Goal: Task Accomplishment & Management: Use online tool/utility

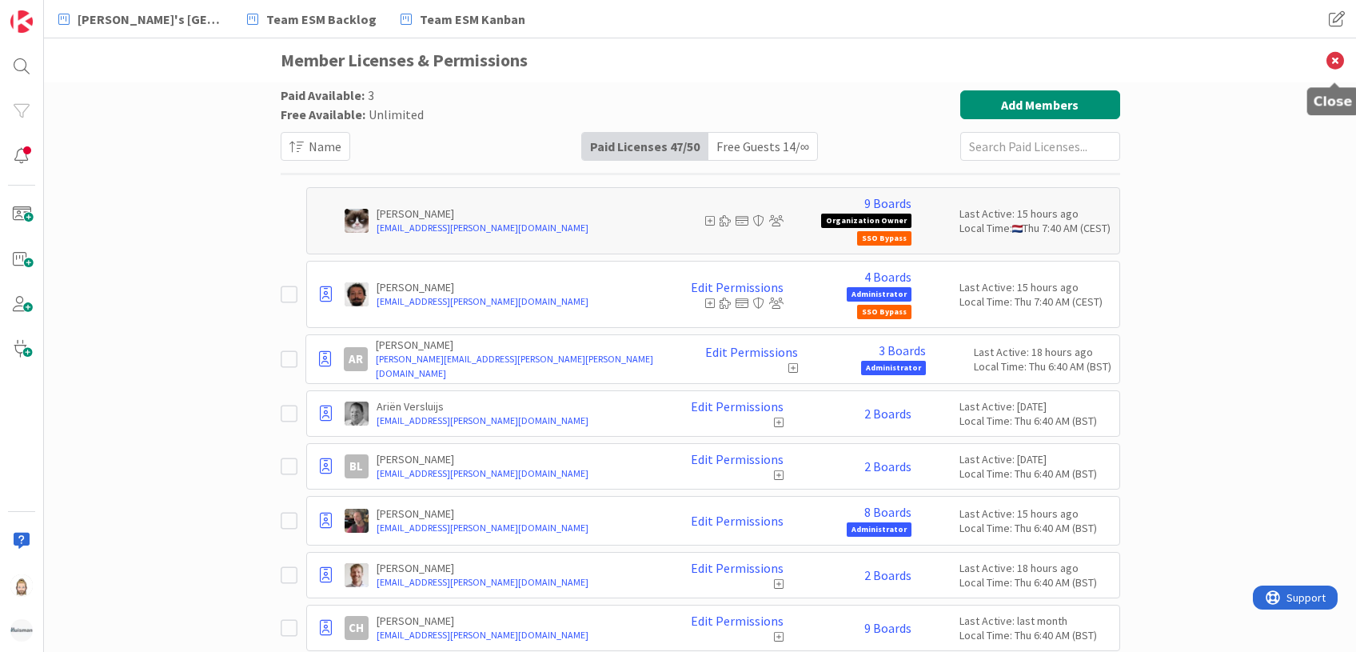
click at [1337, 64] on icon at bounding box center [1335, 60] width 42 height 44
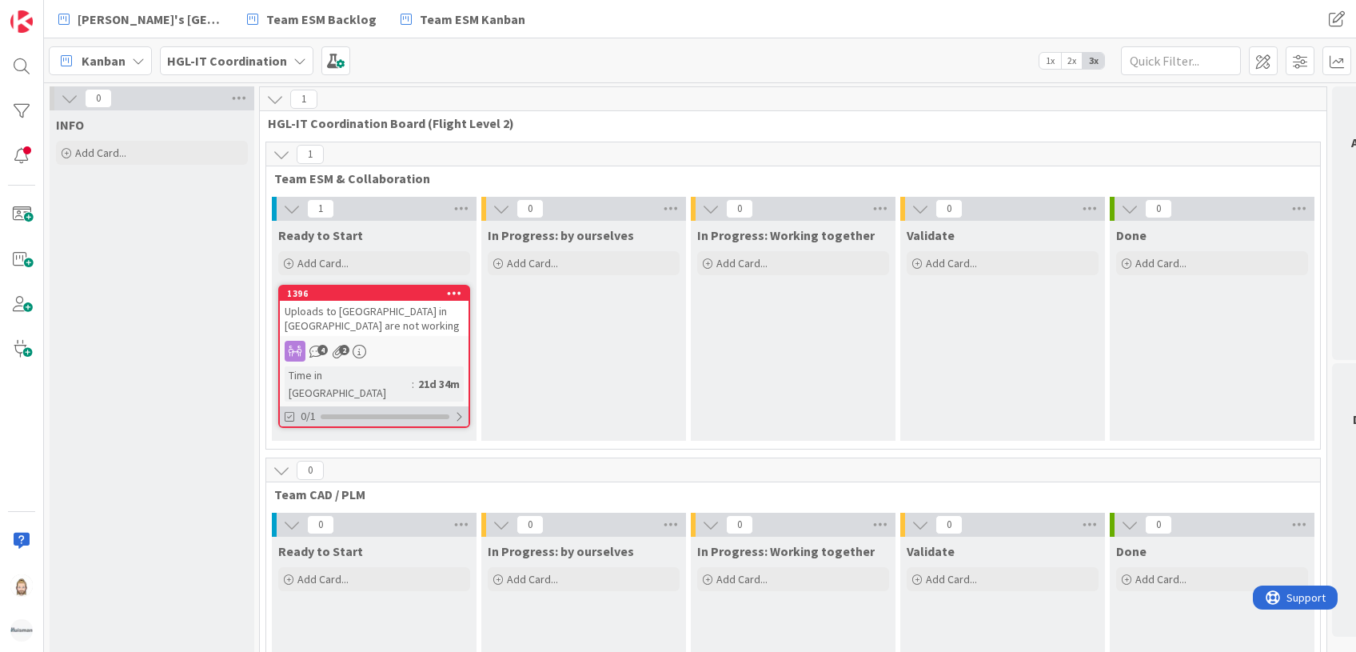
click at [391, 406] on div "0/1" at bounding box center [374, 416] width 189 height 20
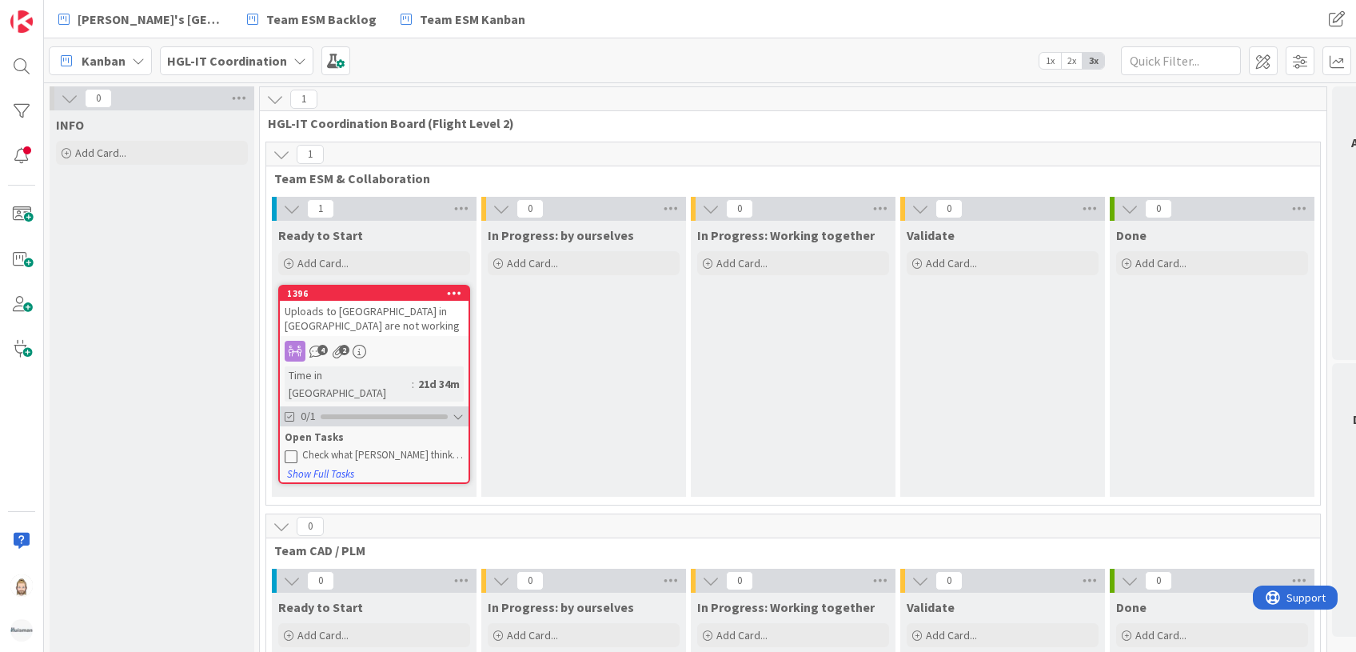
click at [432, 414] on div at bounding box center [384, 416] width 127 height 5
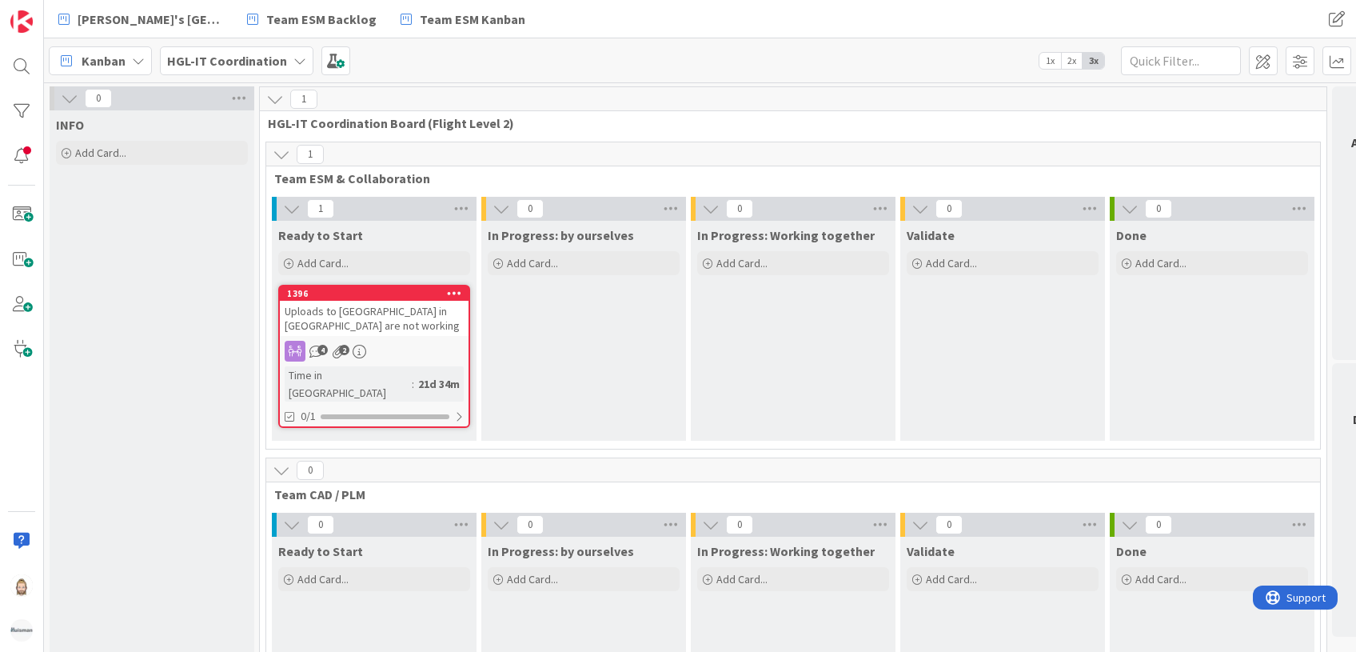
click at [456, 289] on icon at bounding box center [454, 292] width 15 height 11
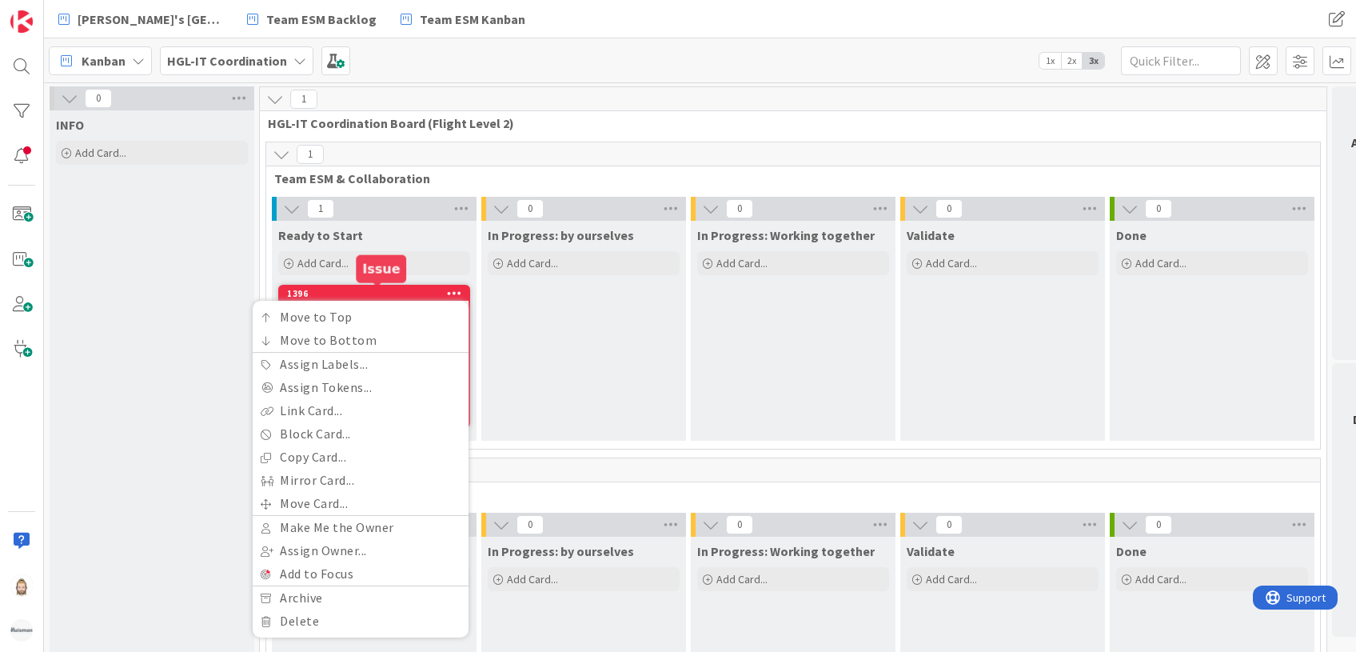
click at [381, 293] on div "1396" at bounding box center [377, 293] width 181 height 11
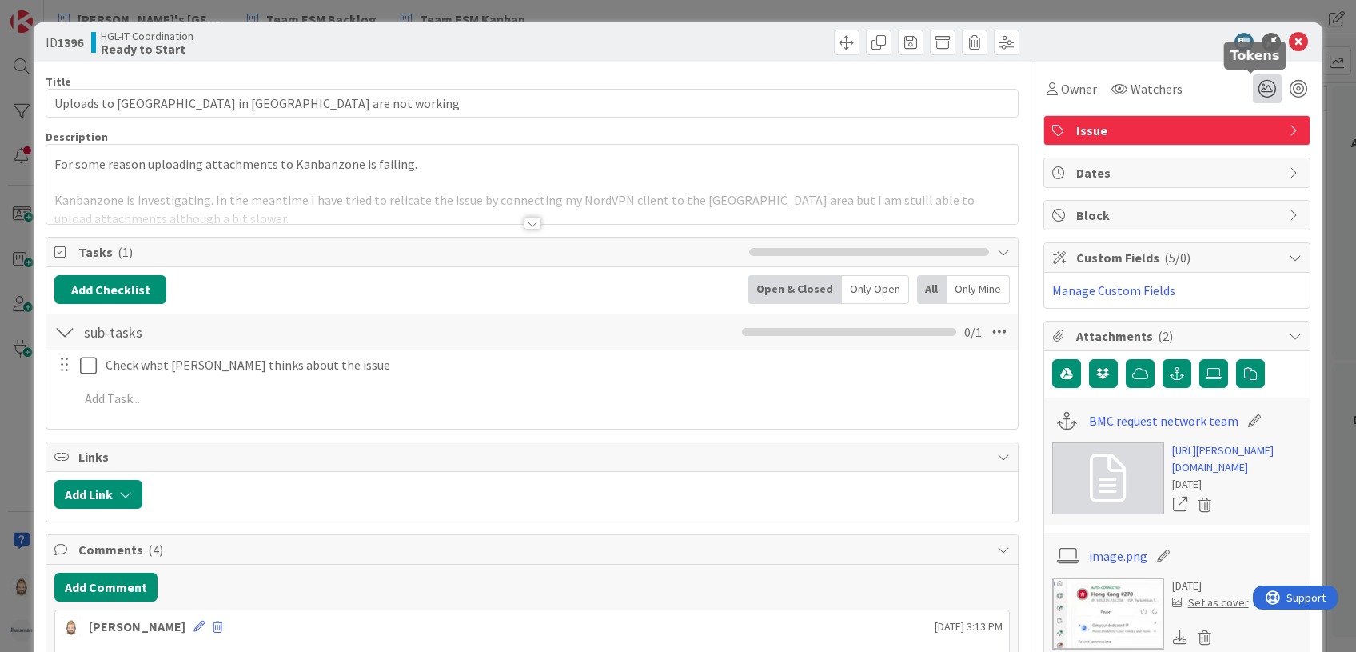
click at [1253, 86] on icon at bounding box center [1267, 88] width 29 height 29
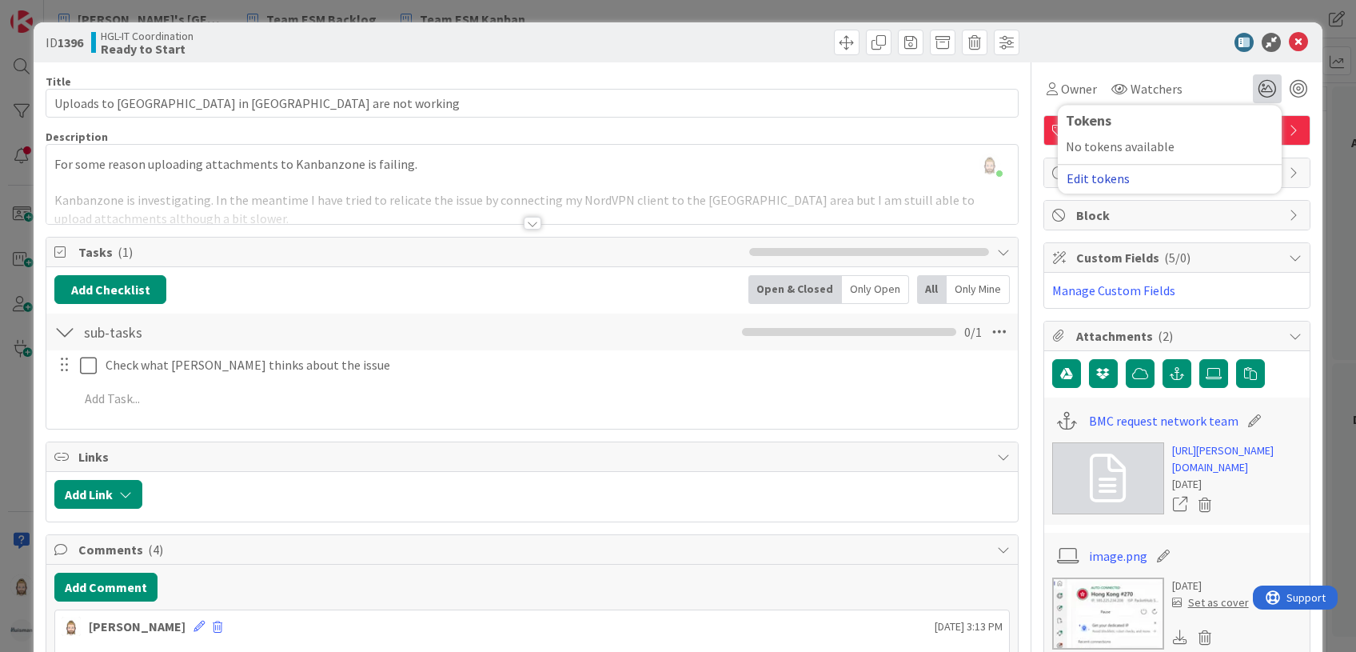
click at [1092, 177] on button "Edit tokens" at bounding box center [1098, 178] width 65 height 14
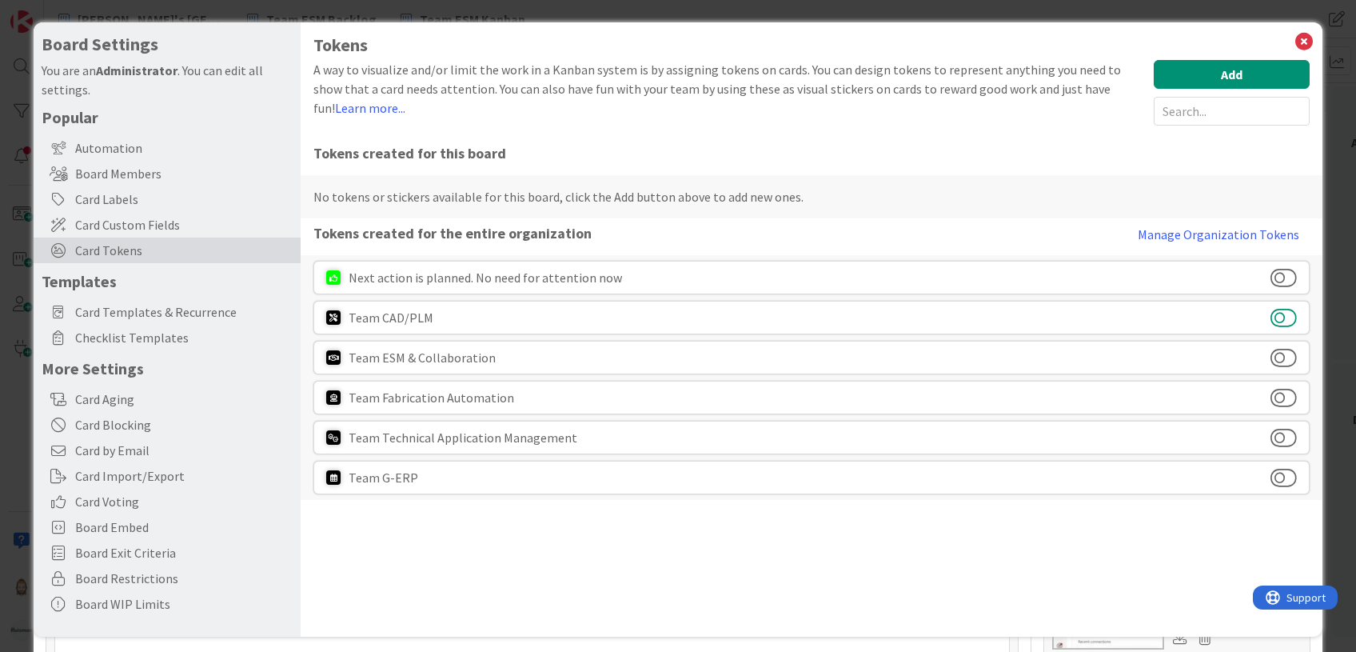
click at [1270, 313] on button at bounding box center [1283, 317] width 26 height 21
click at [1272, 352] on button at bounding box center [1283, 357] width 26 height 21
click at [1271, 397] on button at bounding box center [1283, 397] width 26 height 21
click at [1270, 433] on button at bounding box center [1283, 437] width 26 height 21
click at [1270, 473] on button at bounding box center [1283, 477] width 26 height 21
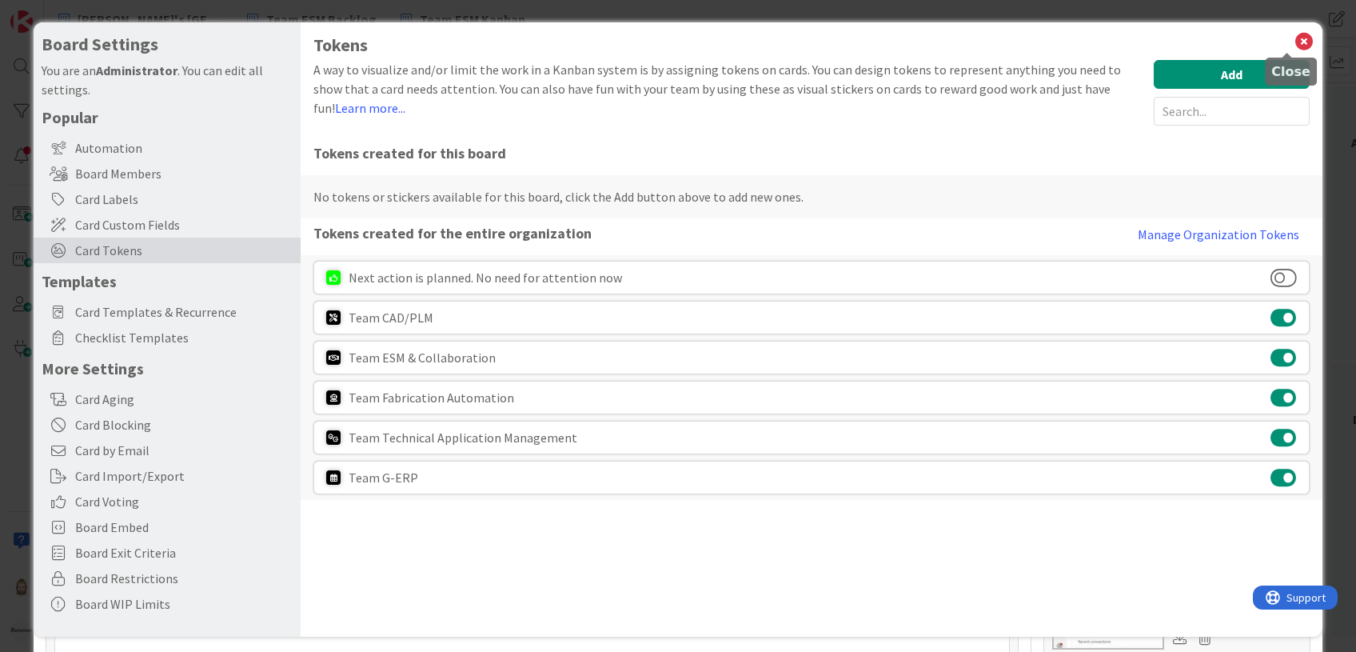
click at [1294, 38] on icon at bounding box center [1304, 41] width 21 height 22
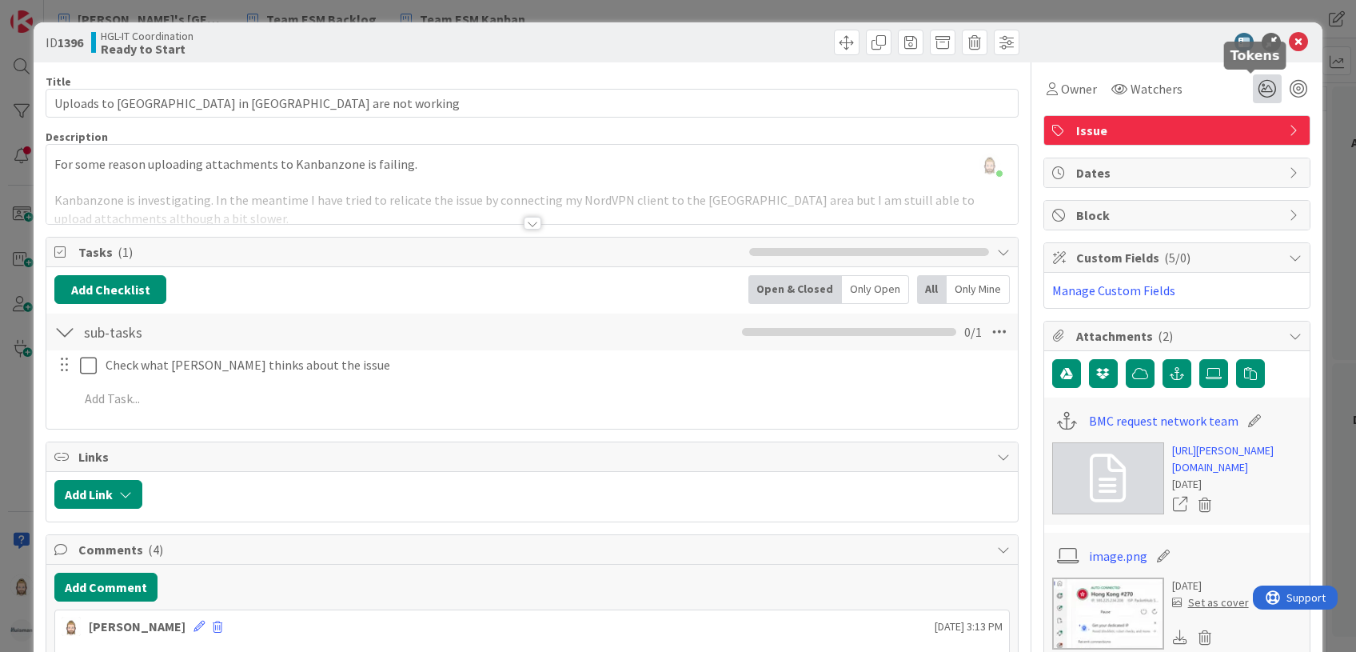
click at [1253, 95] on icon at bounding box center [1267, 88] width 29 height 29
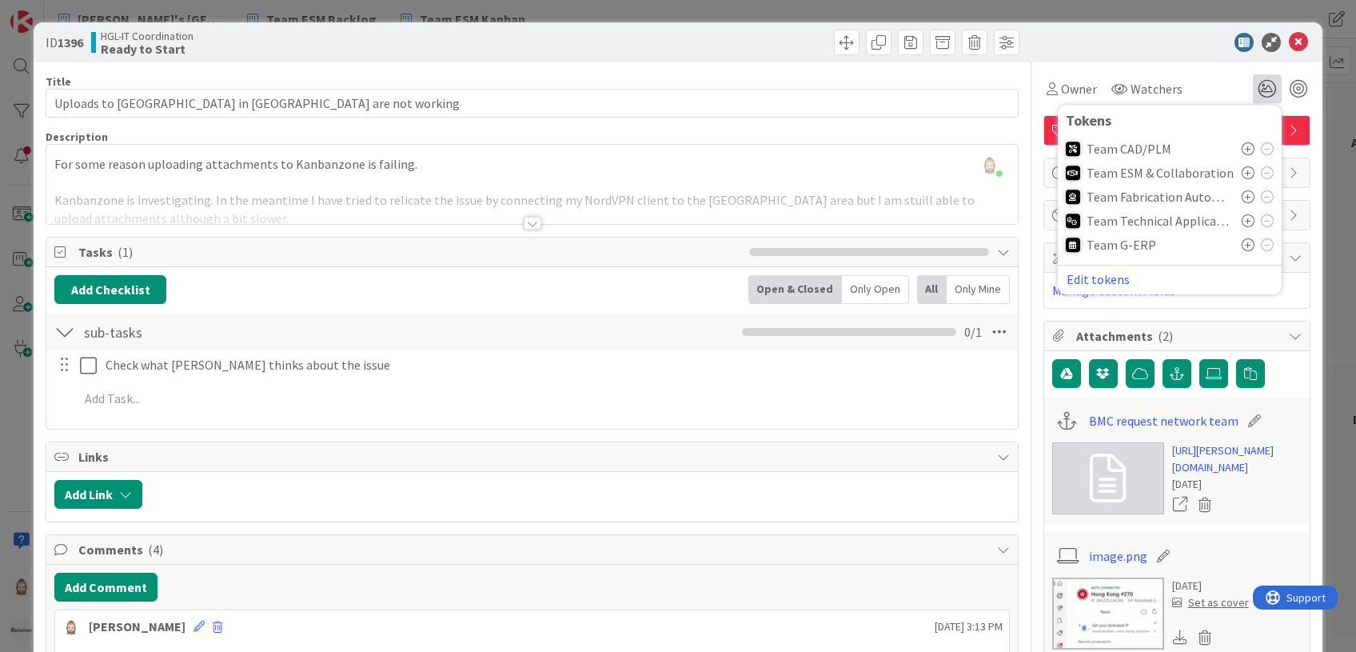
click at [1242, 173] on icon at bounding box center [1248, 172] width 13 height 13
click at [1242, 249] on icon at bounding box center [1248, 249] width 13 height 13
click at [1154, 46] on div at bounding box center [1168, 42] width 283 height 19
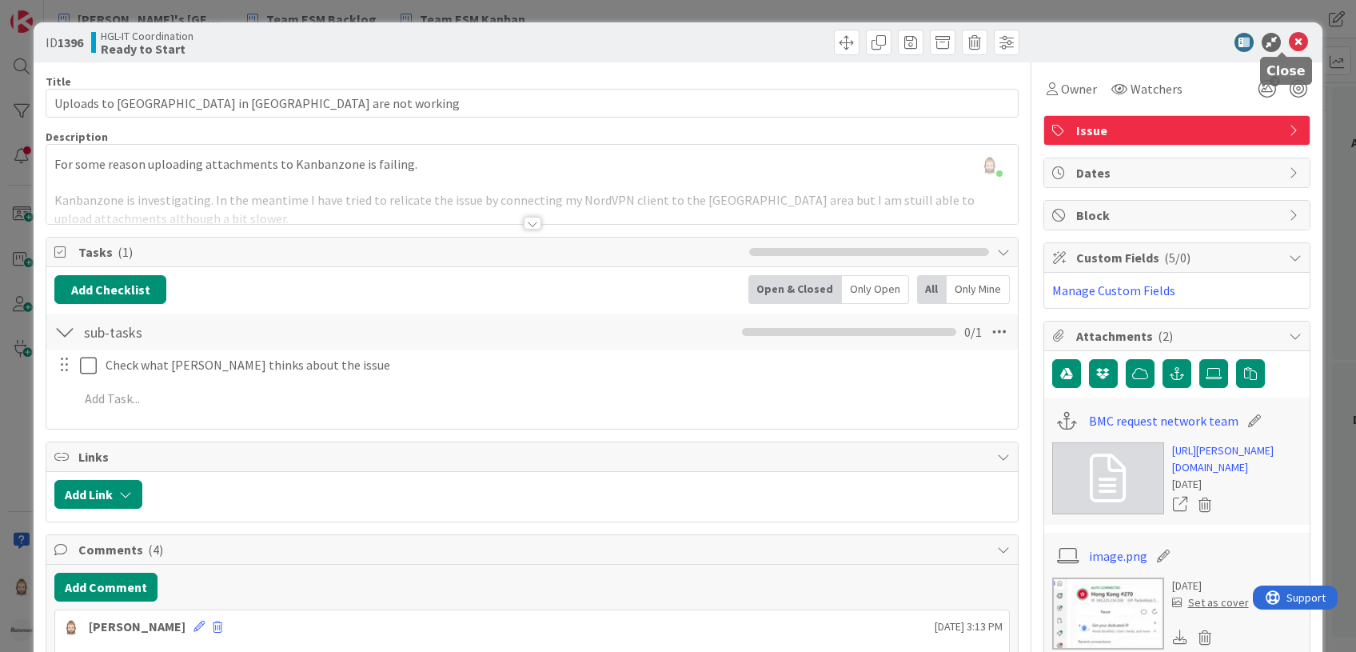
click at [1289, 35] on icon at bounding box center [1298, 42] width 19 height 19
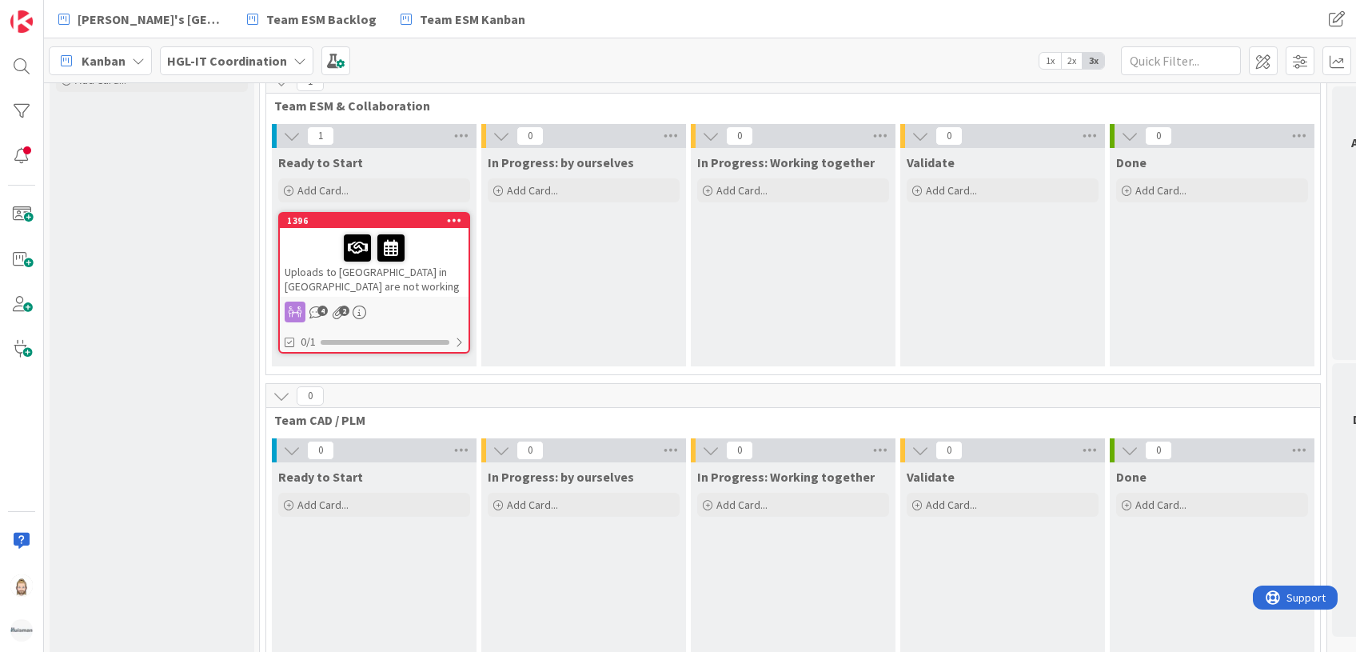
scroll to position [106, 0]
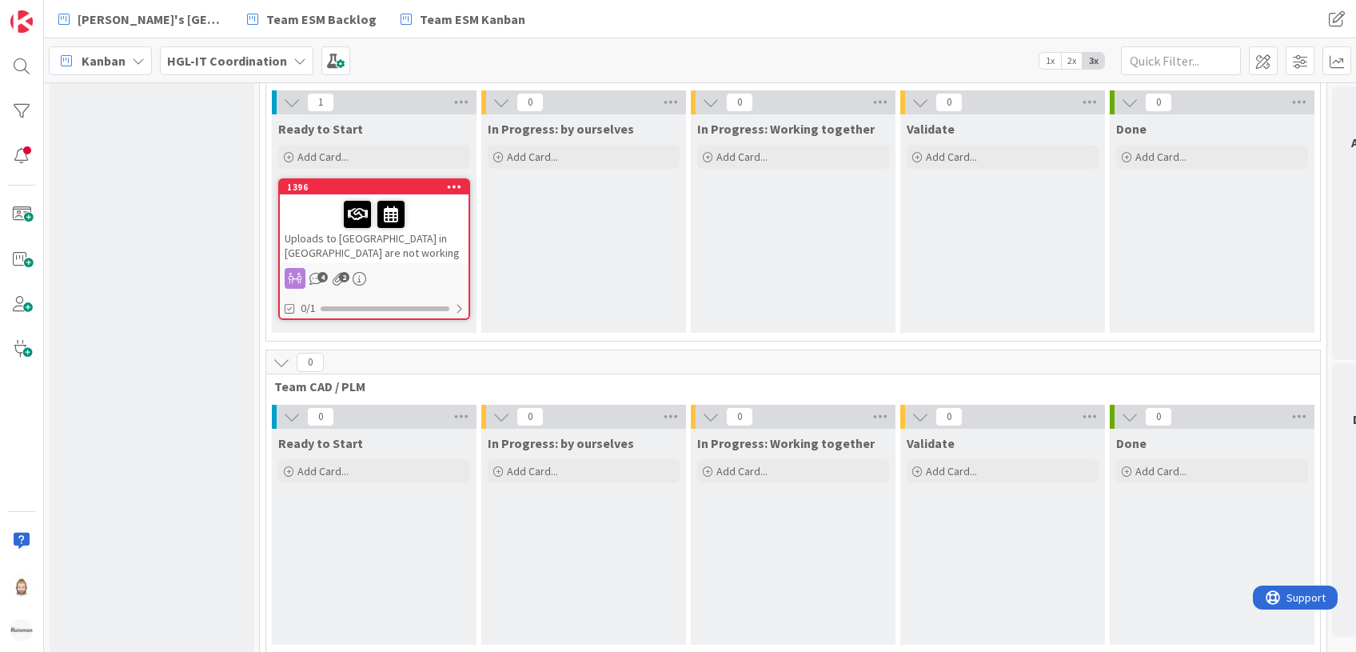
click at [283, 365] on icon at bounding box center [282, 362] width 18 height 18
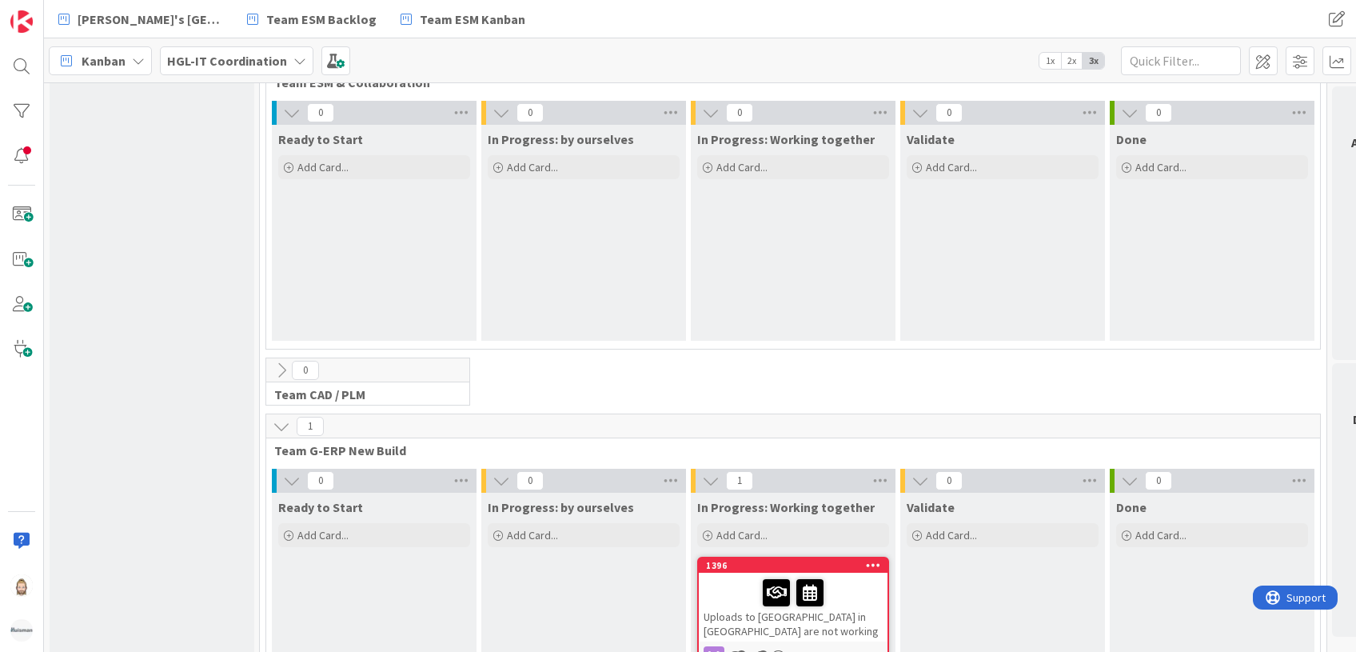
scroll to position [0, 0]
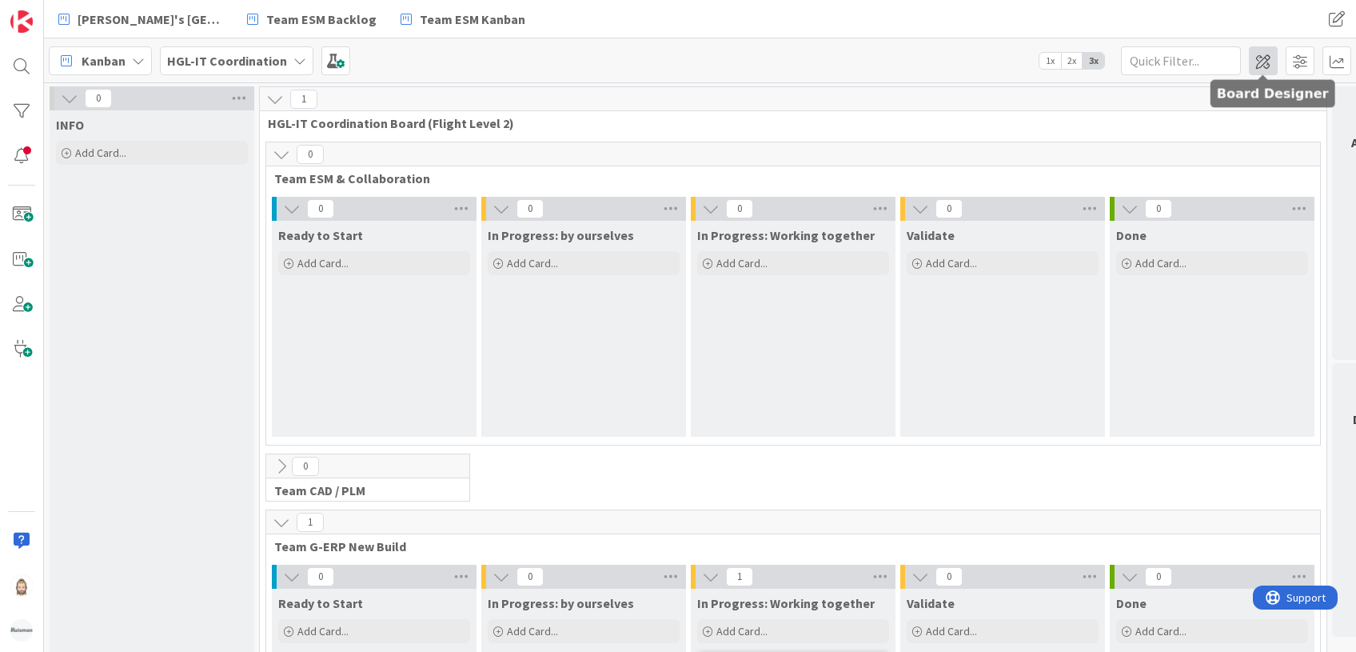
click at [1265, 54] on span at bounding box center [1263, 60] width 29 height 29
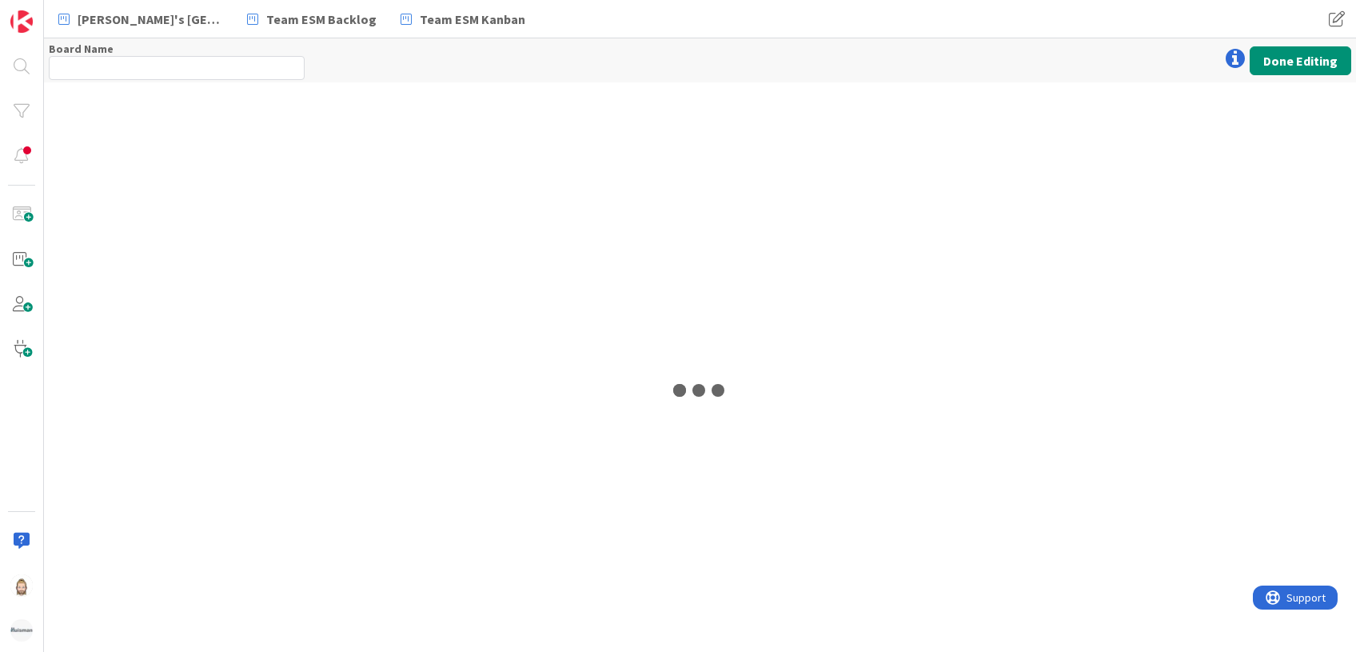
type input "HGL-IT Coordination"
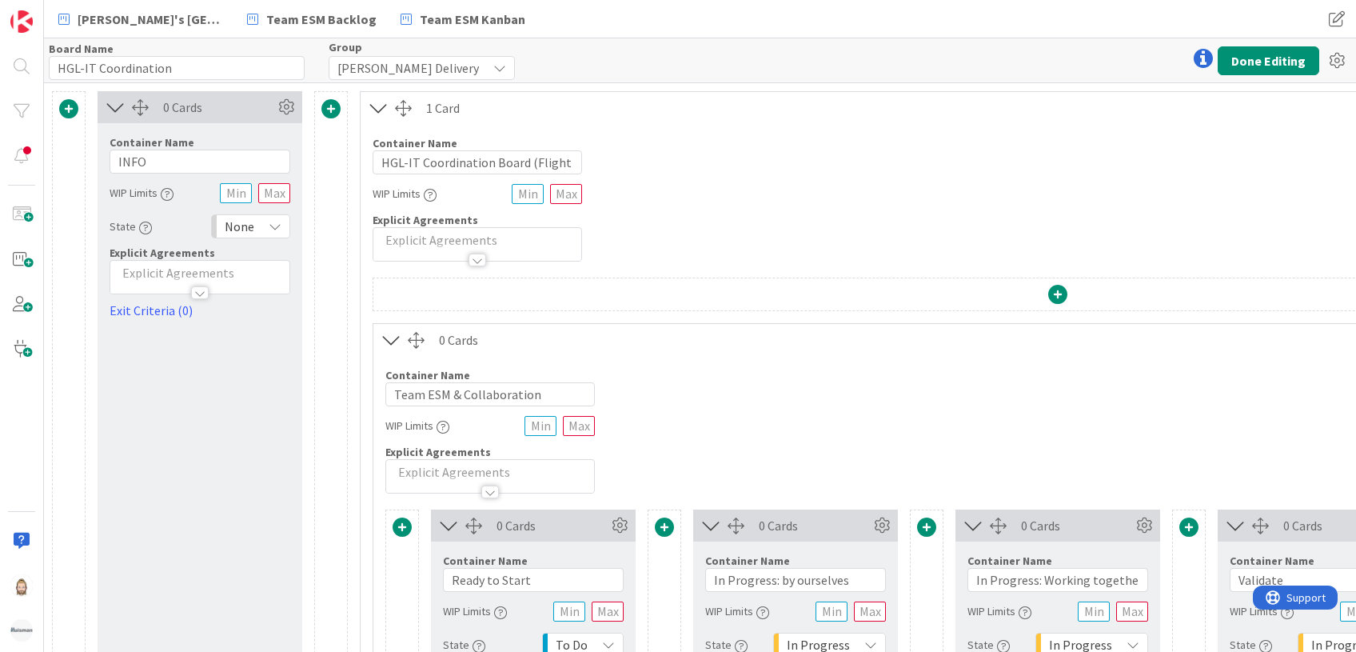
scroll to position [320, 0]
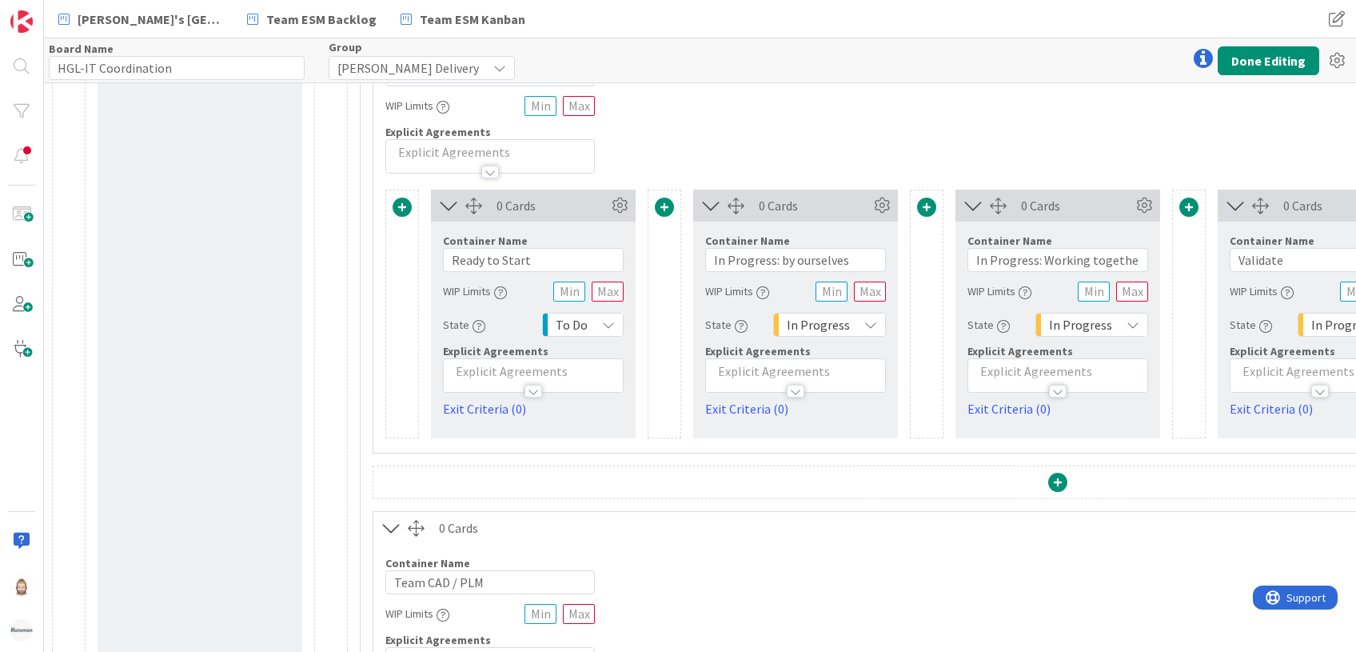
click at [791, 385] on div at bounding box center [796, 391] width 18 height 13
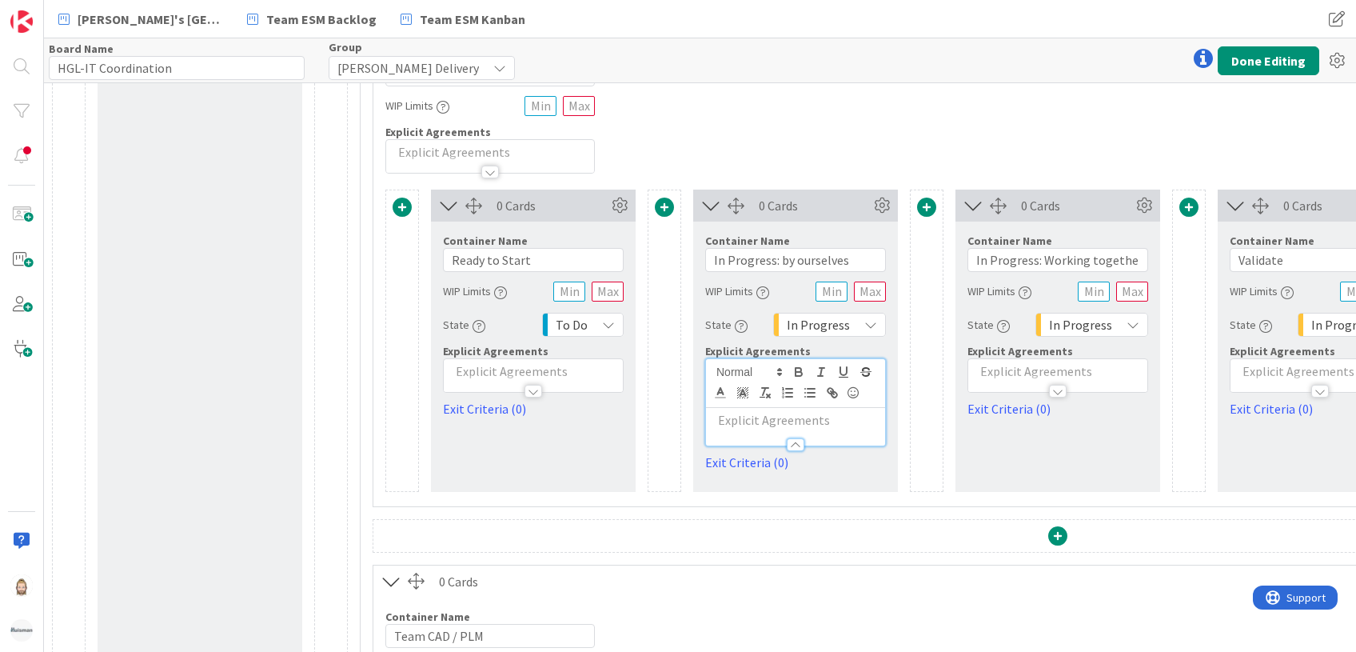
click at [401, 205] on span at bounding box center [402, 206] width 19 height 19
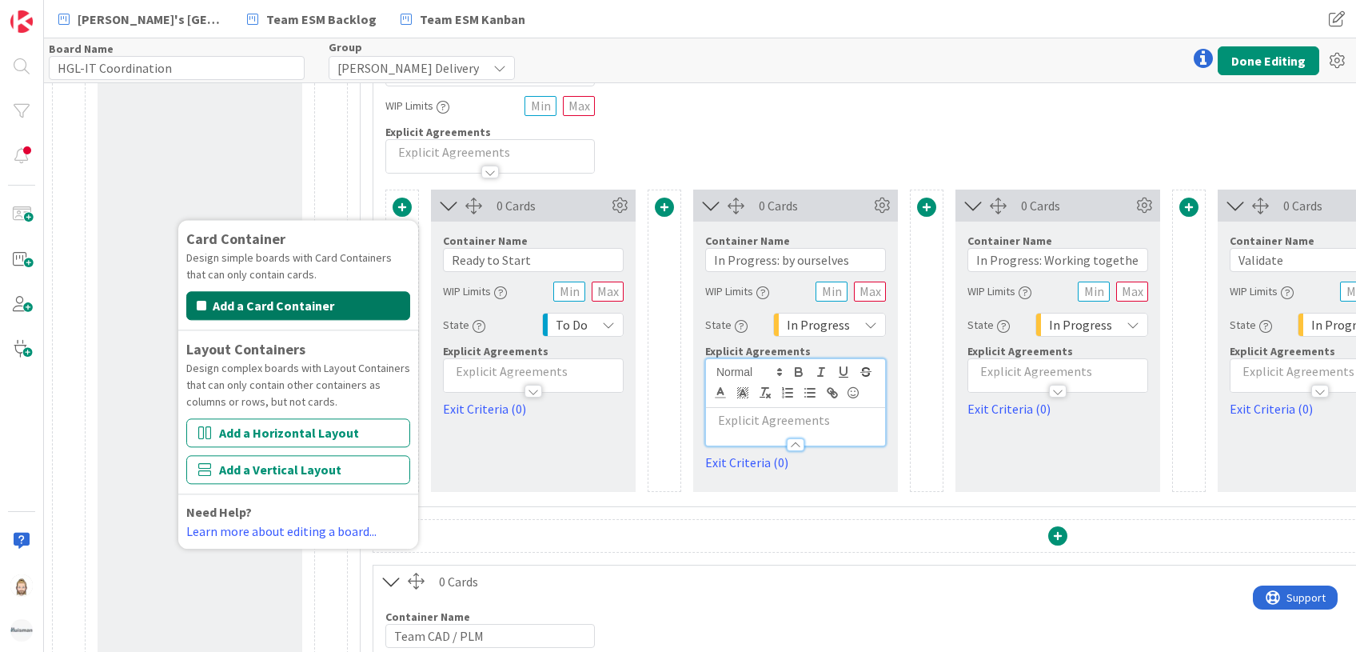
click at [371, 298] on button "Add a Card Container" at bounding box center [298, 305] width 224 height 29
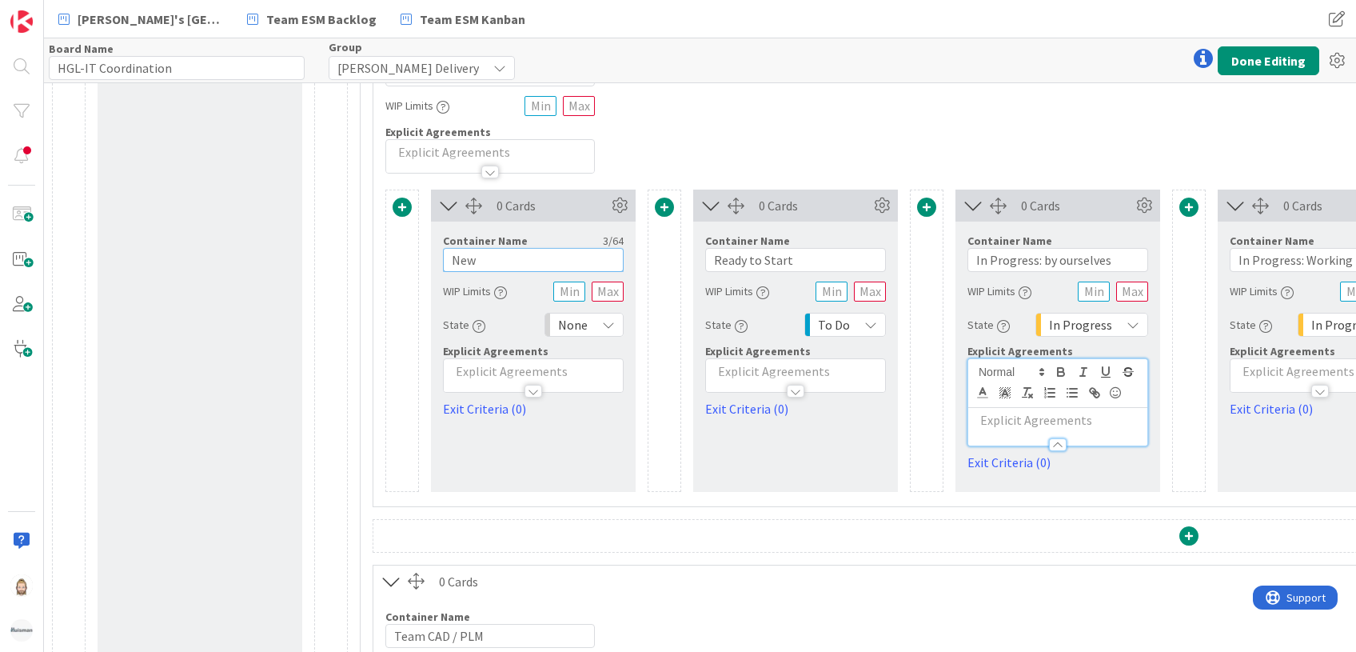
click at [520, 261] on input "New" at bounding box center [533, 260] width 181 height 24
type input "In Backlog"
click at [612, 321] on icon at bounding box center [608, 324] width 13 height 13
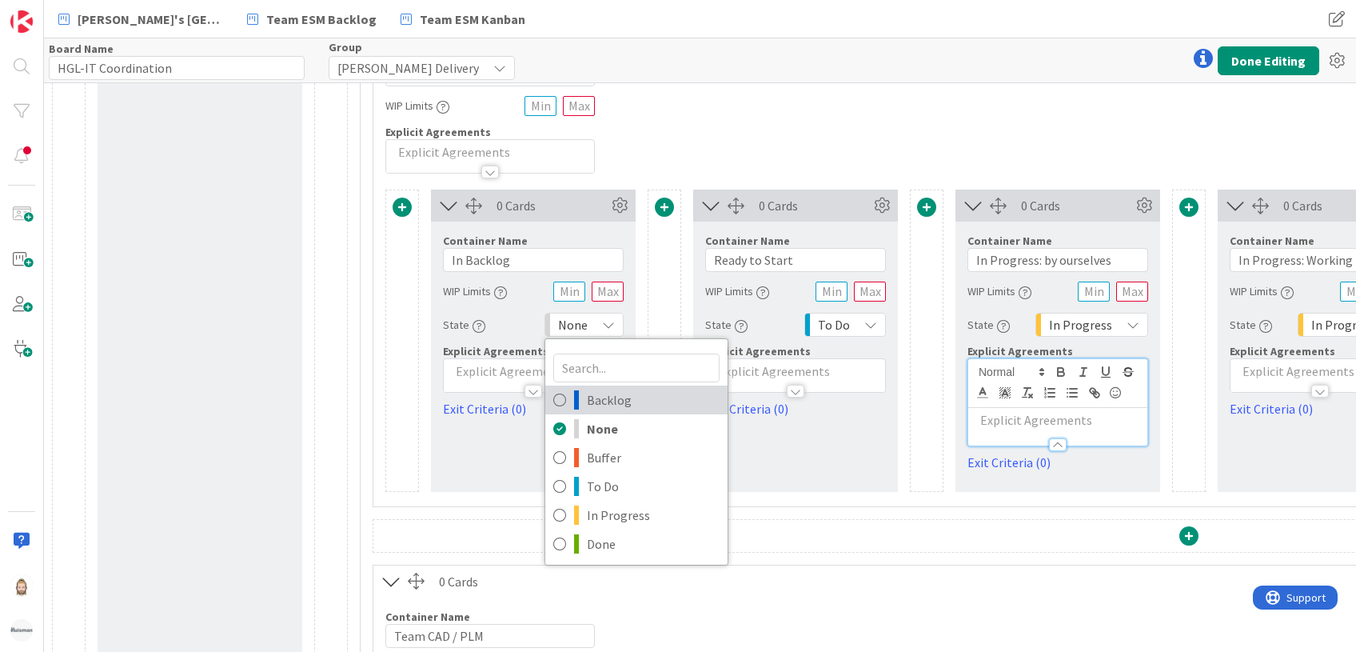
click at [612, 401] on span "Backlog" at bounding box center [653, 400] width 133 height 24
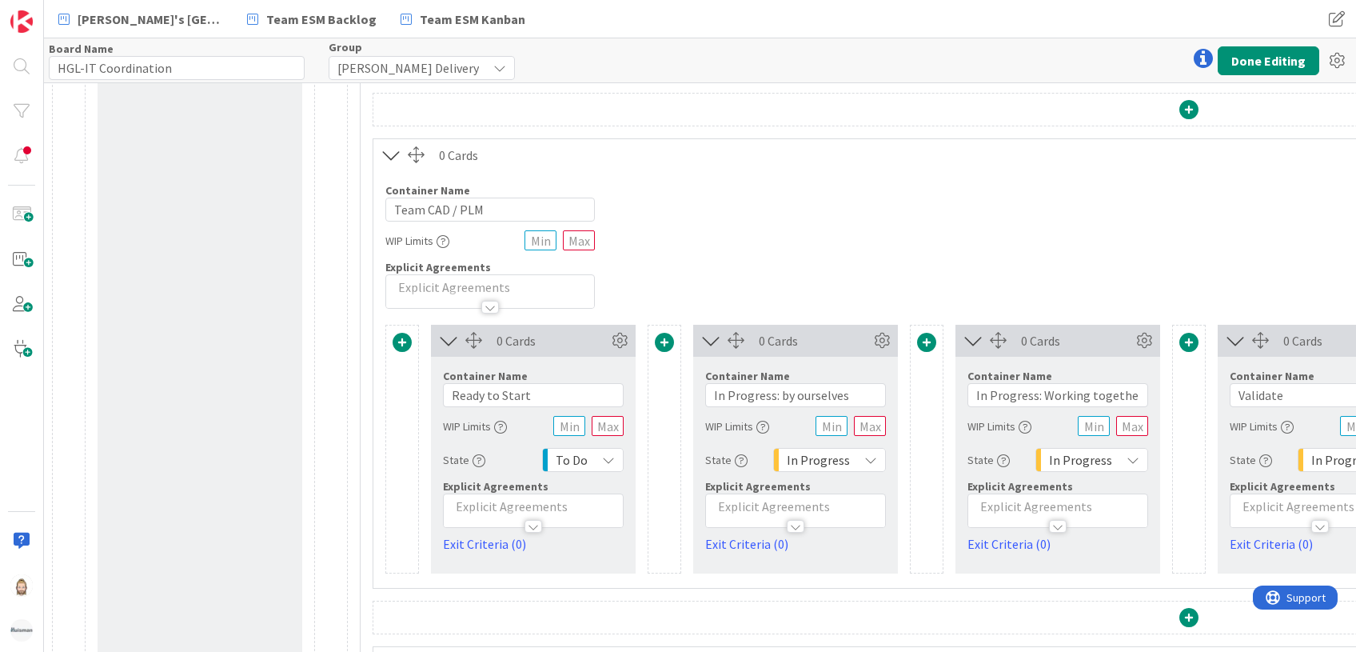
scroll to position [852, 0]
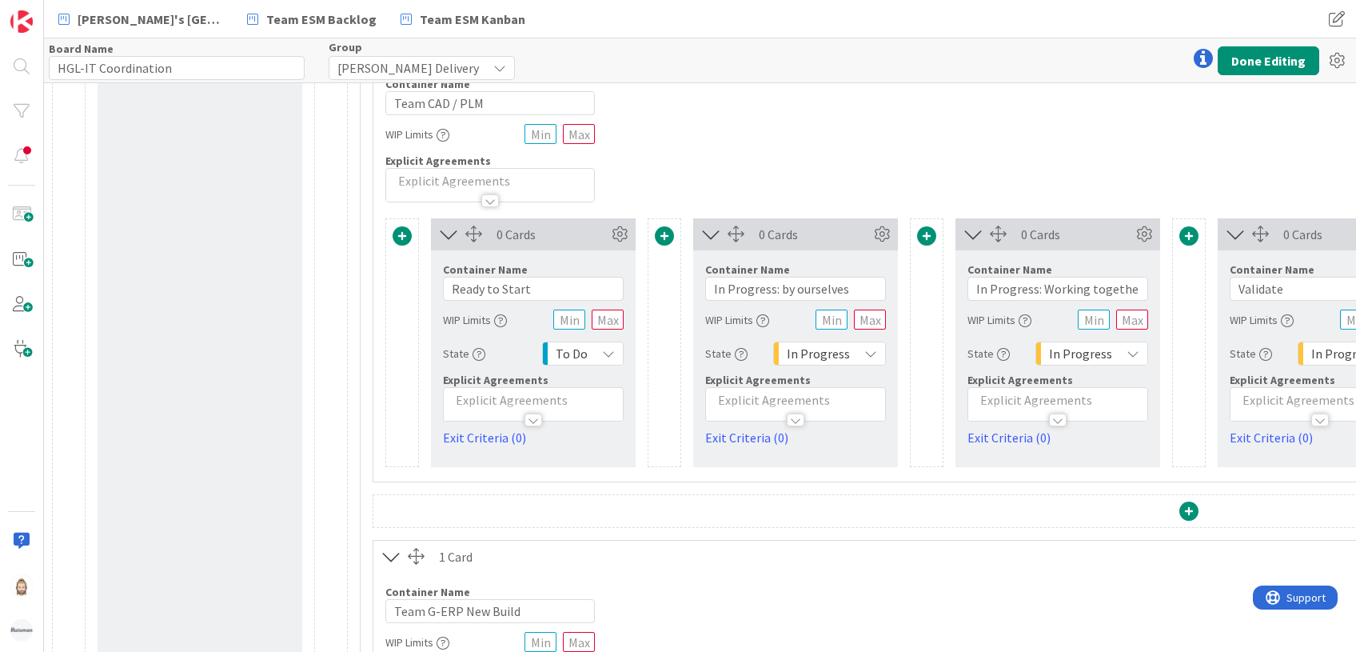
click at [401, 233] on span at bounding box center [402, 235] width 19 height 19
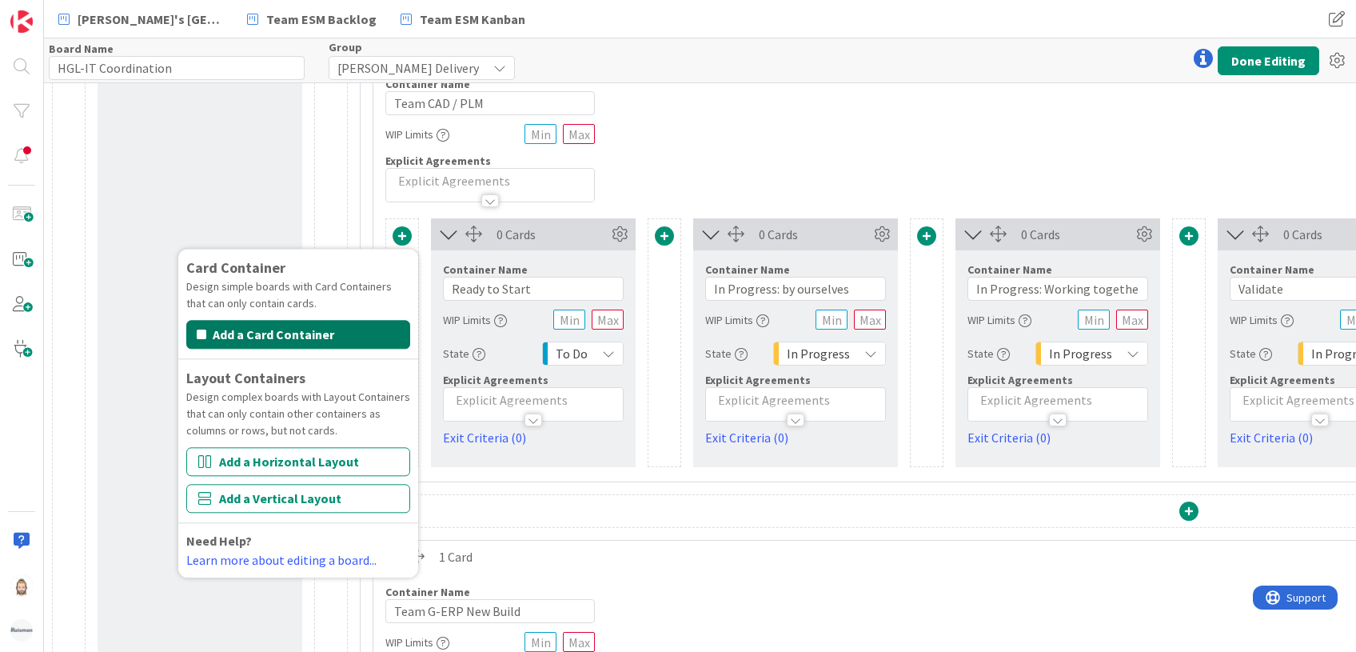
click at [377, 325] on button "Add a Card Container" at bounding box center [298, 334] width 224 height 29
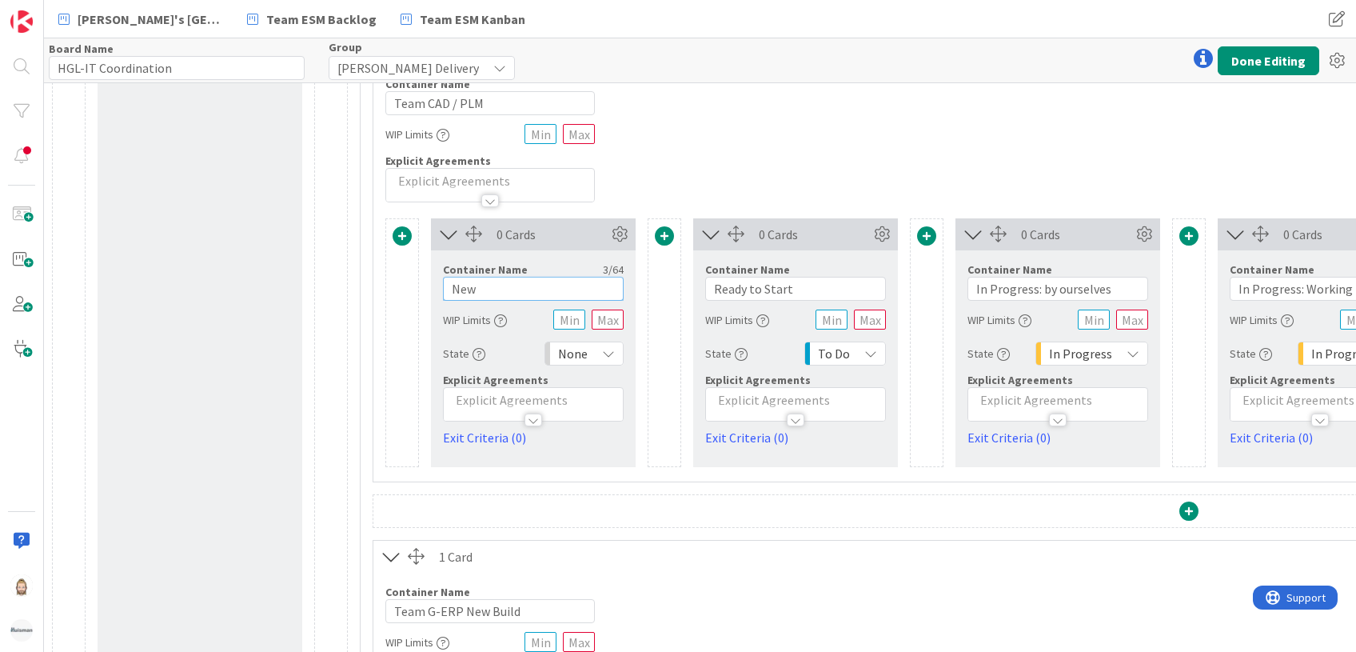
click at [557, 286] on input "New" at bounding box center [533, 289] width 181 height 24
type input "In Backlog"
click at [584, 352] on span "None" at bounding box center [573, 353] width 30 height 22
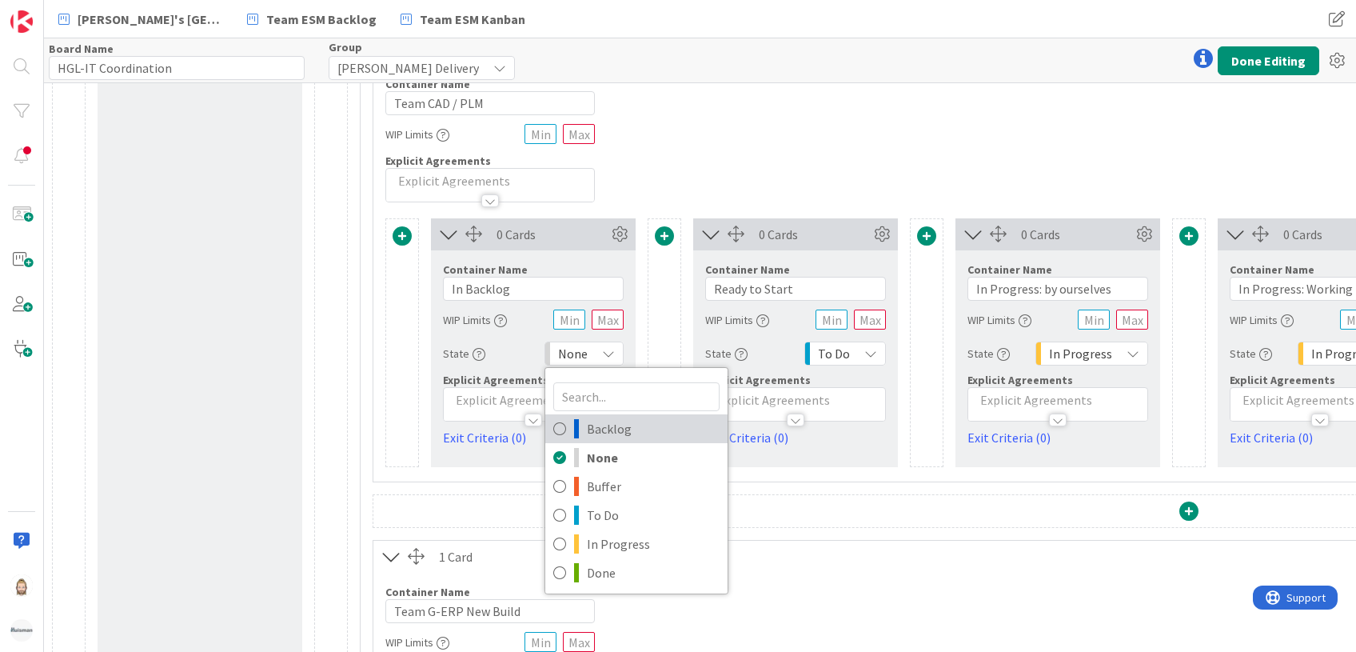
click at [595, 421] on span "Backlog" at bounding box center [653, 429] width 133 height 24
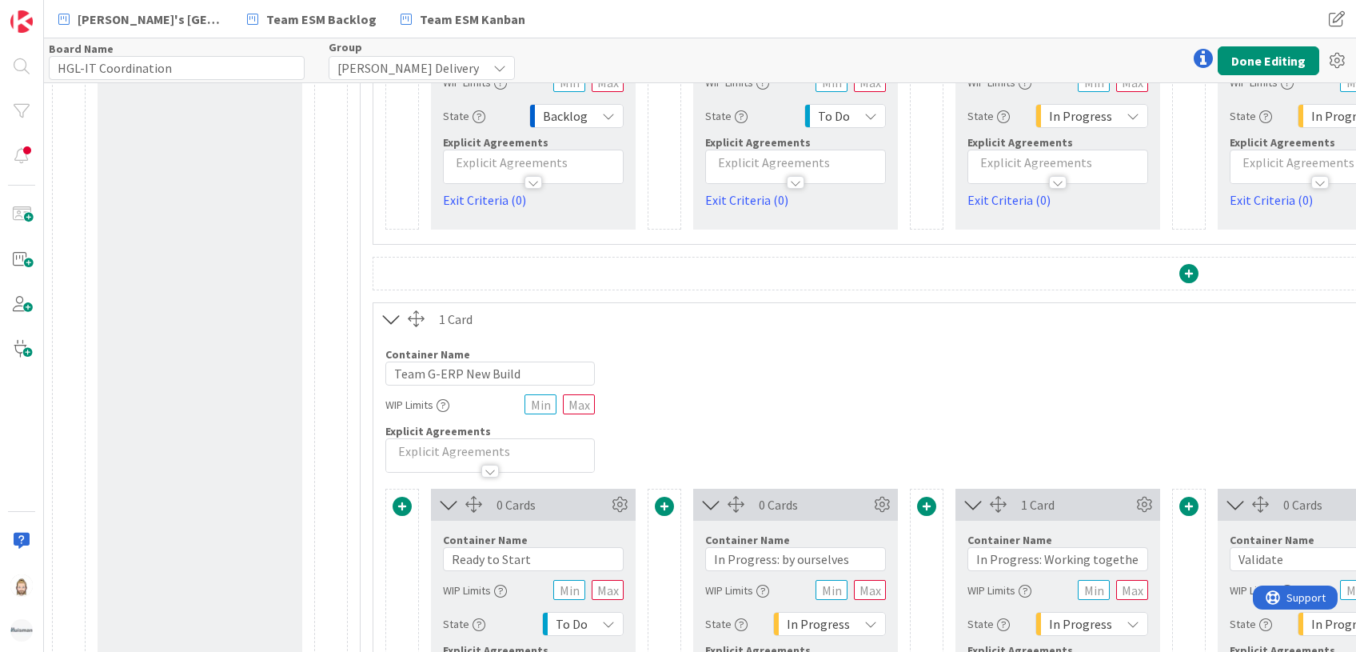
scroll to position [1172, 0]
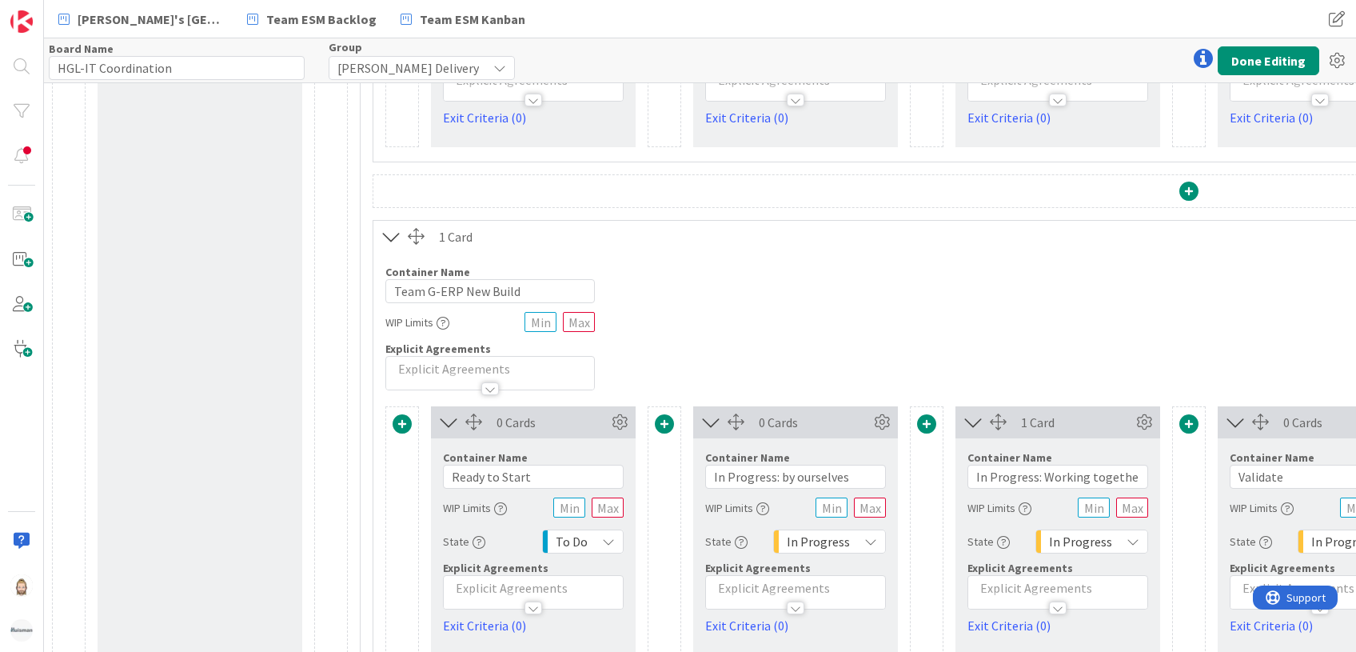
click at [405, 417] on span at bounding box center [402, 423] width 19 height 19
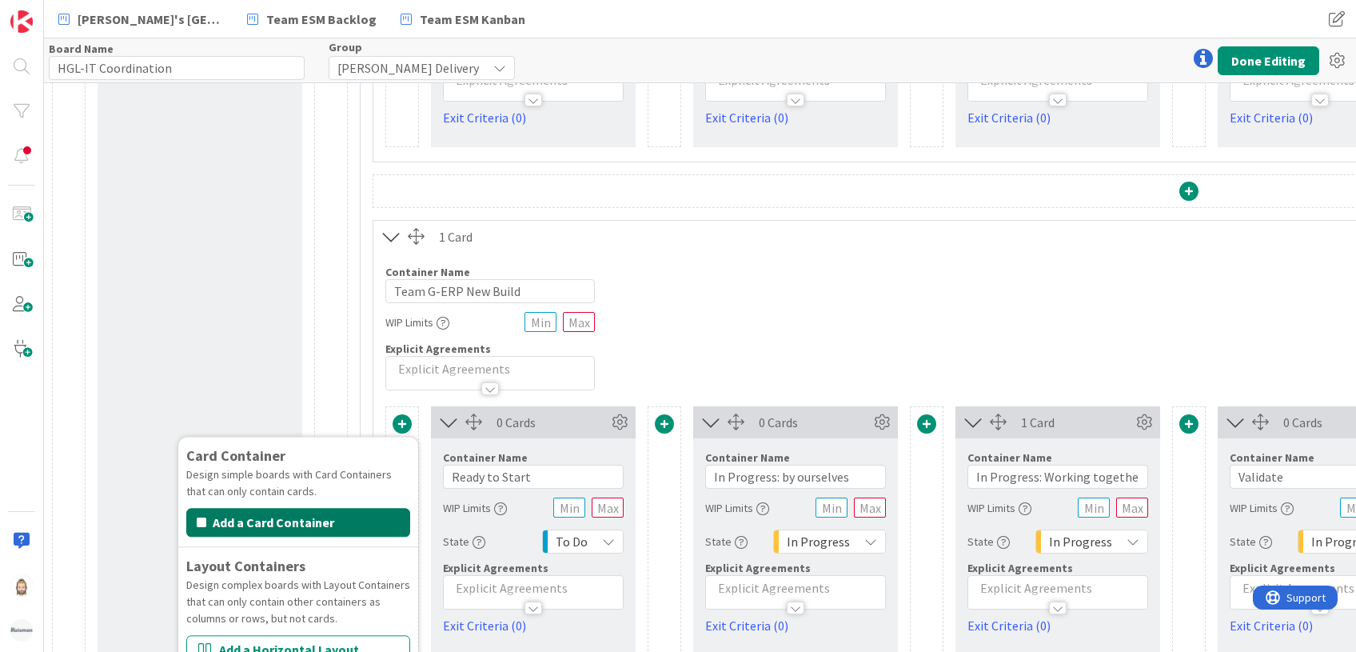
click at [362, 520] on button "Add a Card Container" at bounding box center [298, 522] width 224 height 29
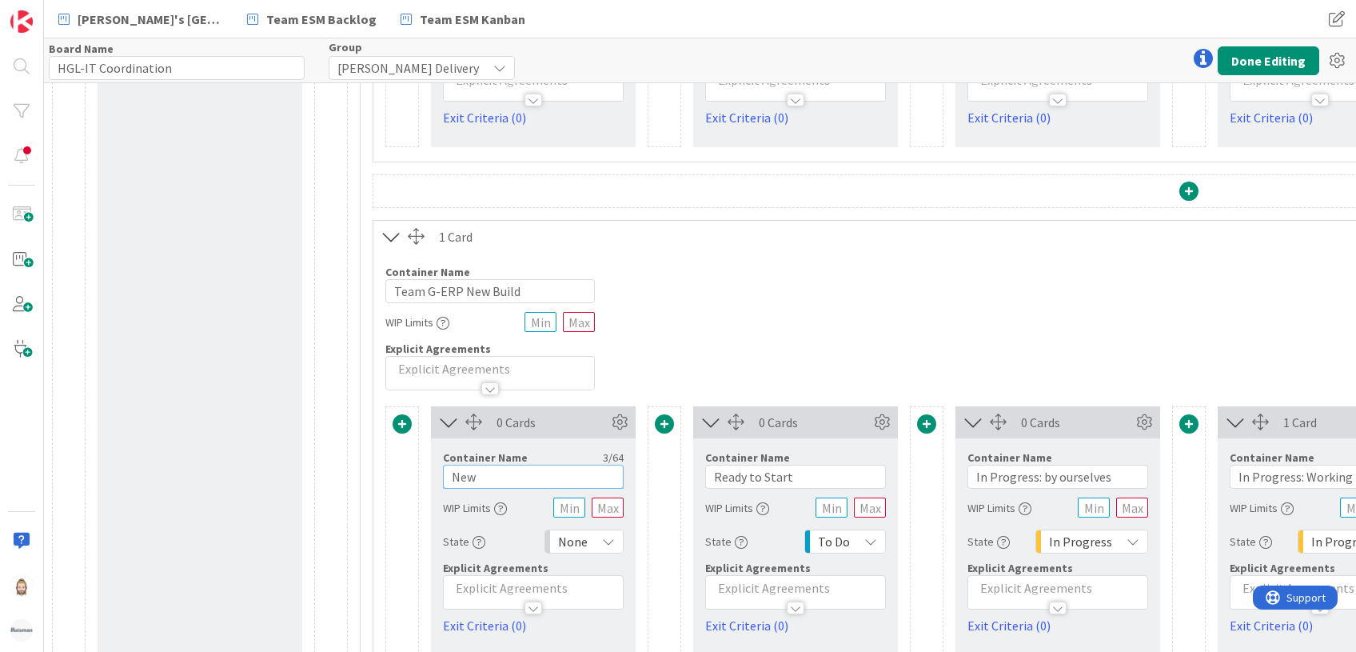
click at [519, 469] on input "New" at bounding box center [533, 477] width 181 height 24
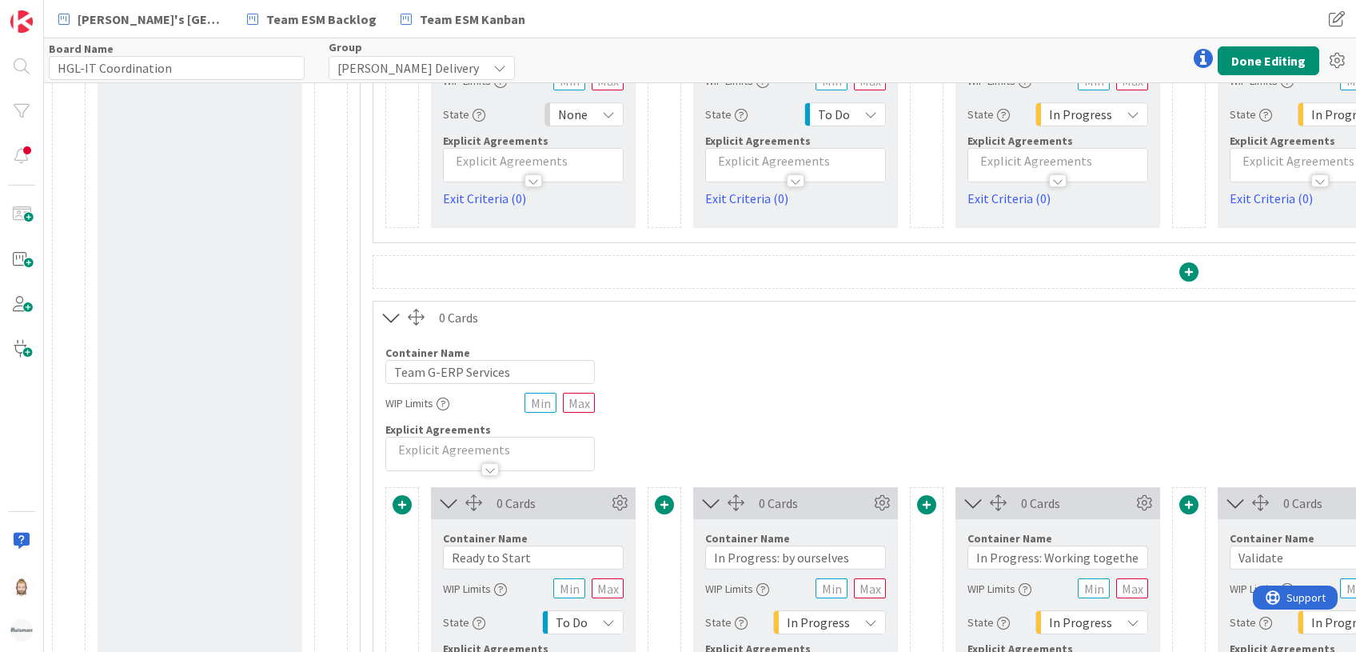
scroll to position [1812, 0]
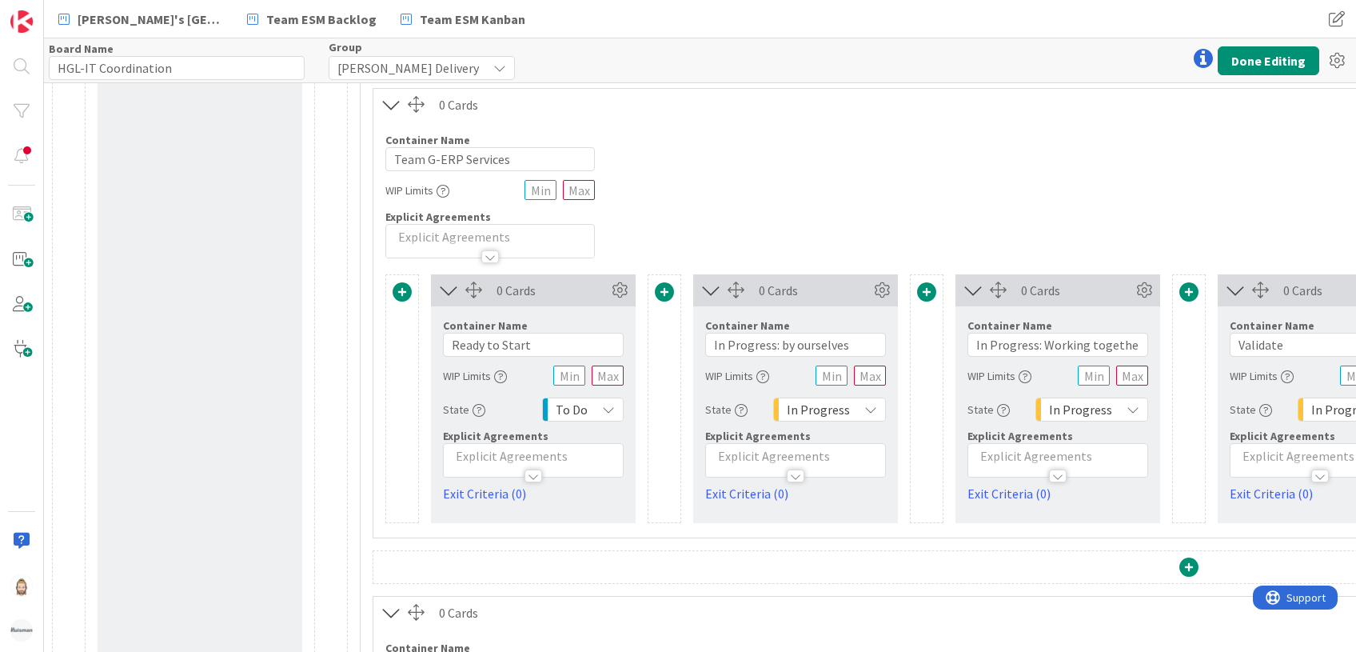
type input "In Backlog"
click at [407, 293] on span at bounding box center [402, 291] width 19 height 19
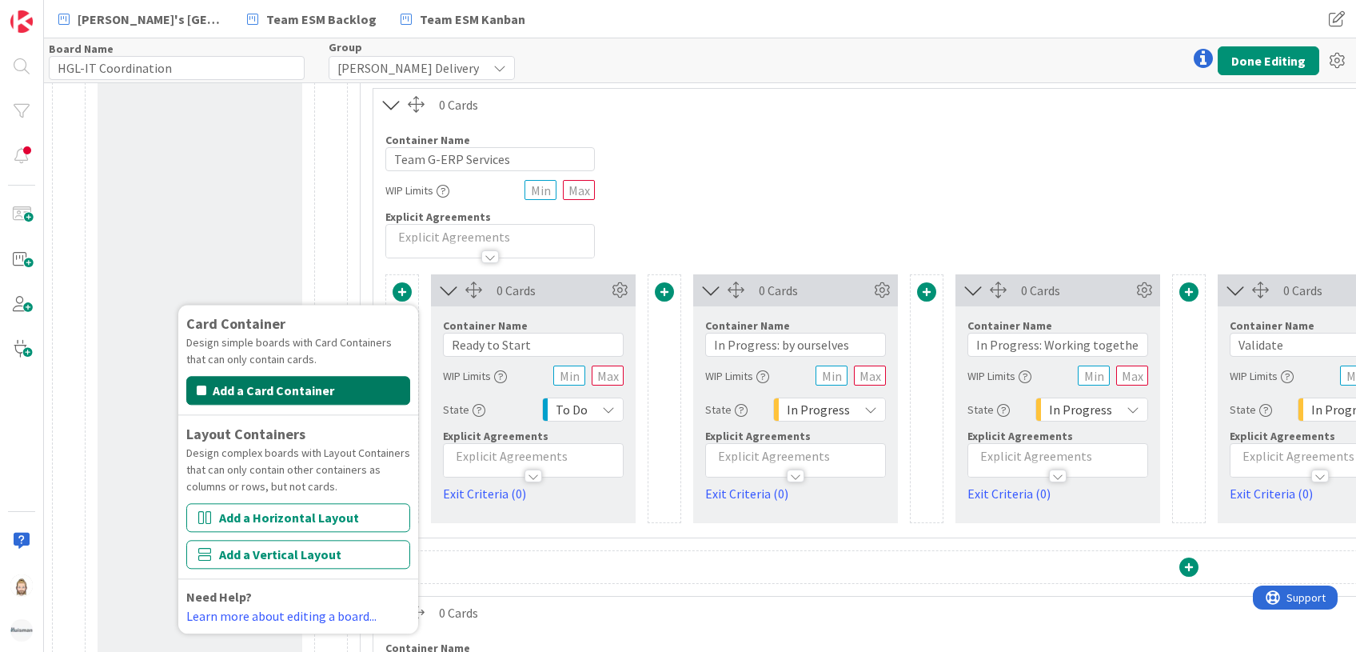
click at [369, 386] on button "Add a Card Container" at bounding box center [298, 390] width 224 height 29
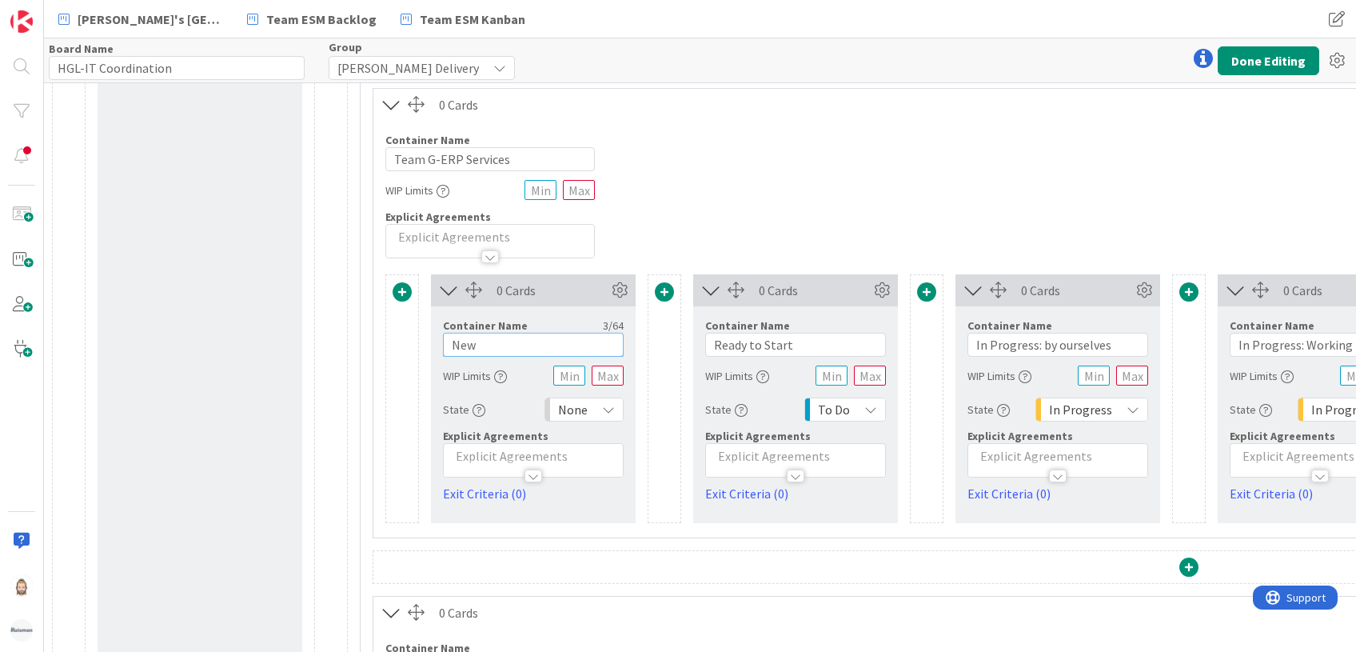
click at [520, 347] on input "New" at bounding box center [533, 345] width 181 height 24
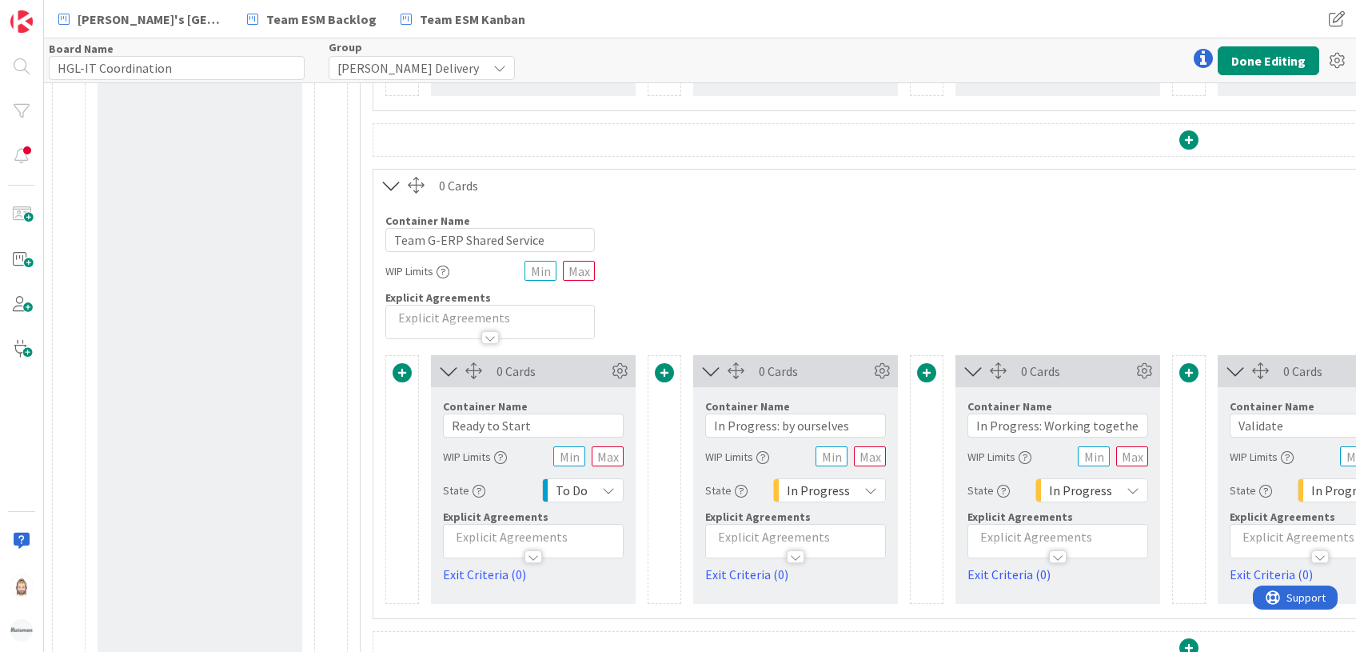
type input "In Backlog"
click at [403, 365] on span at bounding box center [402, 372] width 19 height 19
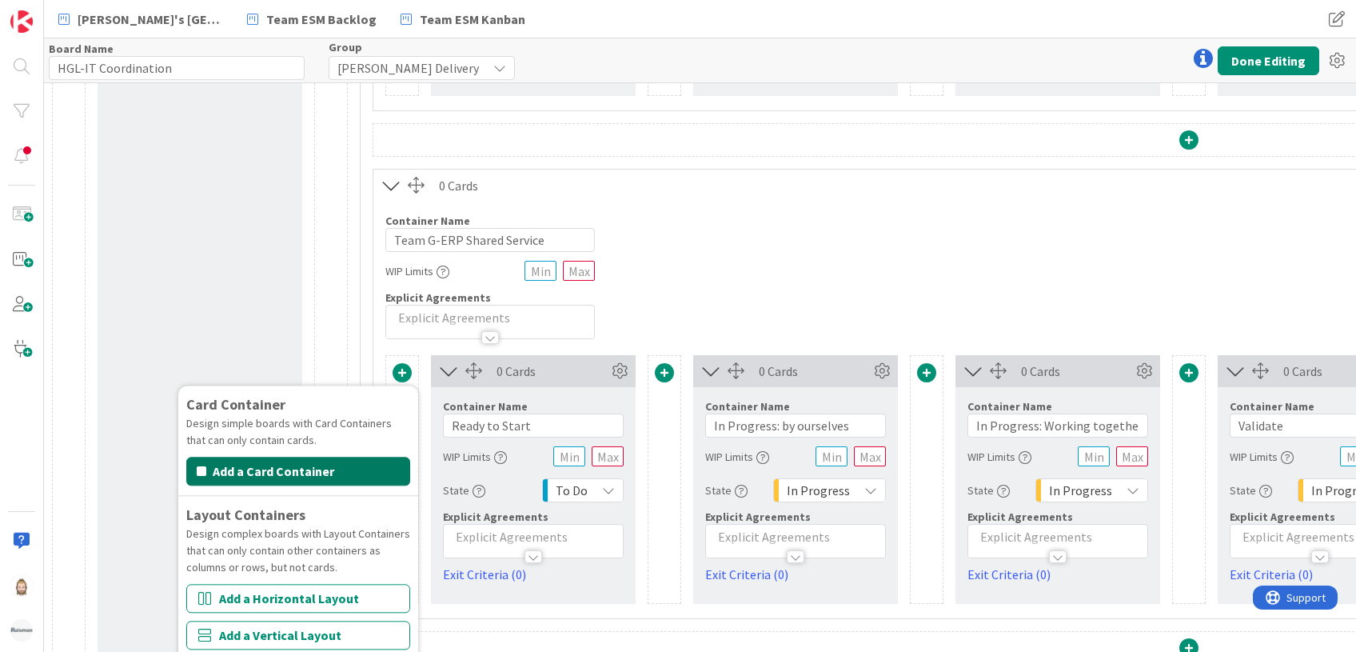
click at [374, 461] on button "Add a Card Container" at bounding box center [298, 471] width 224 height 29
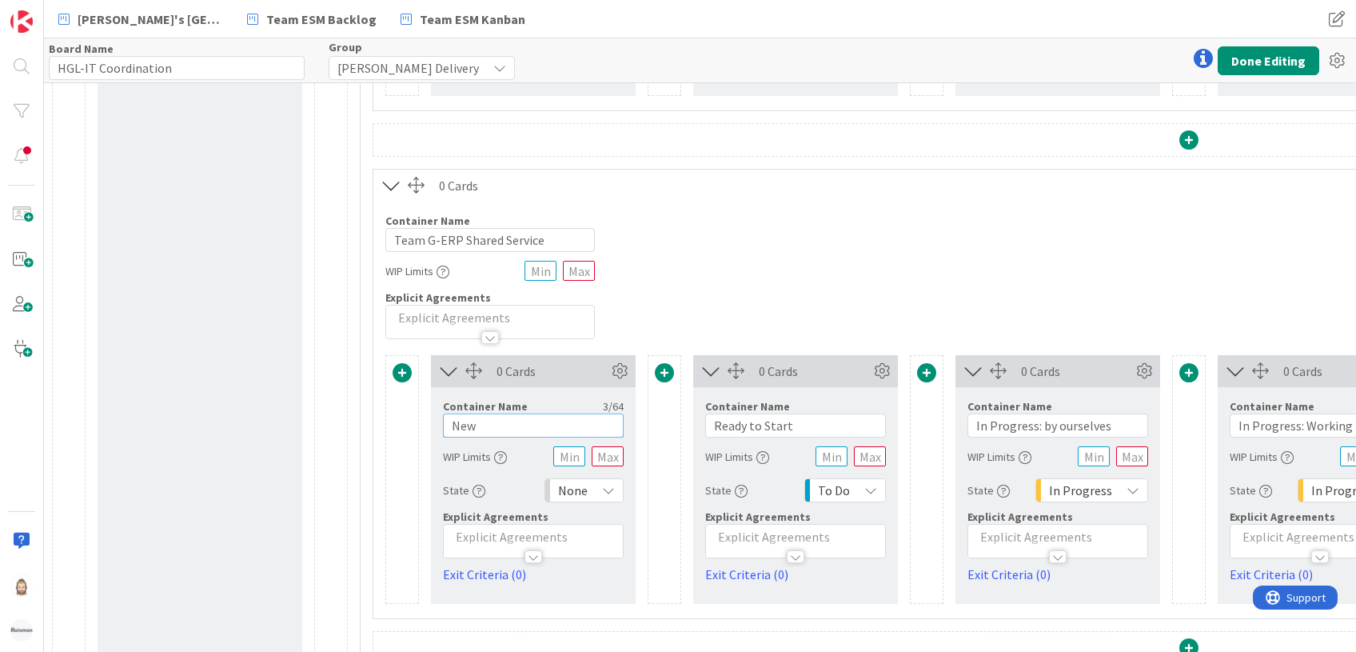
click at [490, 425] on input "New" at bounding box center [533, 425] width 181 height 24
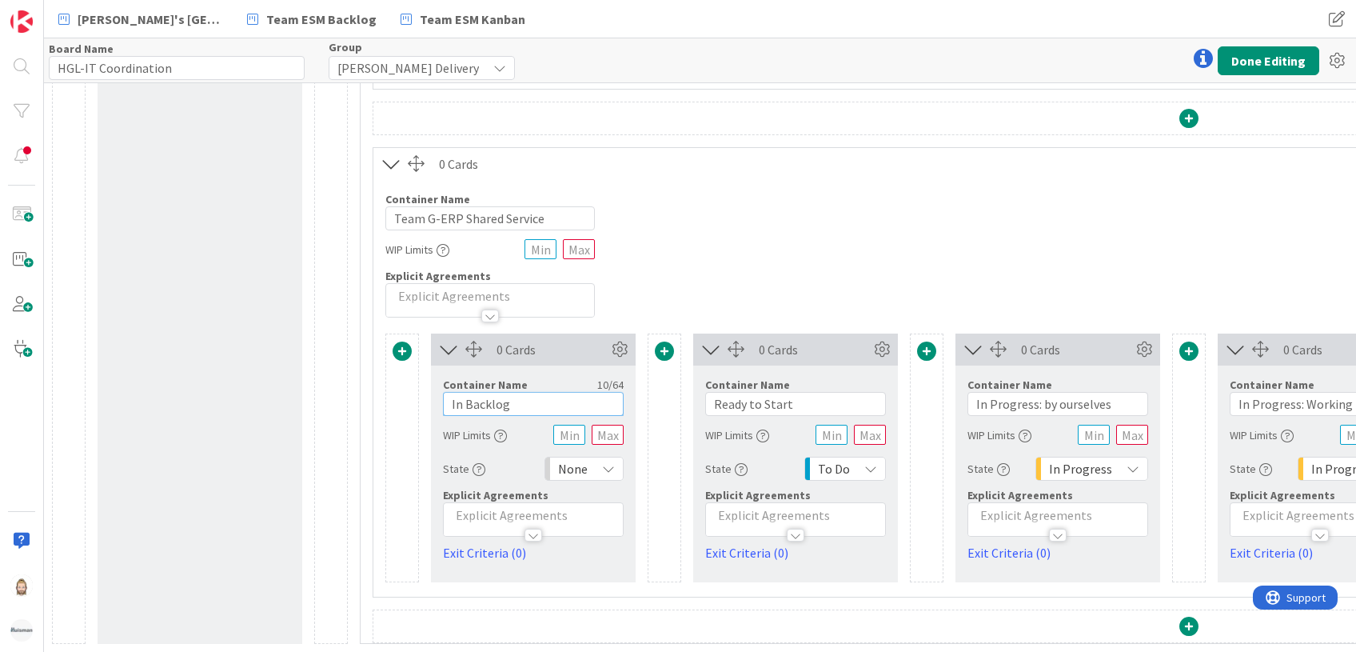
type input "In Backlog"
click at [617, 457] on div "None" at bounding box center [583, 469] width 79 height 24
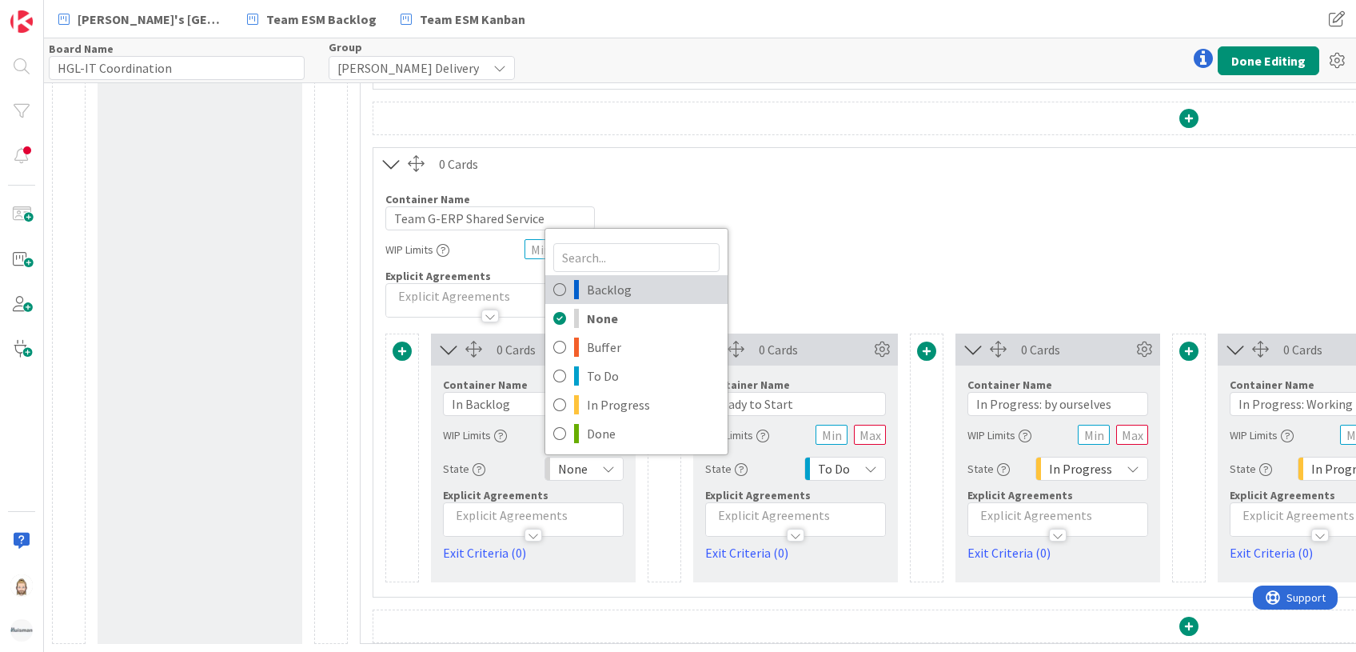
click at [639, 277] on span "Backlog" at bounding box center [653, 289] width 133 height 24
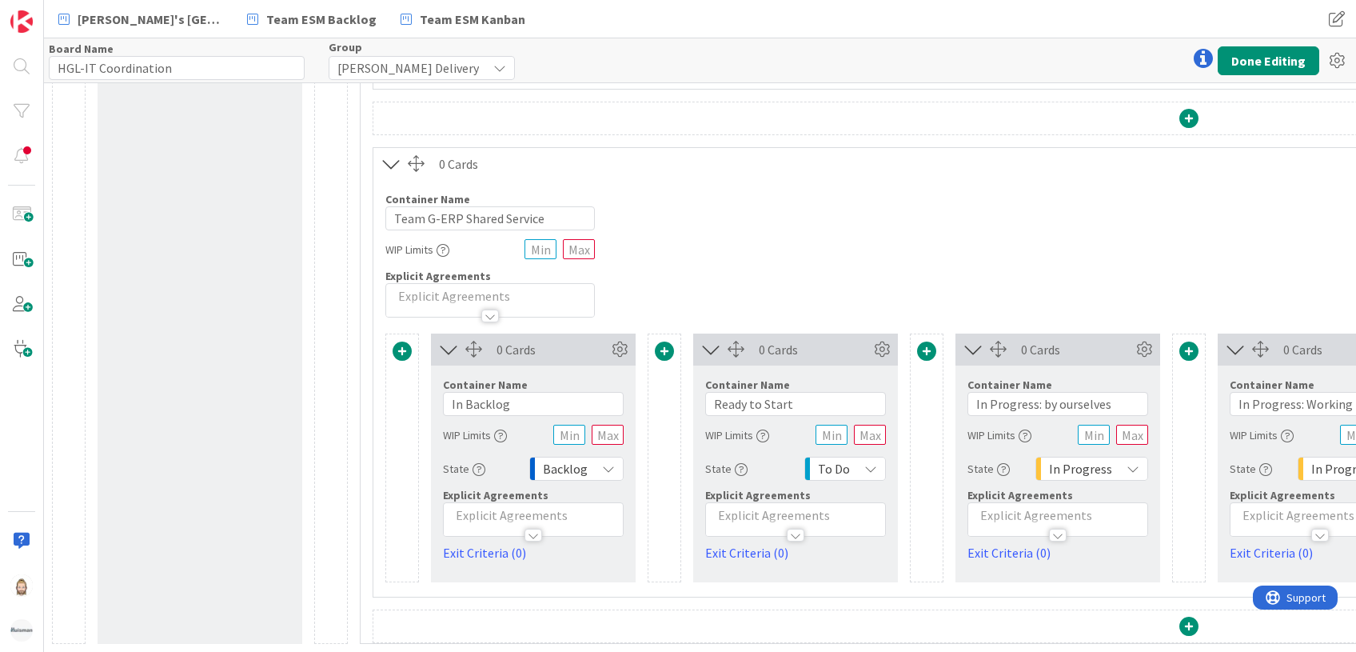
scroll to position [1952, 0]
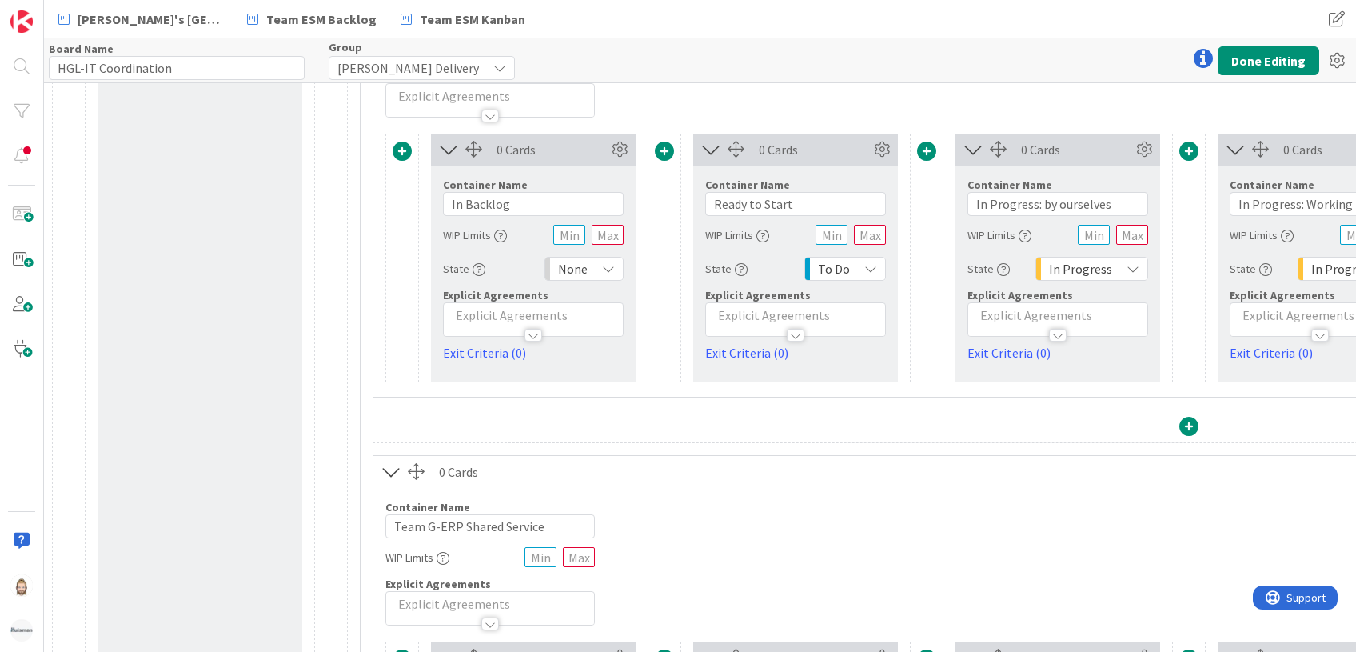
click at [595, 257] on div "None" at bounding box center [583, 269] width 79 height 24
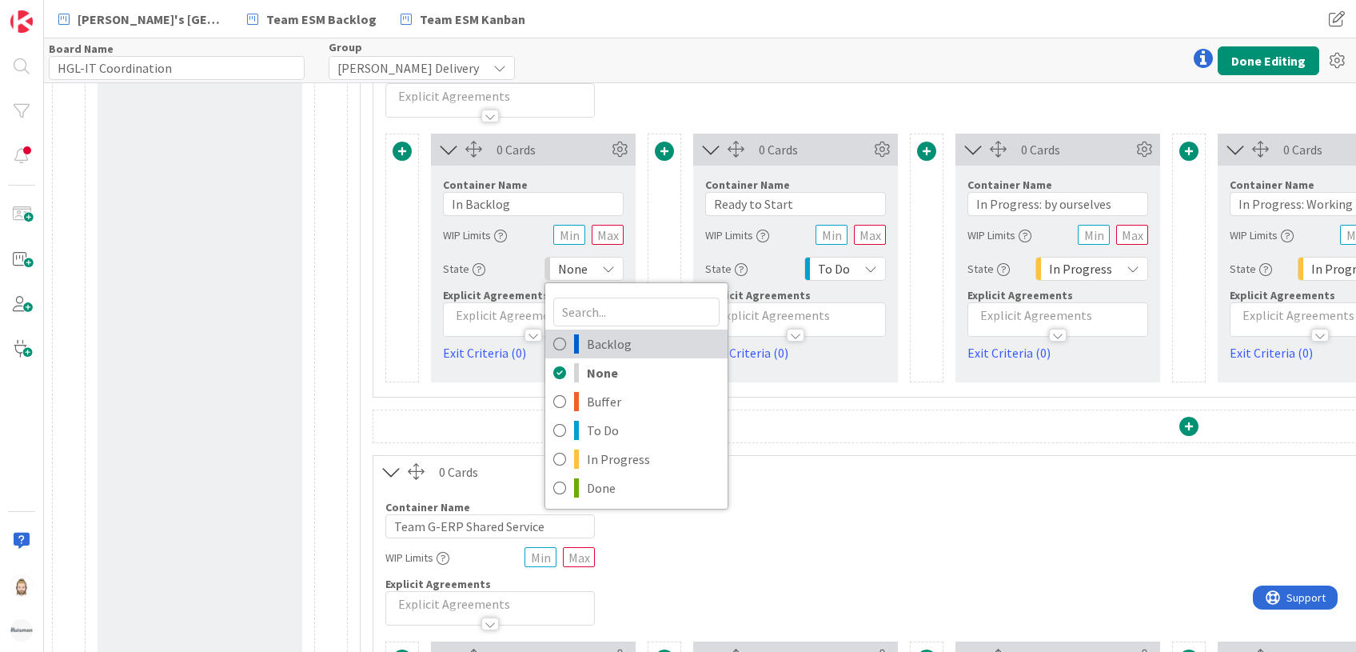
click at [593, 344] on span "Backlog" at bounding box center [653, 344] width 133 height 24
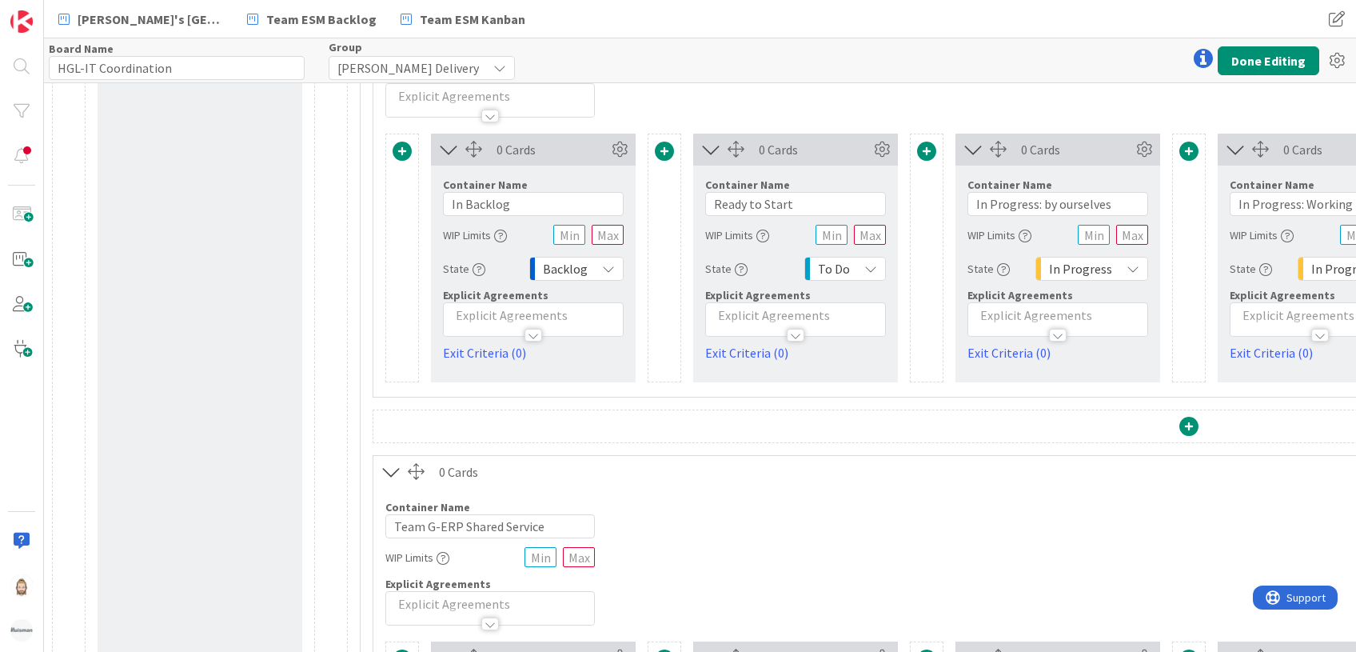
scroll to position [1526, 0]
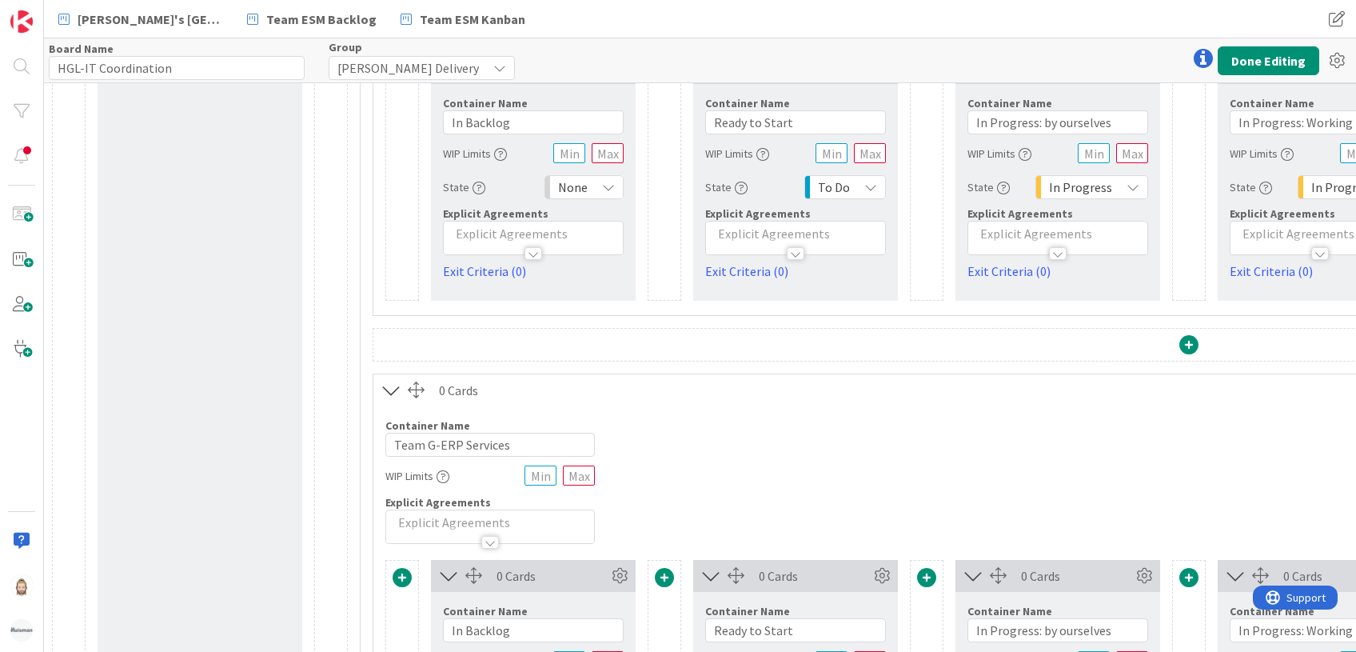
click at [604, 186] on icon at bounding box center [608, 187] width 13 height 13
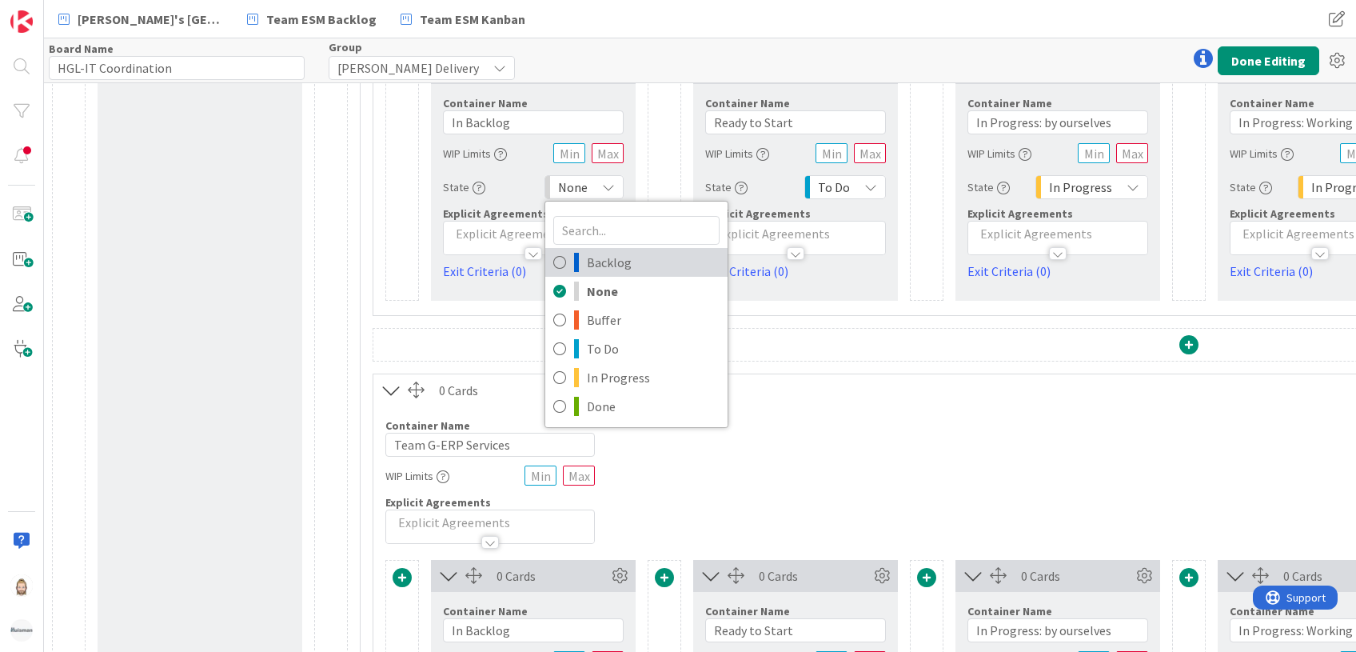
click at [596, 267] on span "Backlog" at bounding box center [653, 262] width 133 height 24
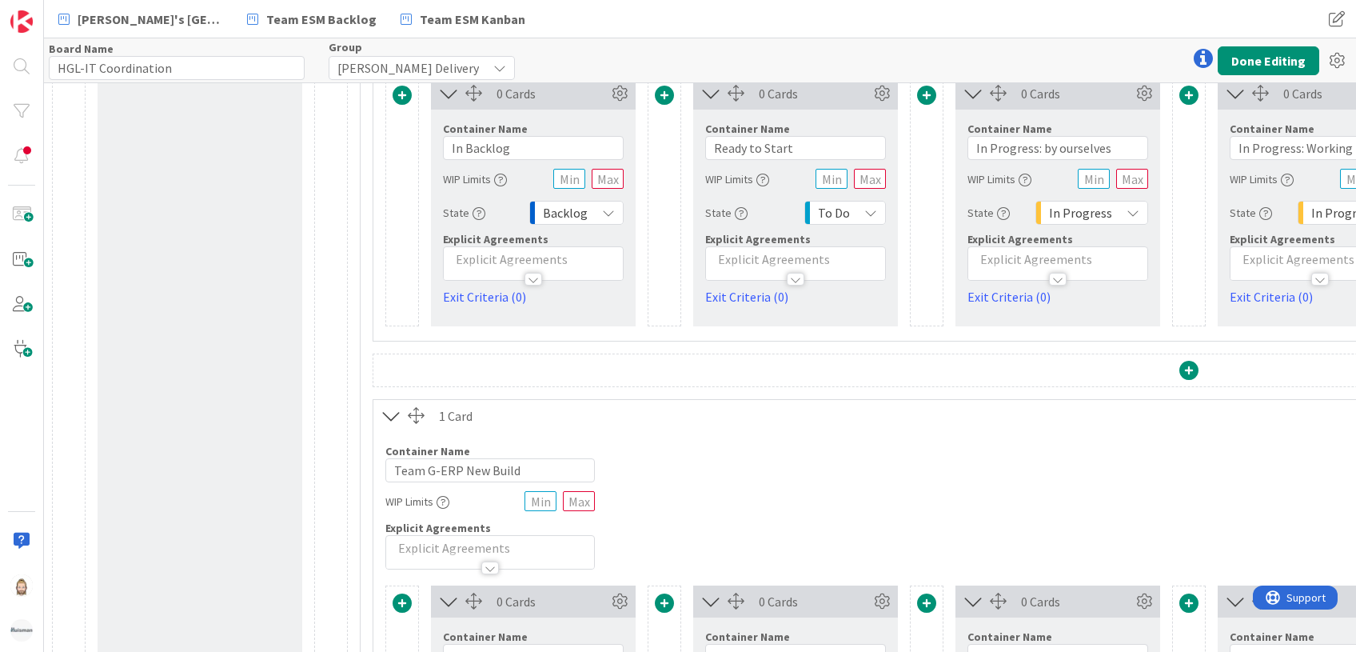
scroll to position [567, 0]
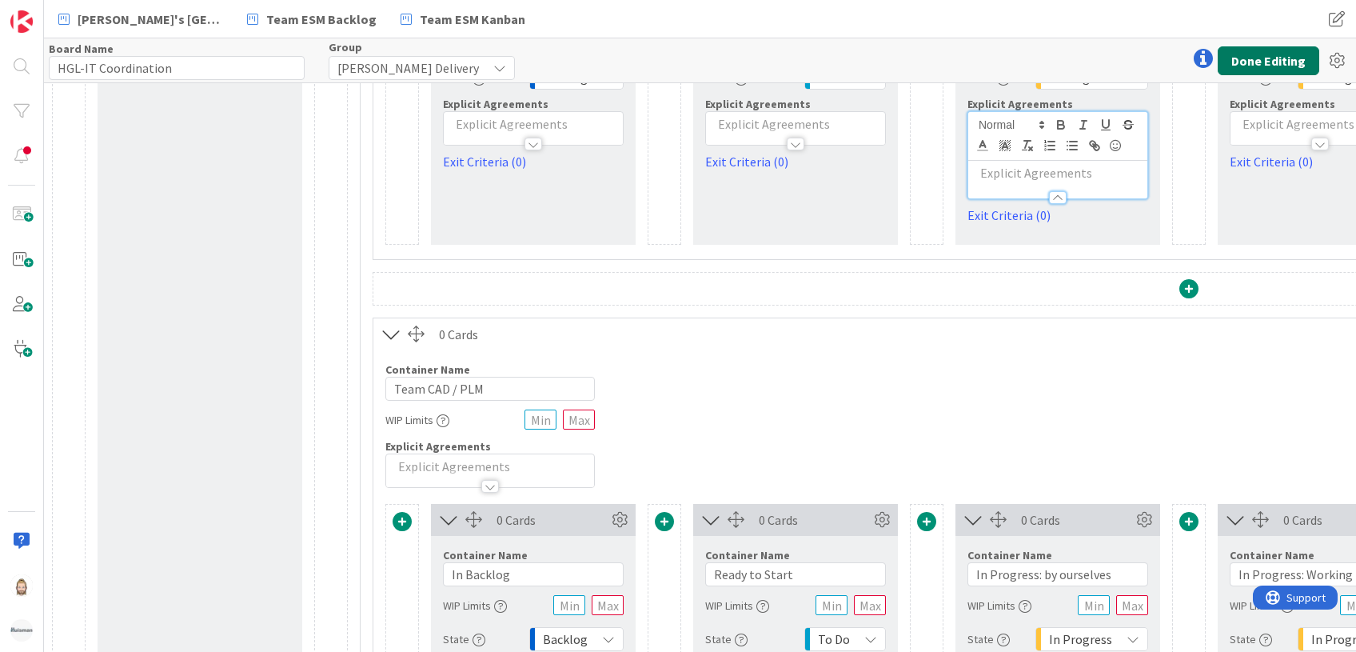
click at [1258, 59] on button "Done Editing" at bounding box center [1269, 60] width 102 height 29
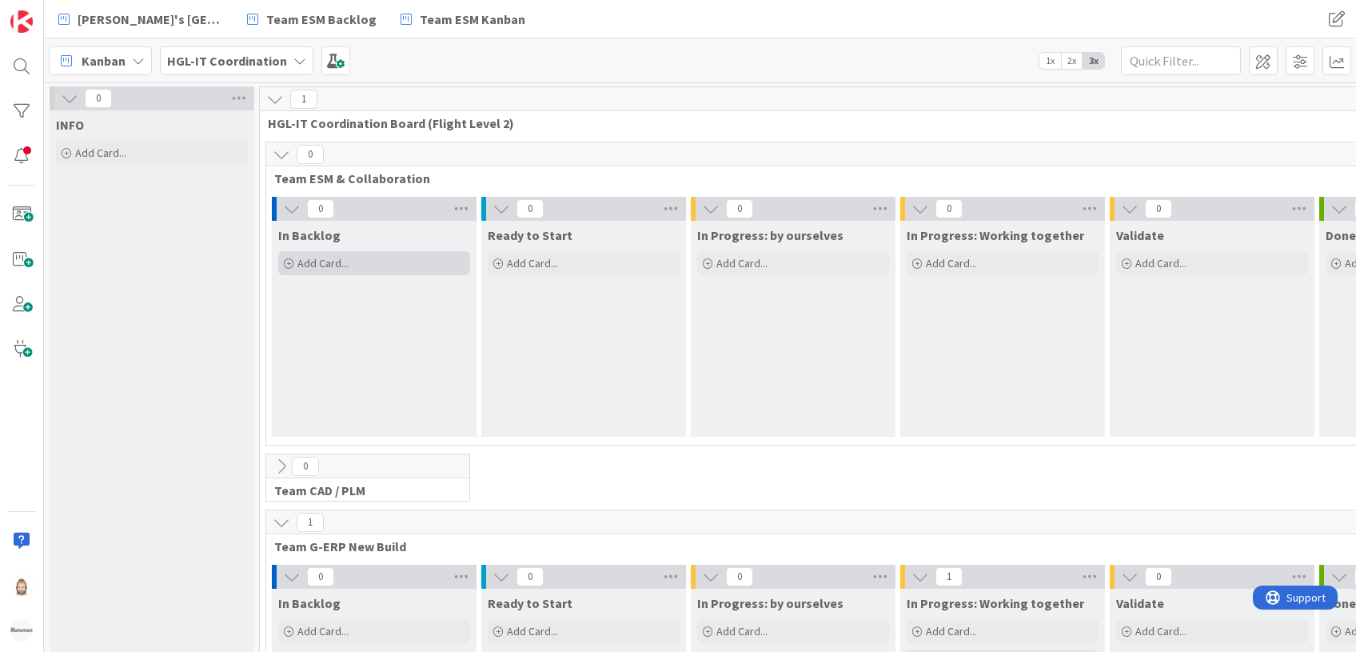
click at [346, 265] on span "Add Card..." at bounding box center [322, 263] width 51 height 14
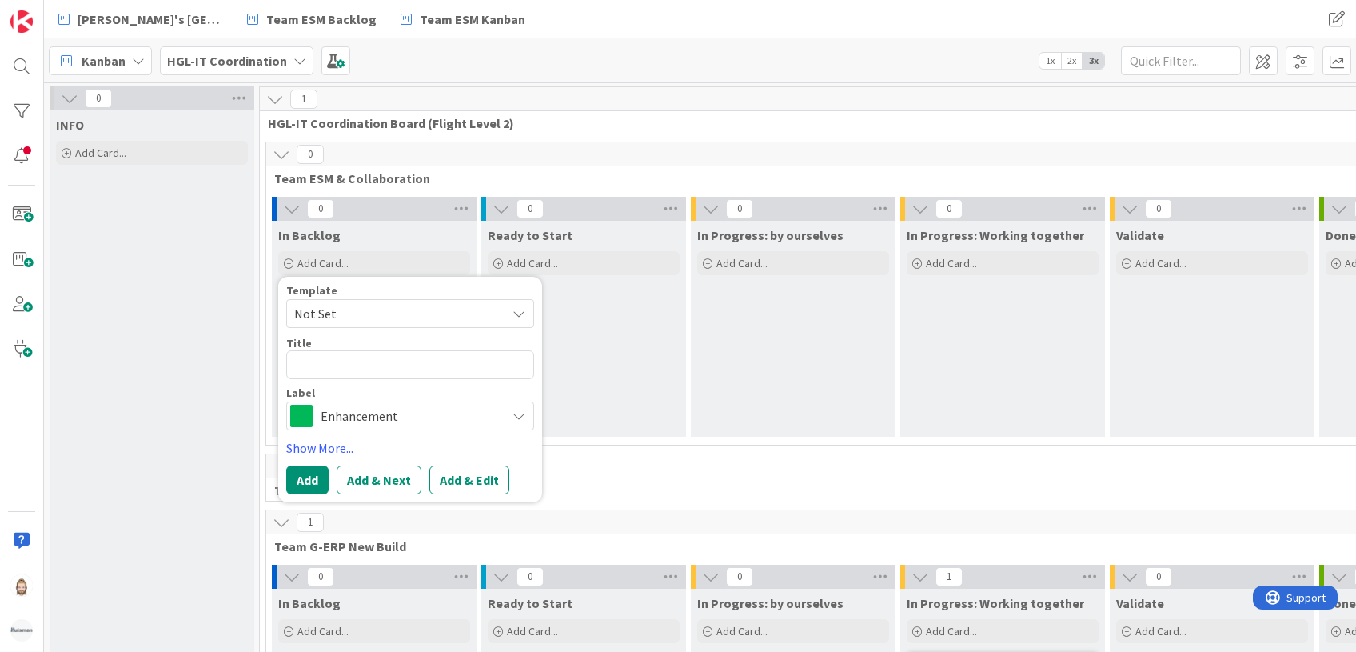
click at [341, 301] on span "Not Set" at bounding box center [410, 313] width 248 height 29
click at [345, 292] on div "Template" at bounding box center [410, 290] width 248 height 11
click at [347, 408] on span "Enhancement" at bounding box center [409, 416] width 177 height 22
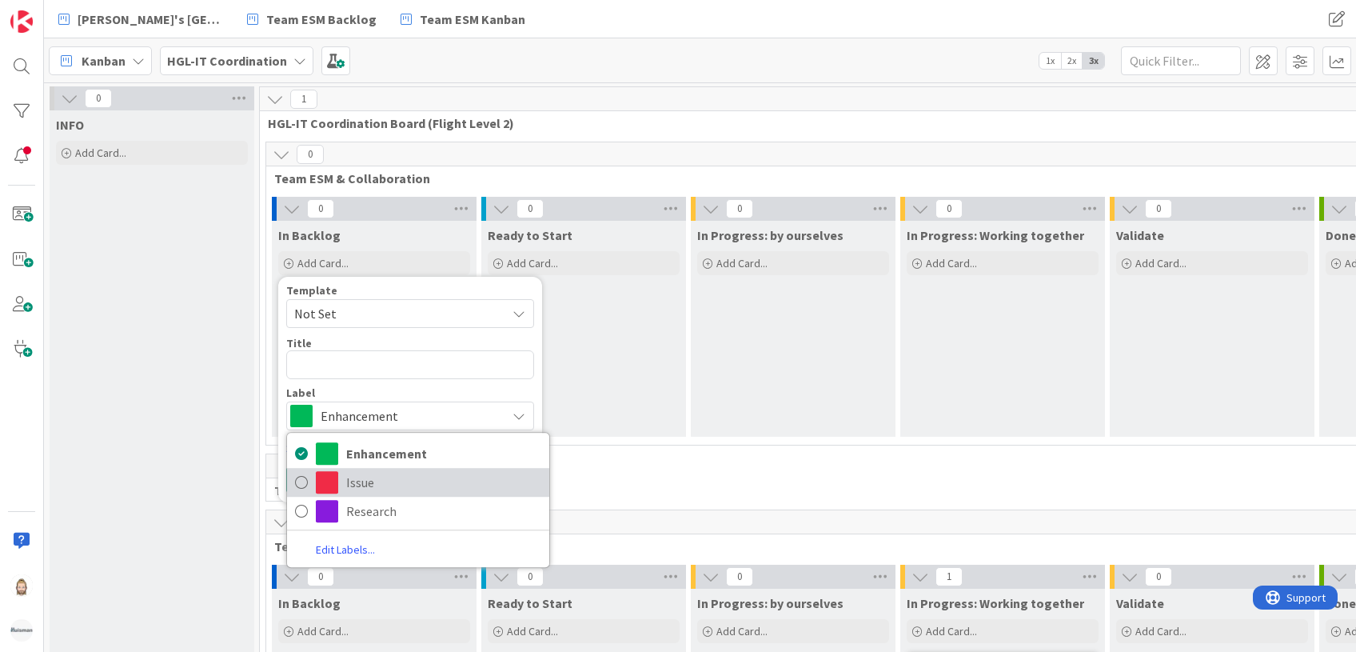
click at [371, 487] on span "Issue" at bounding box center [443, 482] width 195 height 24
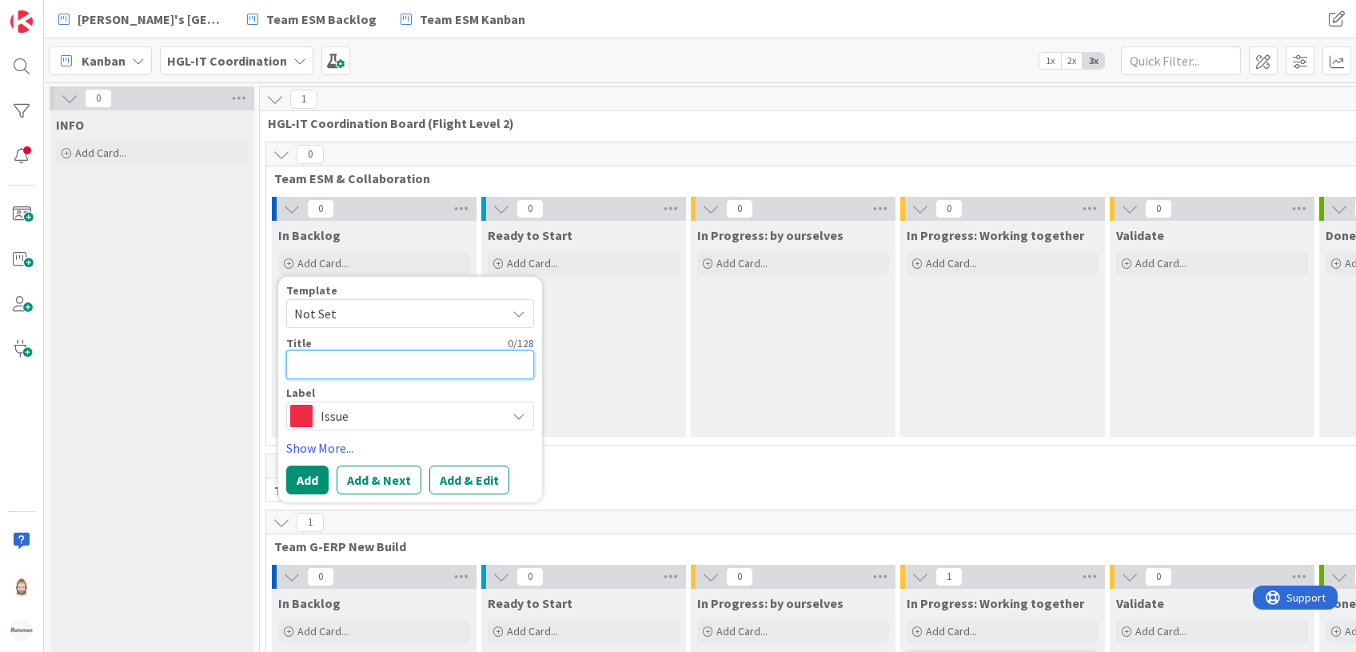
click at [371, 367] on textarea at bounding box center [410, 364] width 248 height 29
click at [616, 167] on div "0 Team ESM & Collaboration" at bounding box center [897, 165] width 1263 height 46
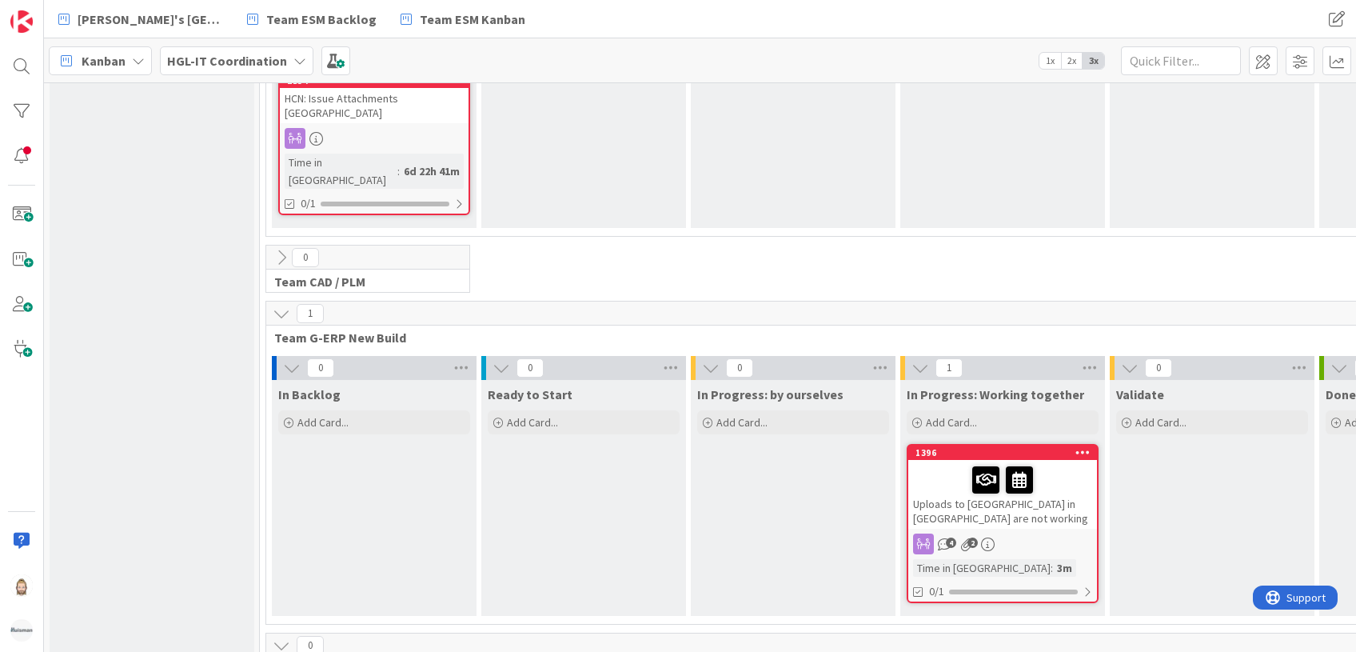
scroll to position [106, 0]
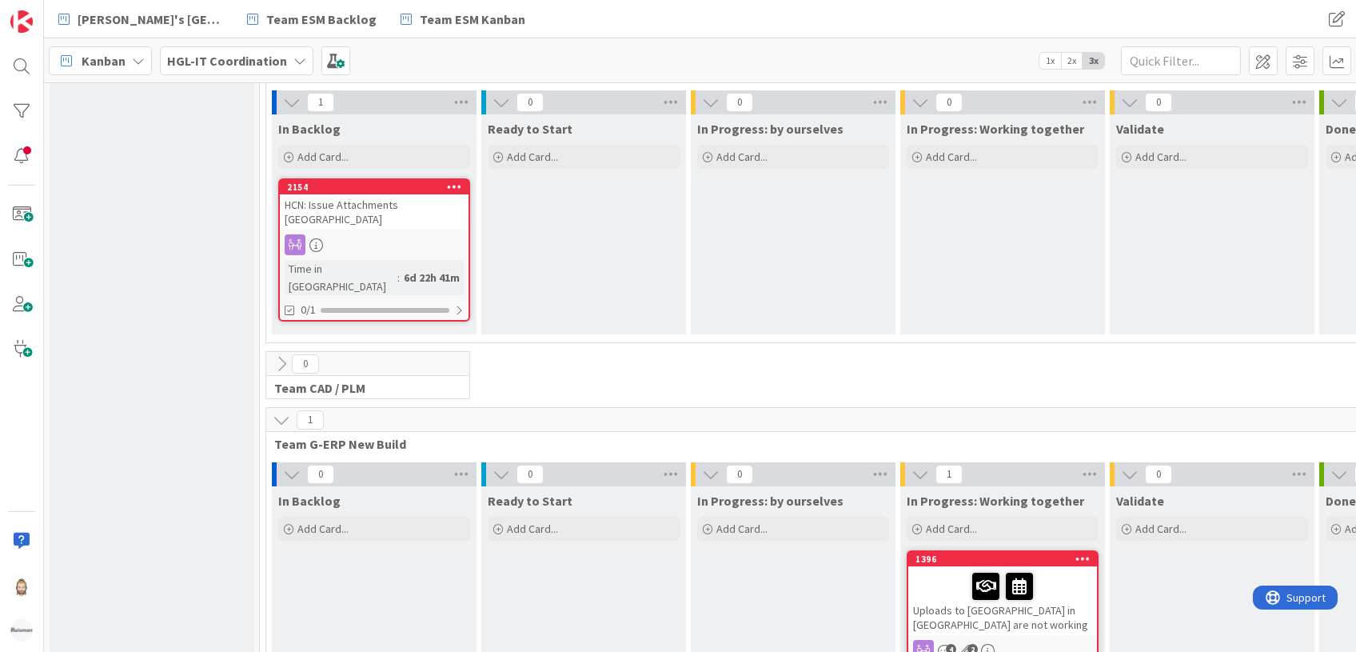
click at [455, 185] on icon at bounding box center [454, 186] width 15 height 11
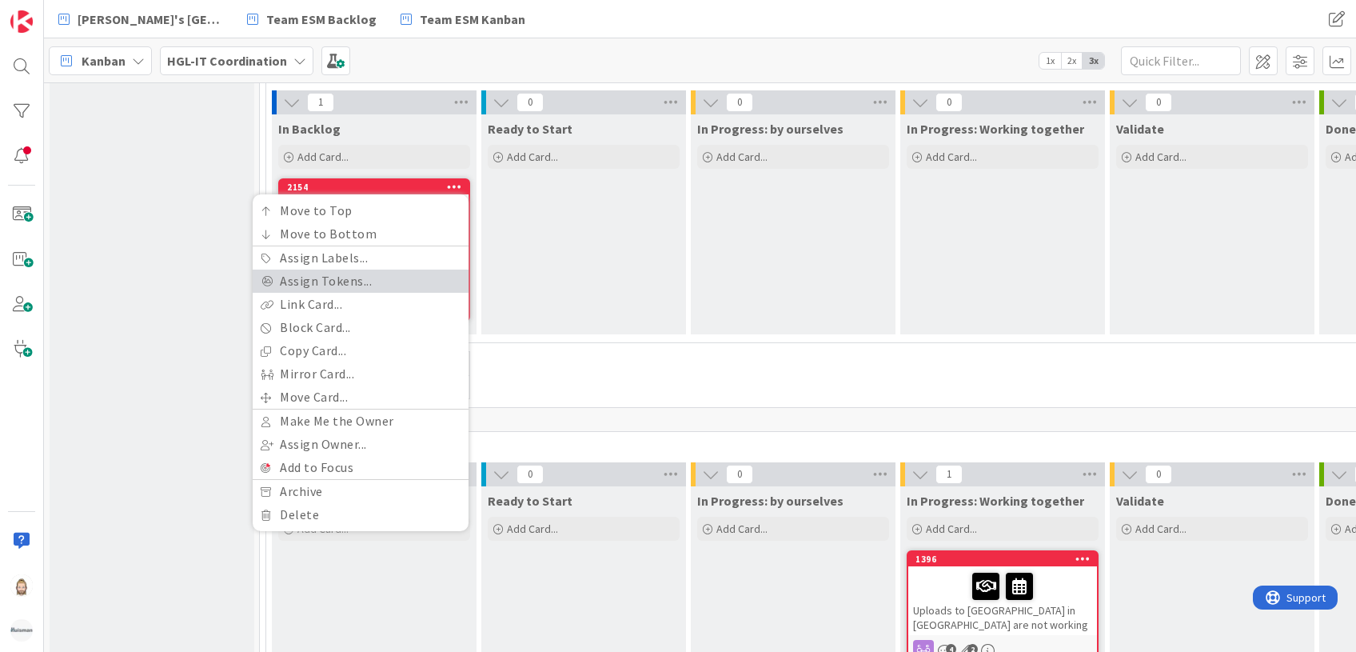
click at [368, 280] on link "Assign Tokens..." at bounding box center [361, 280] width 216 height 23
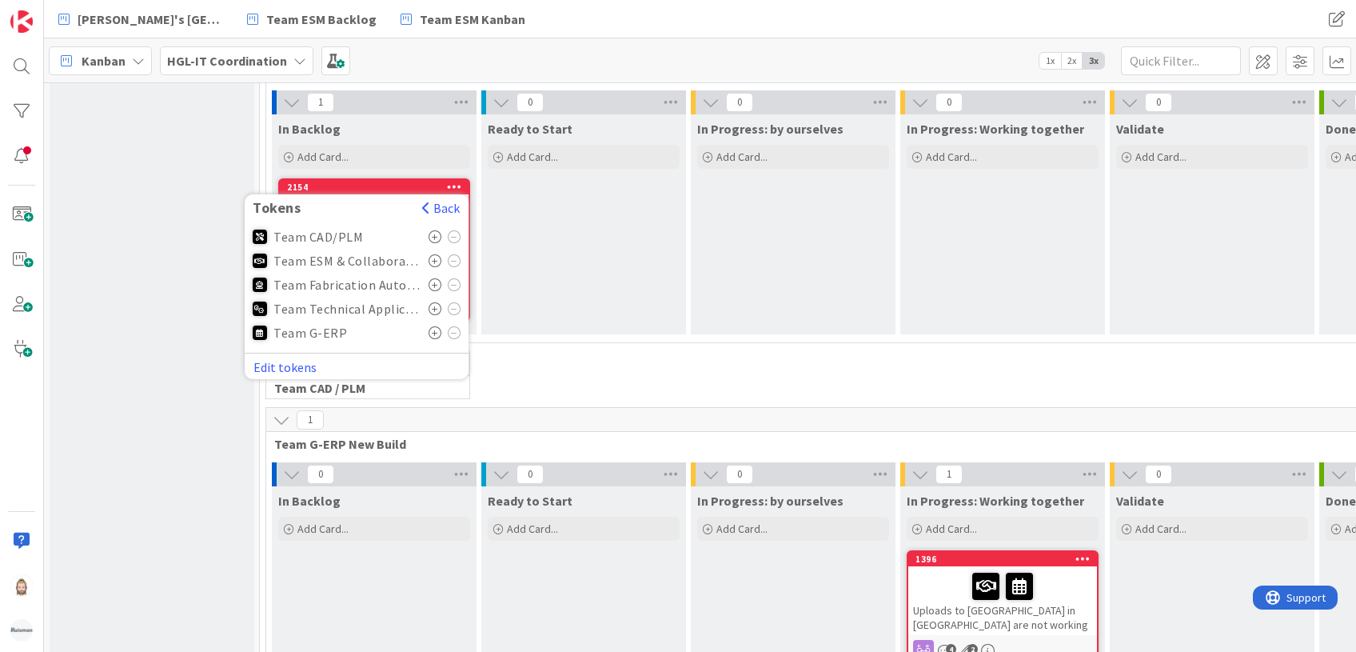
click at [433, 259] on icon at bounding box center [436, 260] width 14 height 13
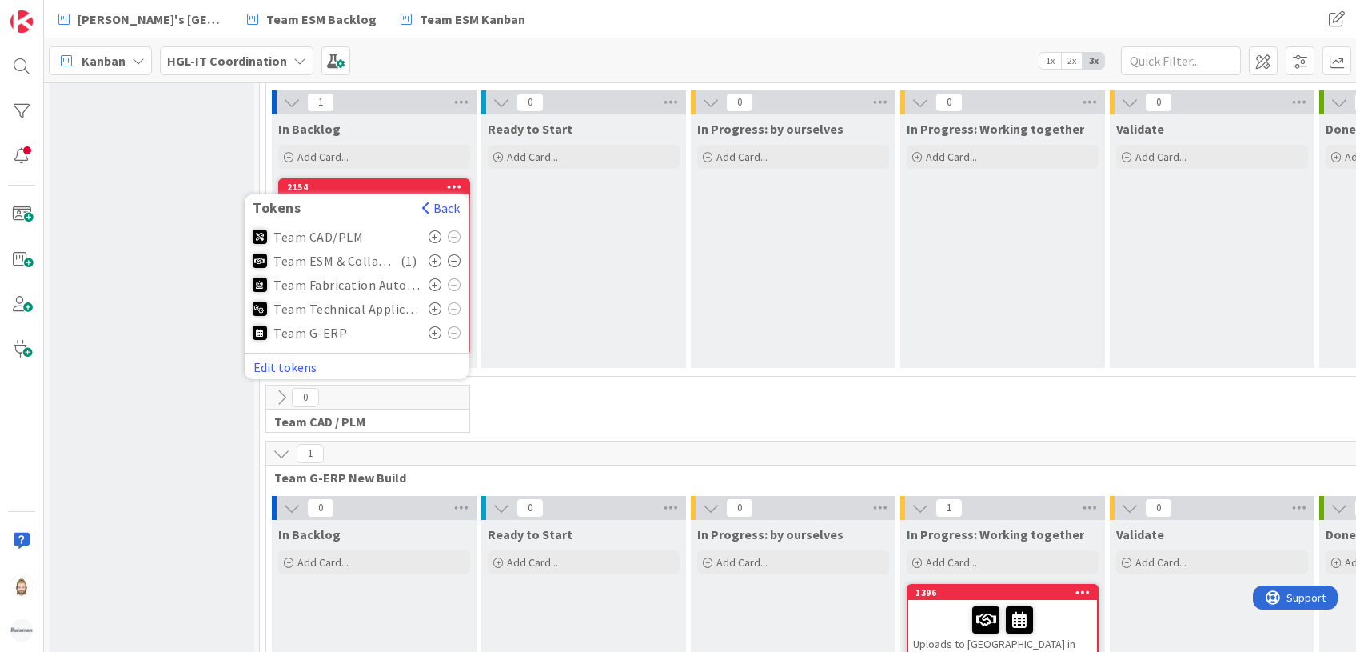
click at [433, 333] on icon at bounding box center [436, 332] width 14 height 13
click at [443, 205] on button "Back" at bounding box center [440, 208] width 39 height 18
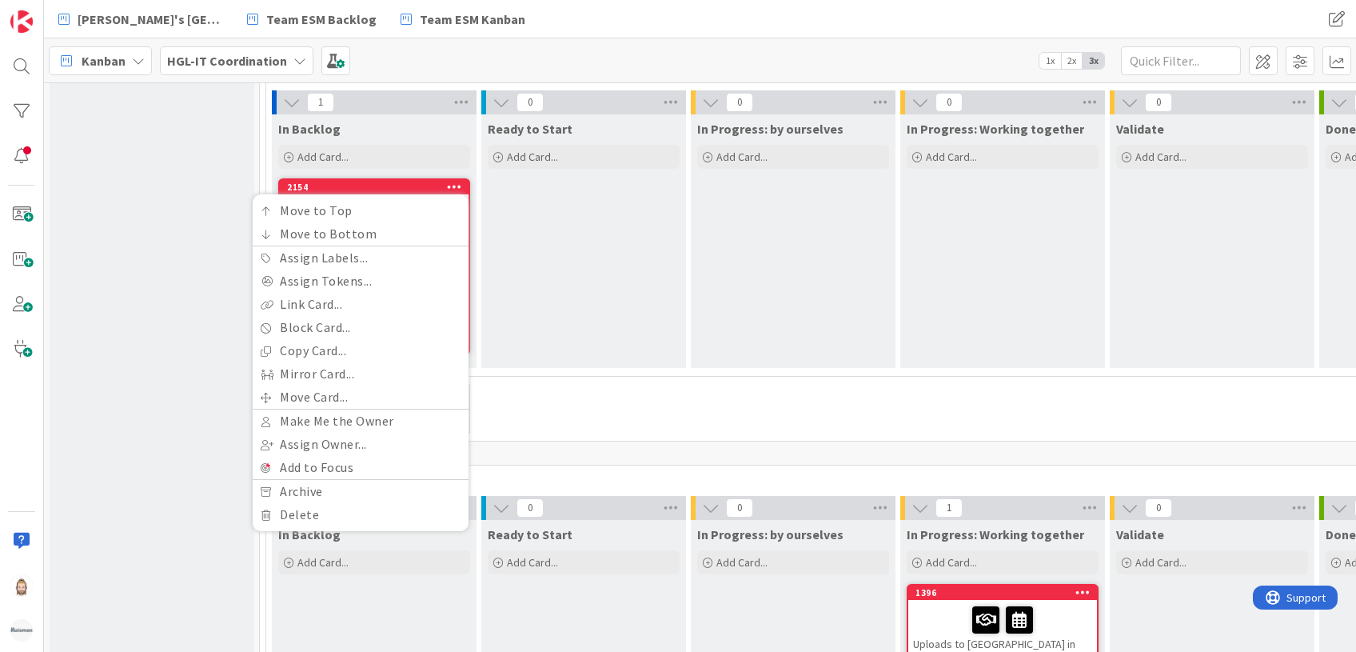
click at [499, 66] on div "Kanban HGL-IT Coordination 1x 2x 3x" at bounding box center [700, 60] width 1312 height 44
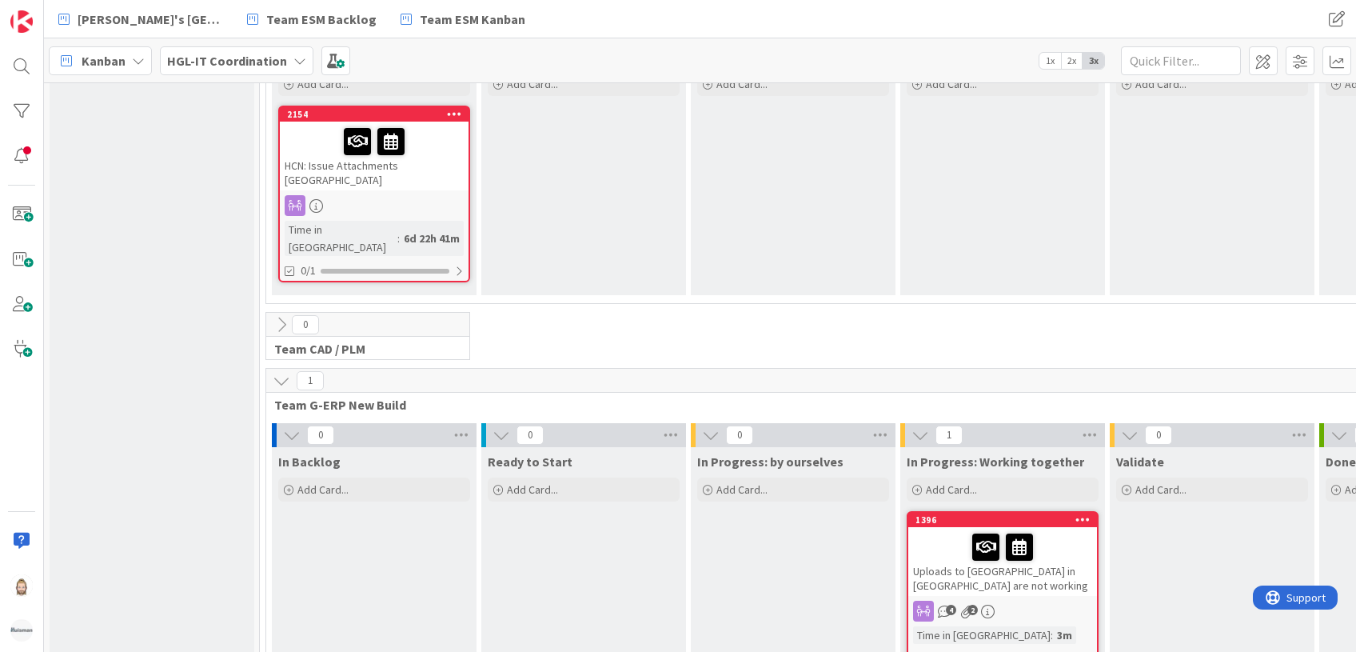
scroll to position [213, 0]
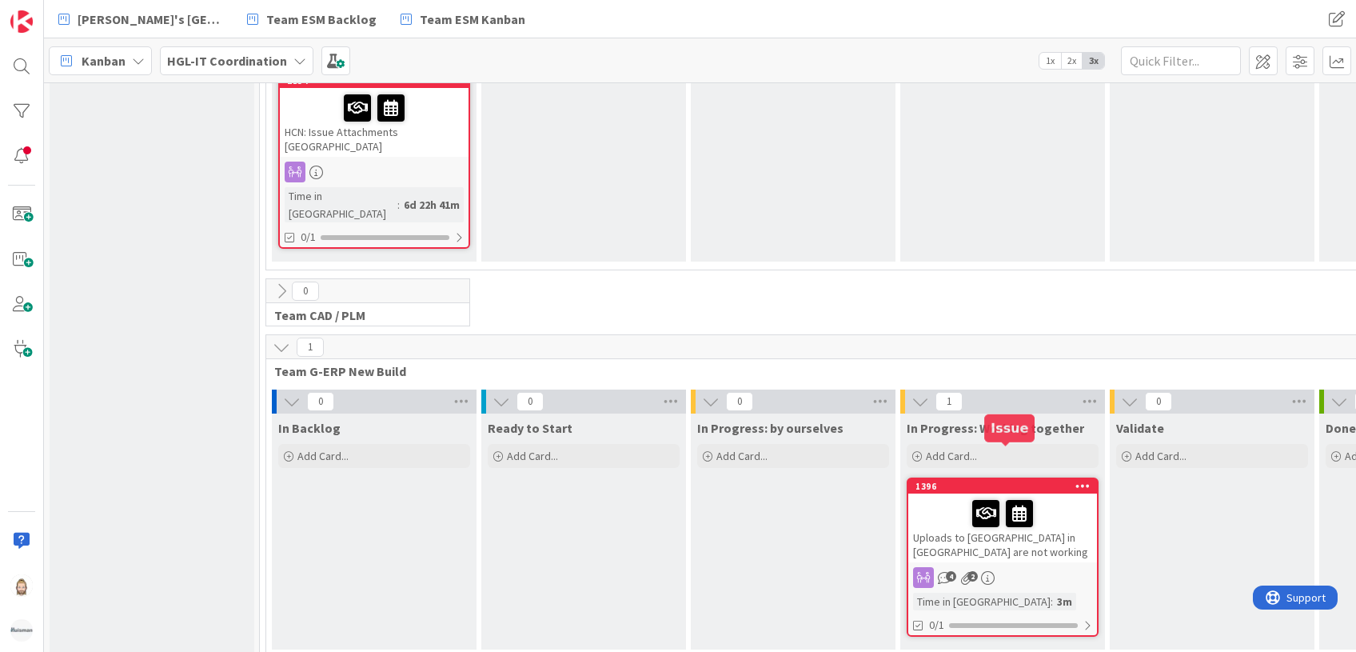
click at [1040, 480] on div "1396" at bounding box center [1005, 485] width 181 height 11
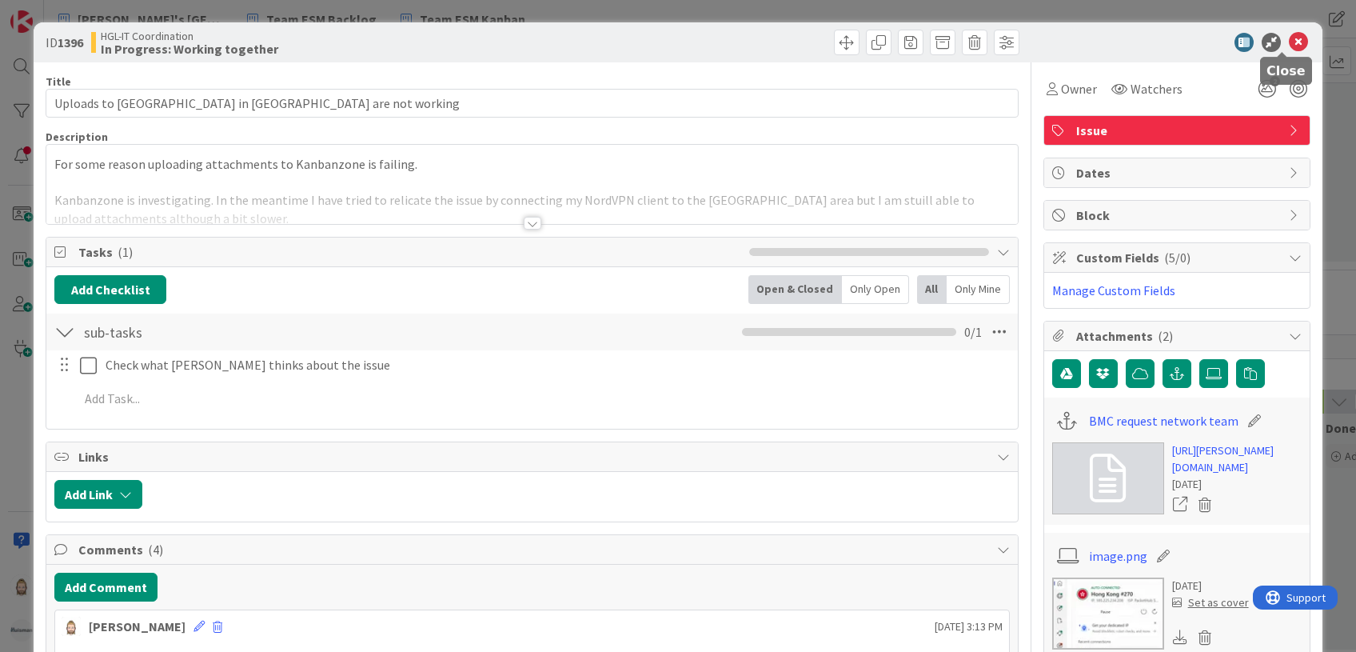
click at [1289, 38] on icon at bounding box center [1298, 42] width 19 height 19
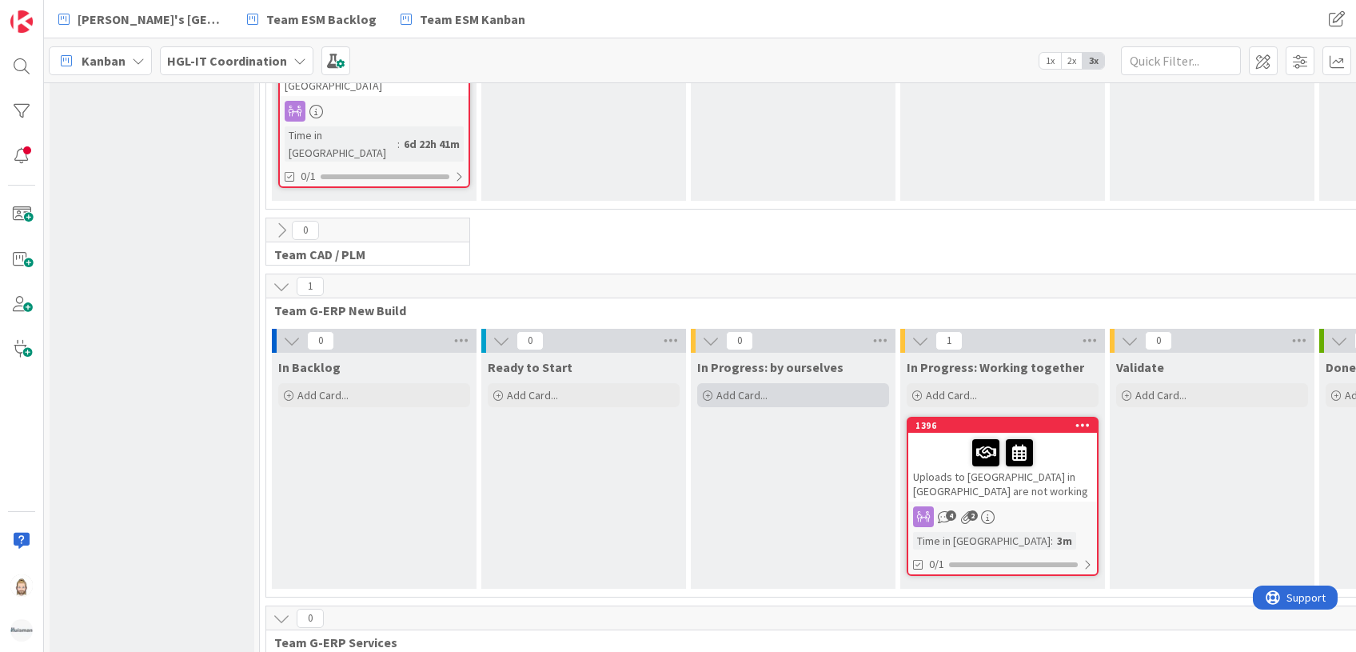
scroll to position [320, 0]
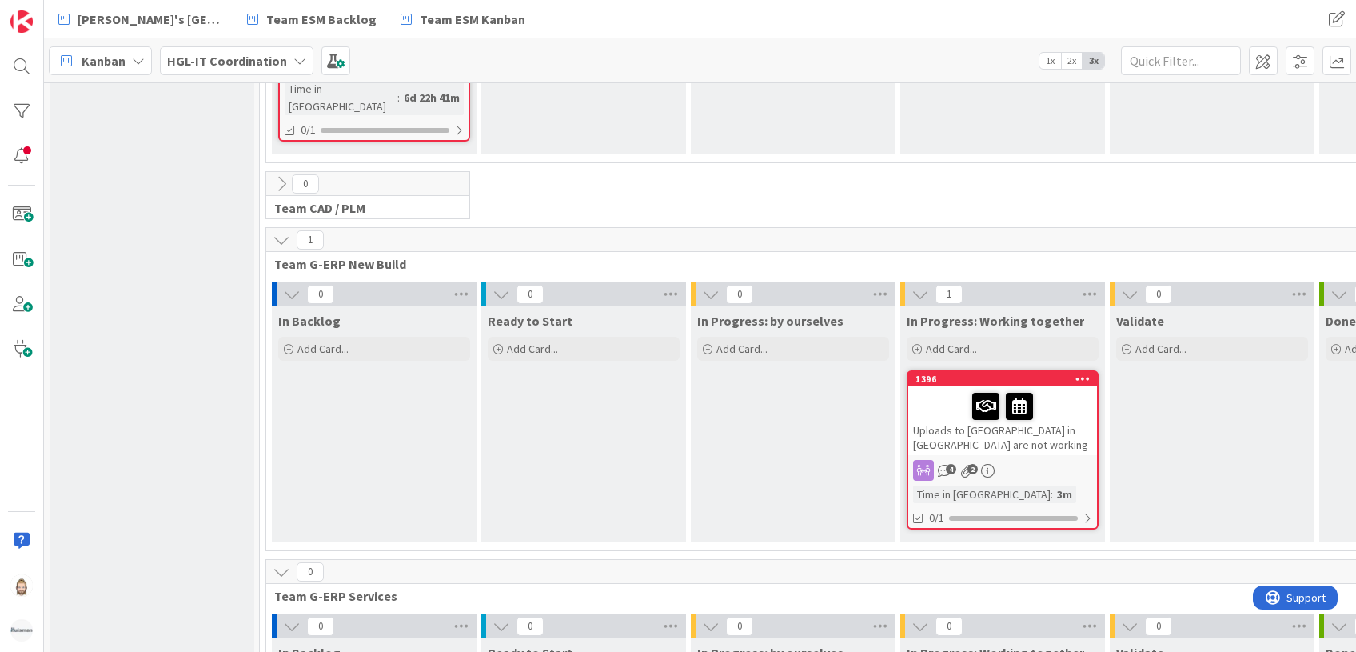
click at [1063, 396] on div "Uploads to [GEOGRAPHIC_DATA] in [GEOGRAPHIC_DATA] are not working" at bounding box center [1002, 420] width 189 height 69
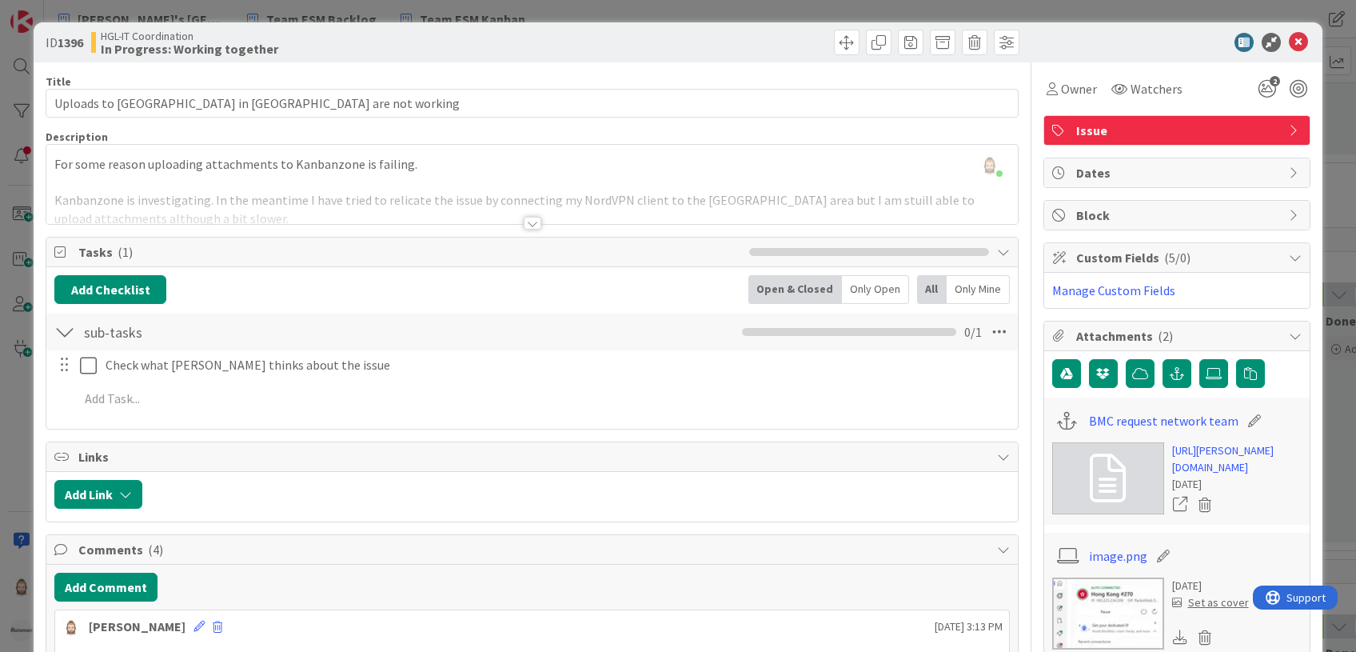
click at [997, 248] on icon at bounding box center [1003, 251] width 13 height 13
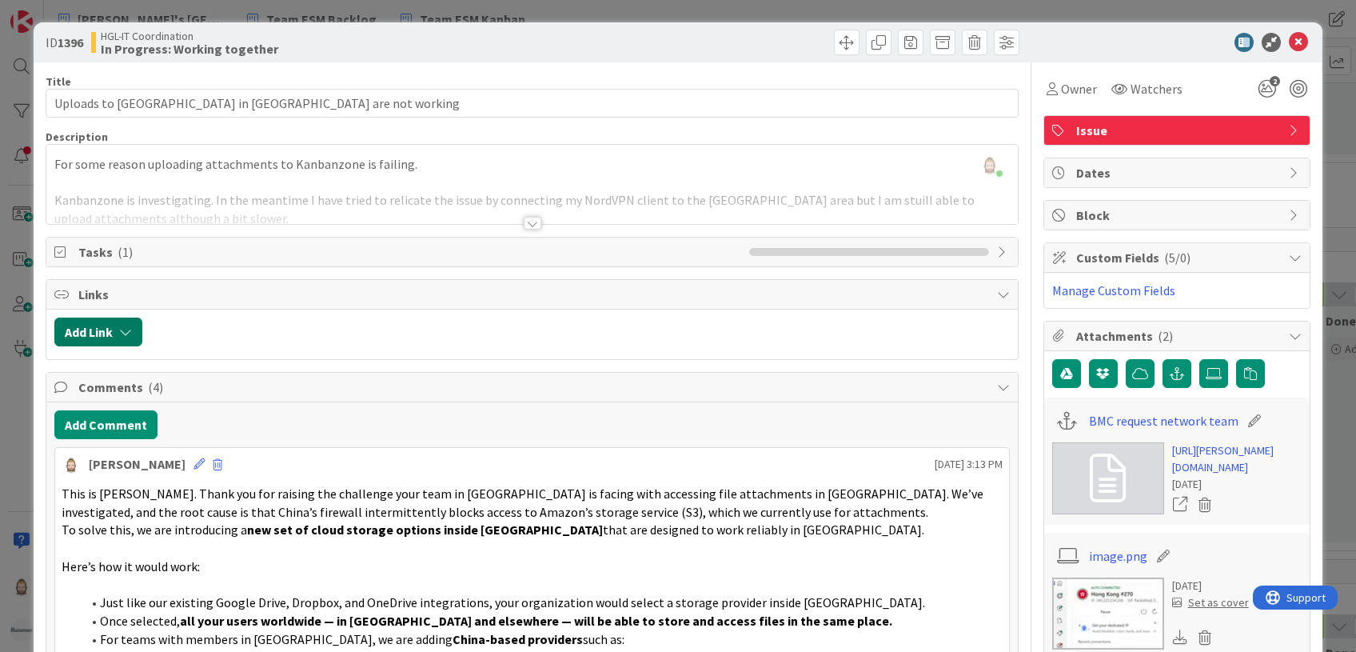
click at [133, 331] on button "Add Link" at bounding box center [98, 331] width 88 height 29
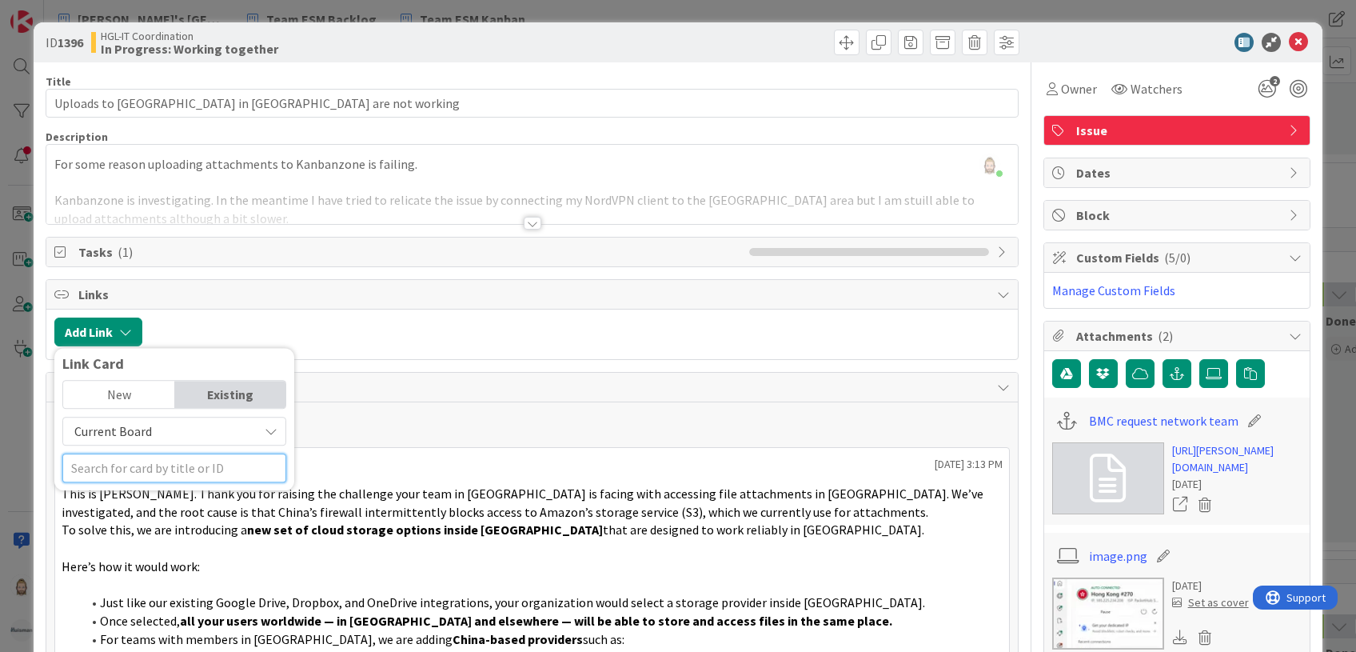
click at [148, 465] on input "text" at bounding box center [174, 467] width 224 height 29
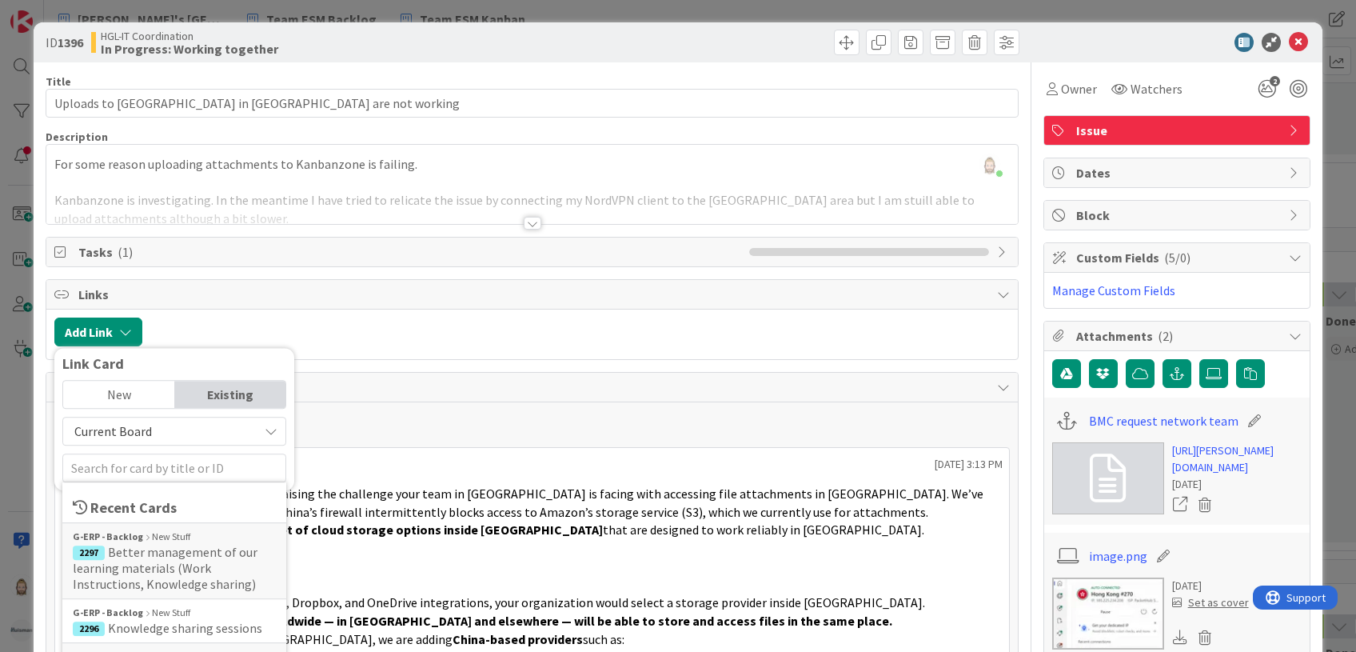
click at [211, 388] on div "Existing" at bounding box center [230, 394] width 111 height 27
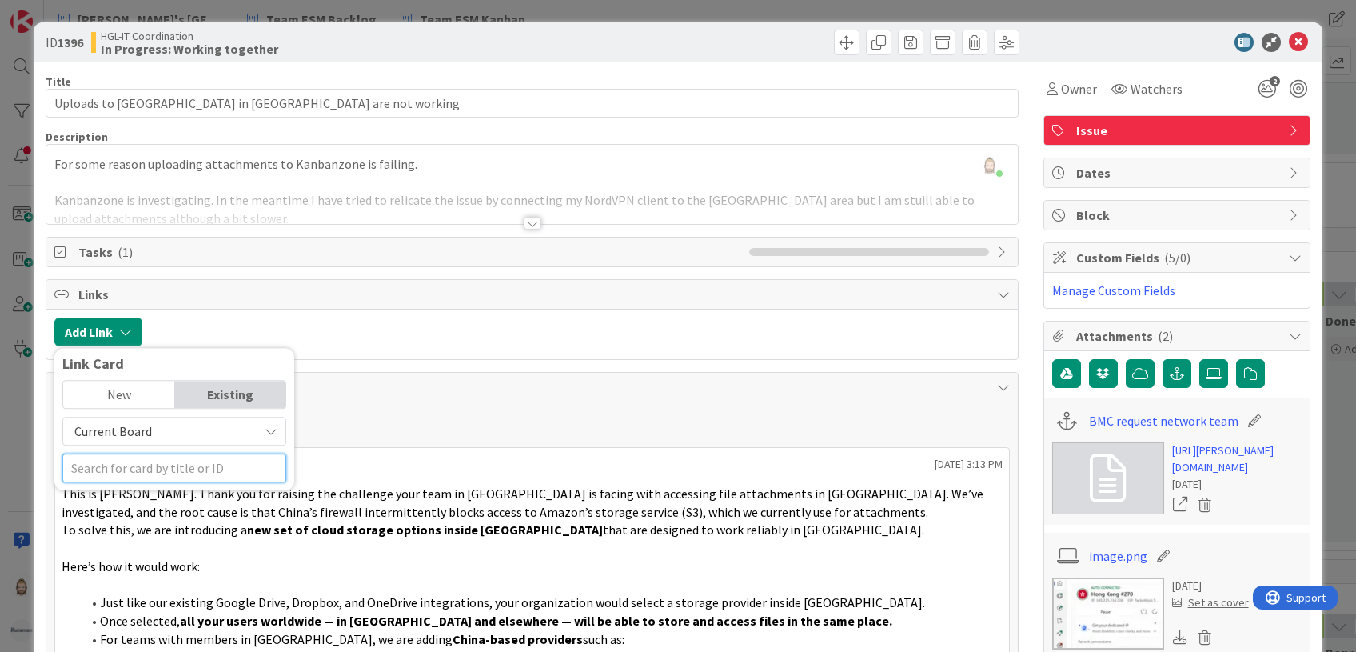
click at [181, 468] on input "text" at bounding box center [174, 467] width 224 height 29
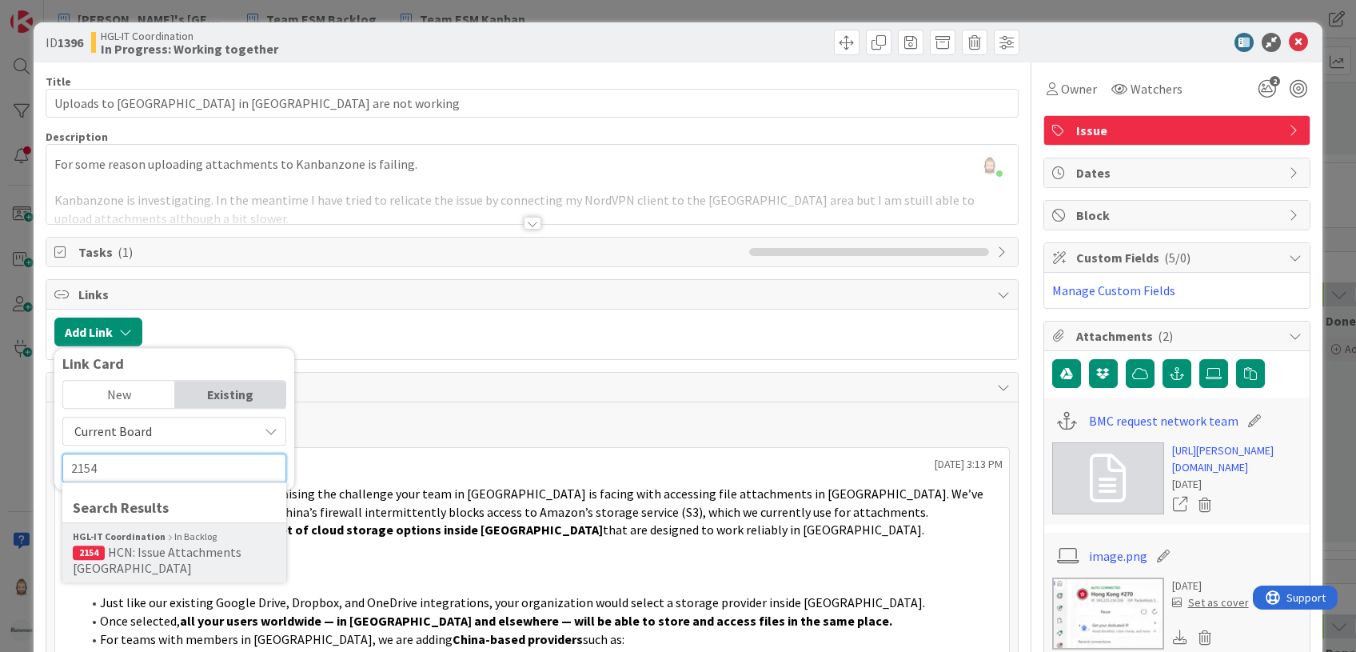
type input "2154"
click at [179, 544] on span "HCN: Issue Attachments [GEOGRAPHIC_DATA]" at bounding box center [157, 560] width 169 height 32
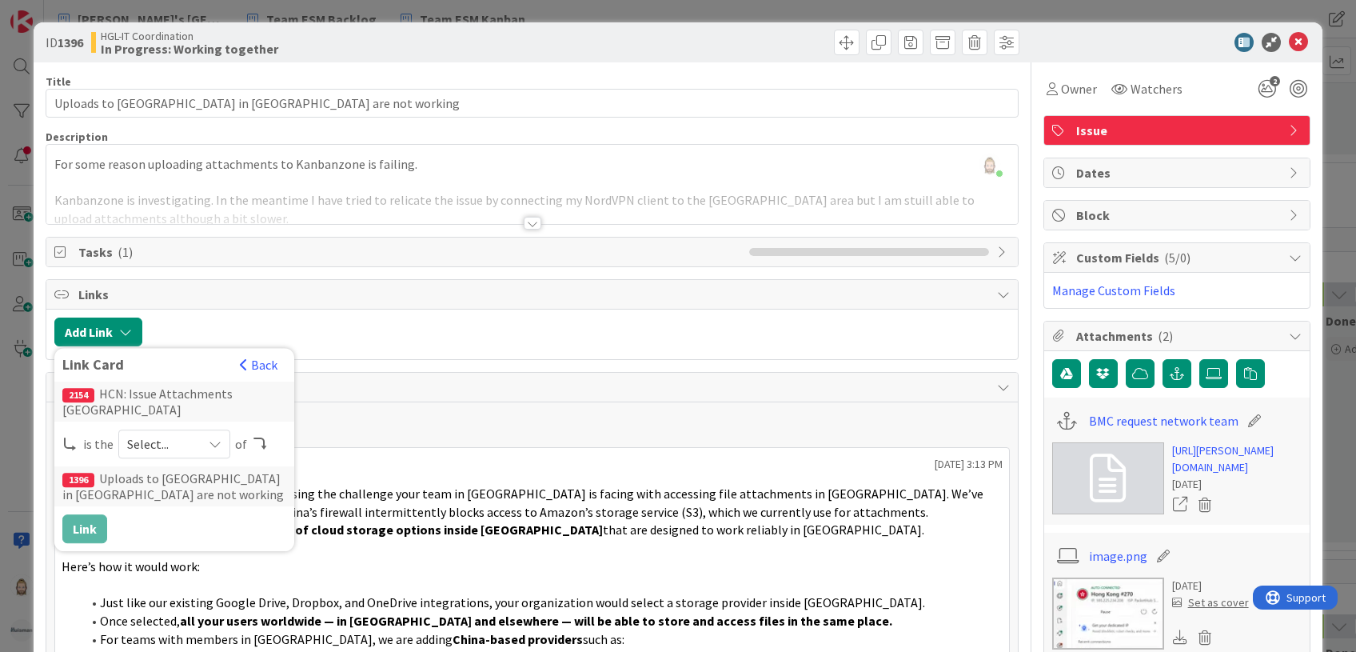
click at [193, 445] on div "Select..." at bounding box center [174, 443] width 112 height 29
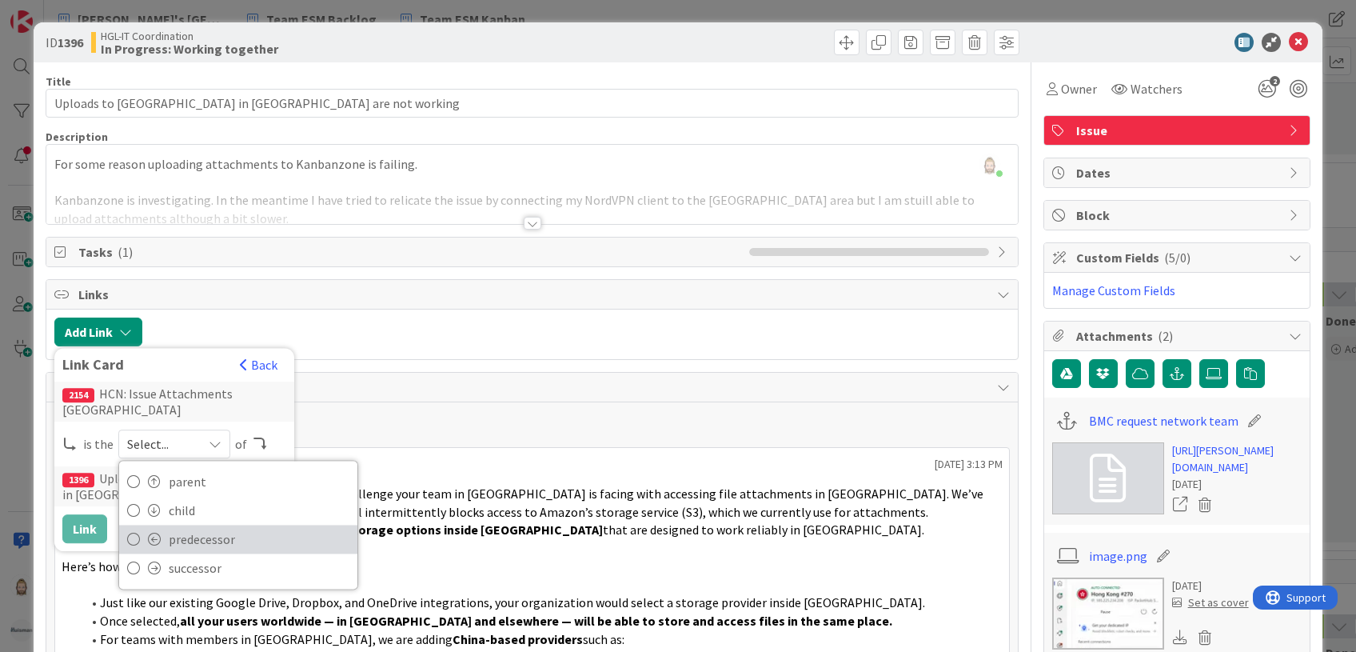
click at [202, 538] on span "predecessor" at bounding box center [259, 539] width 181 height 24
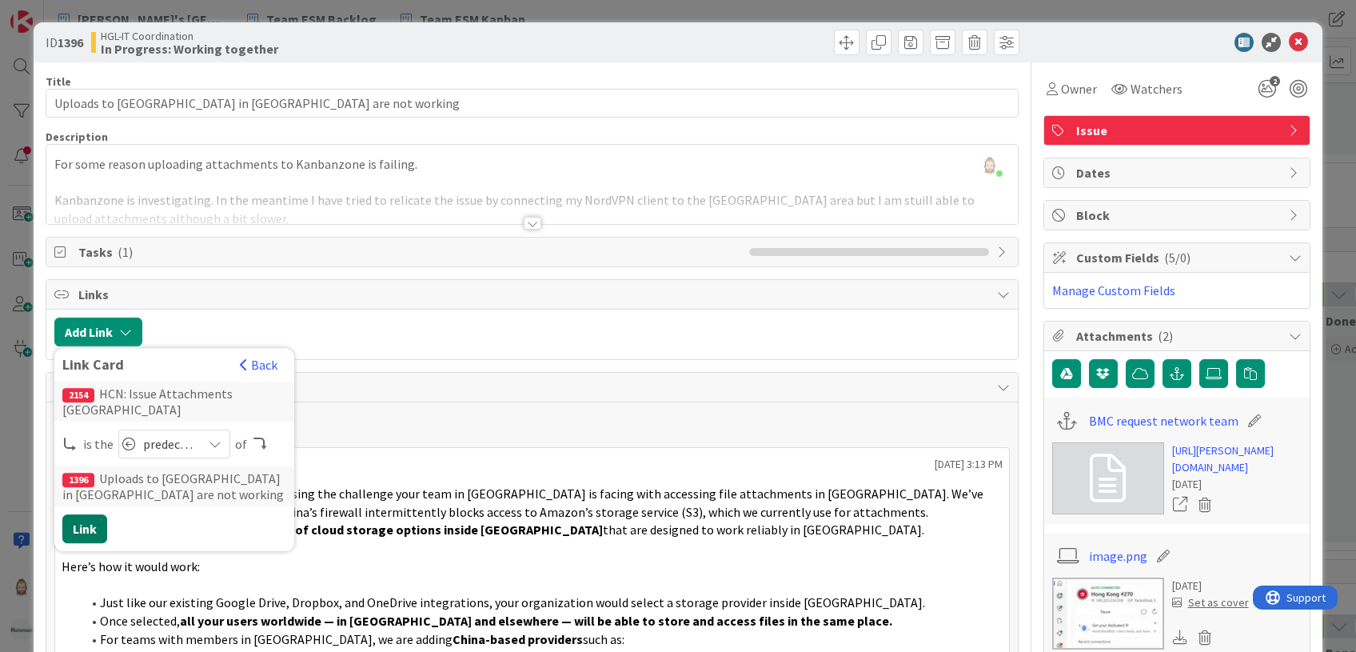
click at [92, 516] on button "Link" at bounding box center [84, 528] width 45 height 29
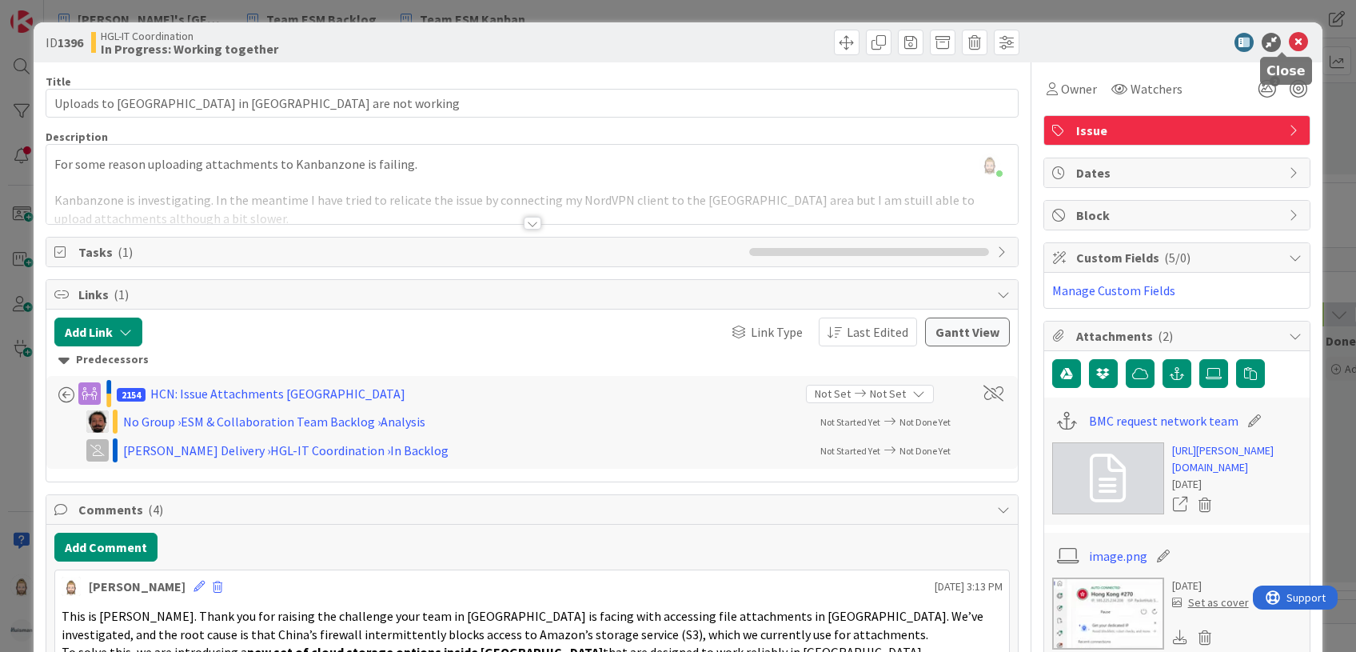
click at [1289, 42] on icon at bounding box center [1298, 42] width 19 height 19
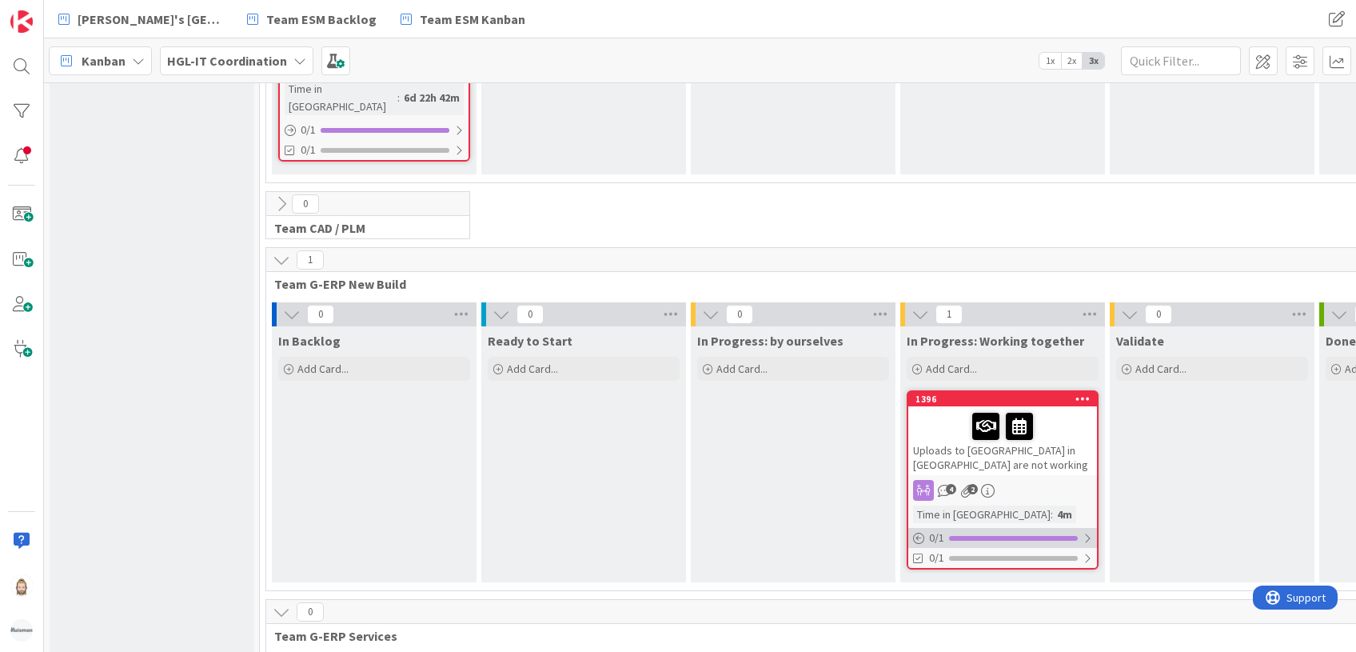
click at [995, 528] on div "0 / 1" at bounding box center [1002, 538] width 189 height 20
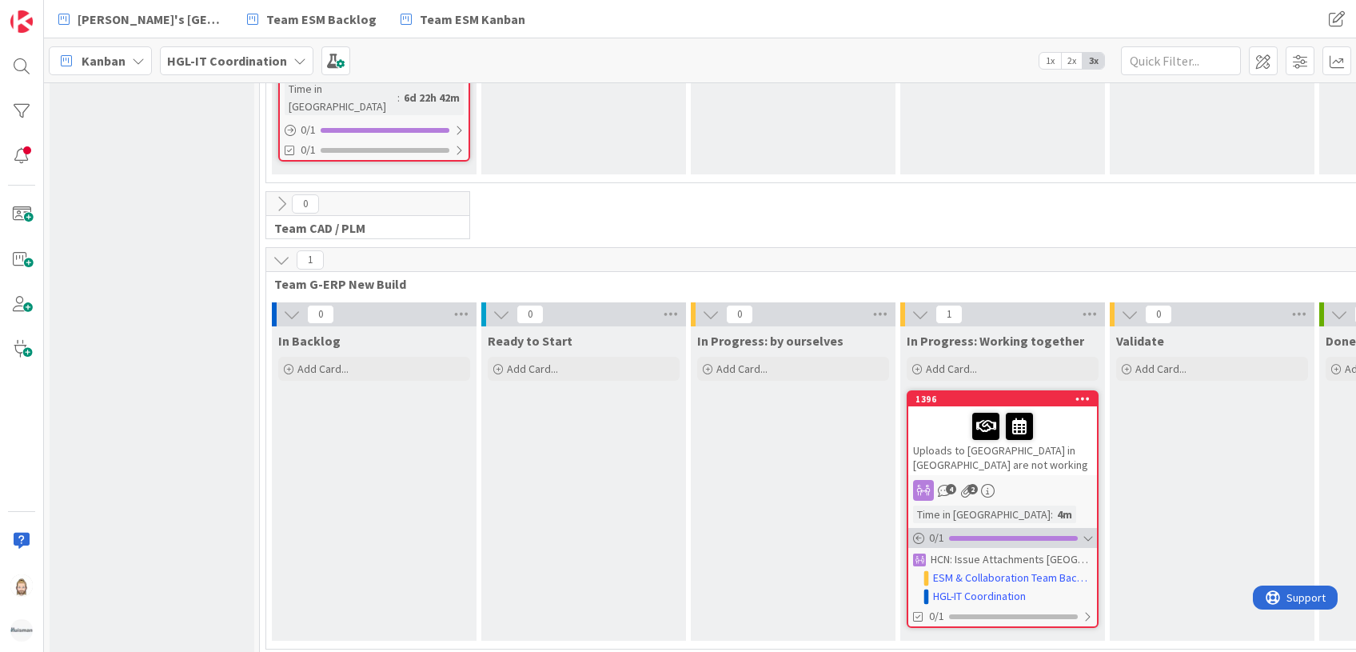
click at [1009, 528] on div "0 / 1" at bounding box center [1002, 538] width 189 height 20
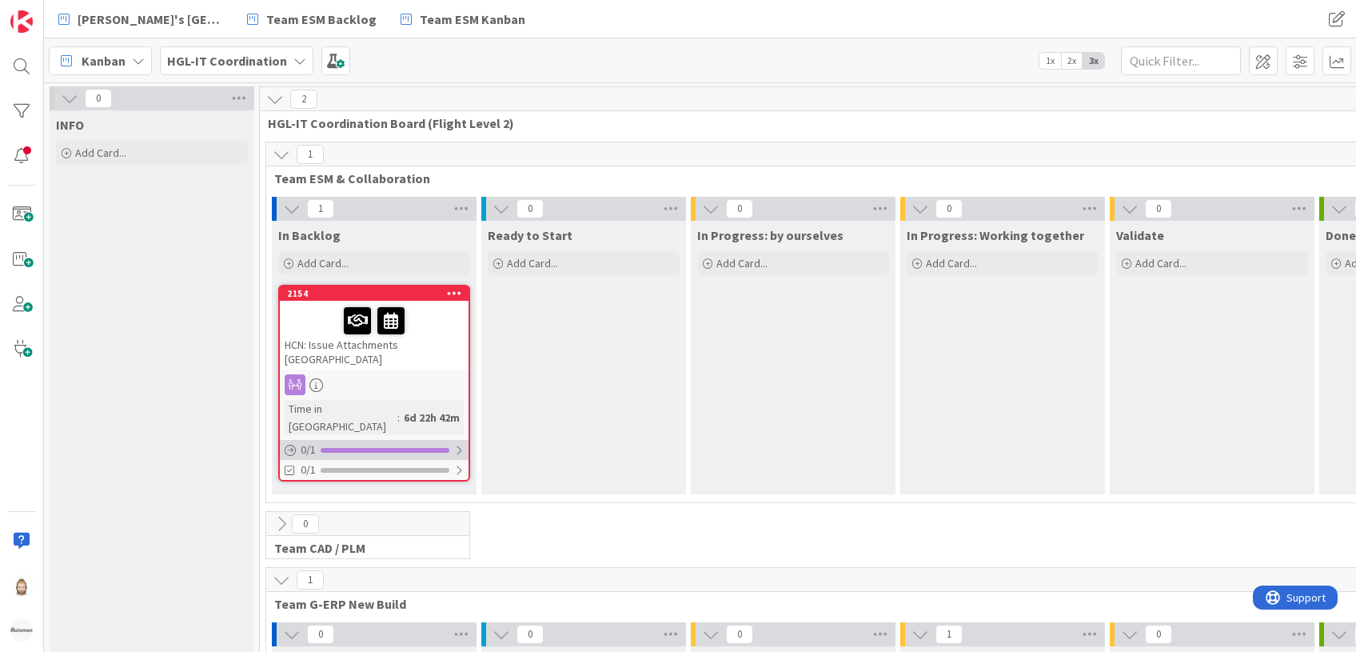
click at [452, 440] on div "0 / 1" at bounding box center [374, 450] width 189 height 20
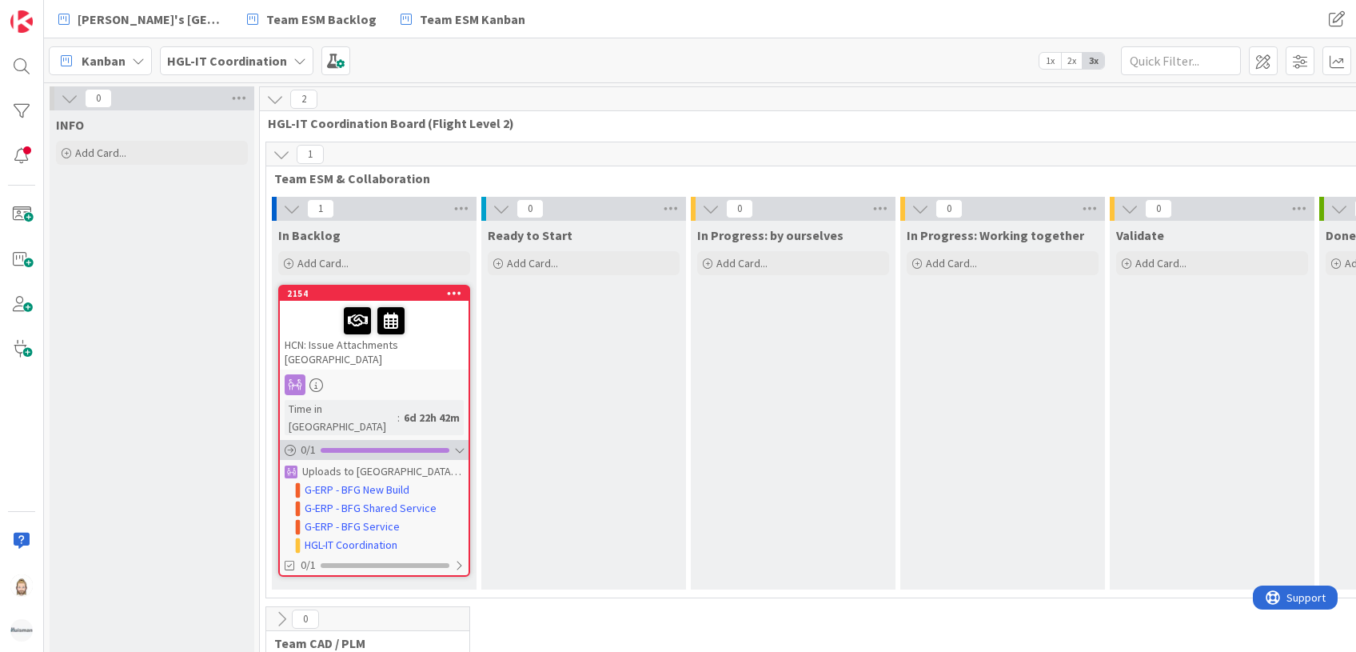
click at [442, 448] on div at bounding box center [385, 450] width 129 height 5
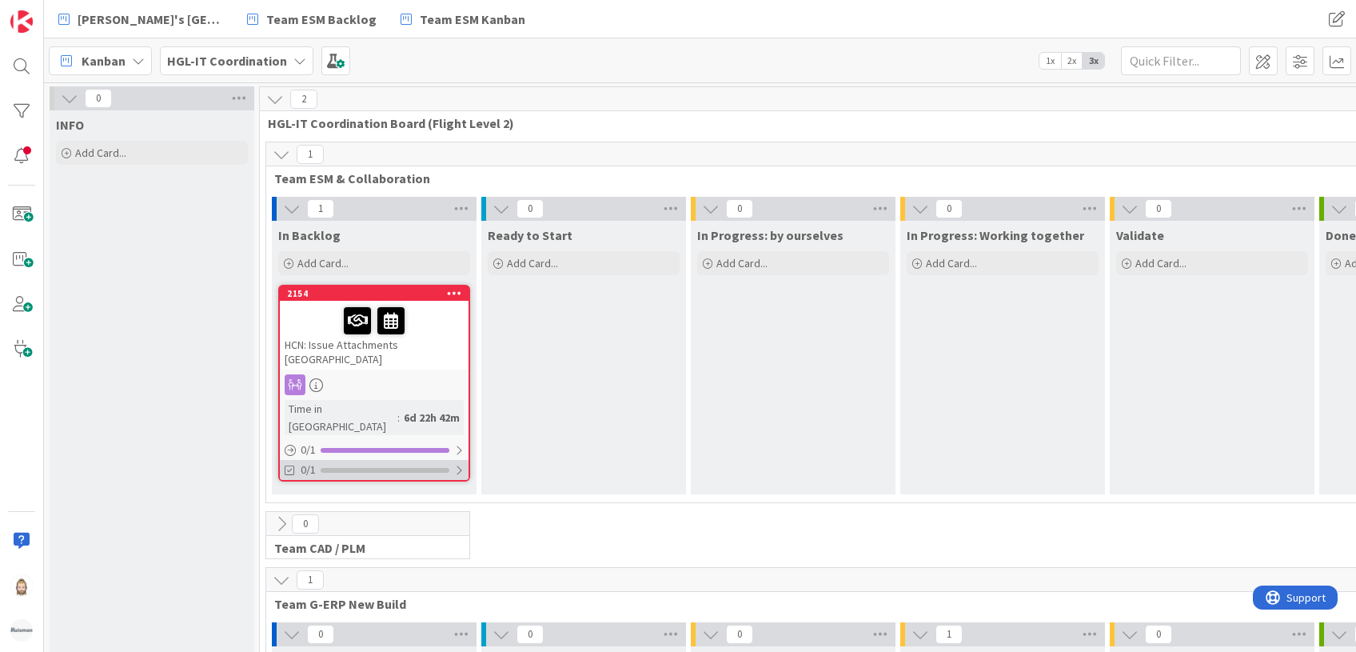
click at [439, 468] on div at bounding box center [385, 470] width 129 height 5
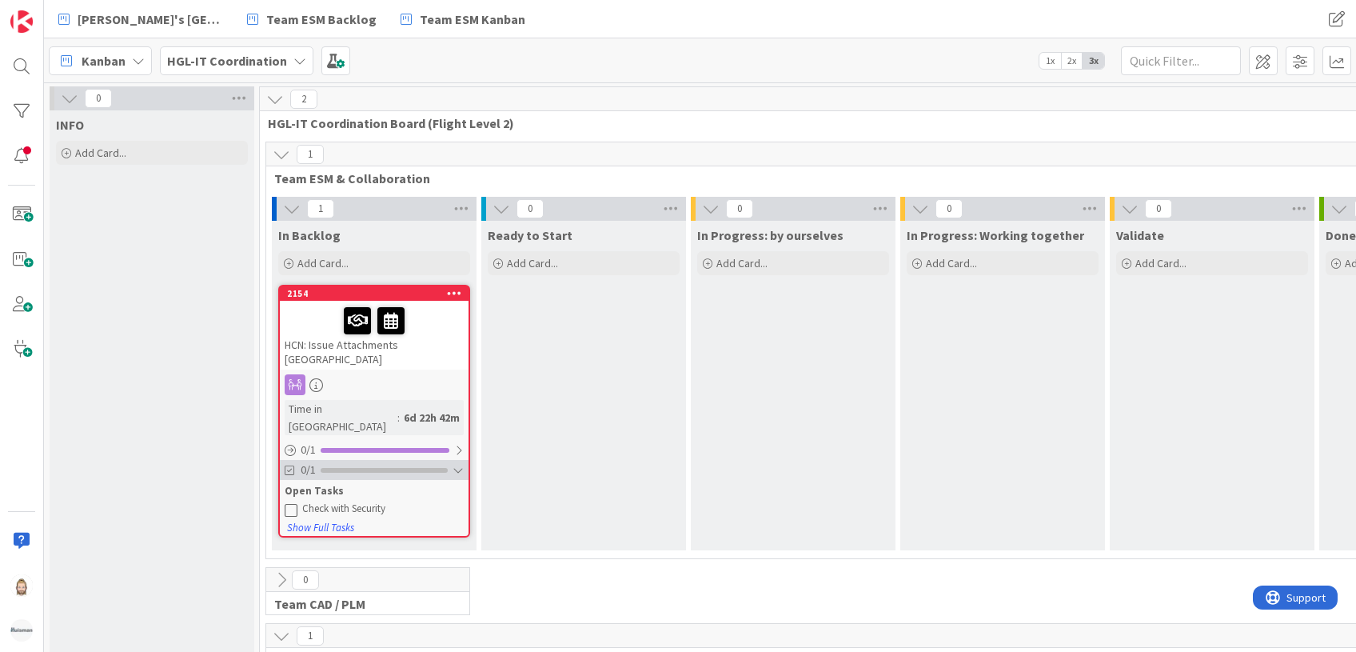
click at [439, 468] on div at bounding box center [384, 470] width 127 height 5
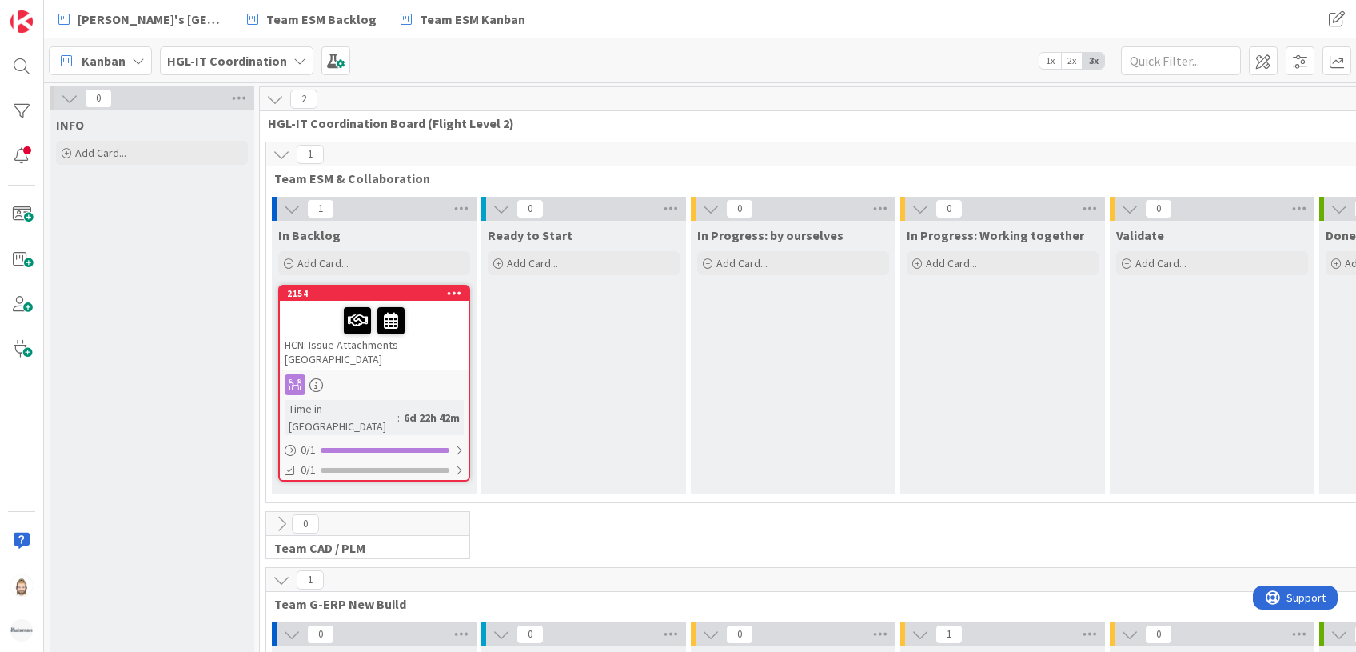
click at [317, 378] on icon at bounding box center [316, 385] width 14 height 14
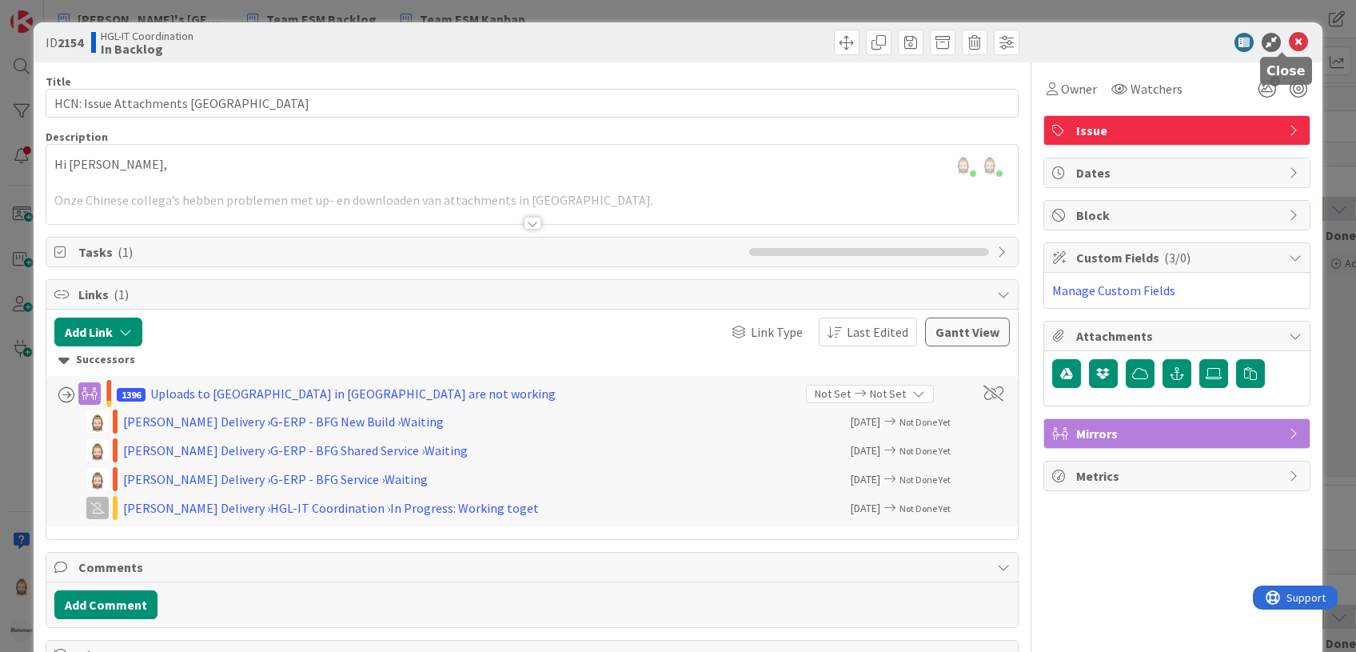
click at [1289, 38] on icon at bounding box center [1298, 42] width 19 height 19
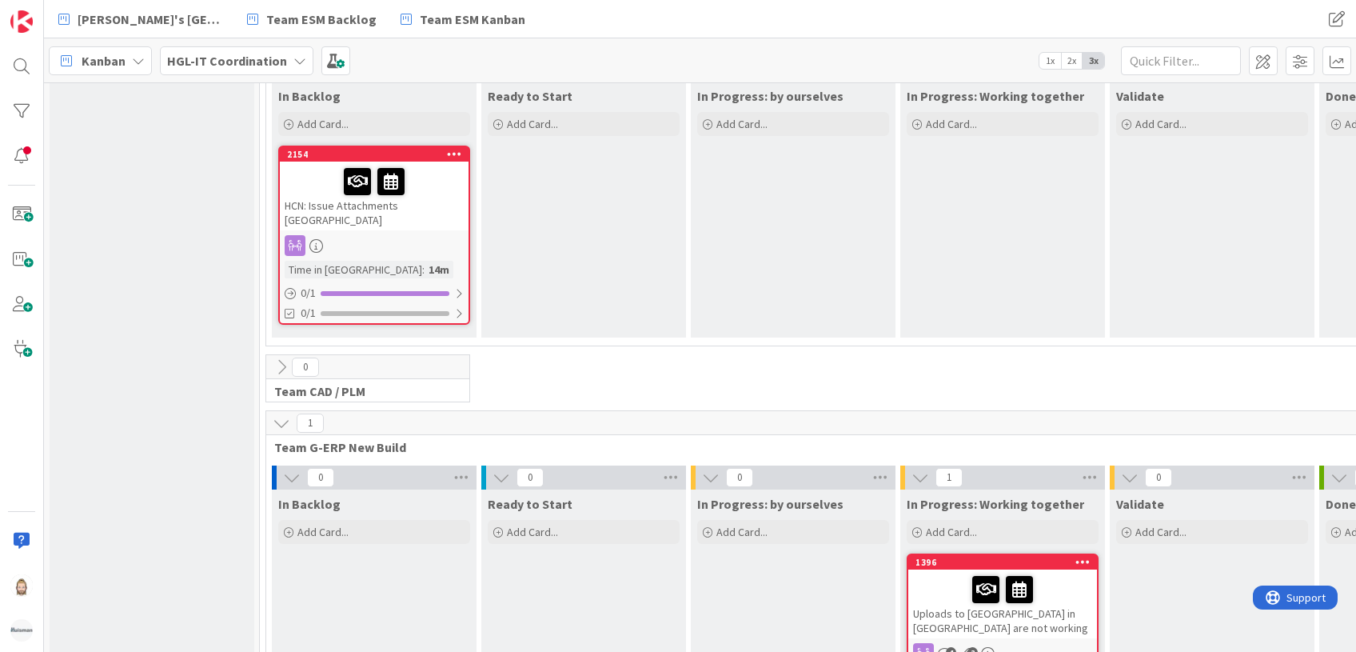
scroll to position [106, 0]
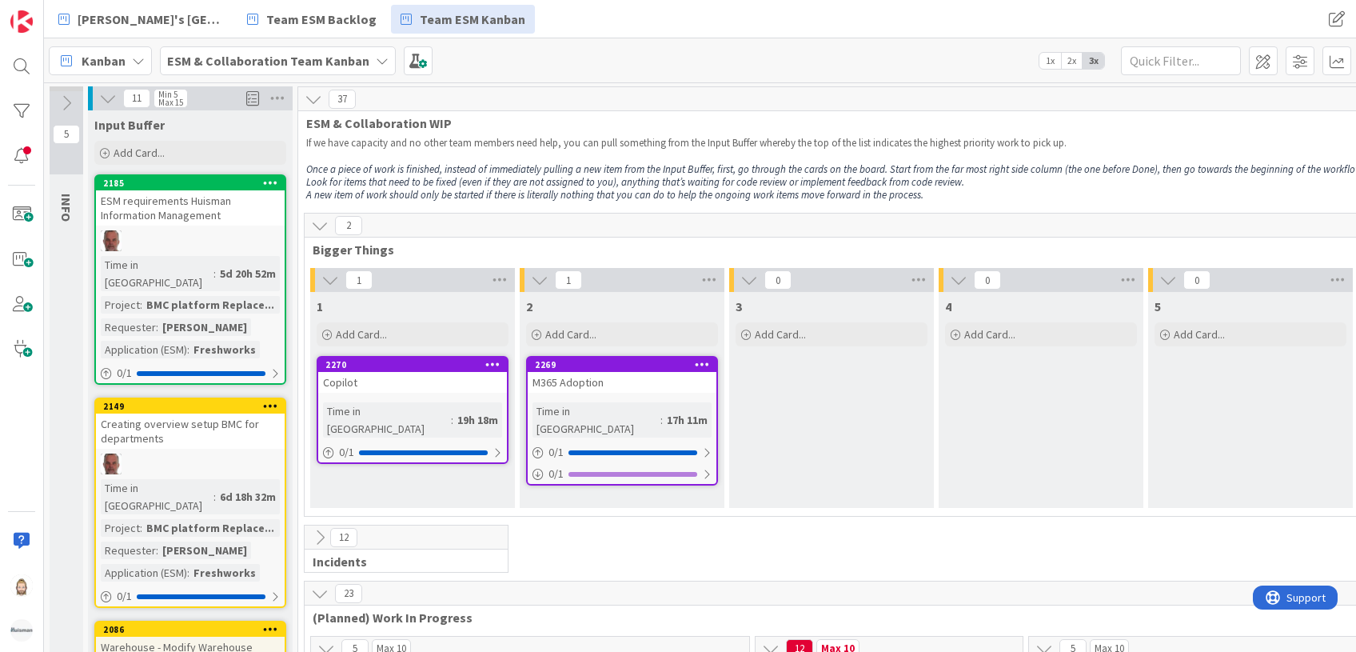
click at [352, 61] on b "ESM & Collaboration Team Kanban" at bounding box center [268, 61] width 202 height 16
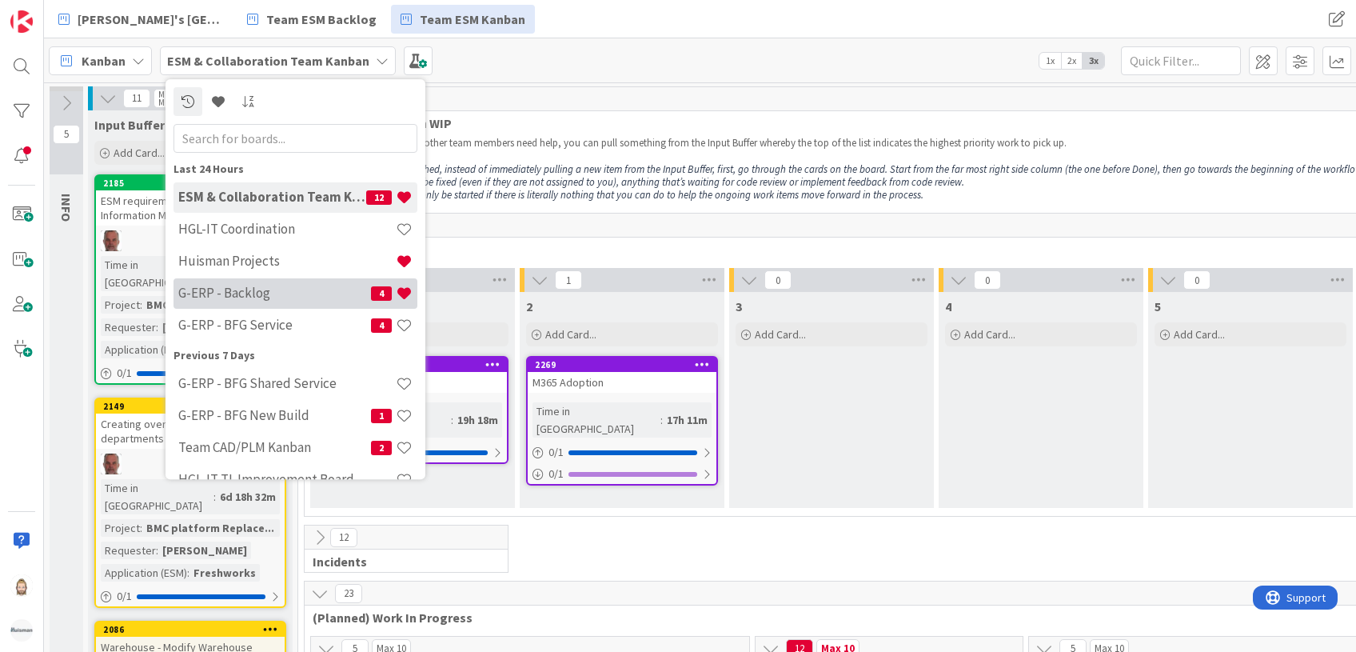
click at [269, 289] on h4 "G-ERP - Backlog" at bounding box center [274, 293] width 193 height 16
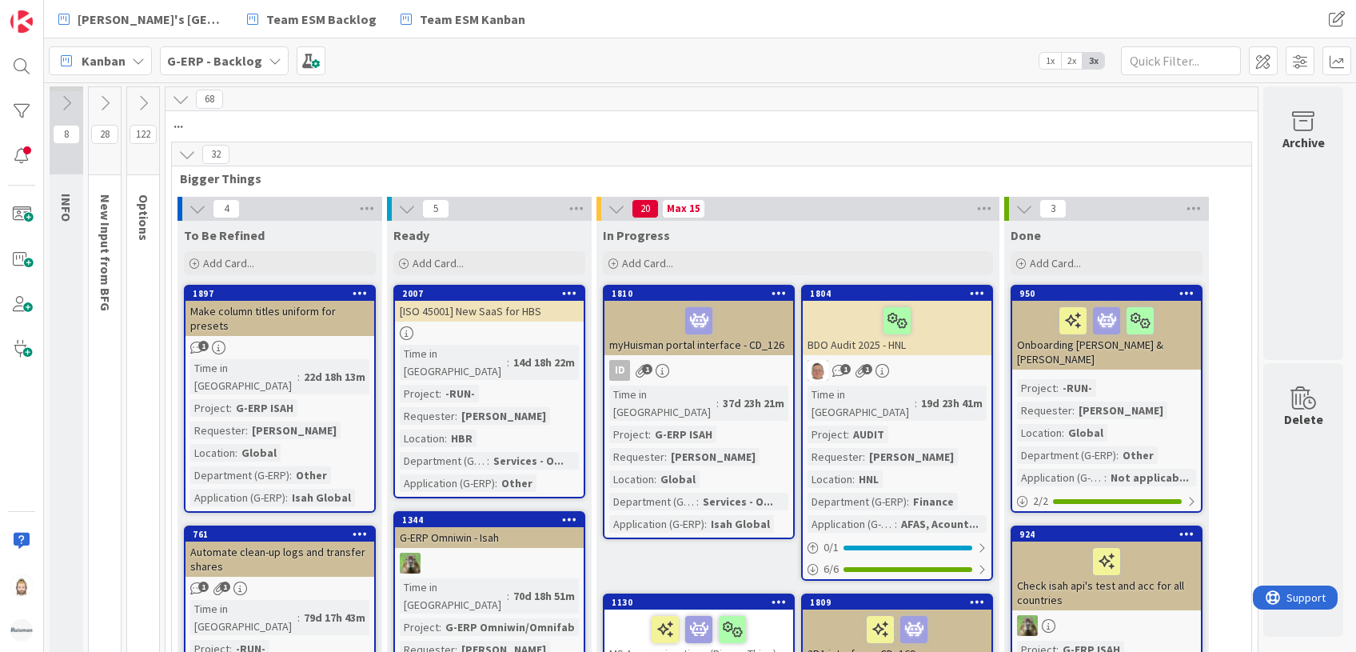
click at [147, 102] on icon at bounding box center [143, 103] width 18 height 18
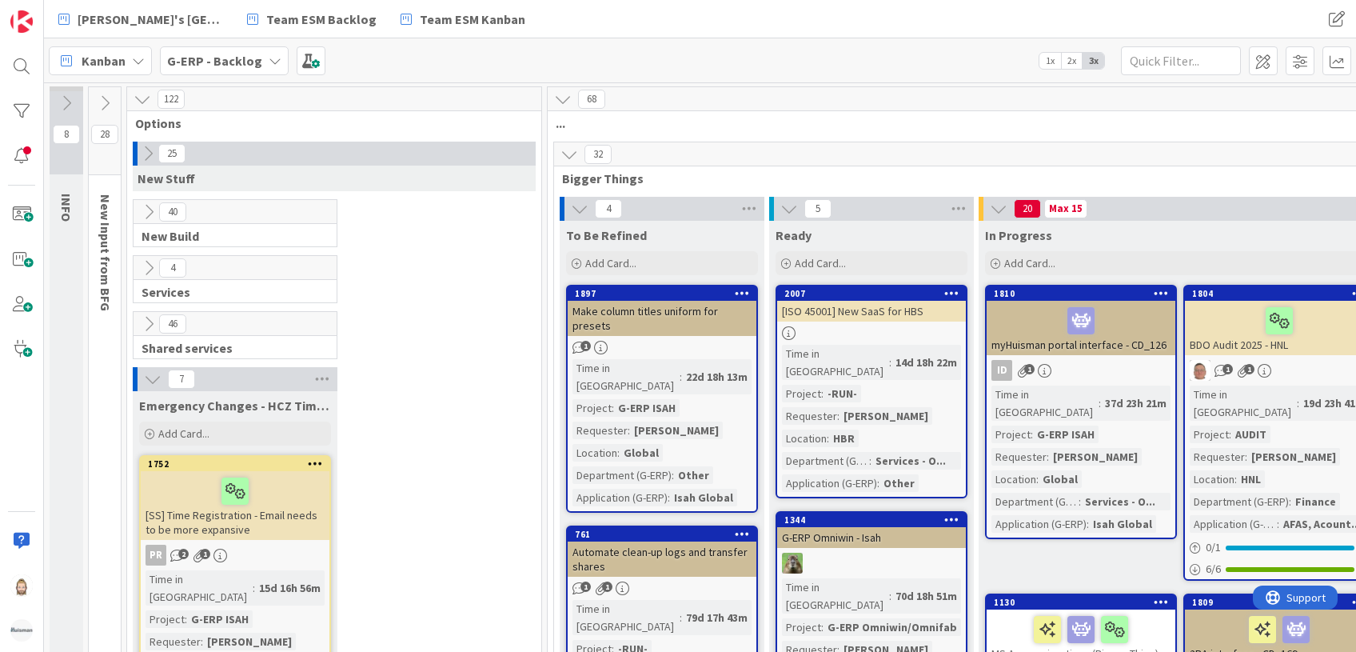
click at [150, 375] on icon at bounding box center [153, 379] width 18 height 18
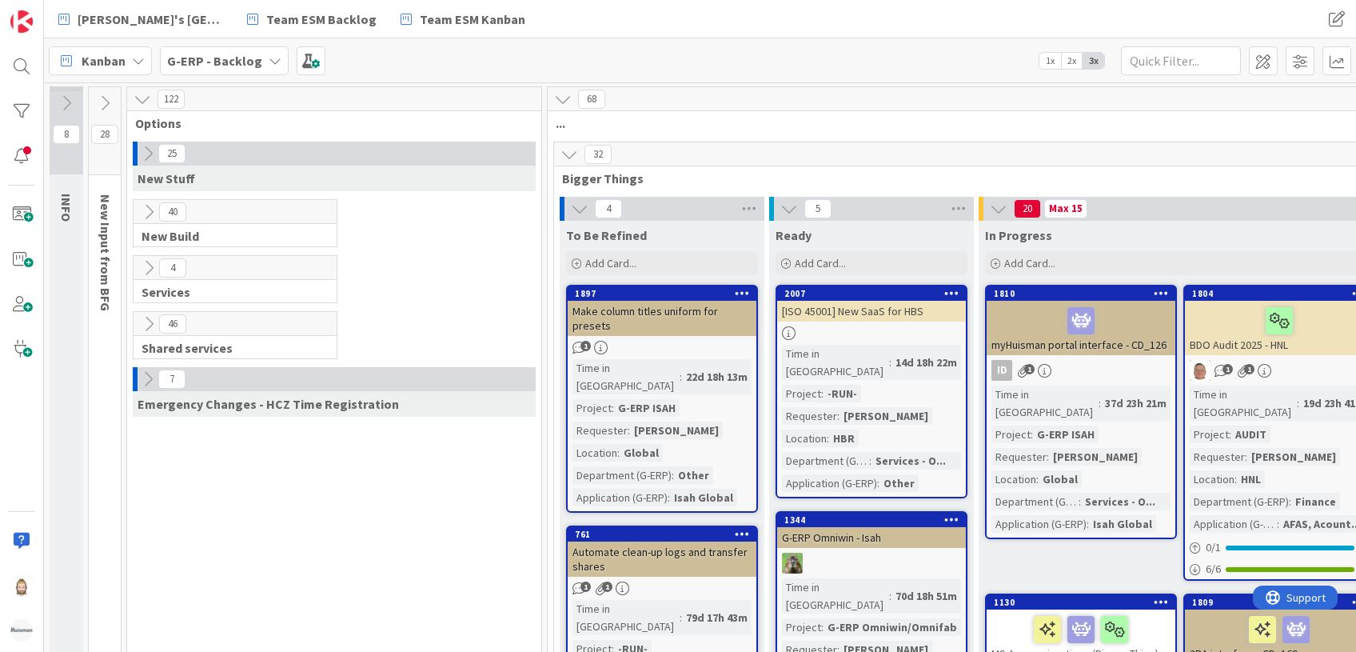
click at [154, 156] on icon at bounding box center [148, 154] width 18 height 18
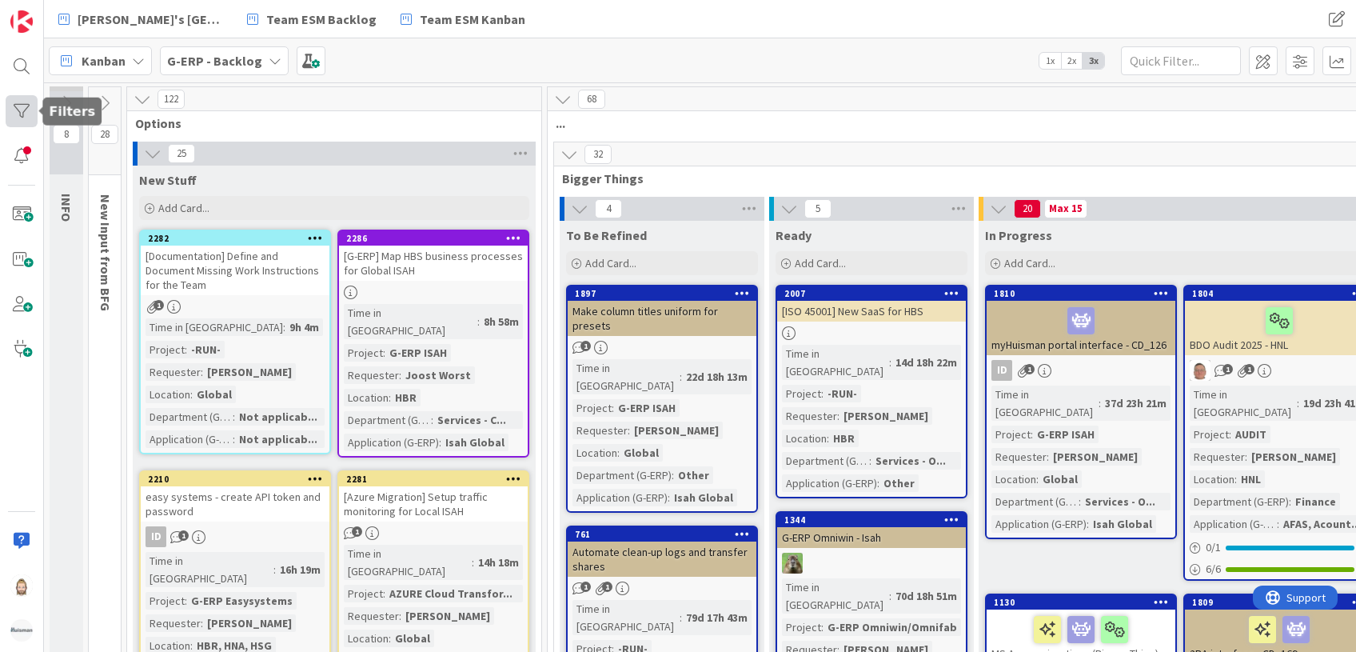
click at [32, 111] on div at bounding box center [22, 111] width 32 height 32
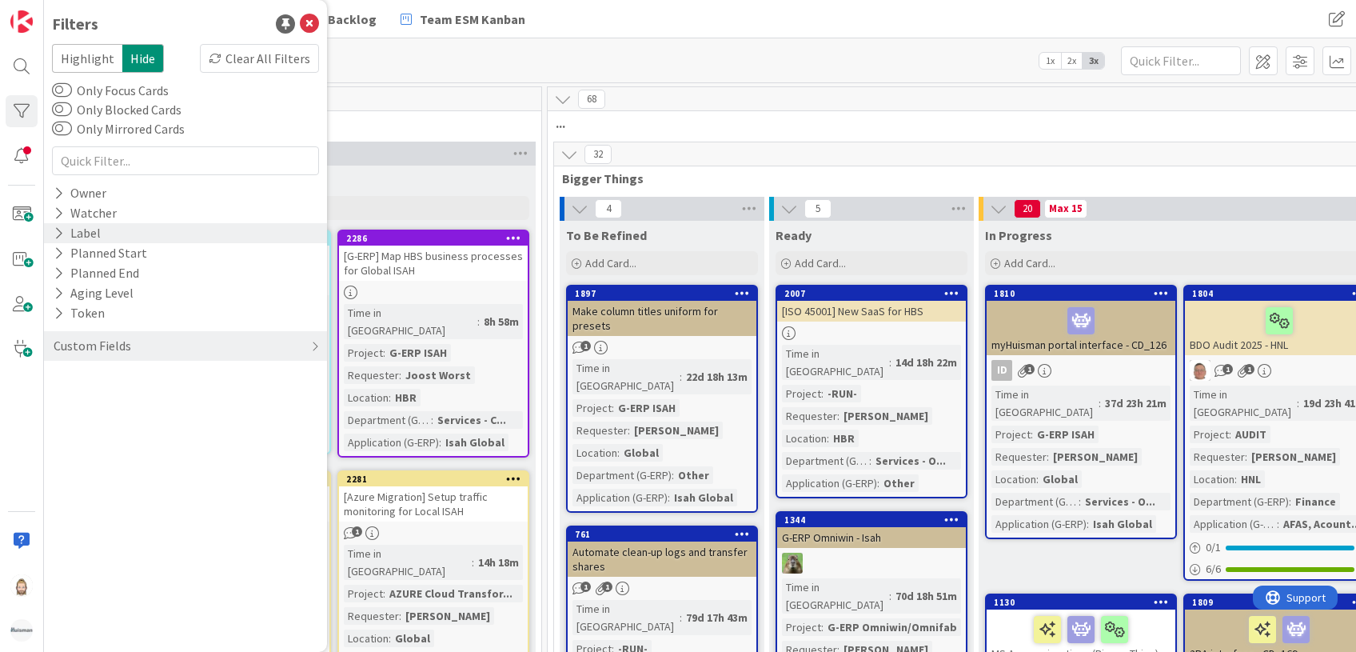
click at [57, 228] on icon at bounding box center [59, 233] width 10 height 14
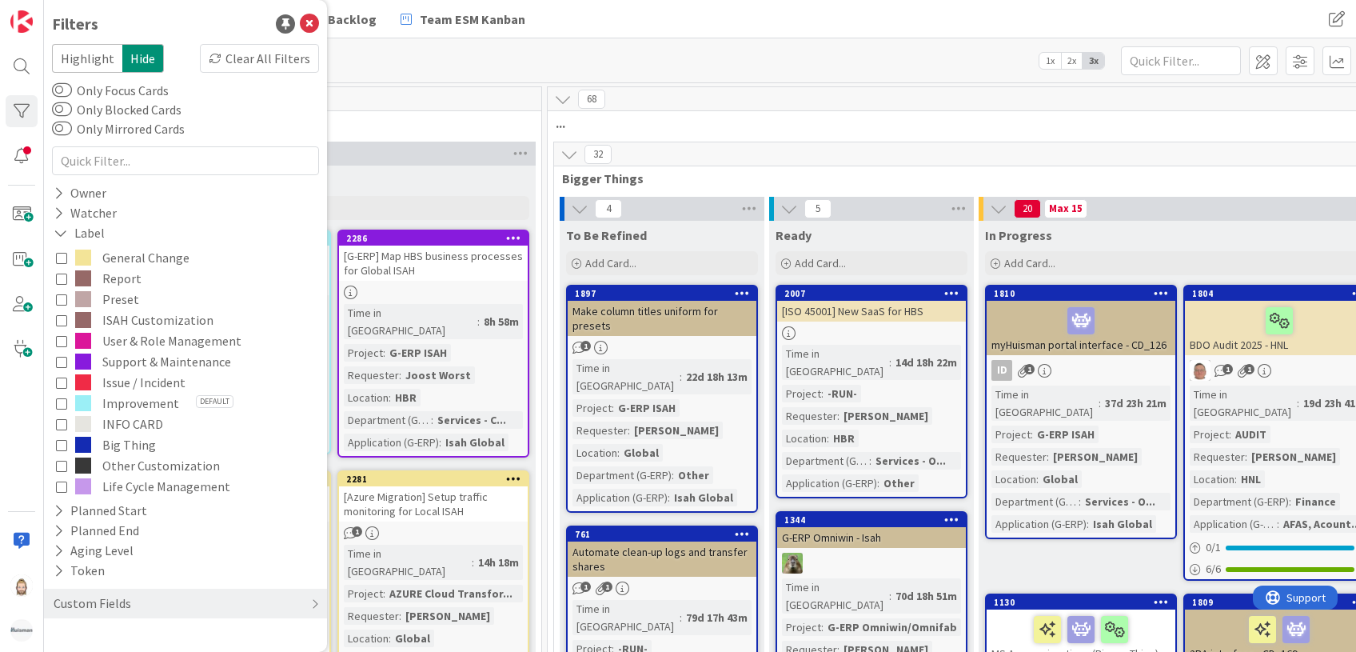
click at [65, 400] on icon at bounding box center [61, 402] width 11 height 11
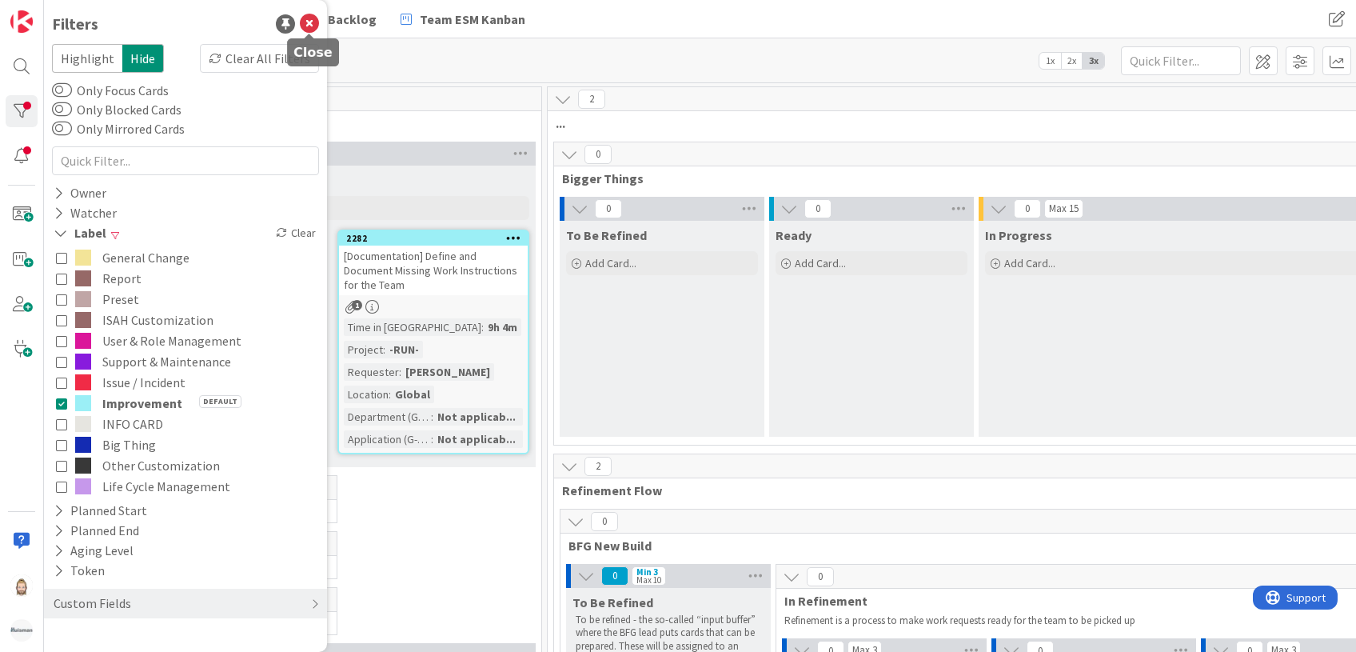
click at [313, 22] on icon at bounding box center [309, 23] width 19 height 19
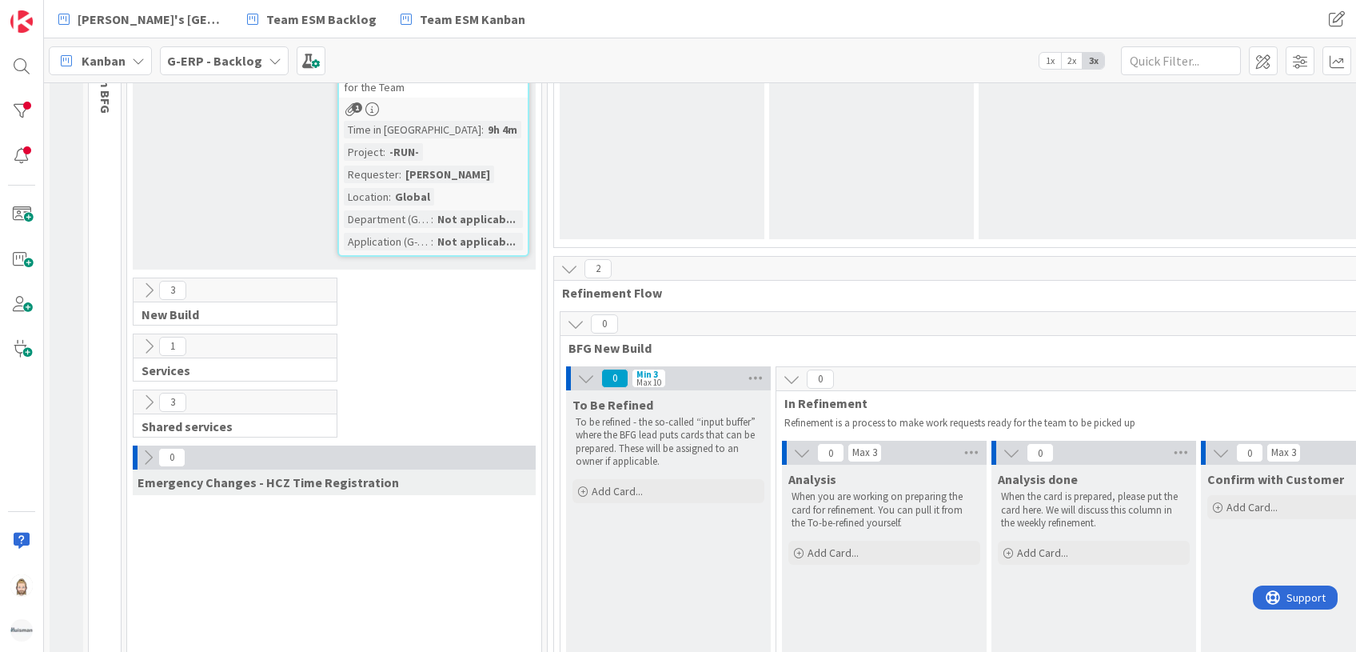
scroll to position [213, 0]
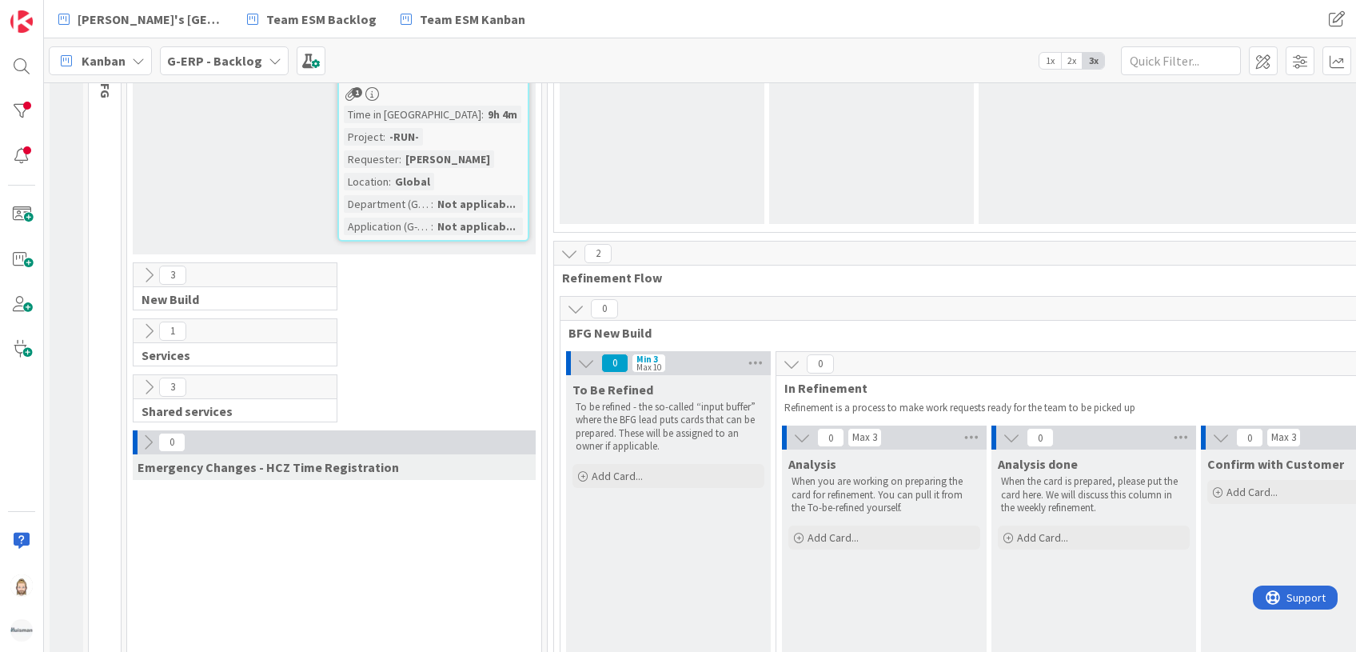
click at [147, 284] on div "3" at bounding box center [235, 275] width 203 height 24
click at [147, 273] on icon at bounding box center [149, 275] width 18 height 18
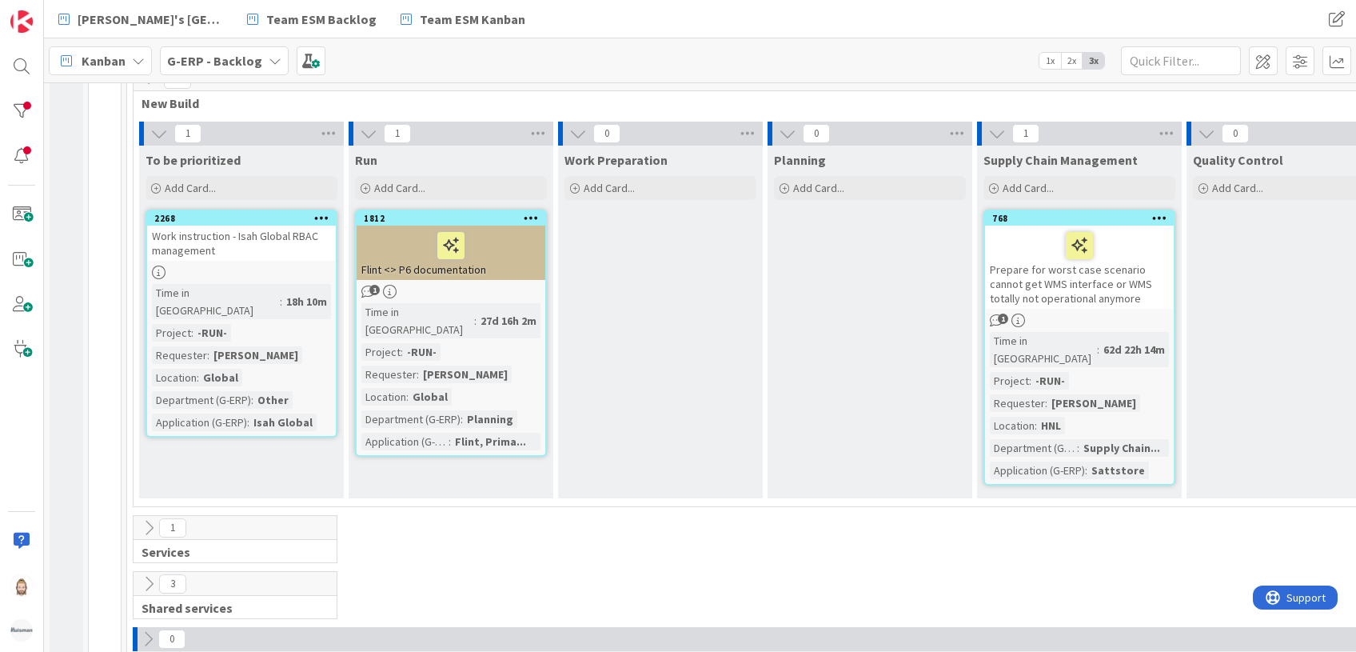
scroll to position [447, 0]
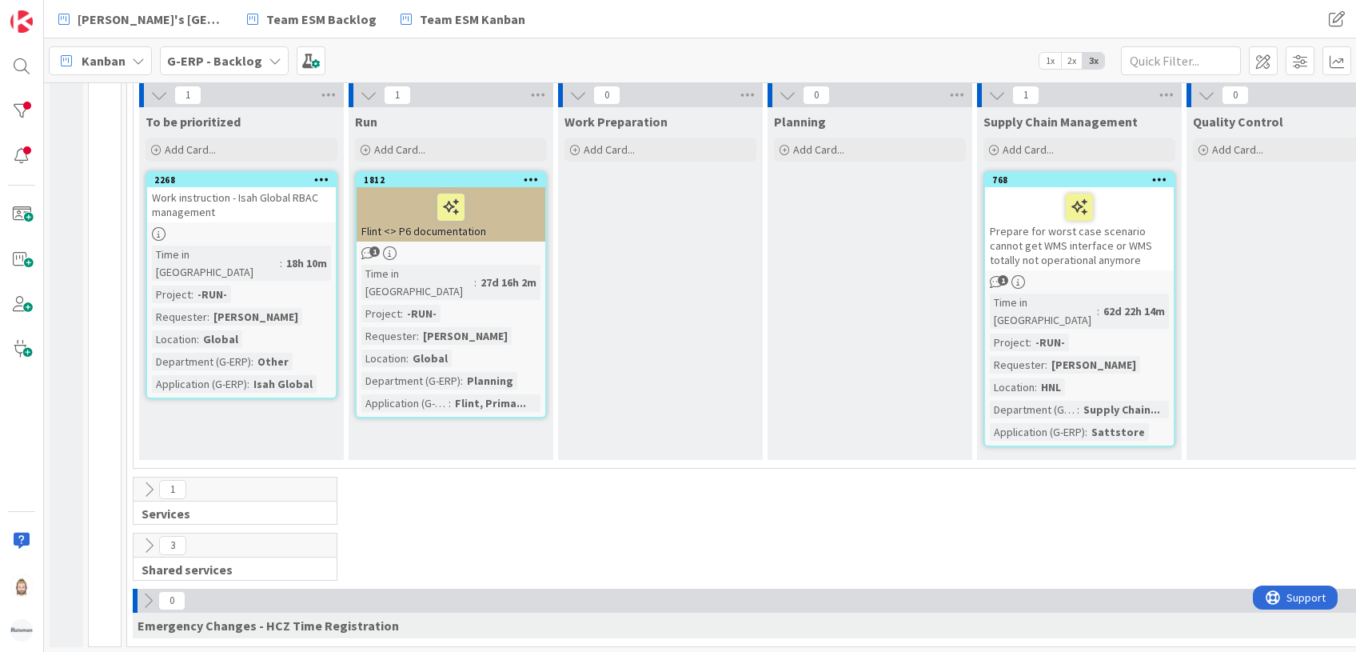
click at [146, 480] on icon at bounding box center [149, 489] width 18 height 18
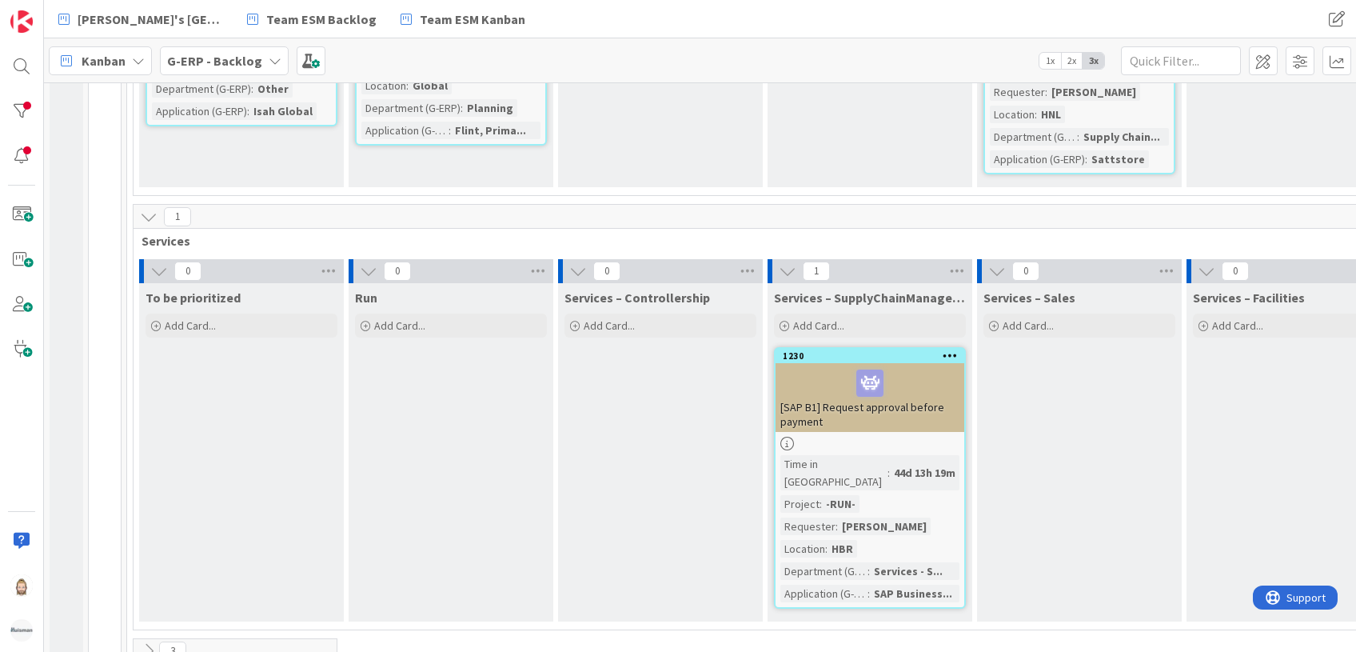
scroll to position [807, 0]
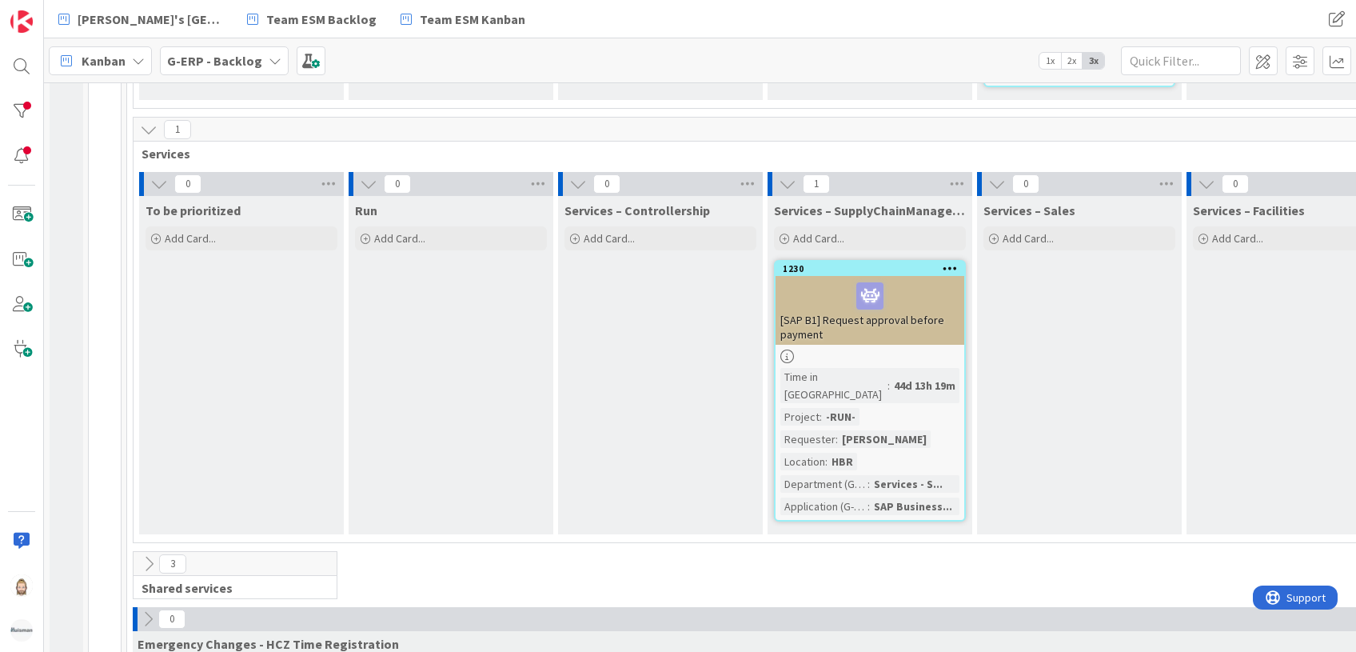
click at [145, 555] on icon at bounding box center [149, 564] width 18 height 18
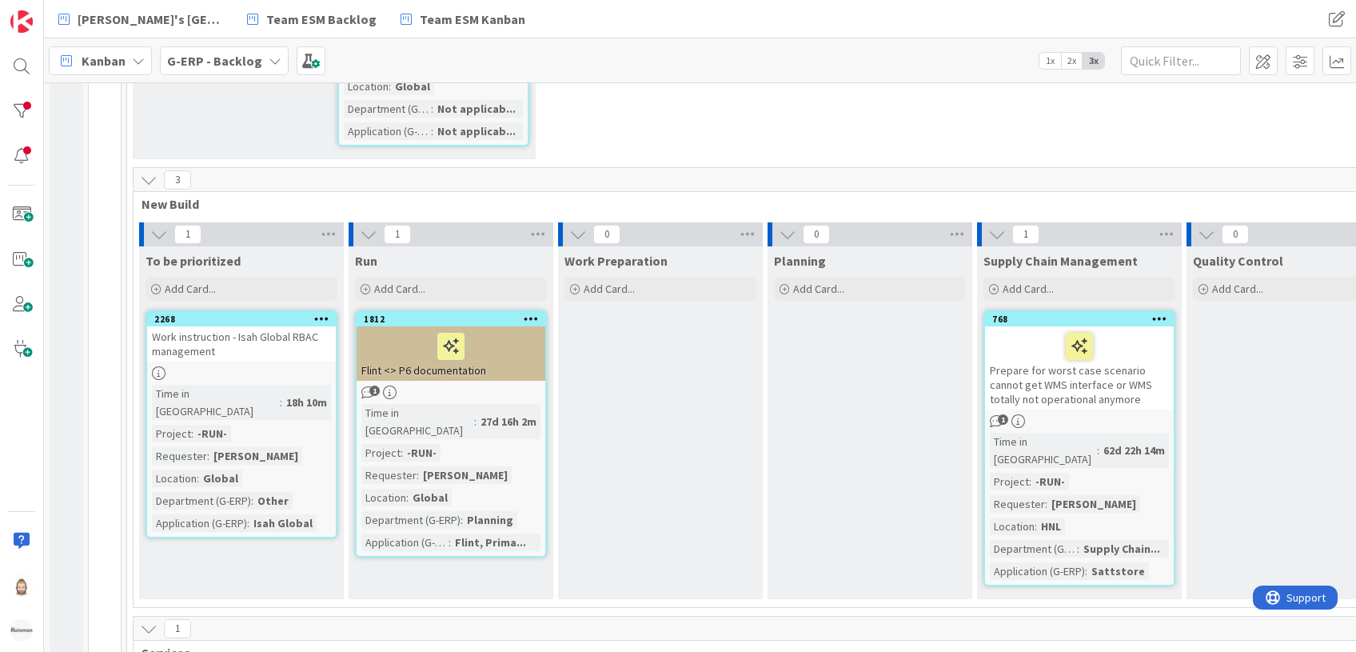
scroll to position [0, 0]
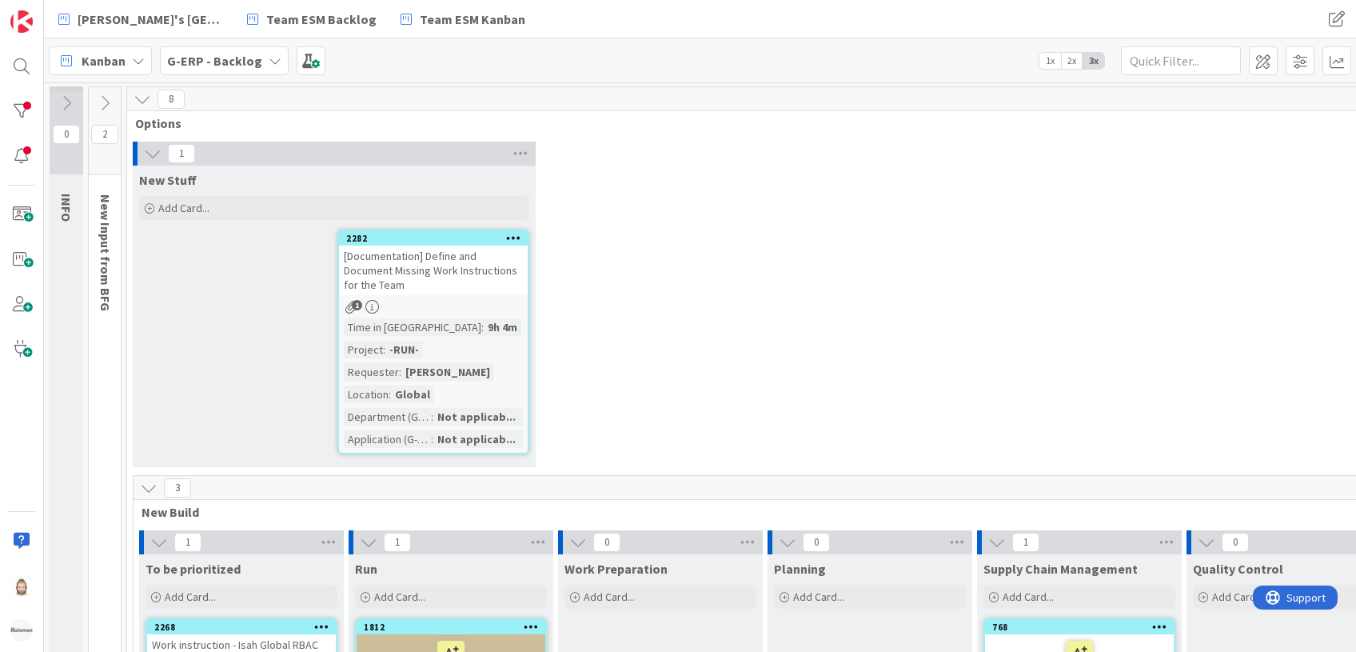
click at [217, 205] on div "Add Card..." at bounding box center [334, 208] width 390 height 24
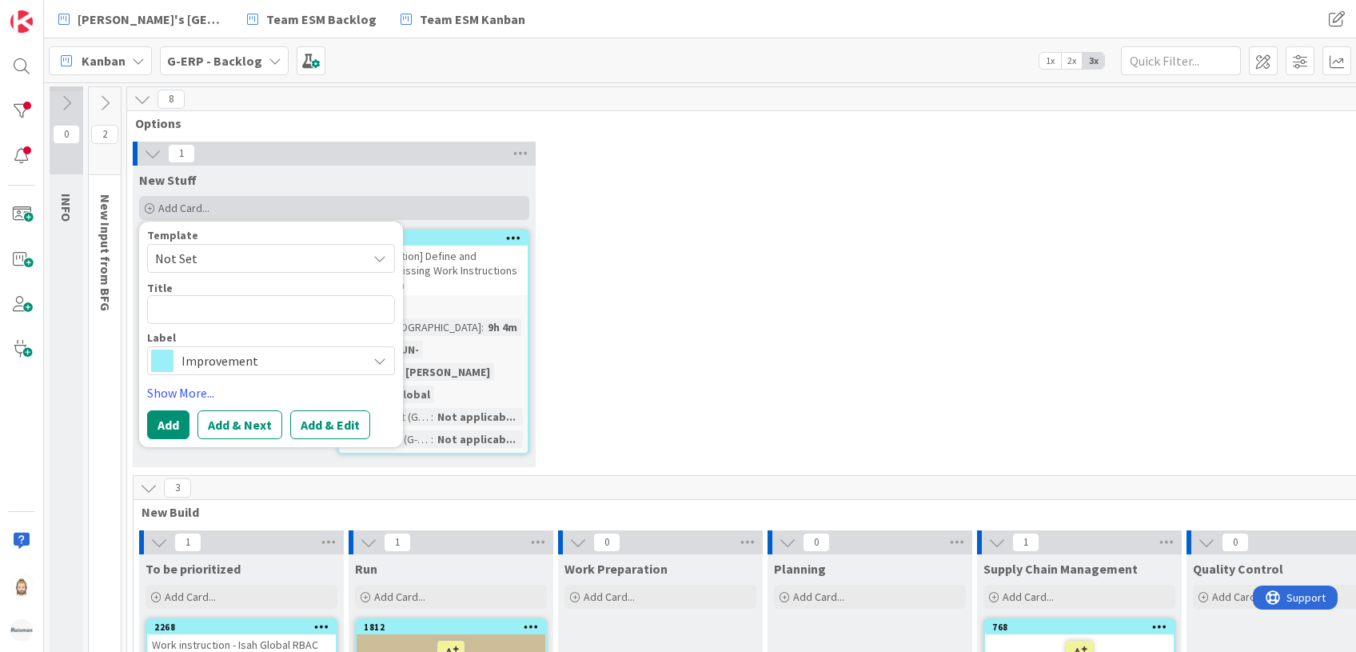
type textarea "x"
type textarea "Clearer information that is given with enough time ahead so we can prepare prop…"
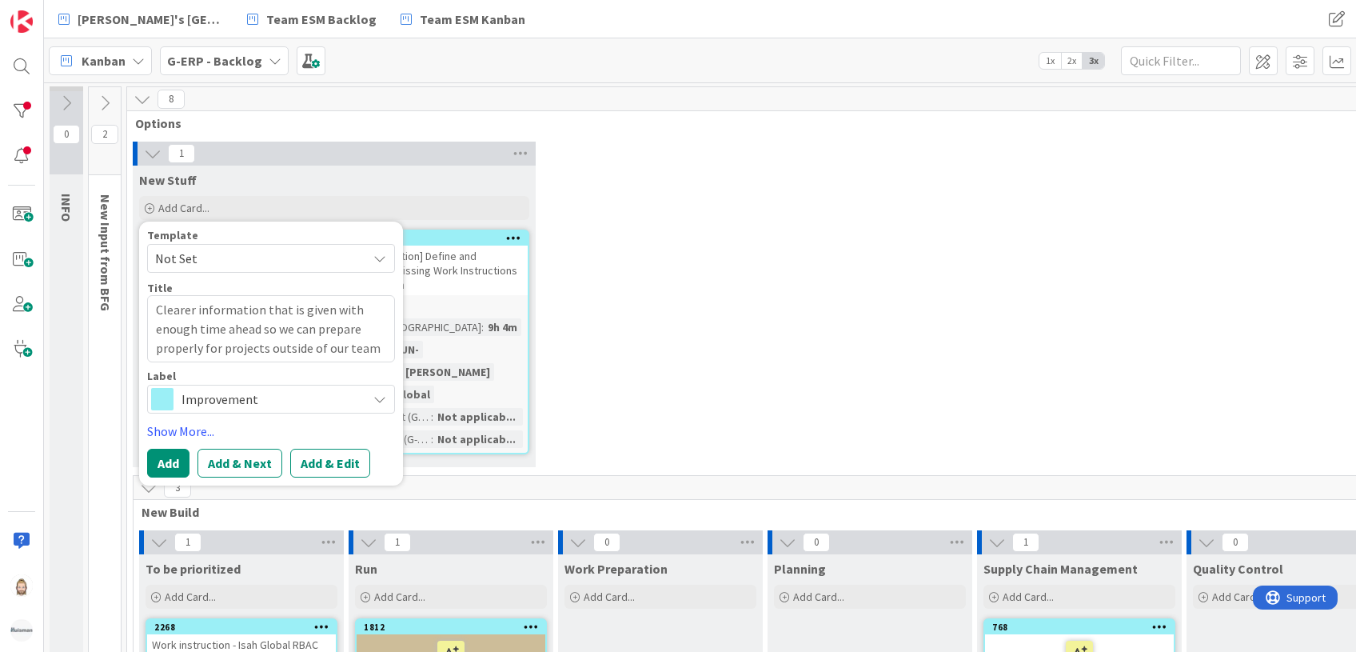
click at [265, 309] on textarea "Clearer information that is given with enough time ahead so we can prepare prop…" at bounding box center [271, 328] width 248 height 67
type textarea "x"
type textarea "Clearer information ahead so we can prepare properly for projects outside of ou…"
type textarea "x"
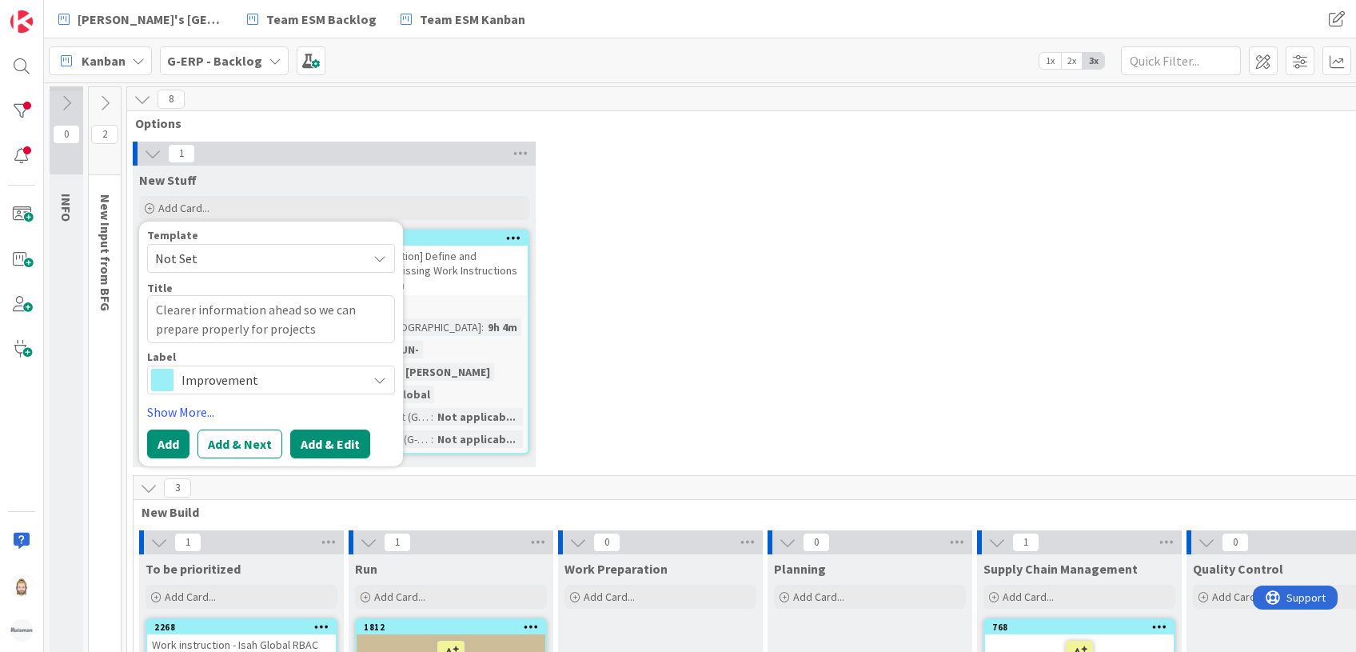
type textarea "Clearer information ahead so we can prepare properly for projects"
click at [309, 437] on button "Add & Edit" at bounding box center [330, 443] width 80 height 29
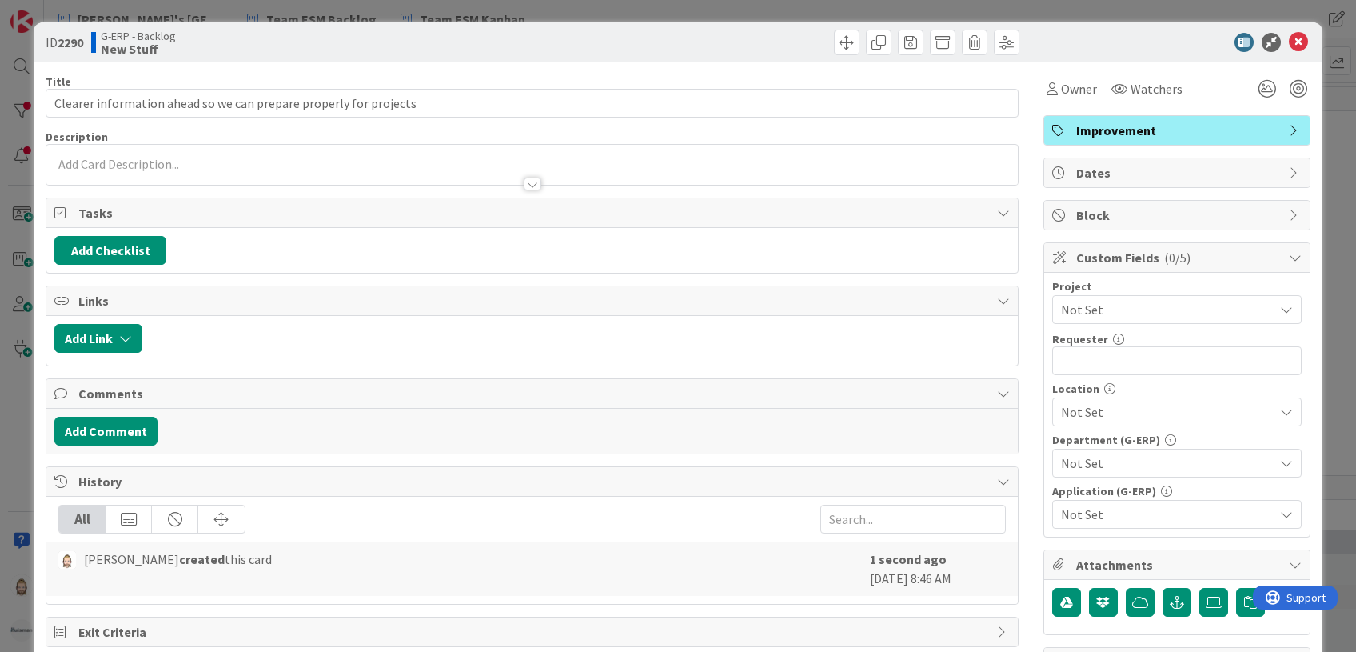
click at [524, 184] on div at bounding box center [533, 183] width 18 height 13
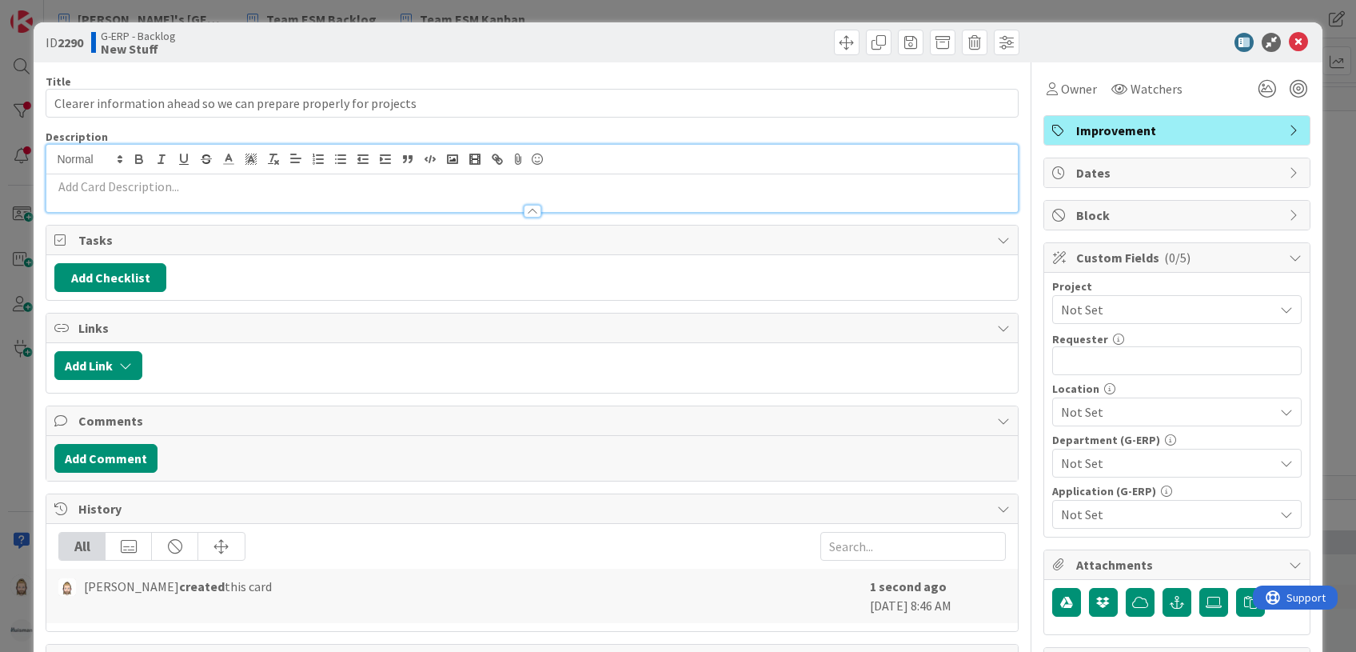
click at [449, 195] on div at bounding box center [531, 203] width 971 height 17
click at [517, 159] on div "Rob van Wees just joined" at bounding box center [531, 178] width 971 height 67
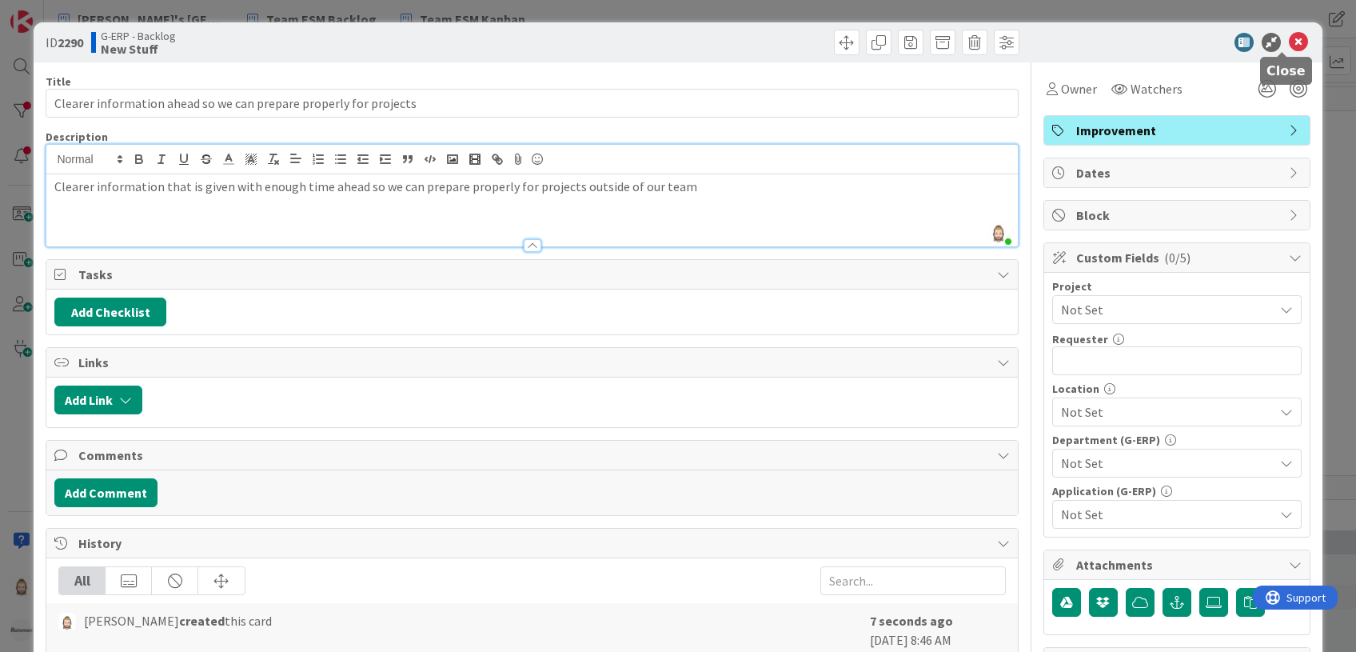
click at [1289, 39] on icon at bounding box center [1298, 42] width 19 height 19
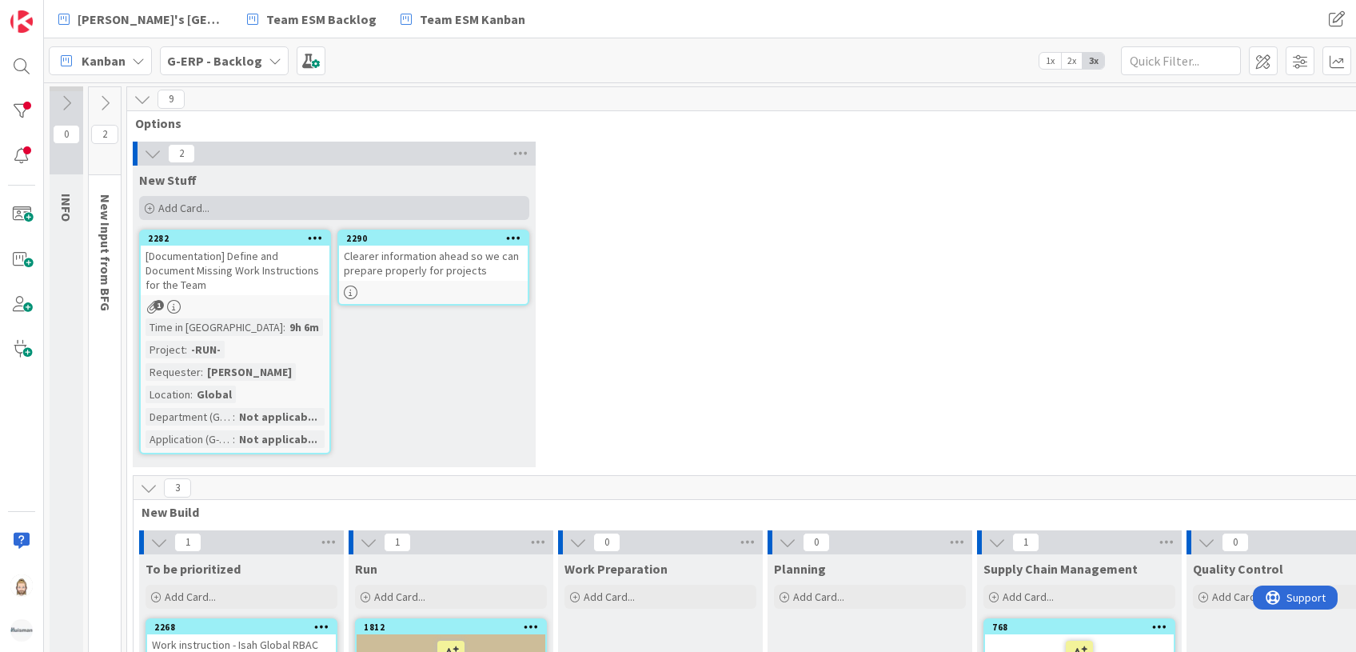
click at [273, 198] on div "Add Card..." at bounding box center [334, 208] width 390 height 24
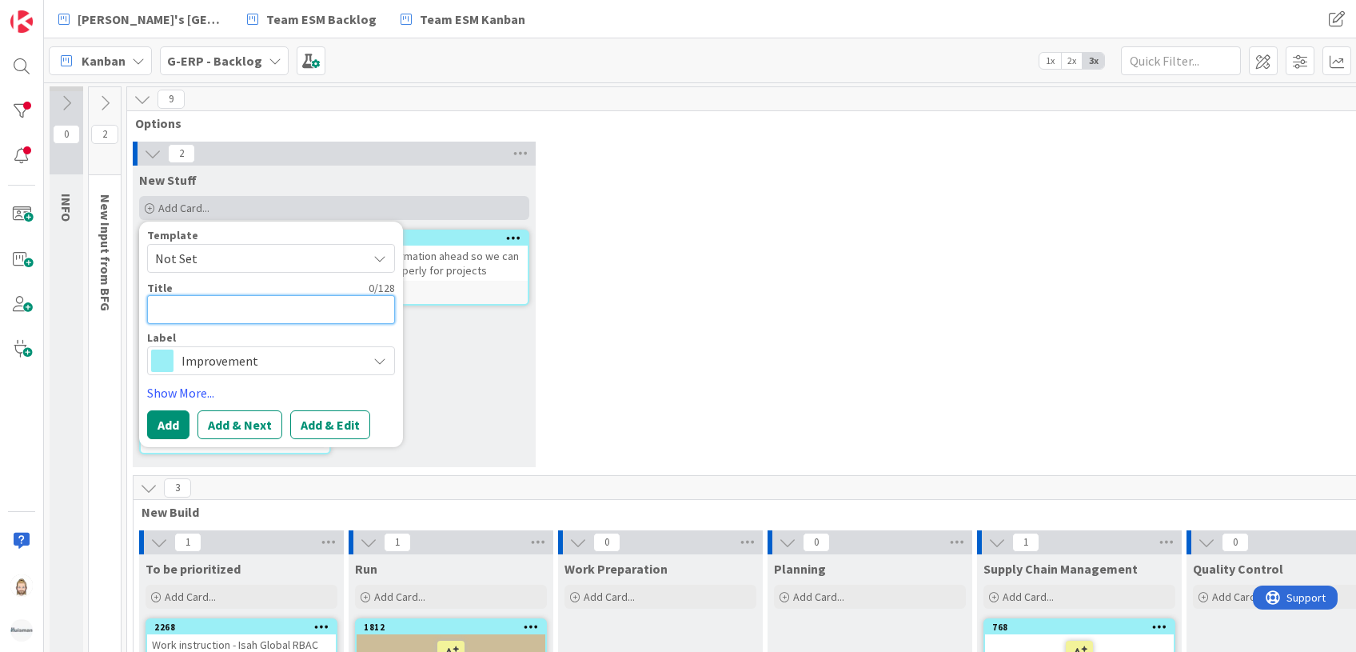
paste textarea "We don't deploy stuff to PROD if Key Users have not tested"
type textarea "x"
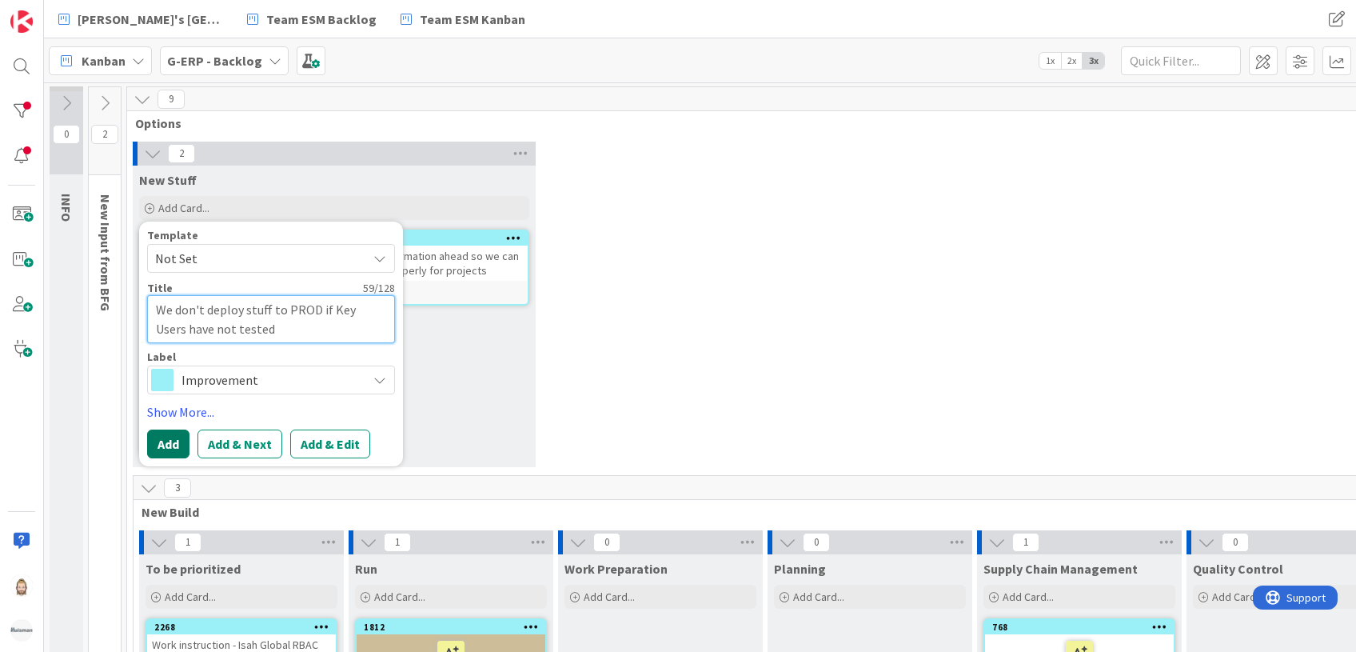
type textarea "We don't deploy stuff to PROD if Key Users have not tested"
click at [167, 438] on button "Add" at bounding box center [168, 443] width 42 height 29
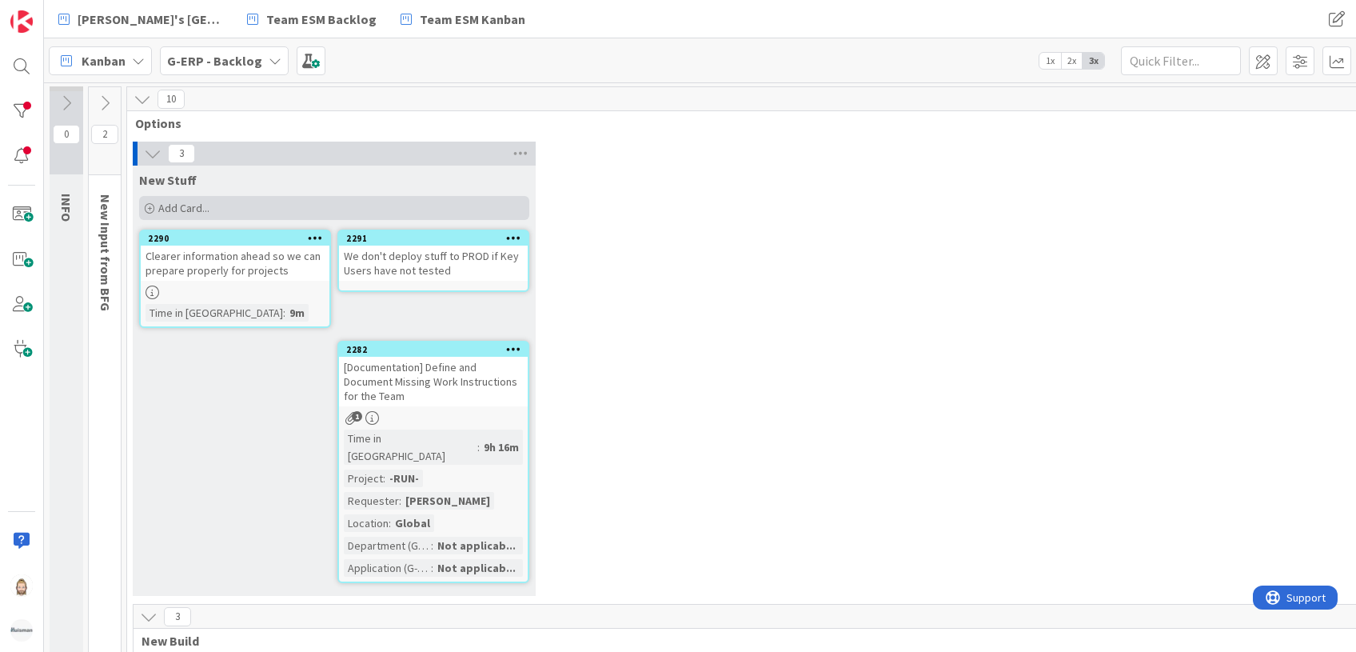
click at [226, 204] on div "Add Card..." at bounding box center [334, 208] width 390 height 24
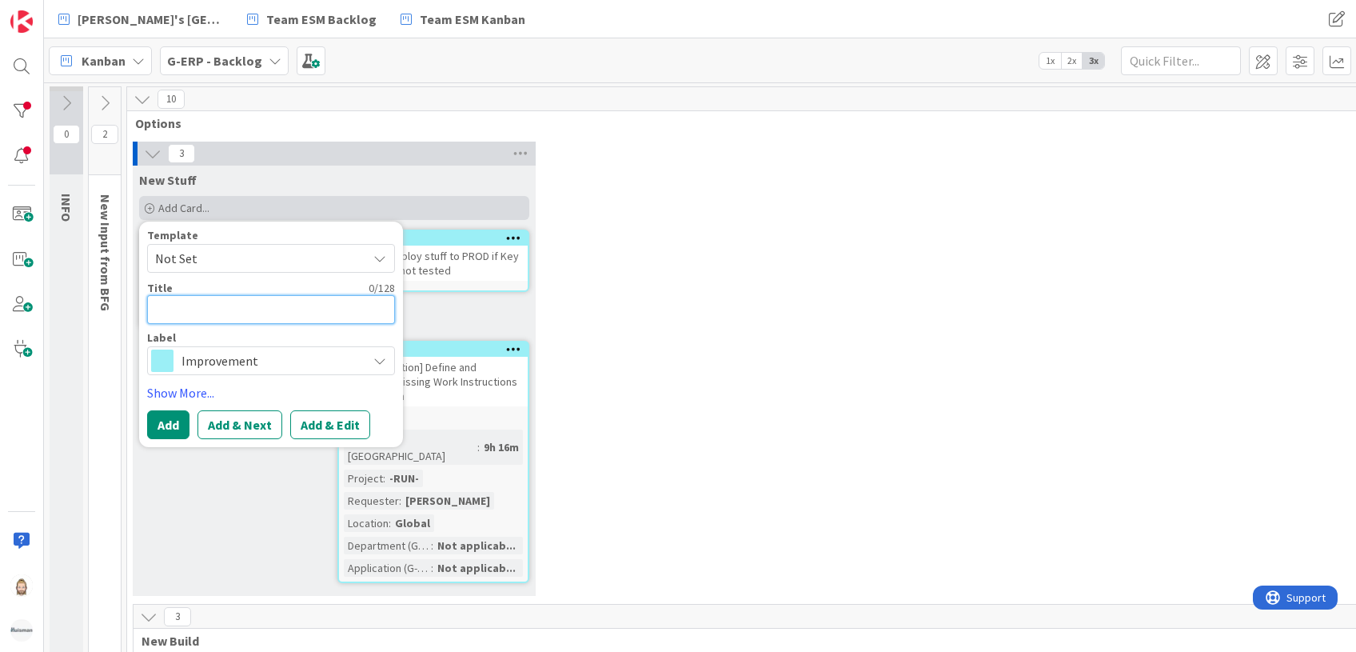
paste textarea "register if an issue is caused by rework(lack of testing)"
type textarea "x"
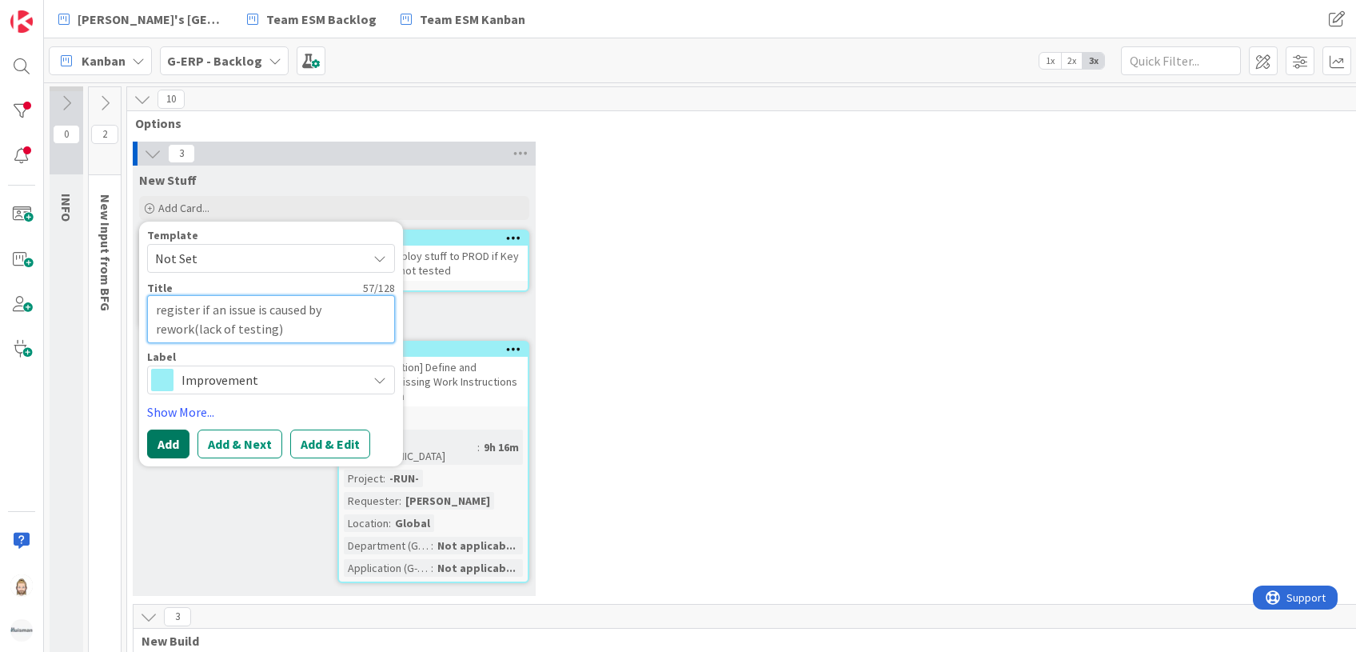
type textarea "register if an issue is caused by rework(lack of testing)"
click at [163, 443] on button "Add" at bounding box center [168, 443] width 42 height 29
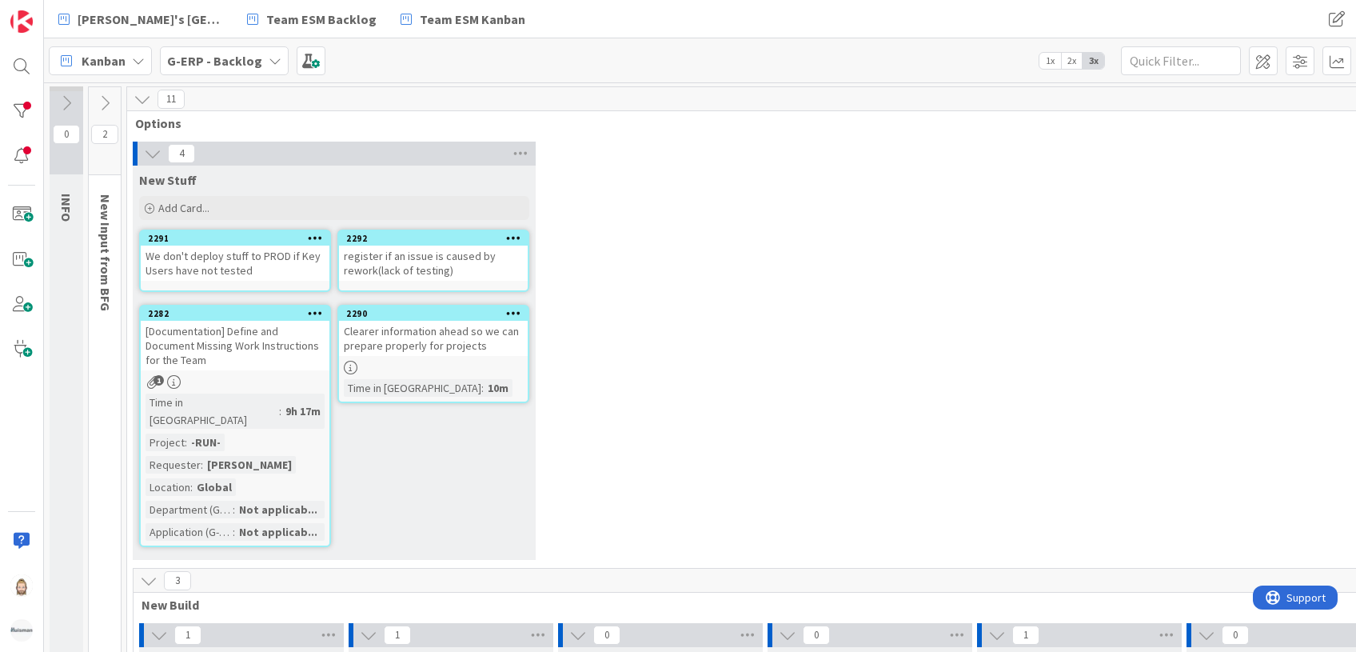
click at [445, 264] on div "register if an issue is caused by rework(lack of testing)" at bounding box center [433, 262] width 189 height 35
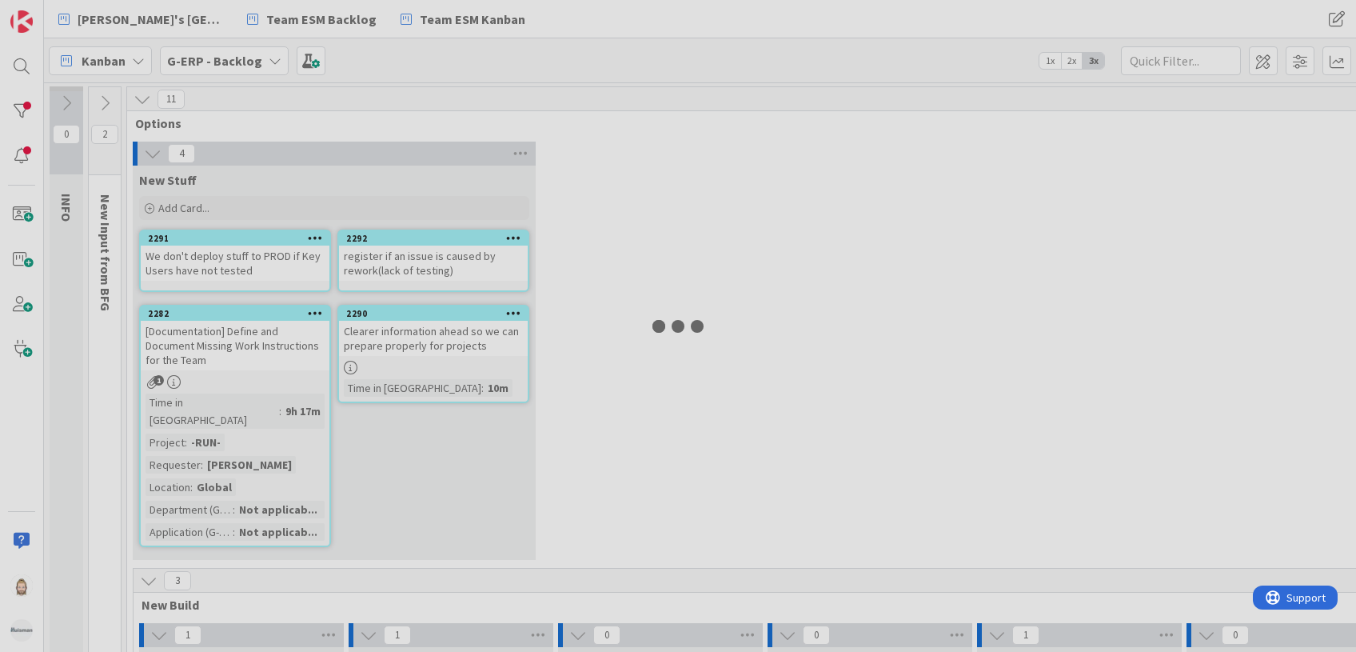
click at [445, 264] on div at bounding box center [678, 326] width 1356 height 652
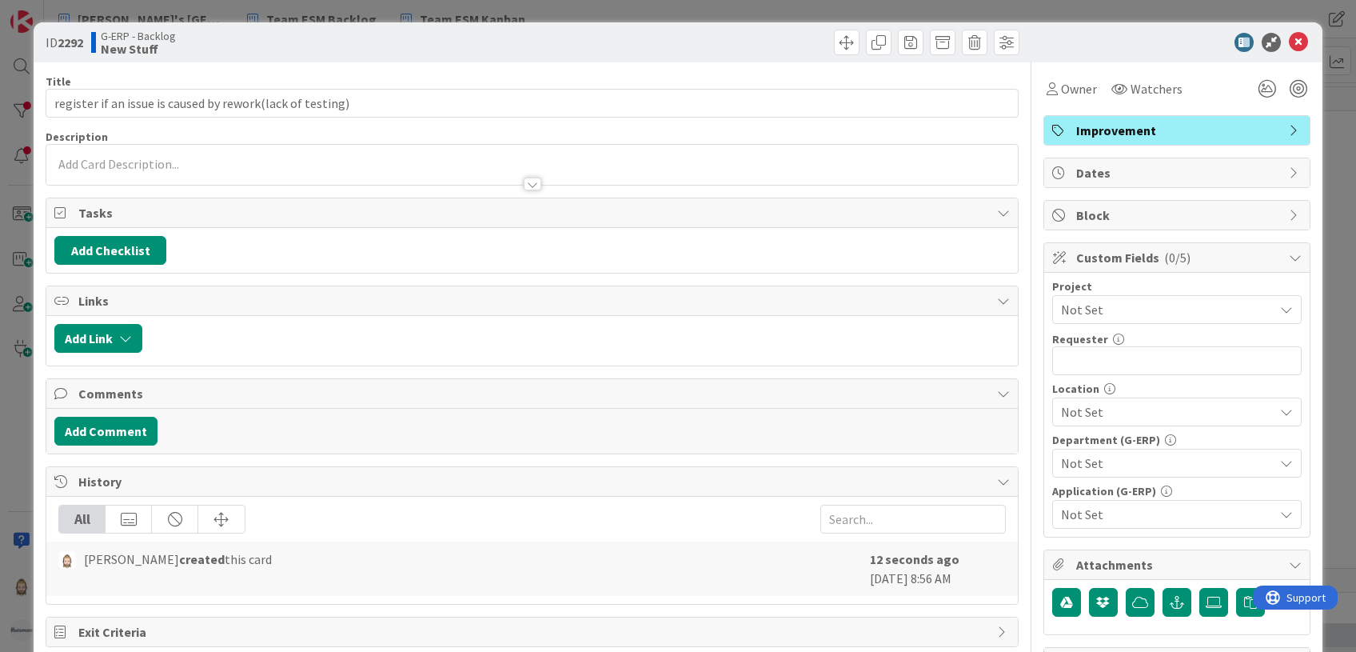
click at [353, 160] on div at bounding box center [531, 165] width 971 height 40
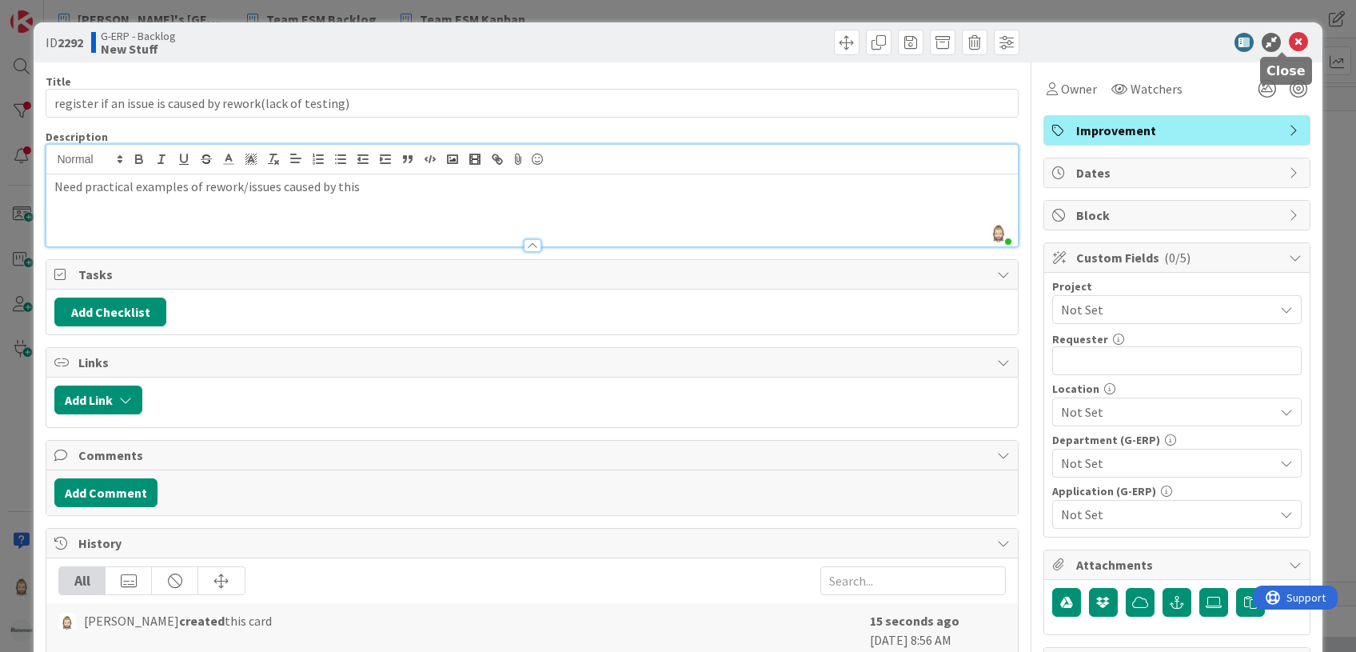
click at [1289, 41] on icon at bounding box center [1298, 42] width 19 height 19
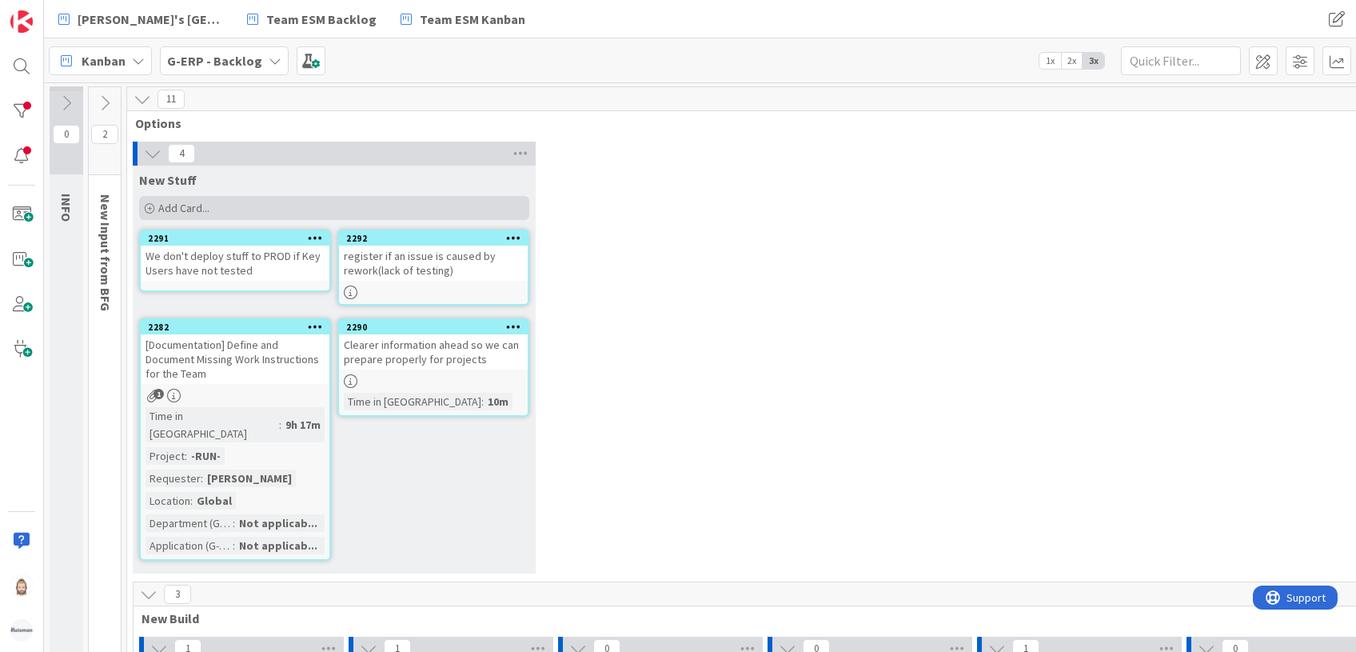
click at [328, 199] on div "Add Card..." at bounding box center [334, 208] width 390 height 24
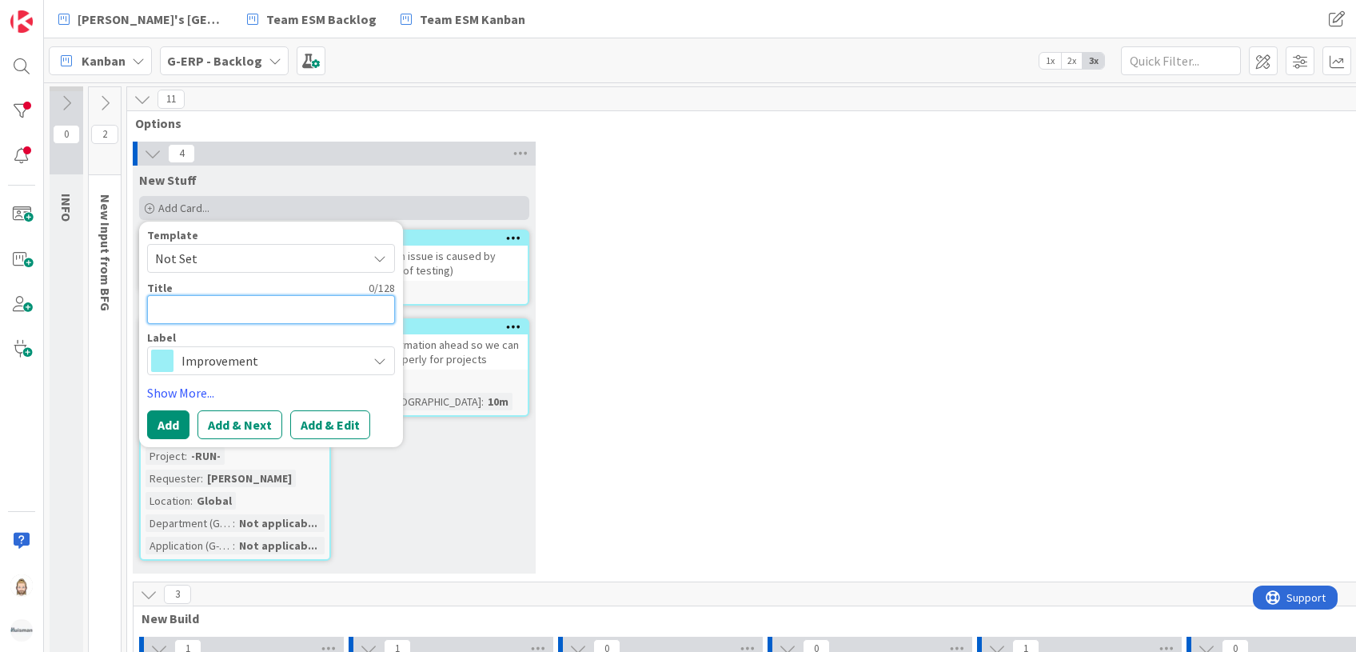
paste textarea "Aanvrager(s) toevoegen aan wekelijkse email over ACC en PROD Update"
type textarea "x"
type textarea "Aanvrager(s) toevoegen aan wekelijkse email over ACC en PROD Update"
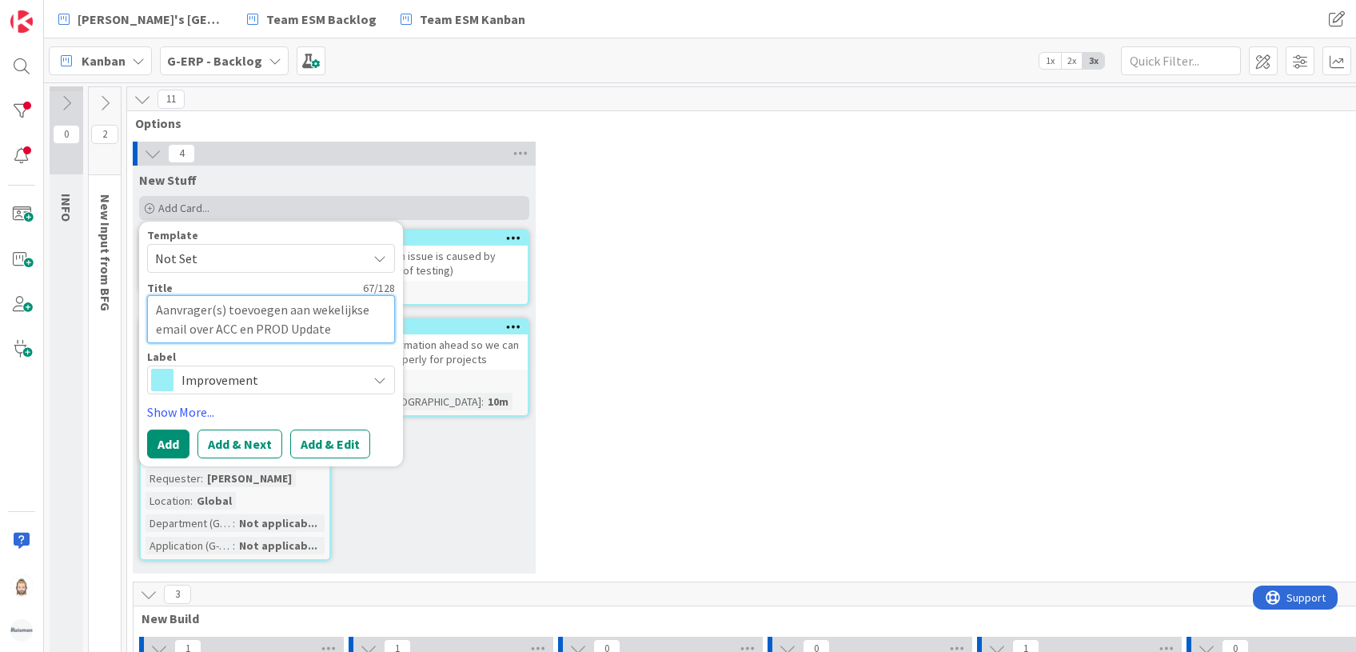
type textarea "x"
type textarea "AAanvrager(s) toevoegen aan wekelijkse email over ACC en PROD Update"
type textarea "x"
type textarea "AdAanvrager(s) toevoegen aan wekelijkse email over ACC en PROD Update"
type textarea "x"
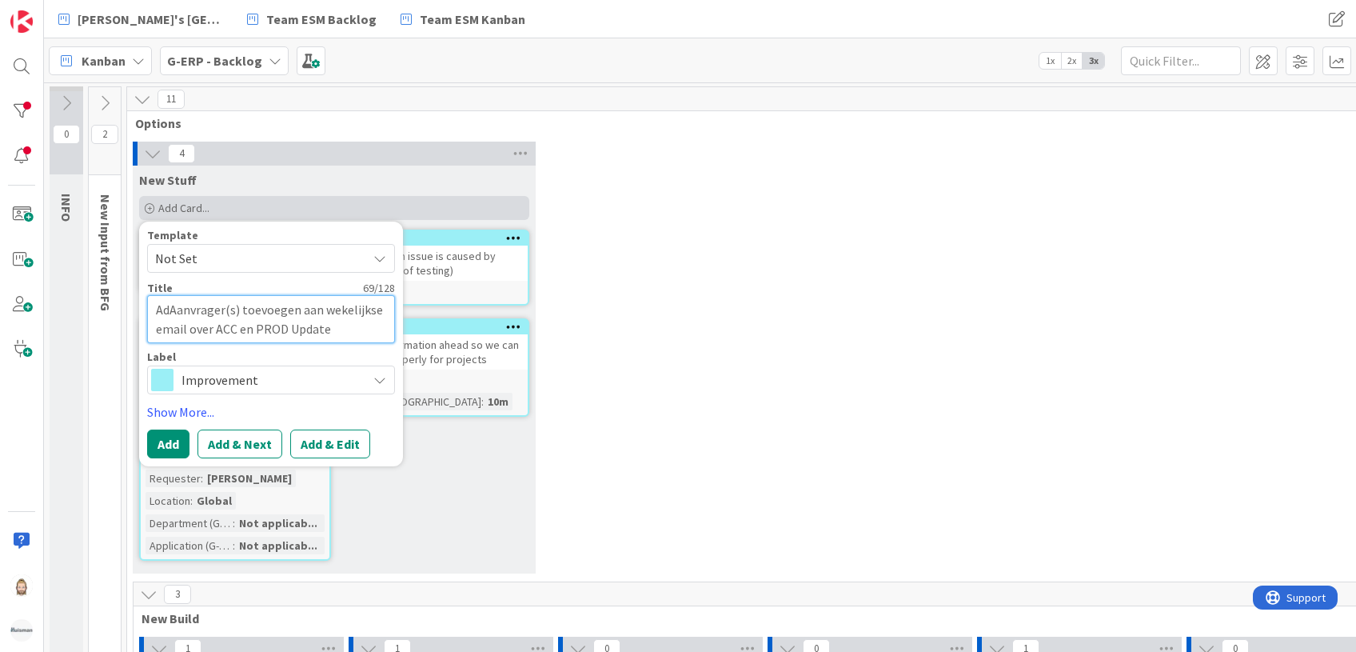
type textarea "AddAanvrager(s) toevoegen aan wekelijkse email over ACC en PROD Update"
type textarea "x"
type textarea "Add Aanvrager(s) toevoegen aan wekelijkse email over ACC en PROD Update"
type textarea "x"
type textarea "Add rAanvrager(s) toevoegen aan wekelijkse email over ACC en PROD Update"
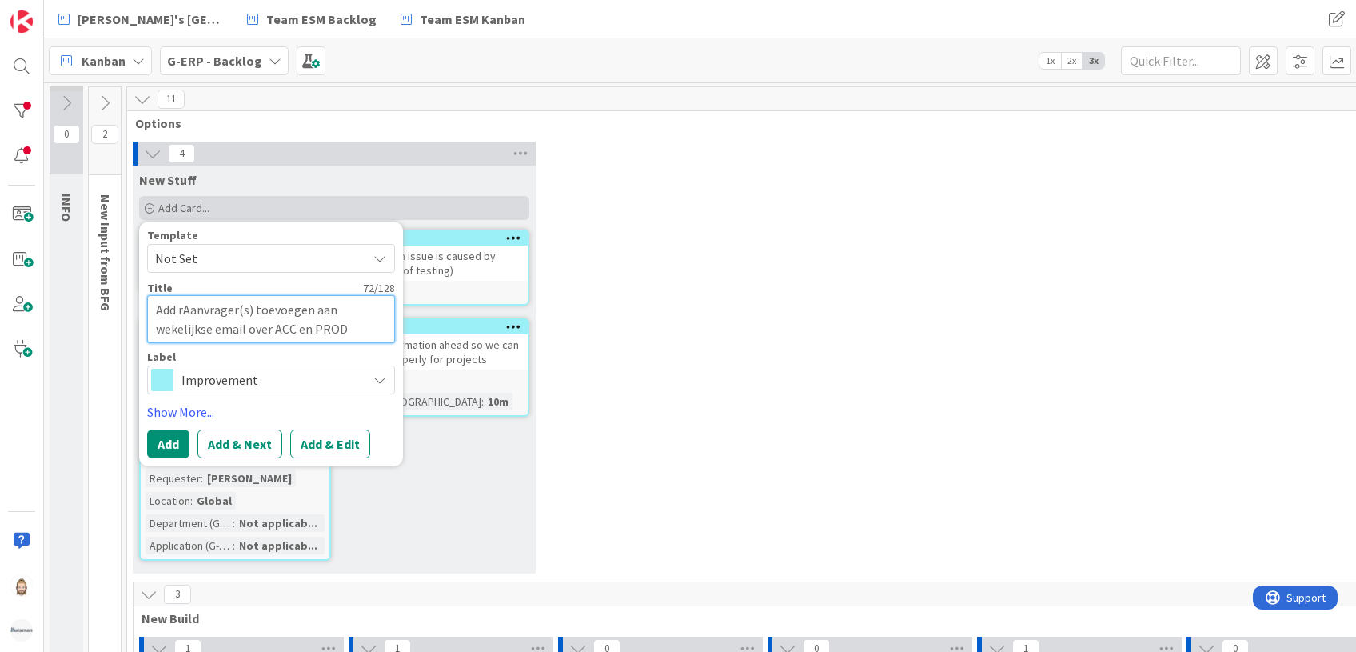
type textarea "x"
type textarea "Add reAanvrager(s) toevoegen aan wekelijkse email over ACC en PROD Update"
type textarea "x"
type textarea "Add reqAanvrager(s) toevoegen aan wekelijkse email over ACC en PROD Update"
type textarea "x"
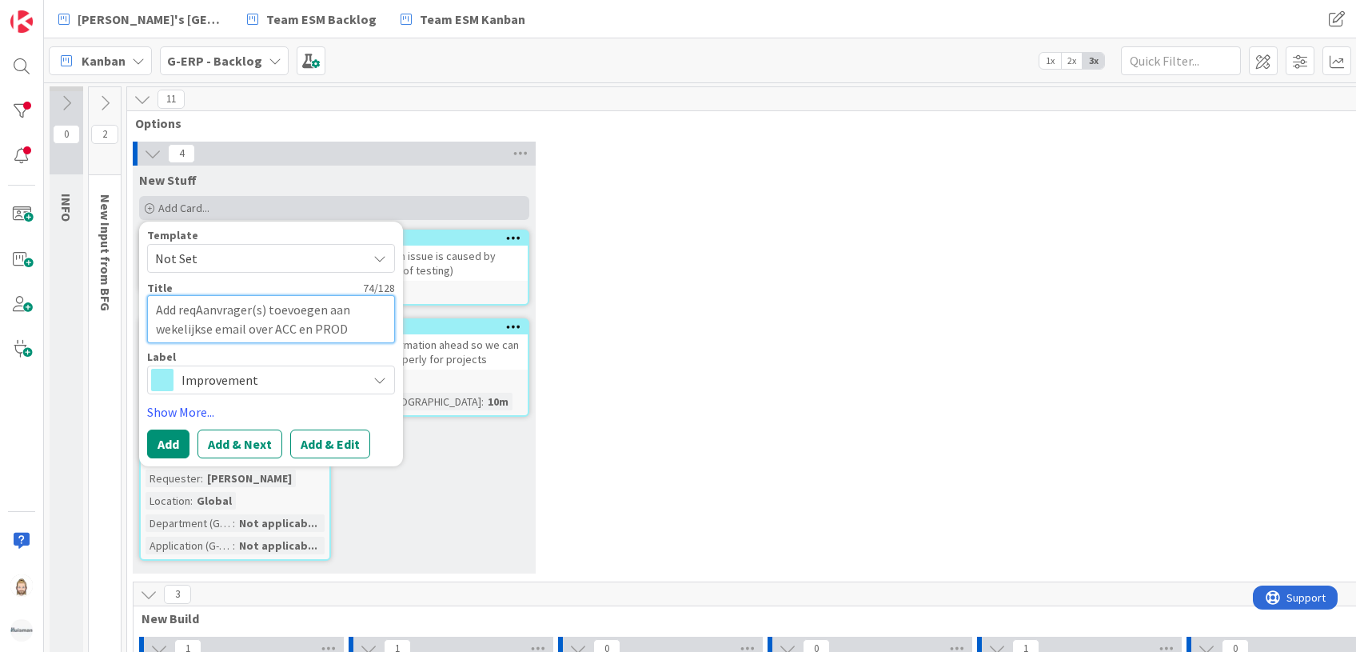
type textarea "Add requAanvrager(s) toevoegen aan wekelijkse email over ACC en PROD Update"
type textarea "x"
type textarea "Add requeAanvrager(s) toevoegen aan wekelijkse email over ACC en PROD Update"
type textarea "x"
type textarea "Add requesAanvrager(s) toevoegen aan wekelijkse email over ACC en PROD Update"
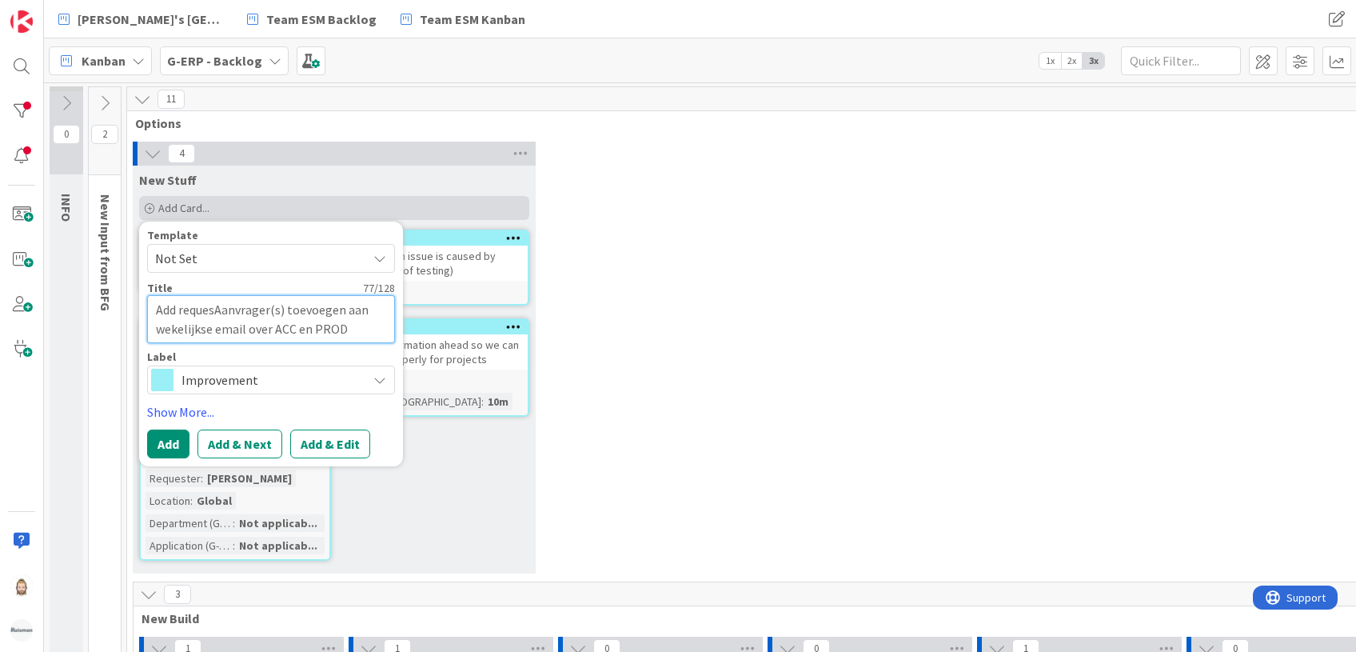
type textarea "x"
type textarea "Add requestAanvrager(s) toevoegen aan wekelijkse email over ACC en PROD Update"
type textarea "x"
type textarea "Add requesteAanvrager(s) toevoegen aan wekelijkse email over ACC en PROD Update"
type textarea "x"
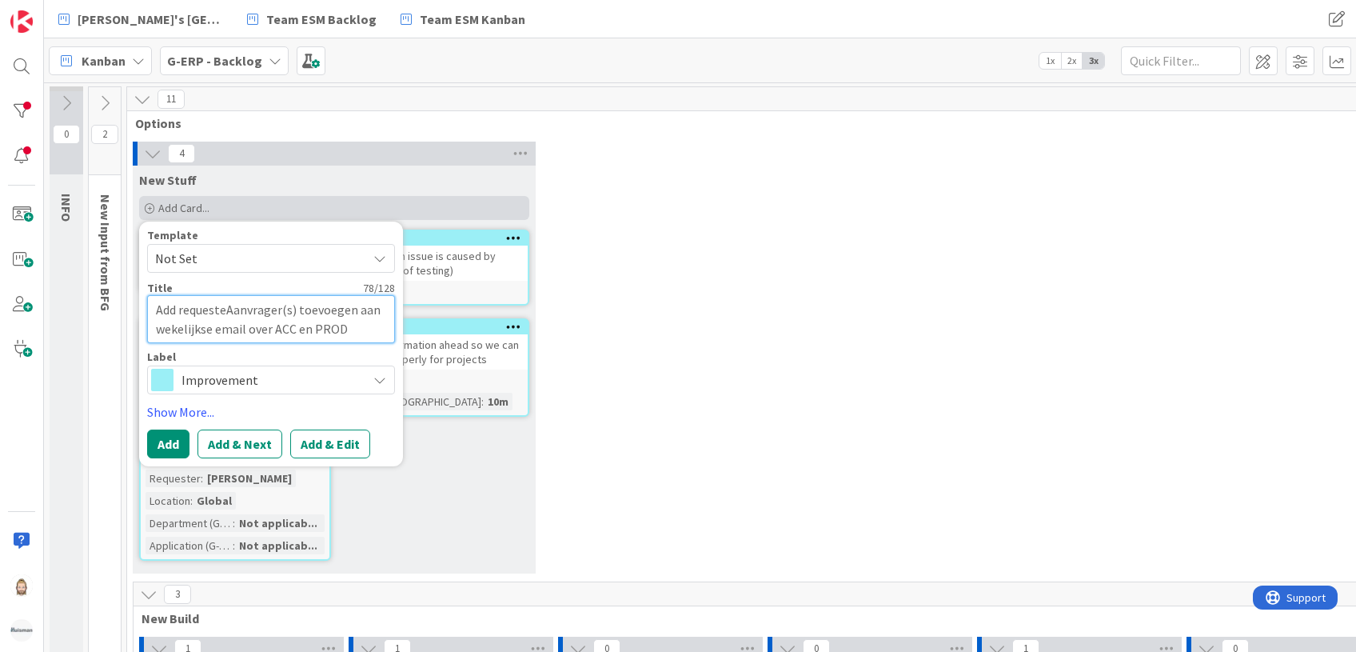
type textarea "Add requesterAanvrager(s) toevoegen aan wekelijkse email over ACC en PROD Update"
type textarea "x"
type textarea "Add requestersAanvrager(s) toevoegen aan wekelijkse email over ACC en PROD Upda…"
type textarea "x"
type textarea "Add requesters Aanvrager(s) toevoegen aan wekelijkse email over ACC en PROD Upd…"
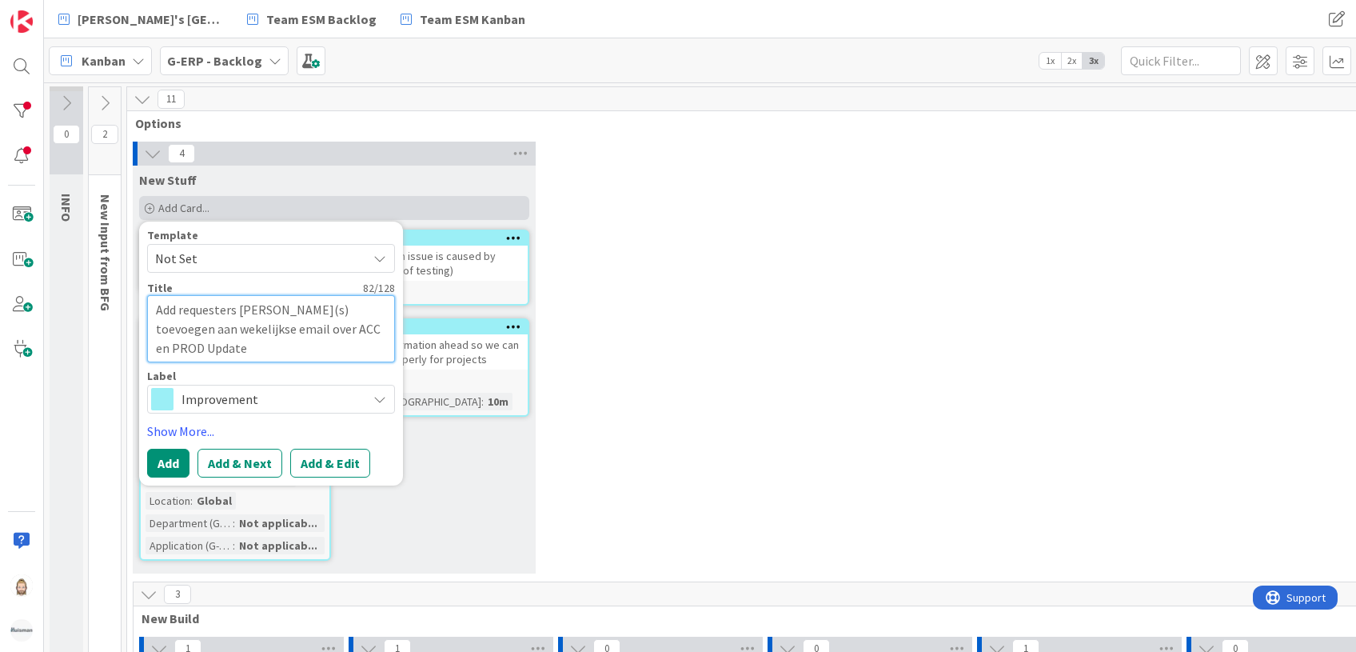
type textarea "x"
type textarea "Add requesters tAanvrager(s) toevoegen aan wekelijkse email over ACC en PROD Up…"
type textarea "x"
type textarea "Add requesters toAanvrager(s) toevoegen aan wekelijkse email over ACC en PROD U…"
type textarea "x"
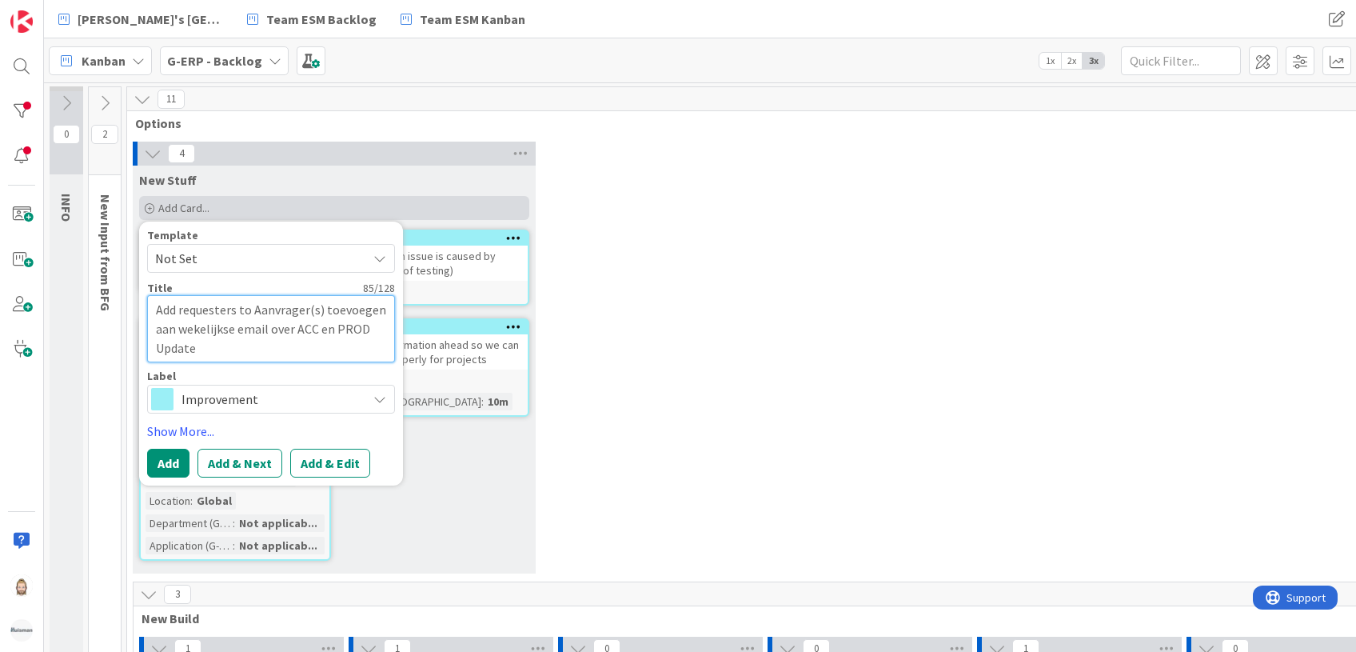
type textarea "Add requesters to wAanvrager(s) toevoegen aan wekelijkse email over ACC en PROD…"
type textarea "x"
type textarea "Add requesters to weAanvrager(s) toevoegen aan wekelijkse email over ACC en PRO…"
type textarea "x"
type textarea "Add requesters to weeAanvrager(s) toevoegen aan wekelijkse email over ACC en PR…"
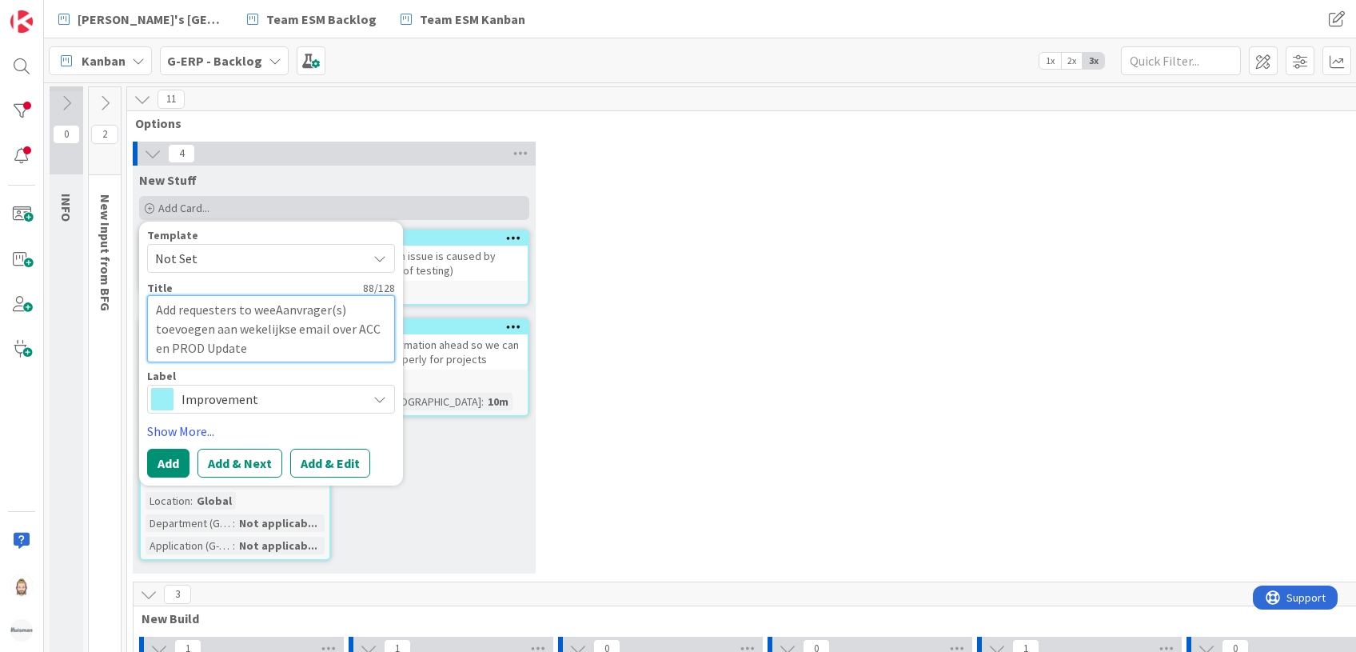
type textarea "x"
type textarea "Add requesters to weekAanvrager(s) toevoegen aan wekelijkse email over ACC en P…"
type textarea "x"
type textarea "Add requesters to weeklAanvrager(s) toevoegen aan wekelijkse email over ACC en …"
type textarea "x"
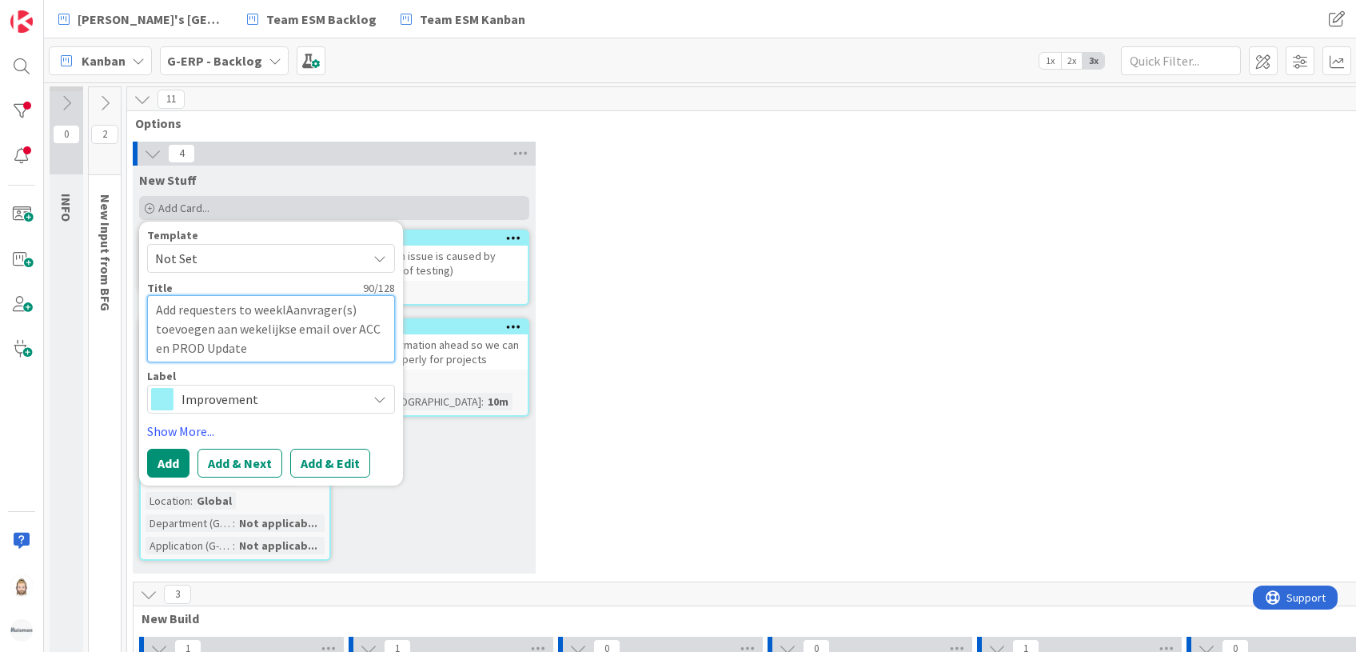
type textarea "Add requesters to weeklyAanvrager(s) toevoegen aan wekelijkse email over ACC en…"
type textarea "x"
type textarea "Add requesters to weekly Aanvrager(s) toevoegen aan wekelijkse email over ACC e…"
type textarea "x"
type textarea "Add requesters to weekly eAanvrager(s) toevoegen aan wekelijkse email over ACC …"
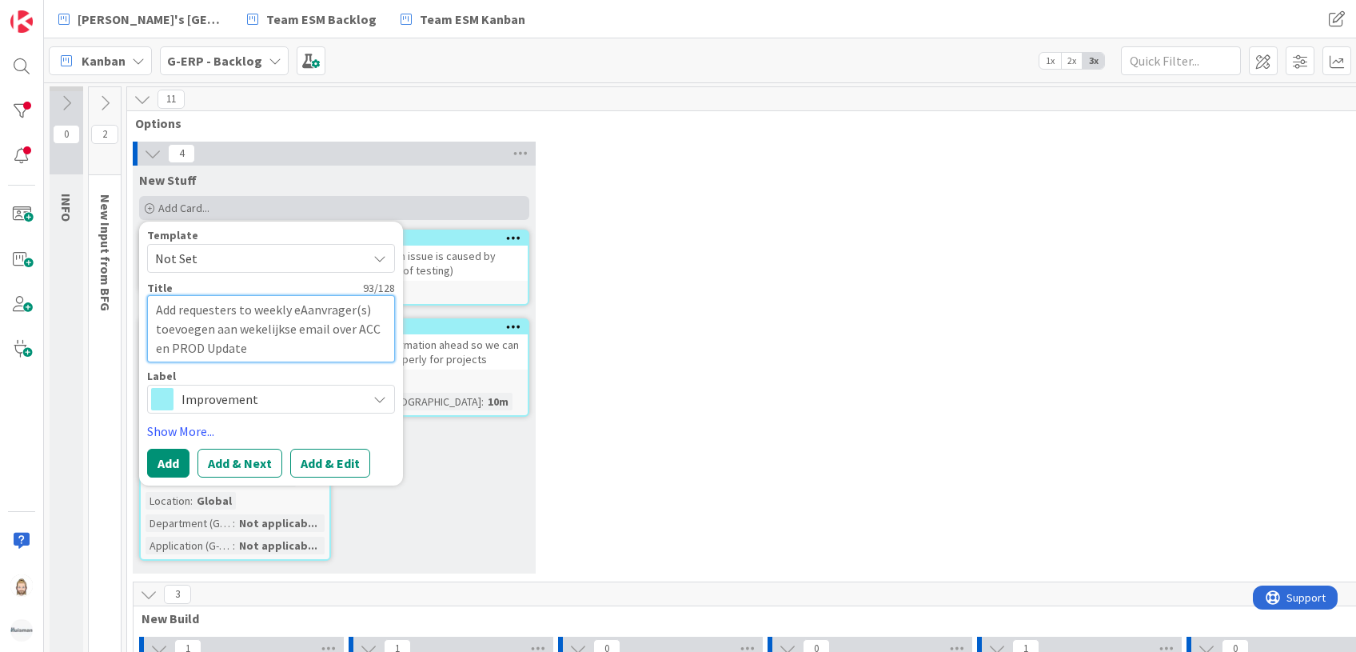
type textarea "x"
type textarea "Add requesters to weekly emAanvrager(s) toevoegen aan wekelijkse email over ACC…"
type textarea "x"
type textarea "Add requesters to weekly emaAanvrager(s) toevoegen aan wekelijkse email over AC…"
type textarea "x"
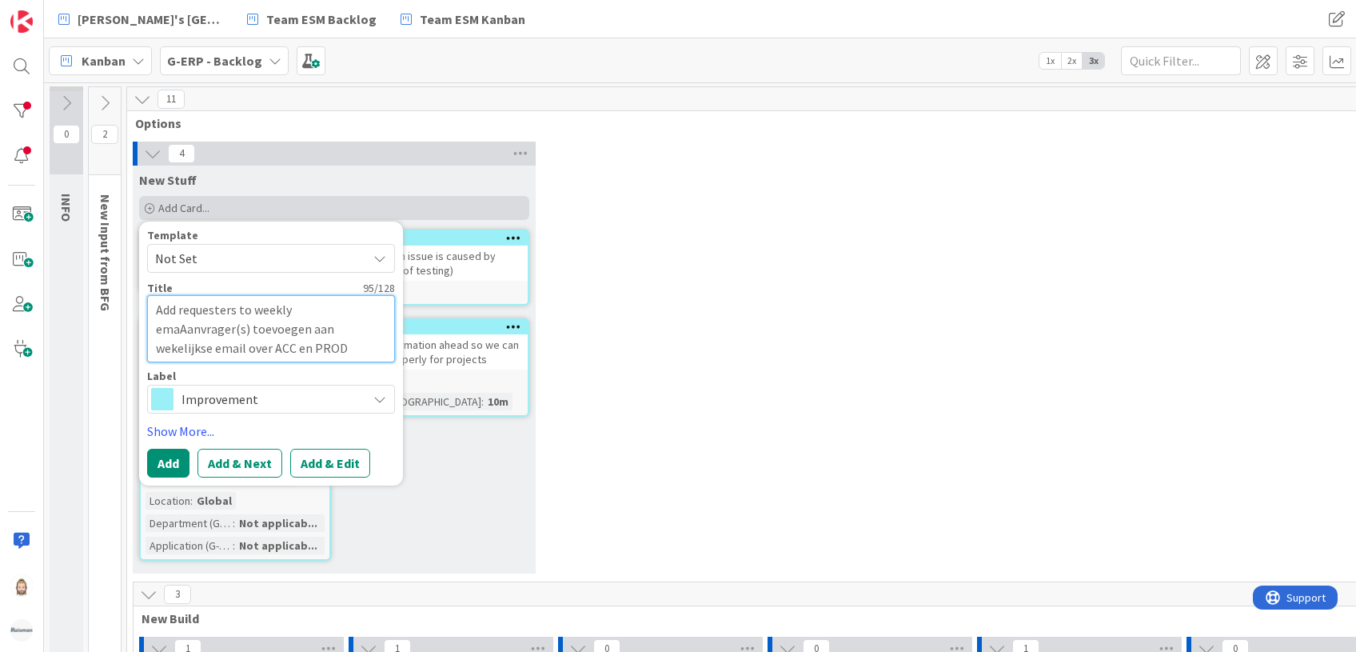
type textarea "Add requesters to weekly emaiAanvrager(s) toevoegen aan wekelijkse email over A…"
type textarea "x"
type textarea "Add requesters to weekly emailAanvrager(s) toevoegen aan wekelijkse email over …"
type textarea "x"
type textarea "Add requesters to weekly email Aanvrager(s) toevoegen aan wekelijkse email over…"
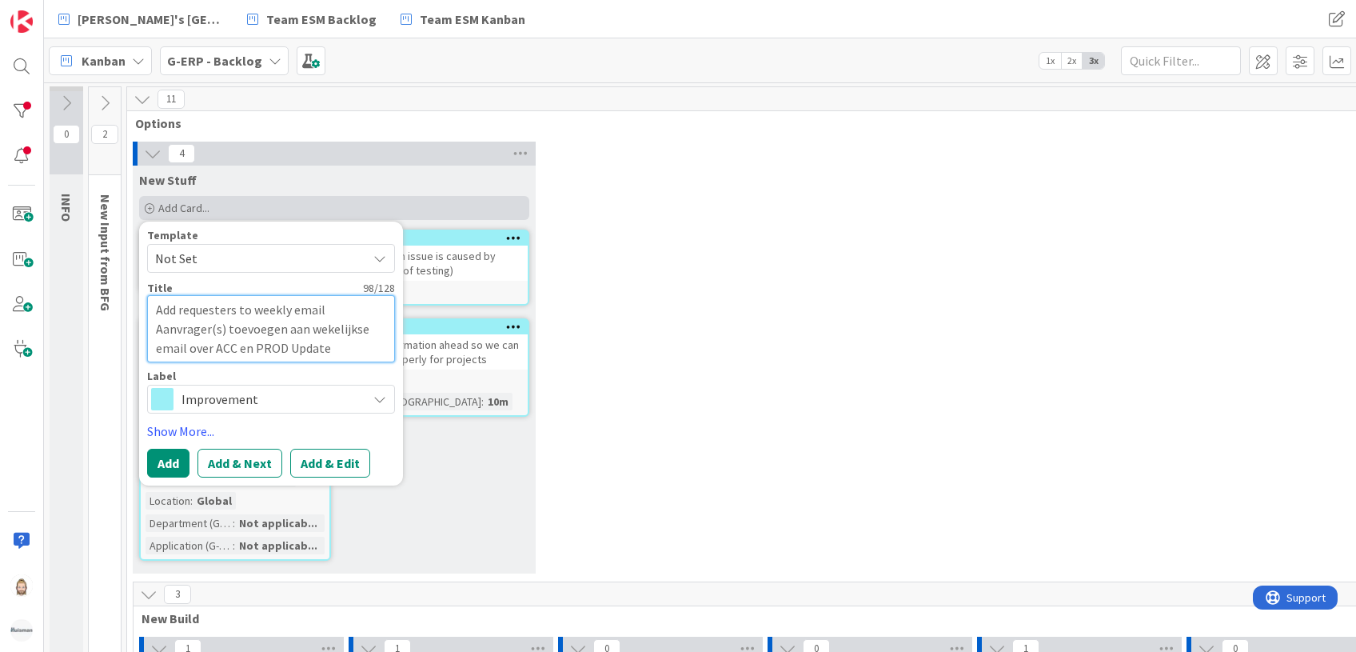
type textarea "x"
type textarea "Add requesters to weekly email aAanvrager(s) toevoegen aan wekelijkse email ove…"
type textarea "x"
type textarea "Add requesters to weekly email abAanvrager(s) toevoegen aan wekelijkse email ov…"
type textarea "x"
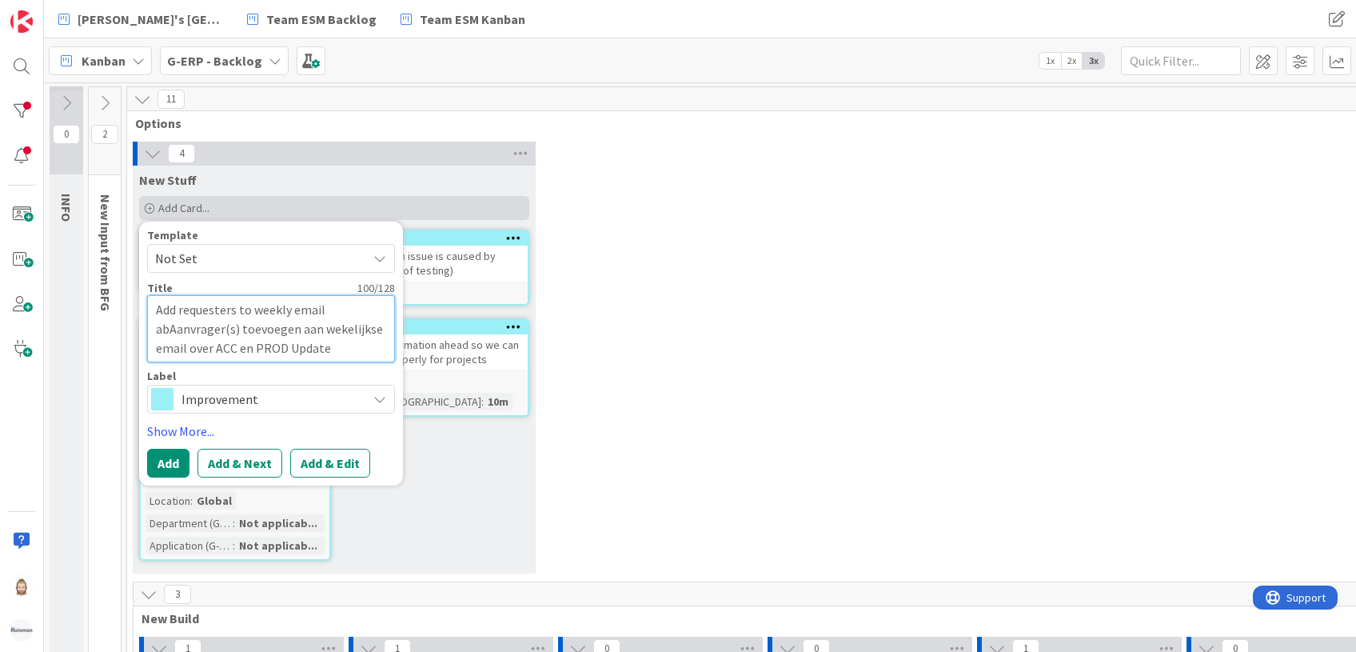
type textarea "Add requesters to weekly email aboAanvrager(s) toevoegen aan wekelijkse email o…"
type textarea "x"
type textarea "Add requesters to weekly email abouAanvrager(s) toevoegen aan wekelijkse email …"
type textarea "x"
type textarea "Add requesters to weekly email aboutAanvrager(s) toevoegen aan wekelijkse email…"
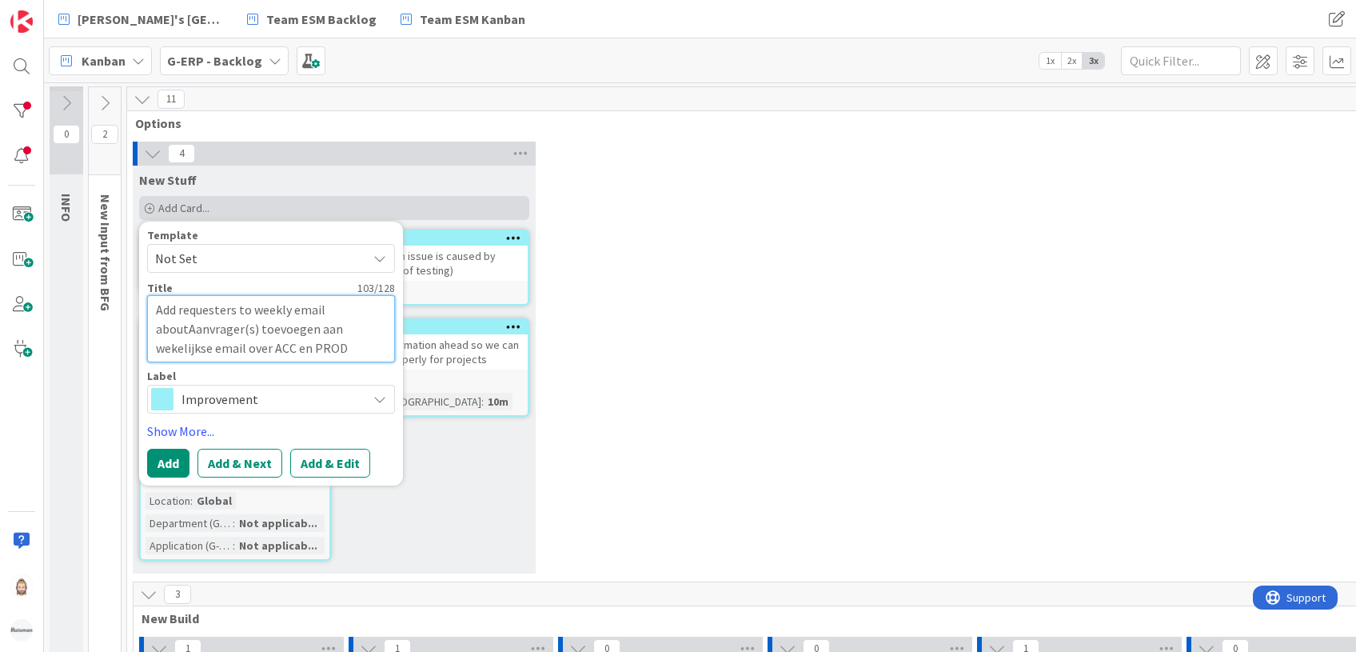
type textarea "x"
type textarea "Add requesters to weekly email about Aanvrager(s) toevoegen aan wekelijkse emai…"
type textarea "x"
type textarea "Add requesters to weekly email about AAanvrager(s) toevoegen aan wekelijkse ema…"
type textarea "x"
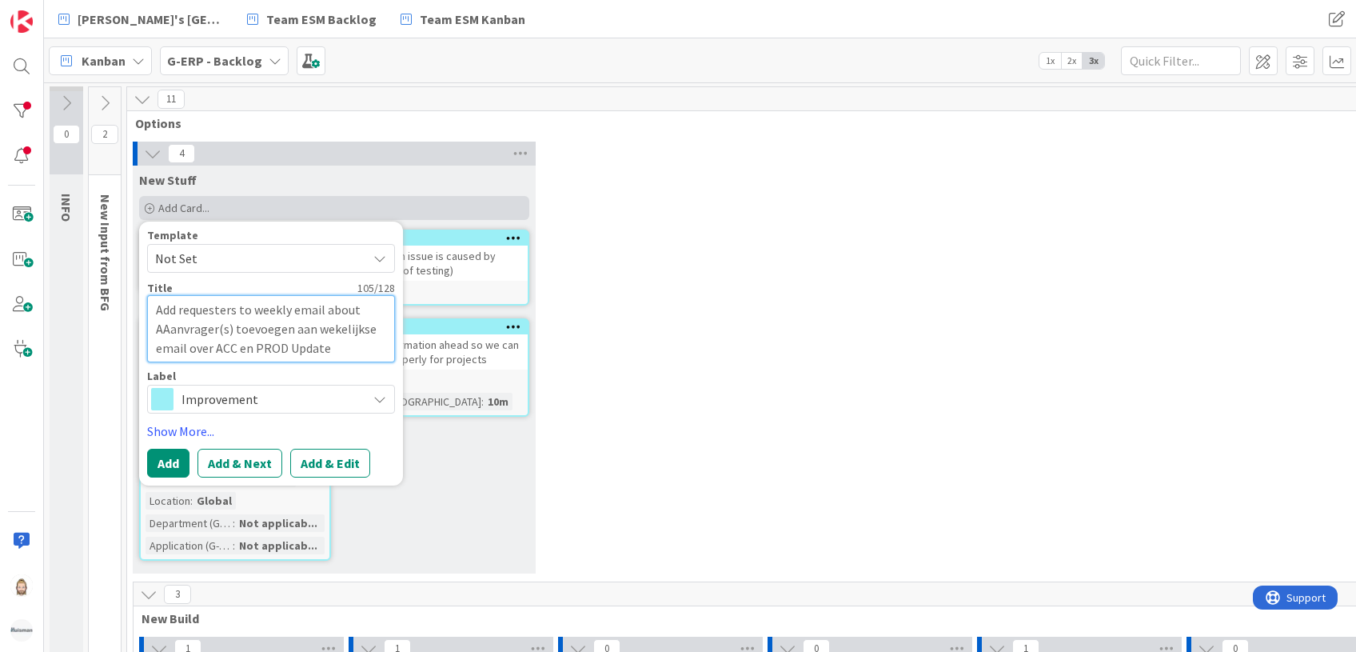
type textarea "Add requesters to weekly email about ACAanvrager(s) toevoegen aan wekelijkse em…"
type textarea "x"
type textarea "Add requesters to weekly email about ACCAanvrager(s) toevoegen aan wekelijkse e…"
type textarea "x"
type textarea "Add requesters to weekly email about ACC Aanvrager(s) toevoegen aan wekelijkse …"
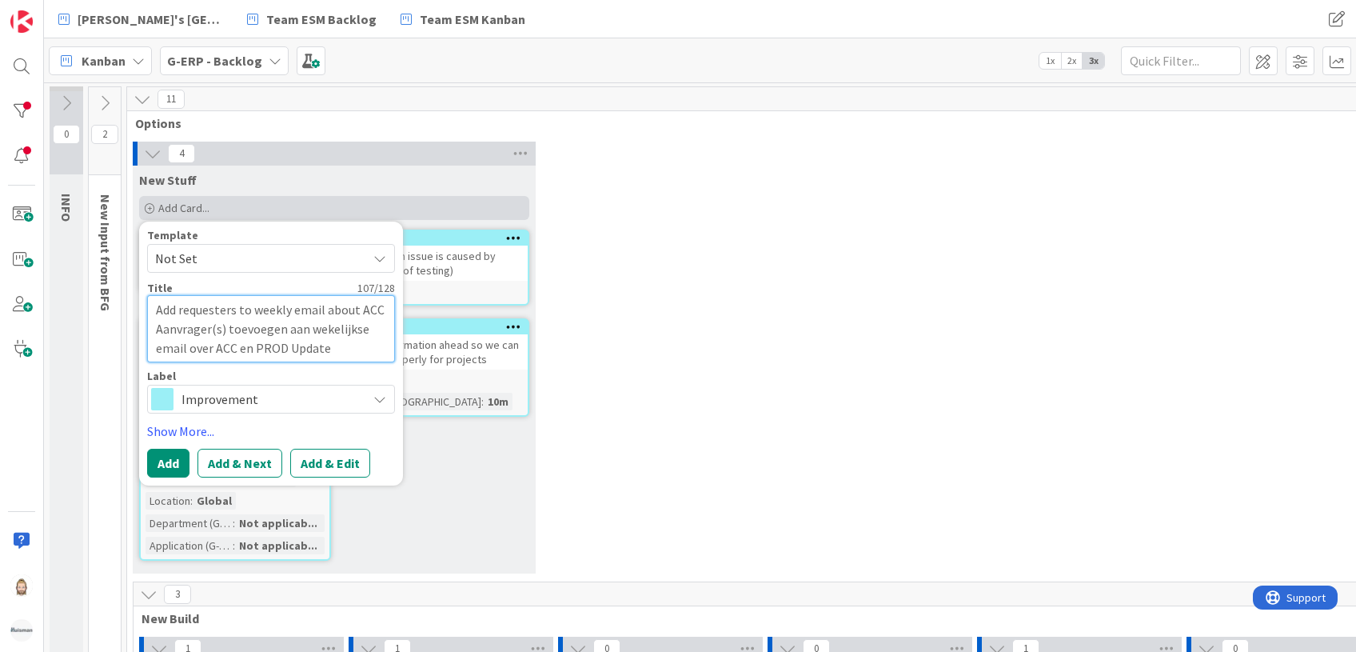
type textarea "x"
type textarea "Add requesters to weekly email about ACC aAanvrager(s) toevoegen aan wekelijkse…"
type textarea "x"
type textarea "Add requesters to weekly email about ACC anAanvrager(s) toevoegen aan wekelijks…"
type textarea "x"
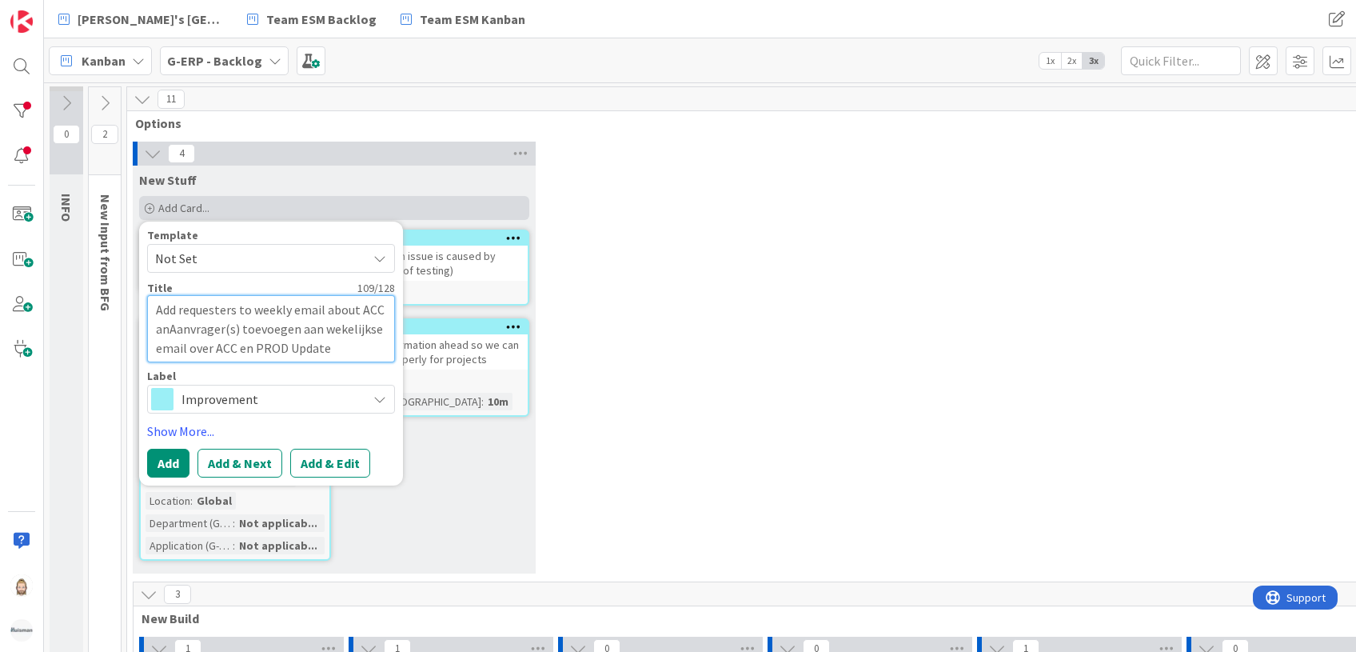
type textarea "Add requesters to weekly email about ACC andAanvrager(s) toevoegen aan wekelijk…"
type textarea "x"
type textarea "Add requesters to weekly email about ACC and Aanvrager(s) toevoegen aan wekelij…"
type textarea "x"
type textarea "Add requesters to weekly email about ACC and PAanvrager(s) toevoegen aan wekeli…"
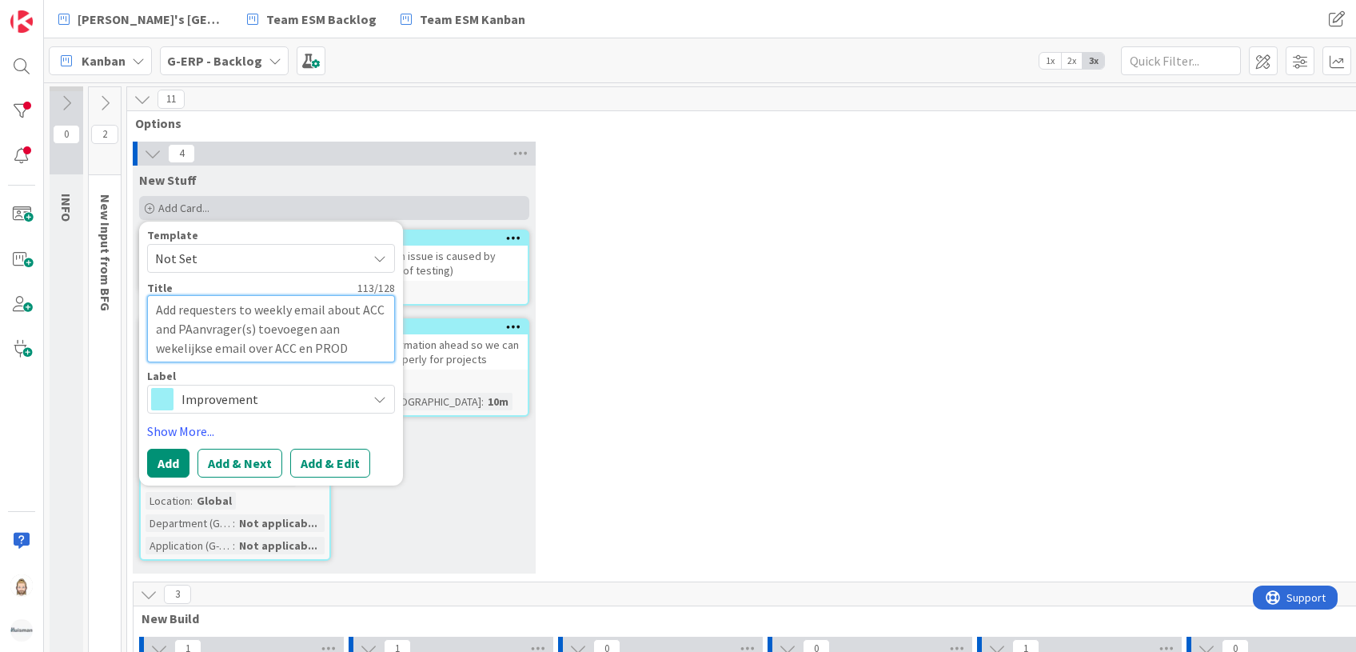
type textarea "x"
type textarea "Add requesters to weekly email about ACC and PRAanvrager(s) toevoegen aan wekel…"
type textarea "x"
type textarea "Add requesters to weekly email about ACC and PROAanvrager(s) toevoegen aan weke…"
type textarea "x"
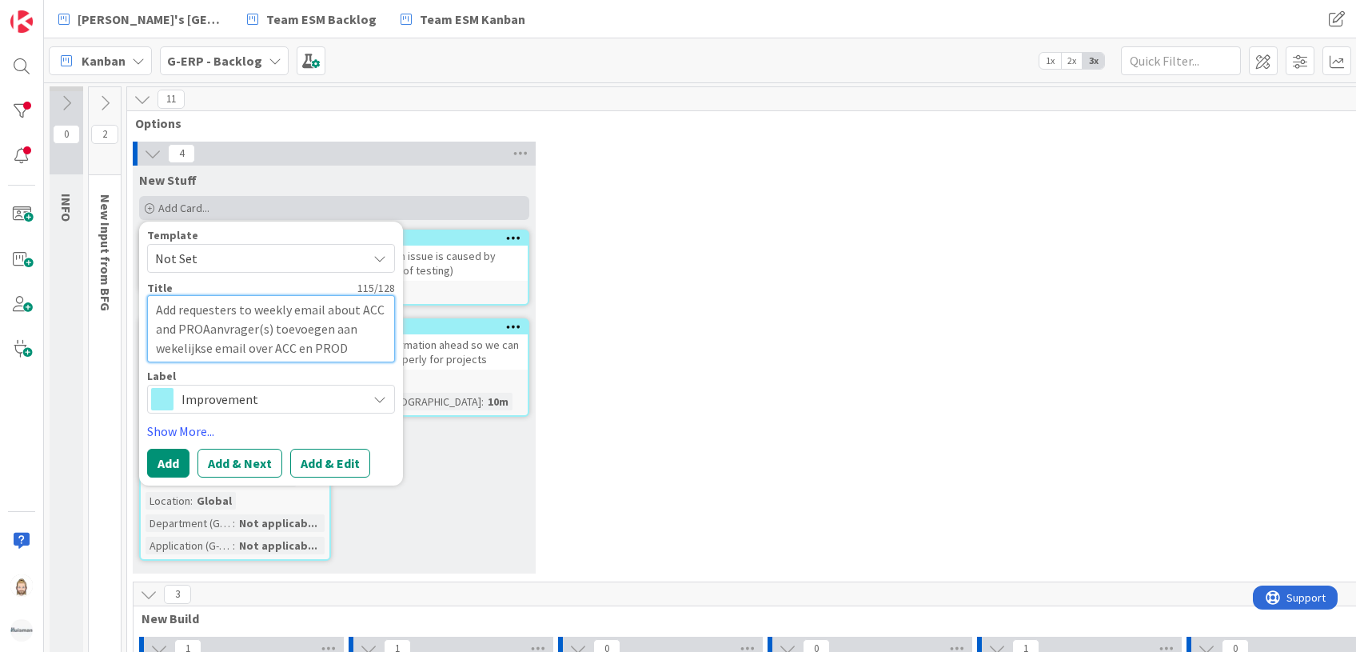
type textarea "Add requesters to weekly email about ACC and PRODAanvrager(s) toevoegen aan wek…"
type textarea "x"
type textarea "Add requesters to weekly email about ACC and PROD Aanvrager(s) toevoegen aan we…"
type textarea "x"
type textarea "Add requesters to weekly email about ACC and PROD UAanvrager(s) toevoegen aan w…"
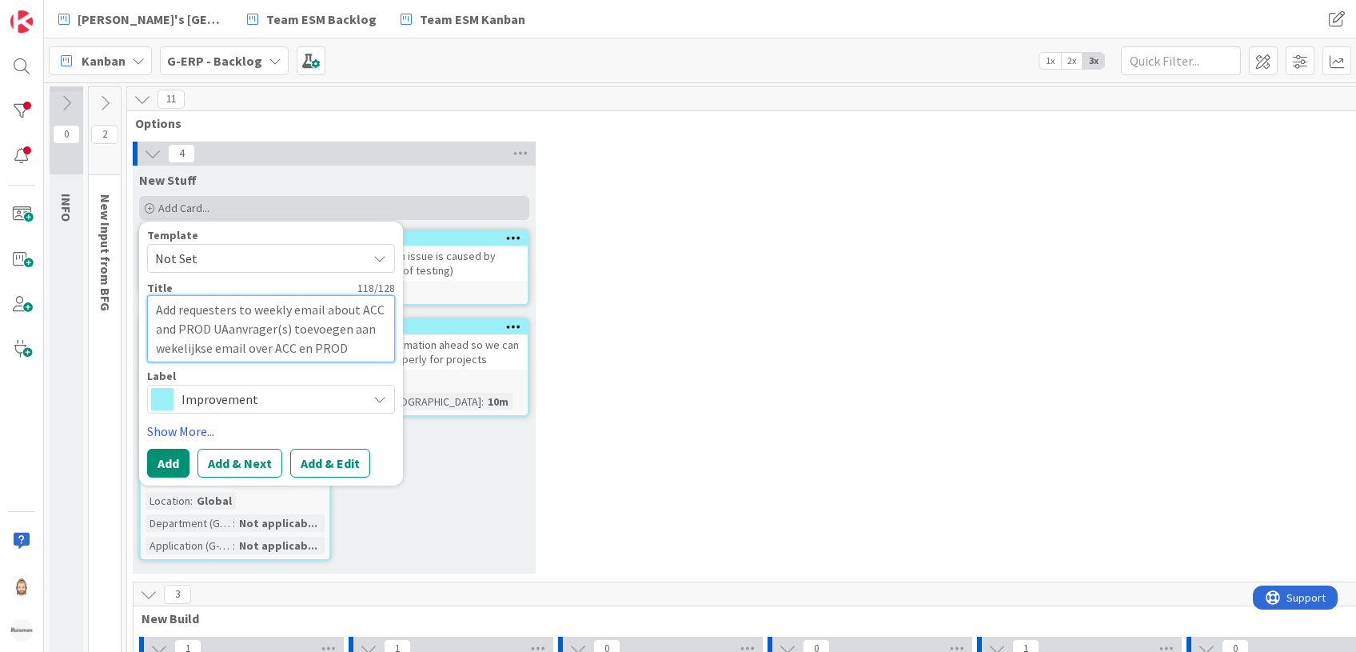
type textarea "x"
type textarea "Add requesters to weekly email about ACC and PROD UpAanvrager(s) toevoegen aan …"
type textarea "x"
type textarea "Add requesters to weekly email about ACC and PROD UpdAanvrager(s) toevoegen aan…"
type textarea "x"
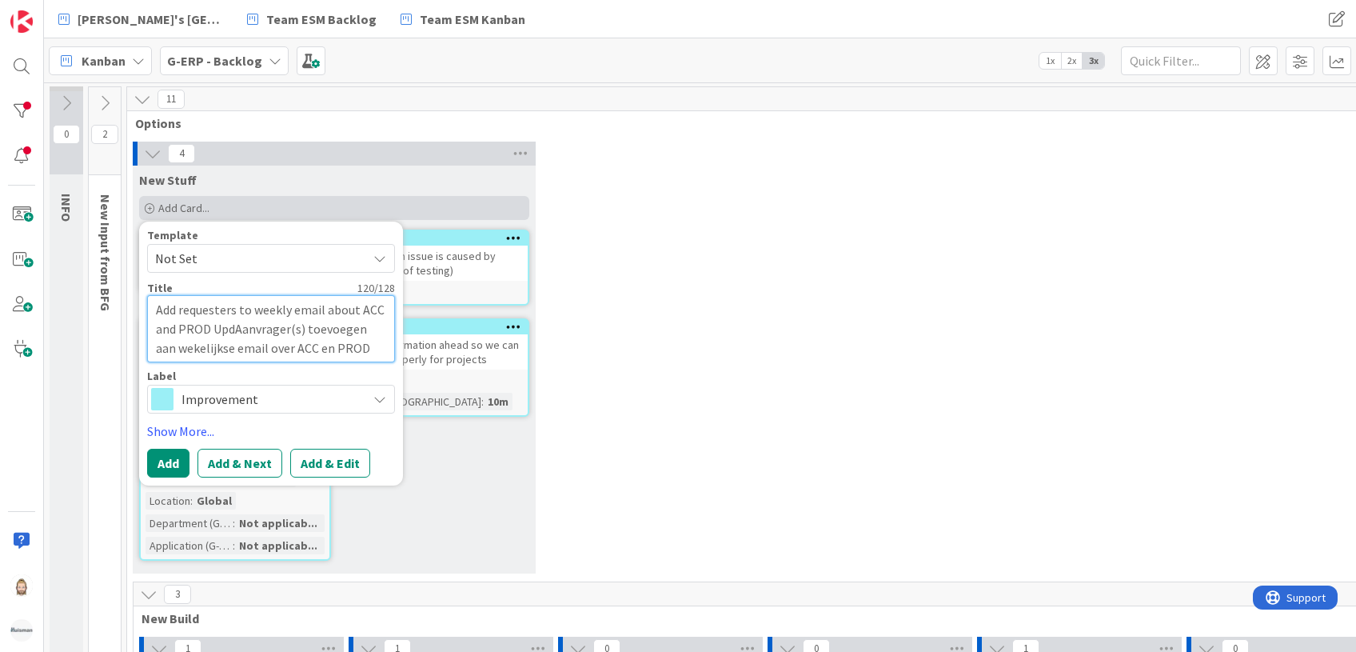
type textarea "Add requesters to weekly email about ACC and PROD UpdaAanvrager(s) toevoegen aa…"
type textarea "x"
type textarea "Add requesters to weekly email about ACC and PROD UpdatAanvrager(s) toevoegen a…"
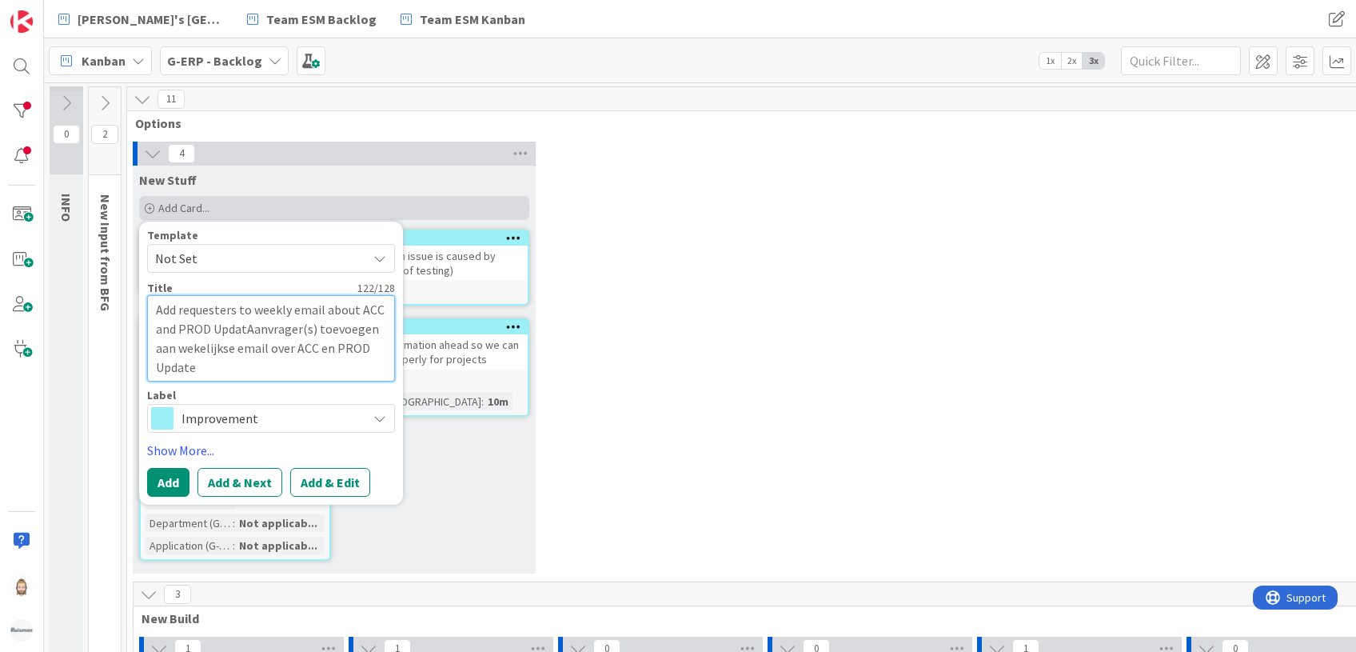
type textarea "x"
type textarea "Add requesters to weekly email about ACC and PROD UpdateAanvrager(s) toevoegen …"
type textarea "x"
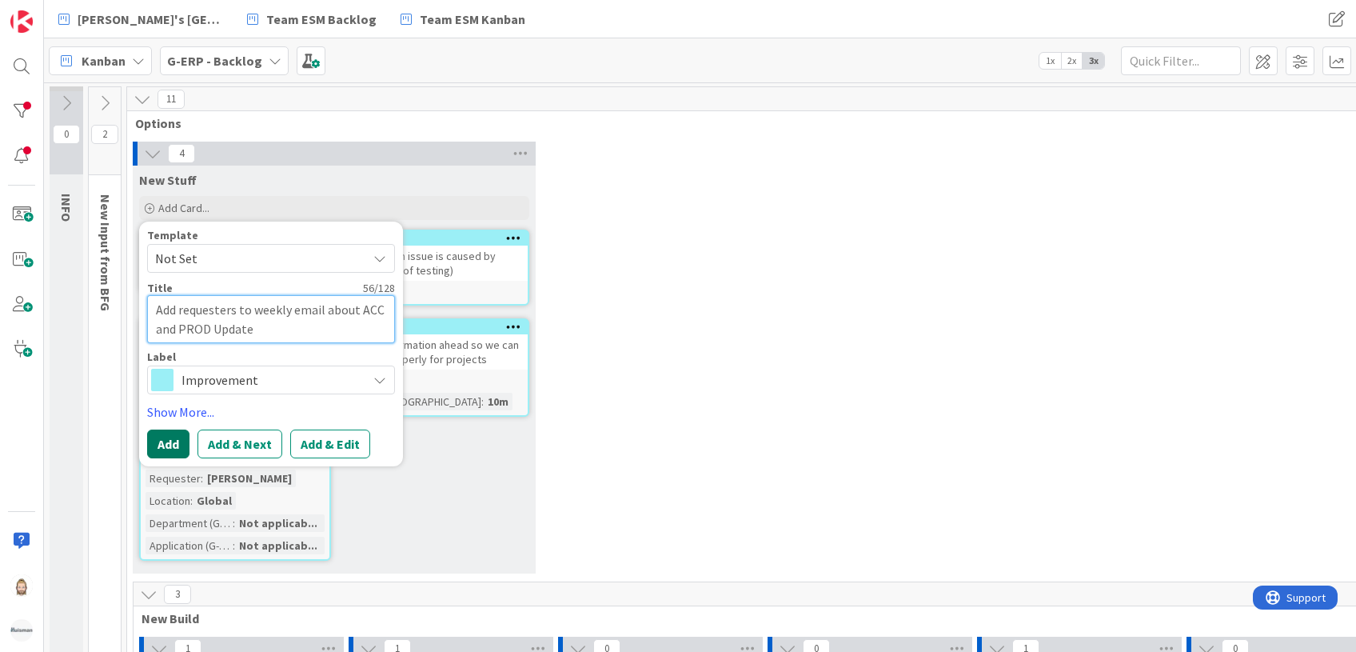
type textarea "Add requesters to weekly email about ACC and PROD Update"
click at [179, 431] on button "Add" at bounding box center [168, 443] width 42 height 29
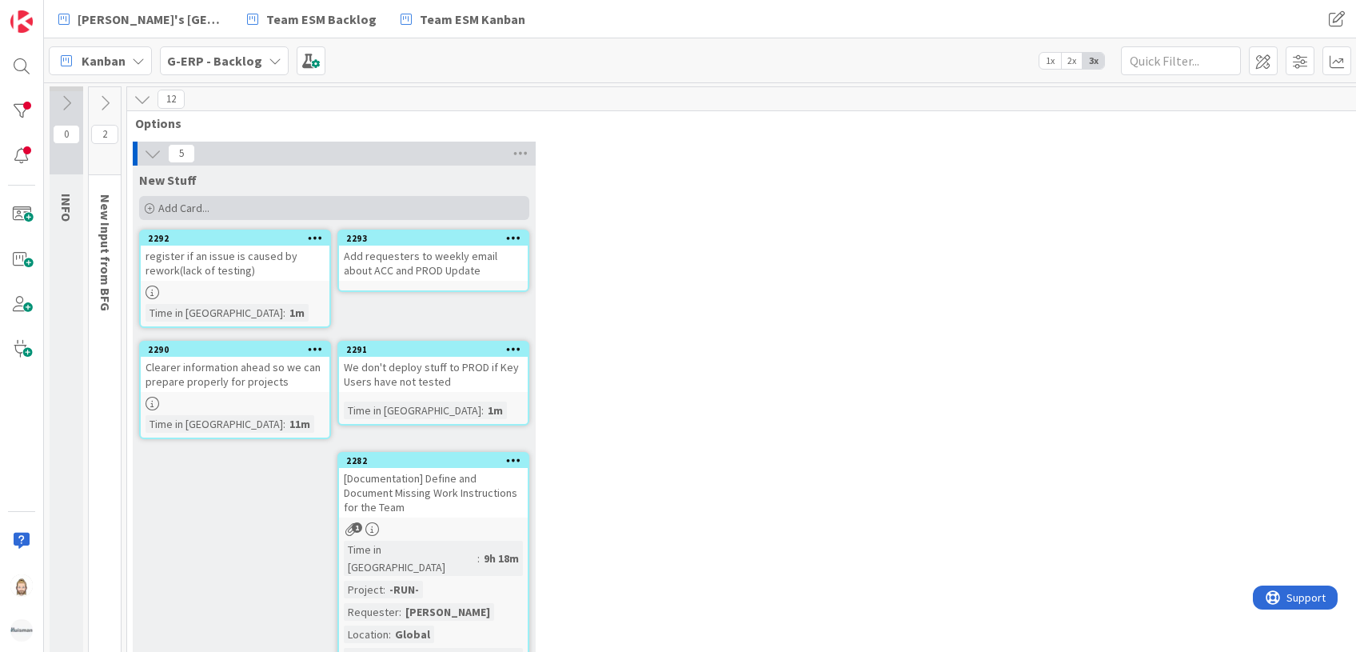
click at [283, 208] on div "Add Card..." at bounding box center [334, 208] width 390 height 24
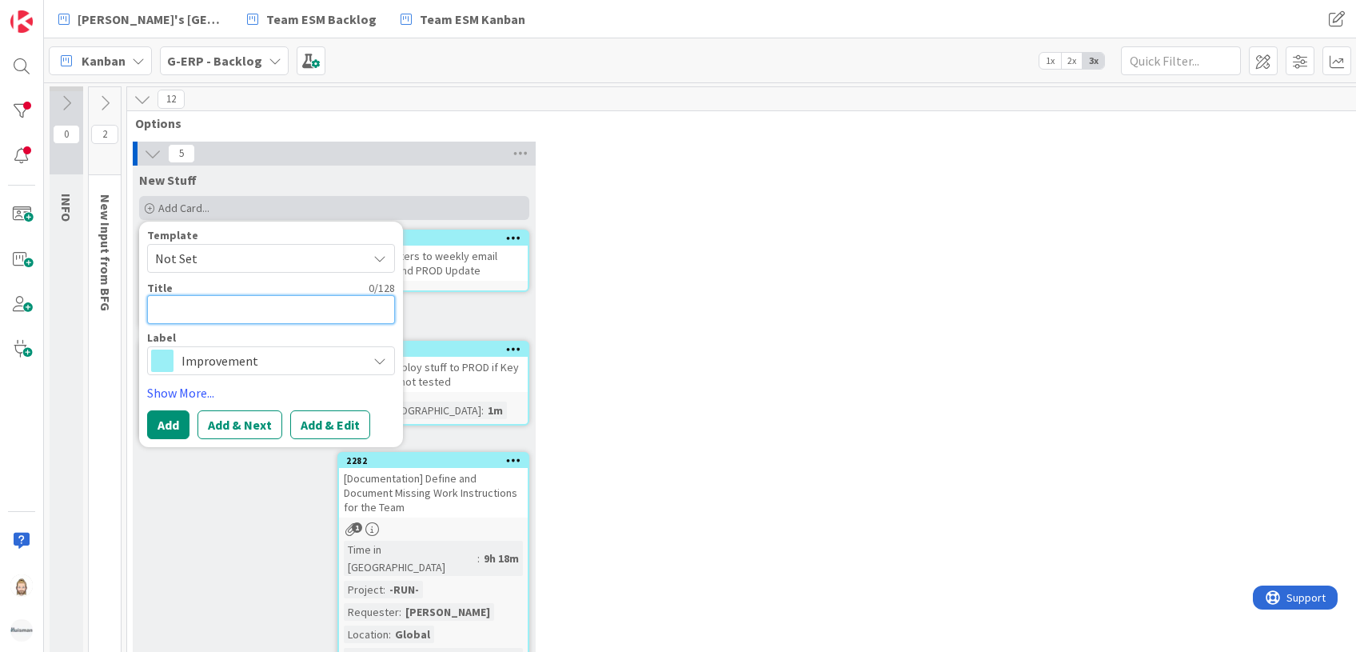
paste textarea "Release Notes on [PERSON_NAME] Mainport"
type textarea "x"
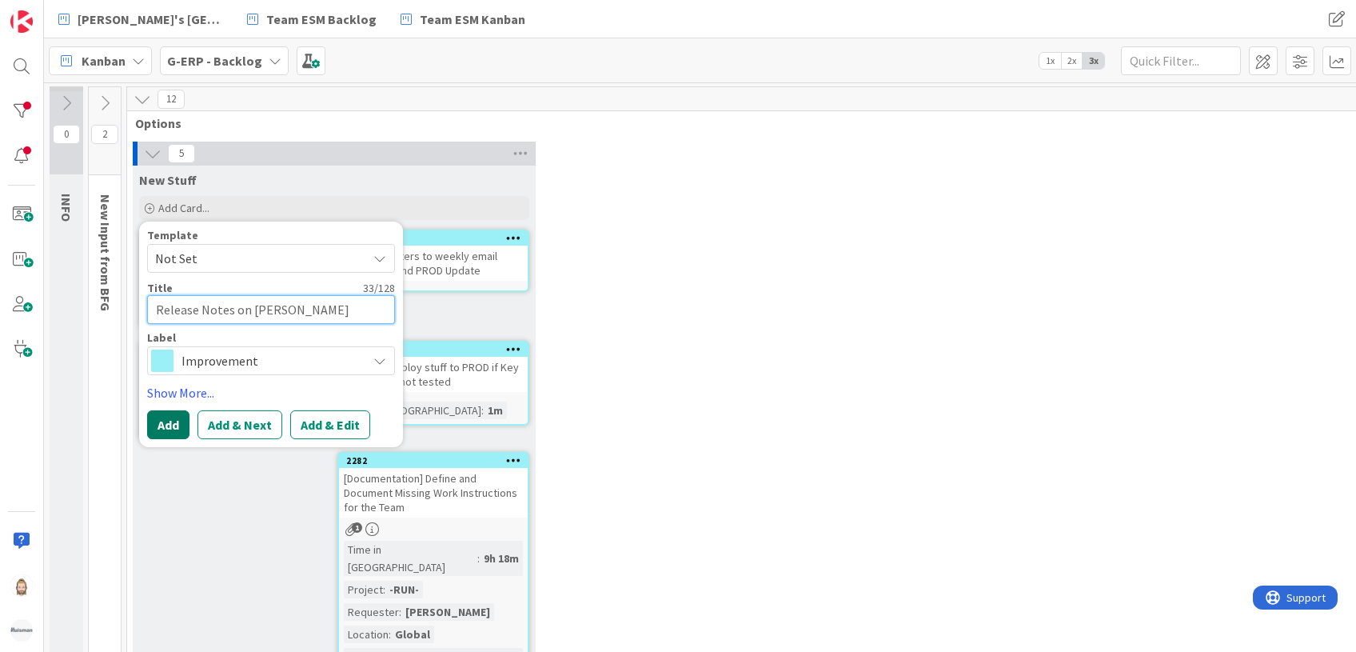
type textarea "Release Notes on [PERSON_NAME] Mainport"
click at [169, 423] on button "Add" at bounding box center [168, 424] width 42 height 29
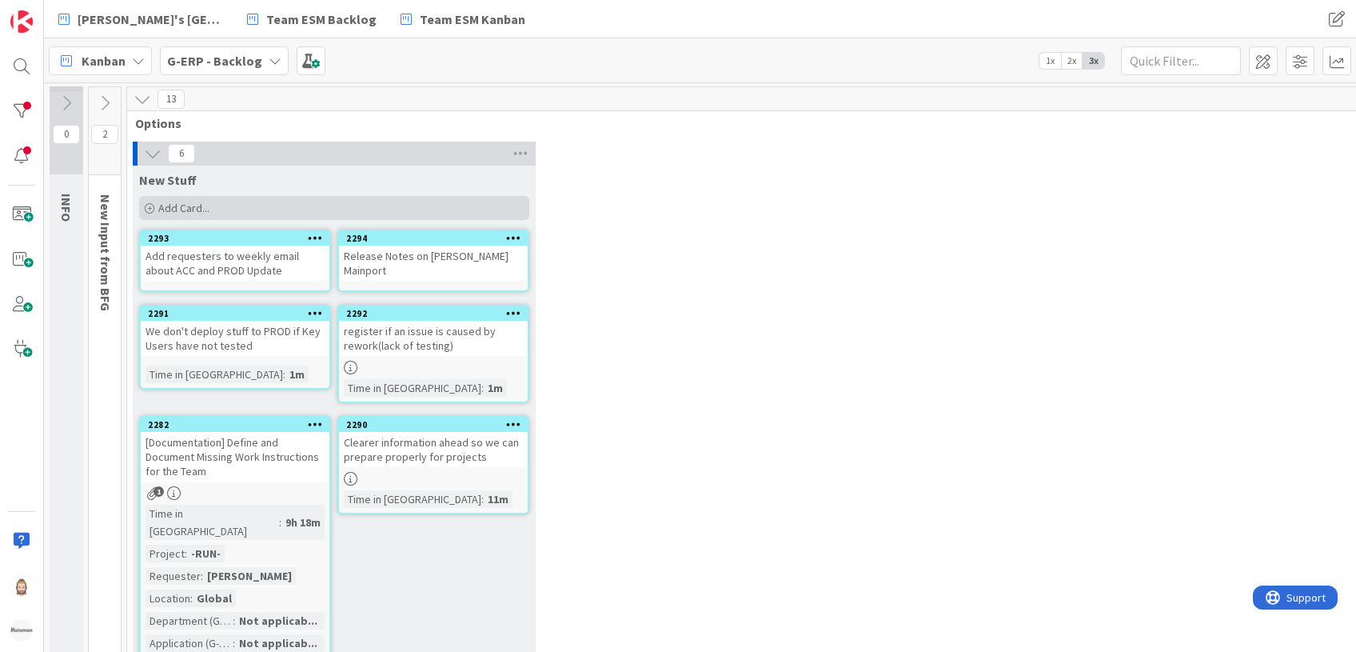
click at [304, 201] on div "Add Card..." at bounding box center [334, 208] width 390 height 24
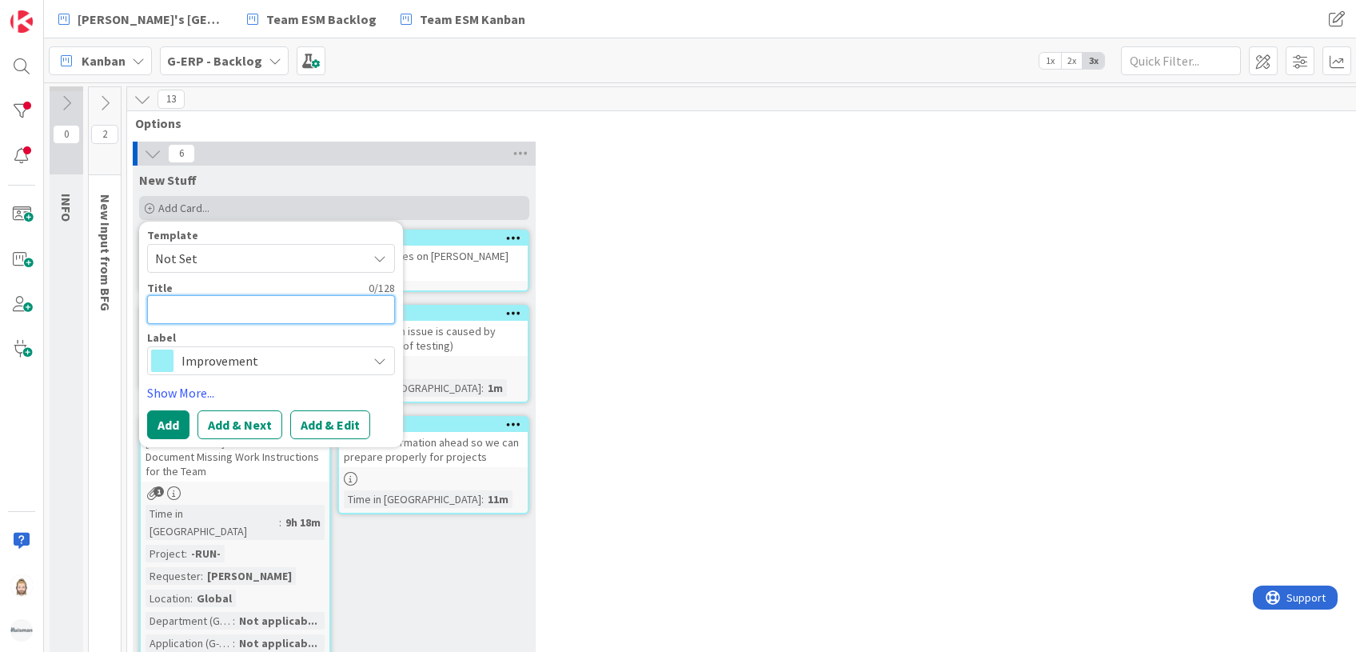
type textarea "x"
type textarea "O"
type textarea "x"
type textarea "Or"
type textarea "x"
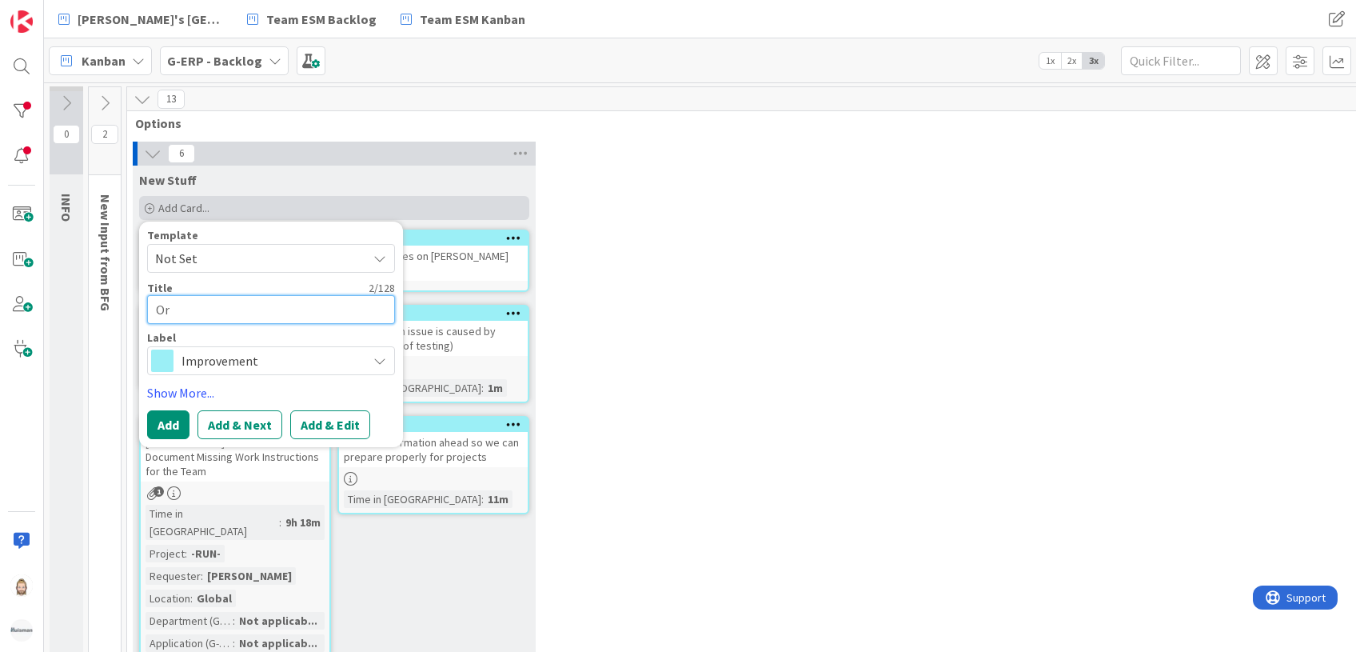
type textarea "Org"
type textarea "x"
type textarea "Orga"
type textarea "x"
type textarea "Organ"
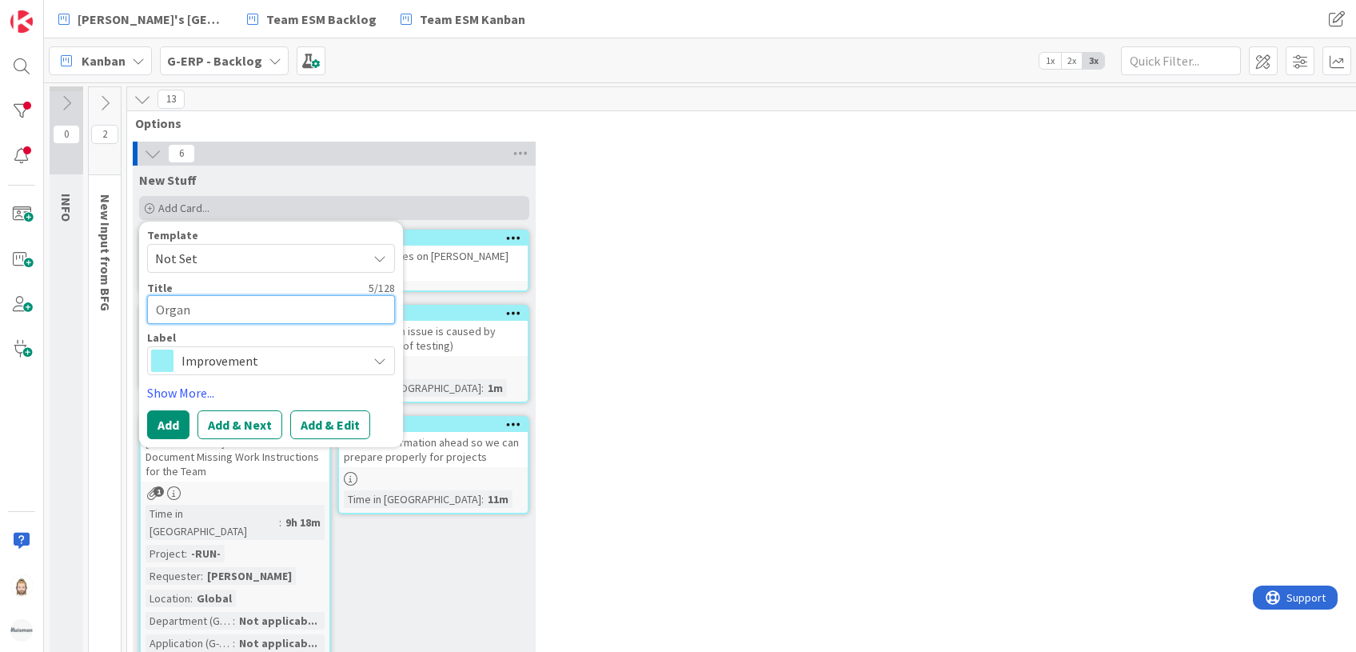
type textarea "x"
type textarea "Organi"
type textarea "x"
type textarea "Organiz"
type textarea "x"
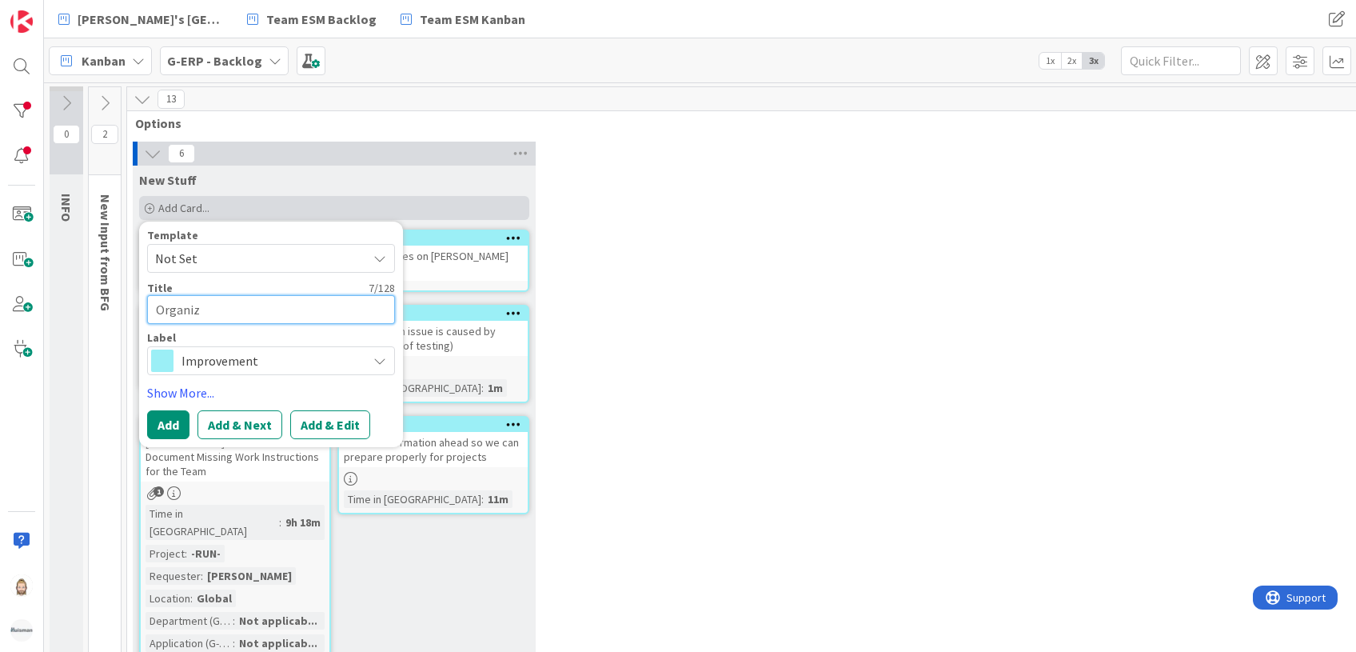
type textarea "Organize"
type textarea "x"
type textarea "Organize"
paste textarea "Review sessions with Key Users?"
type textarea "x"
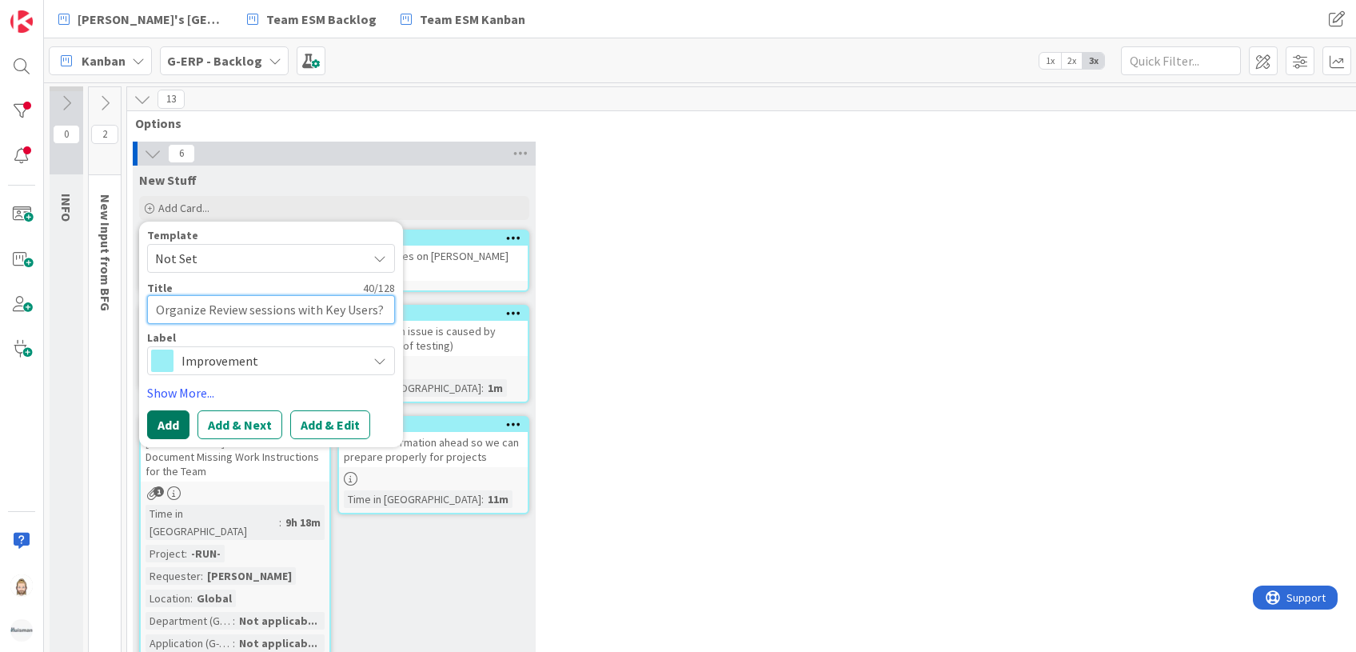
type textarea "Organize Review sessions with Key Users?"
click at [177, 417] on button "Add" at bounding box center [168, 424] width 42 height 29
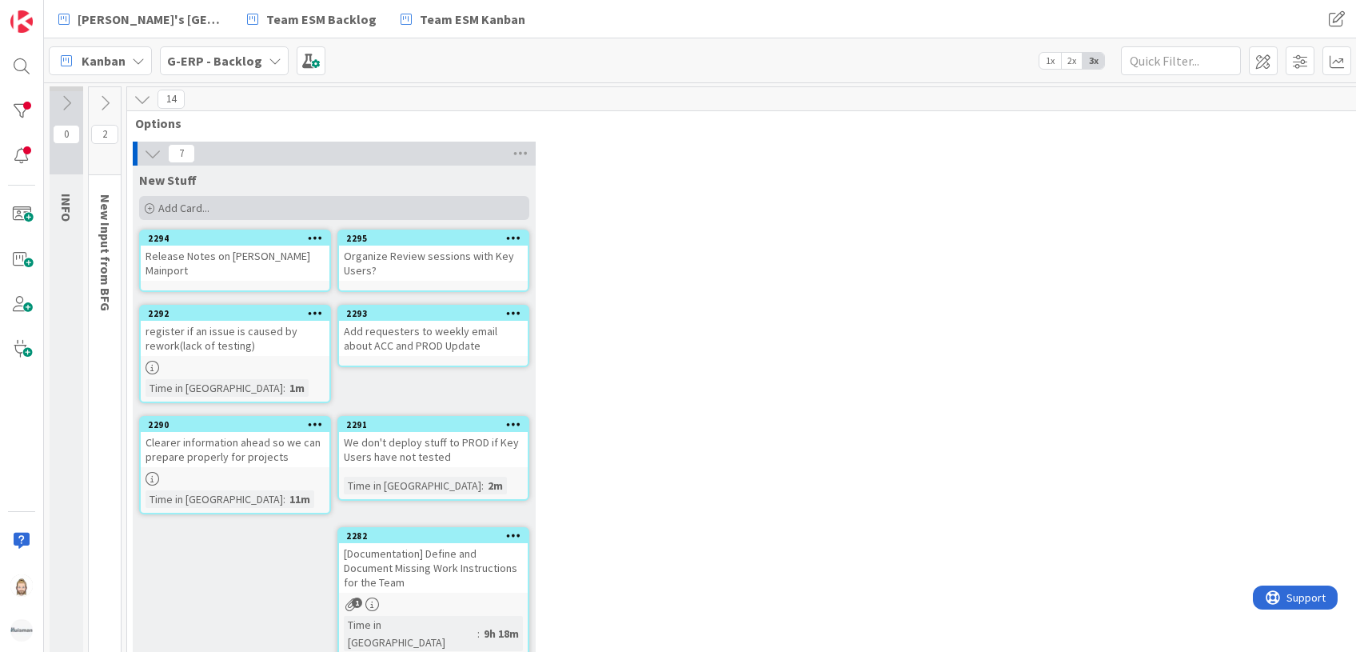
click at [290, 211] on div "Add Card..." at bounding box center [334, 208] width 390 height 24
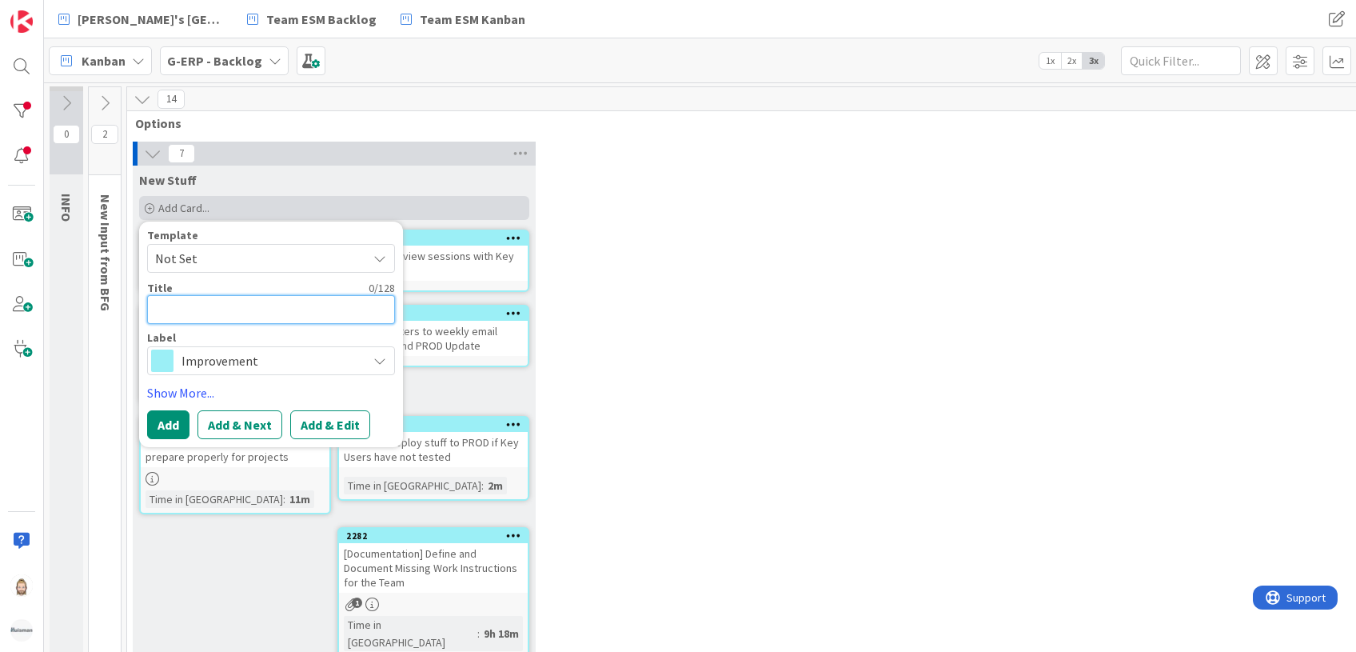
paste textarea "Knowledge sharing sessions"
type textarea "x"
type textarea "Knowledge sharing sessions"
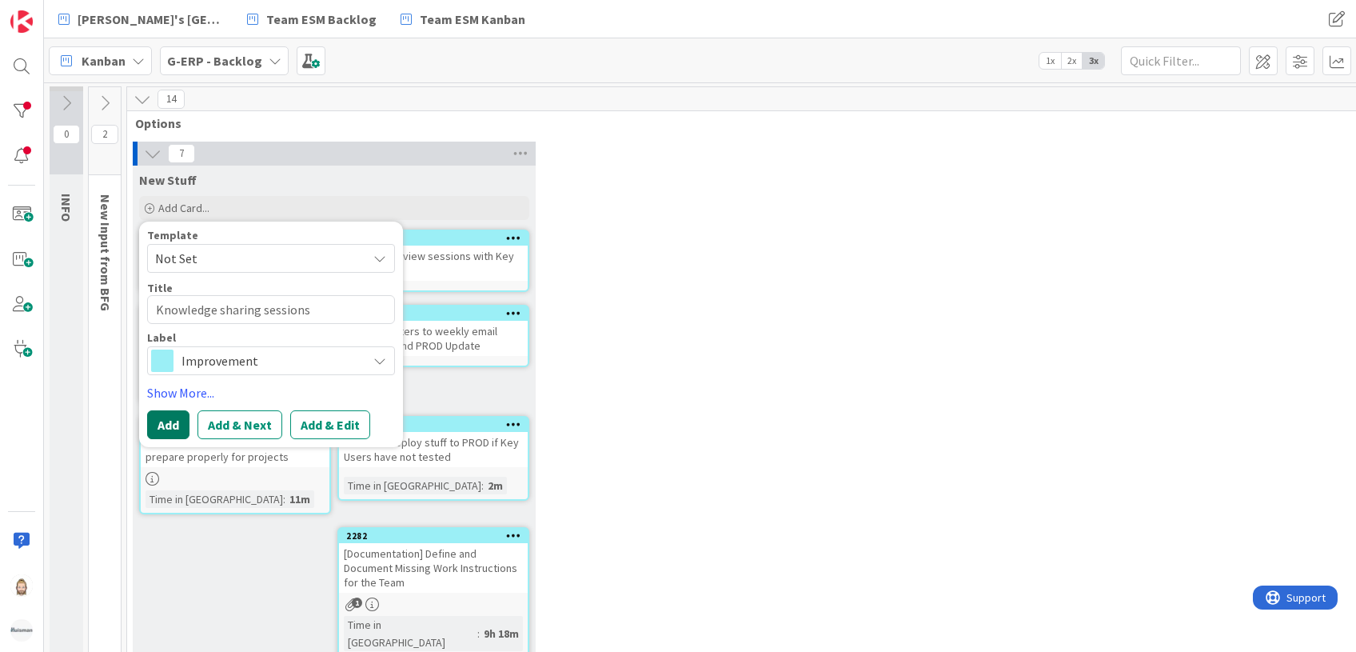
click at [173, 416] on button "Add" at bounding box center [168, 424] width 42 height 29
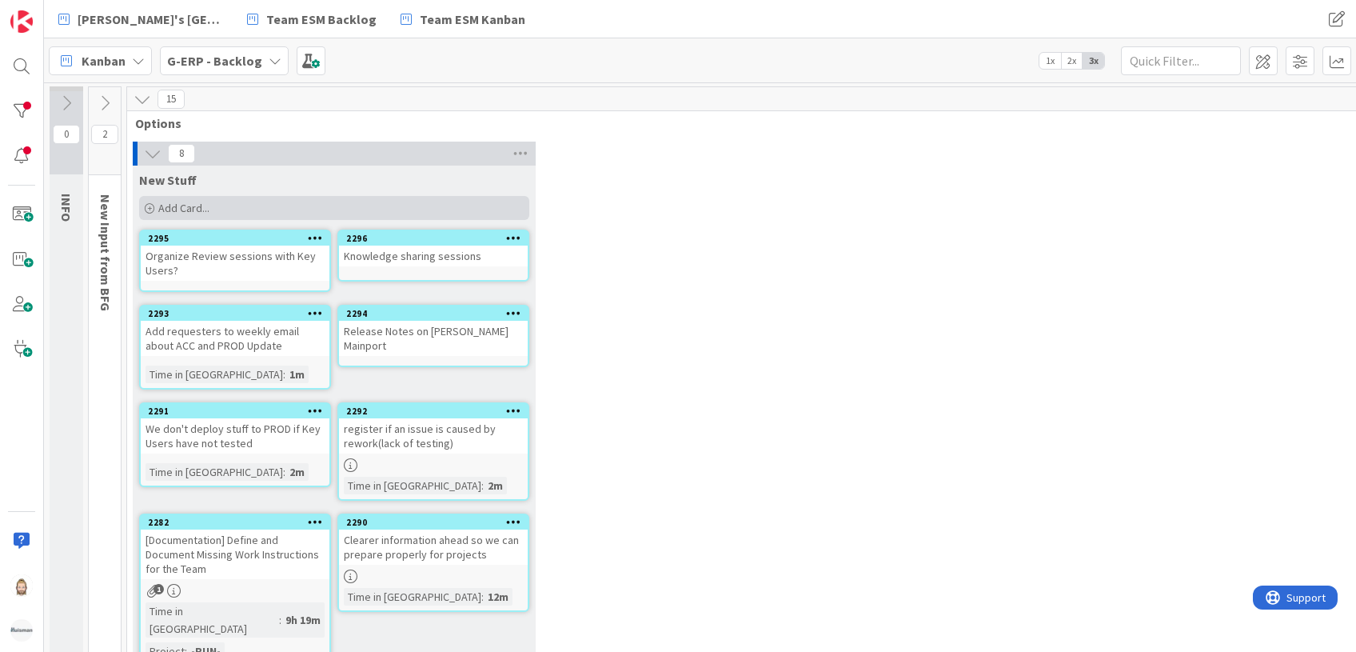
click at [255, 202] on div "Add Card..." at bounding box center [334, 208] width 390 height 24
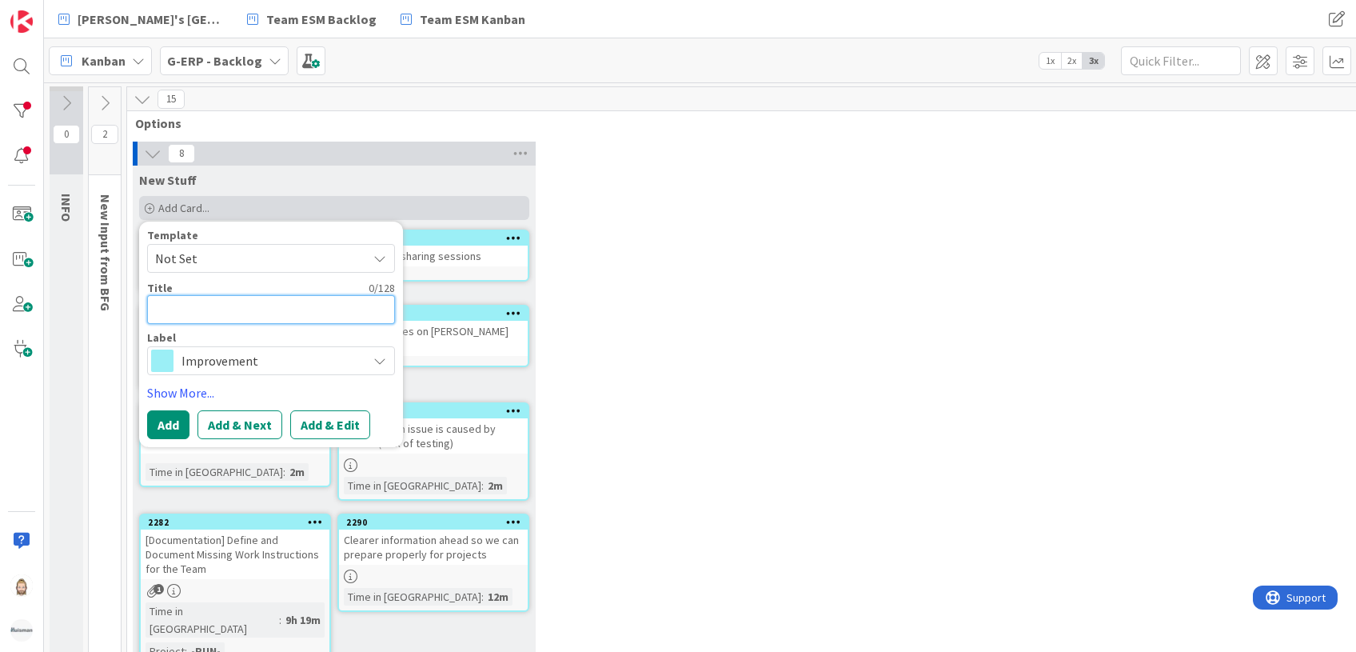
paste textarea "Better management of our learning materials (Work Instructions, Knowledge shari…"
type textarea "x"
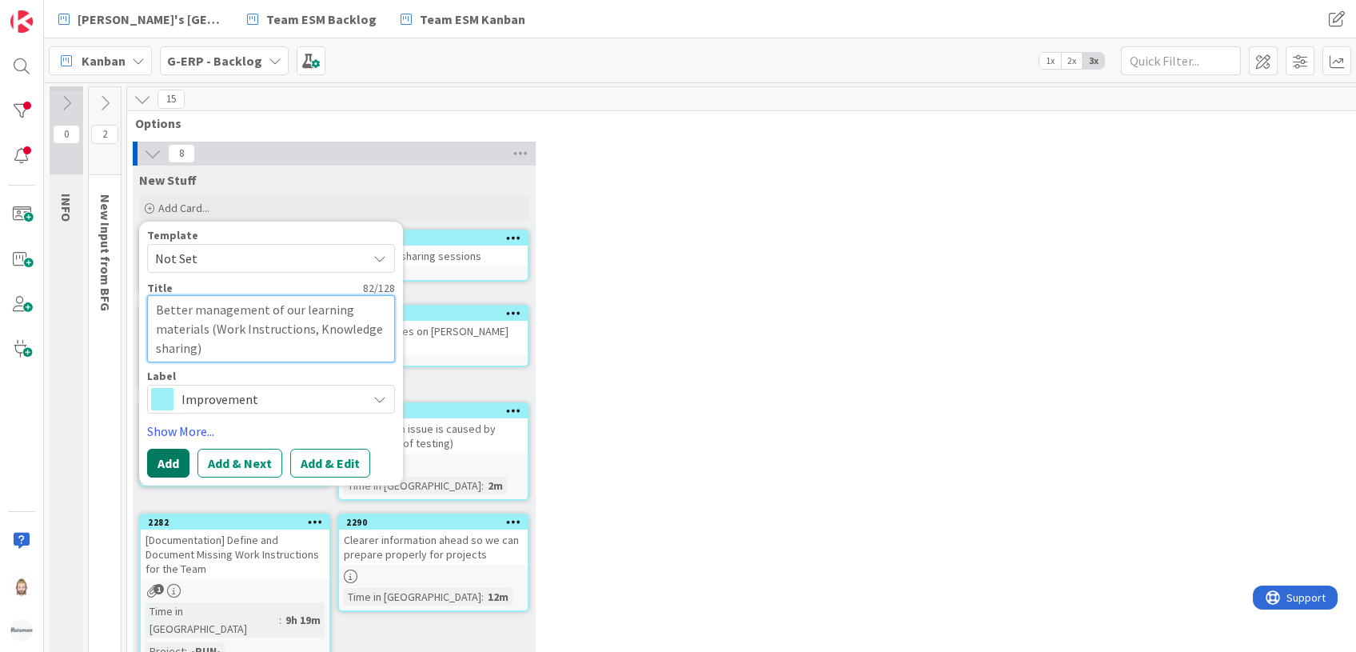
type textarea "Better management of our learning materials (Work Instructions, Knowledge shari…"
click at [166, 458] on button "Add" at bounding box center [168, 463] width 42 height 29
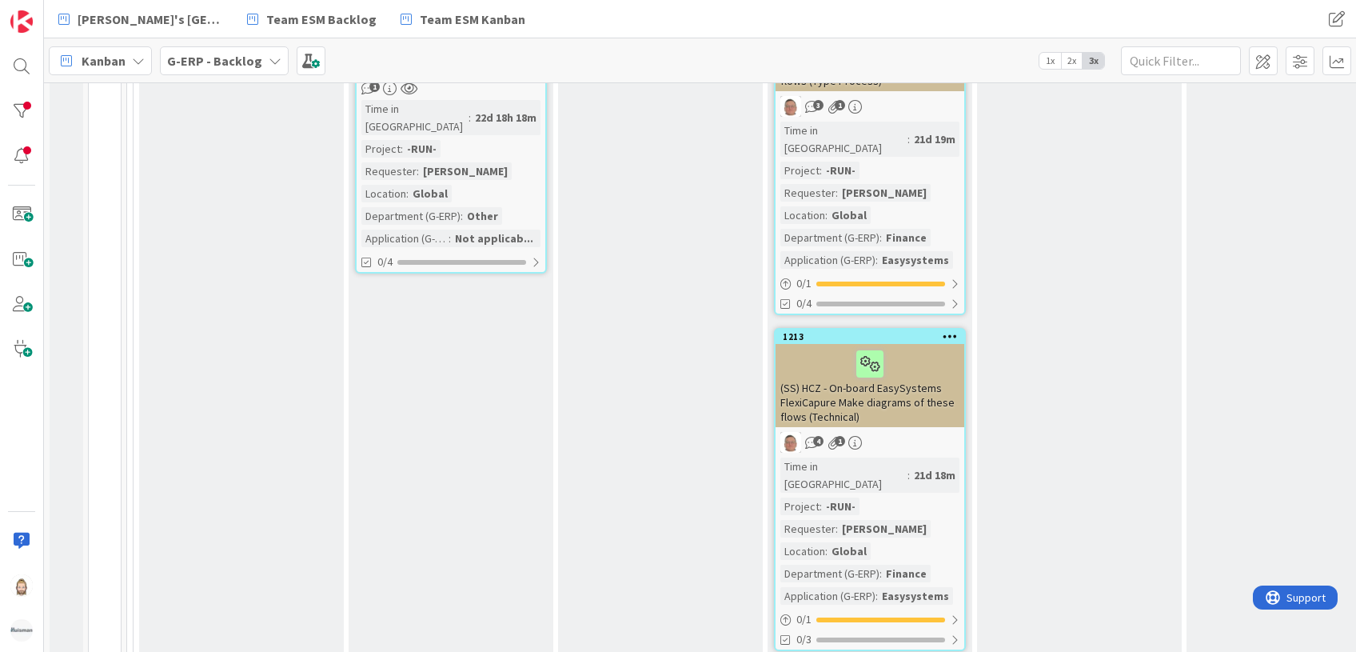
scroll to position [1940, 0]
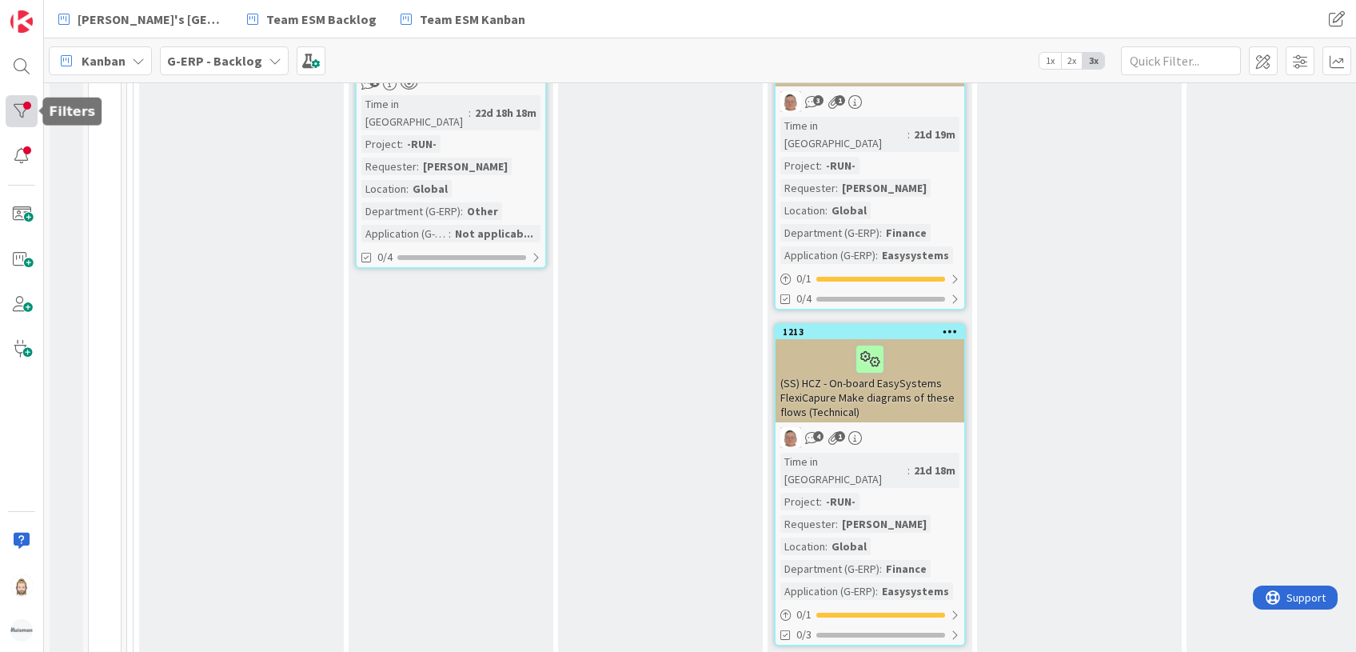
click at [26, 102] on div at bounding box center [22, 111] width 32 height 32
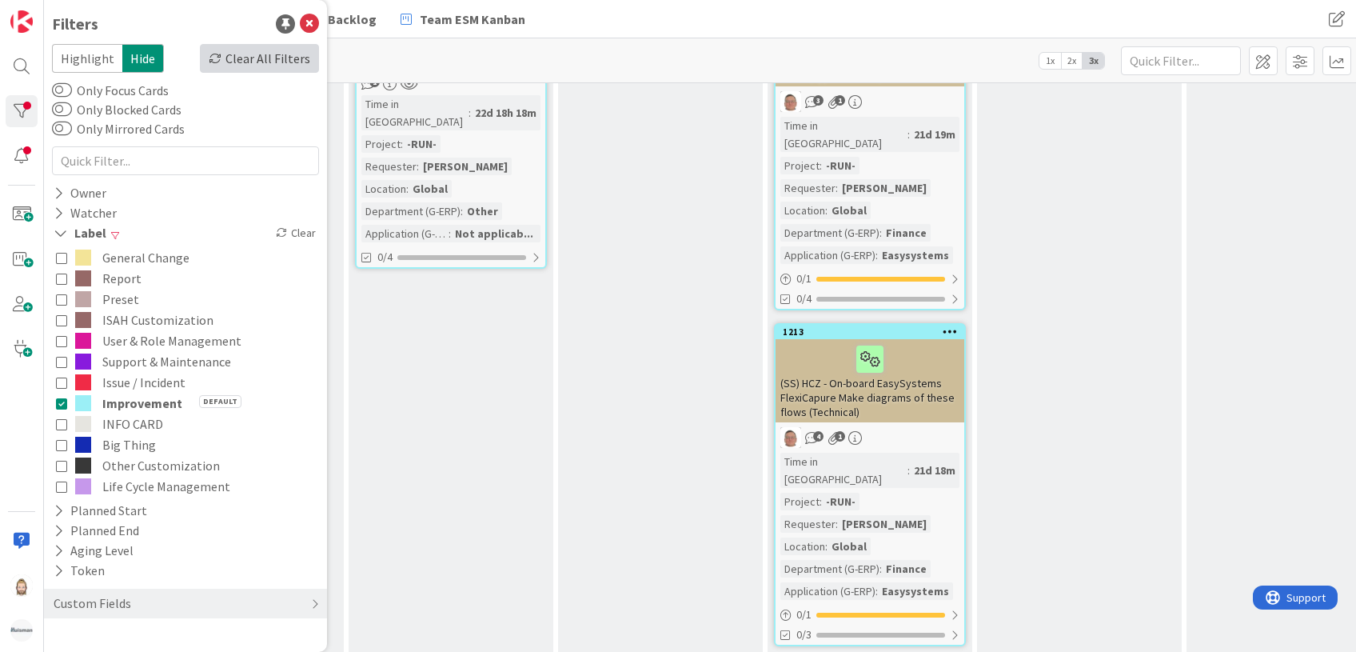
click at [245, 61] on div "Clear All Filters" at bounding box center [259, 58] width 119 height 29
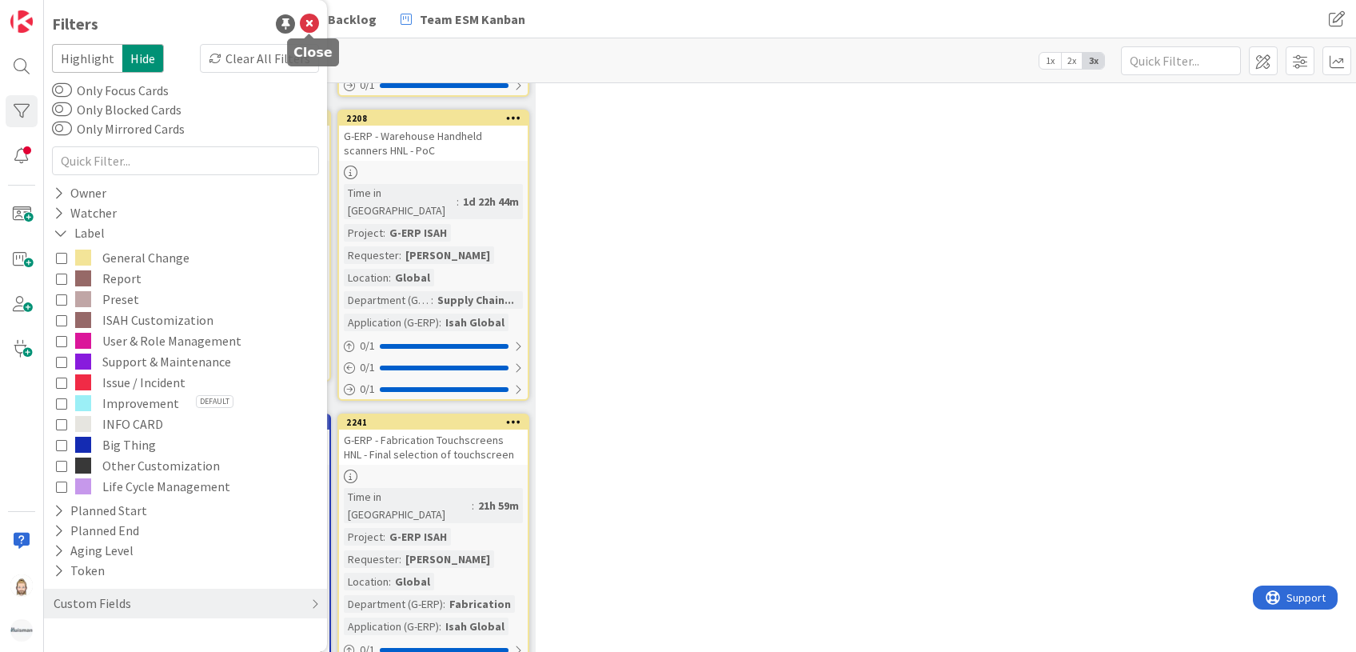
click at [308, 22] on icon at bounding box center [309, 23] width 19 height 19
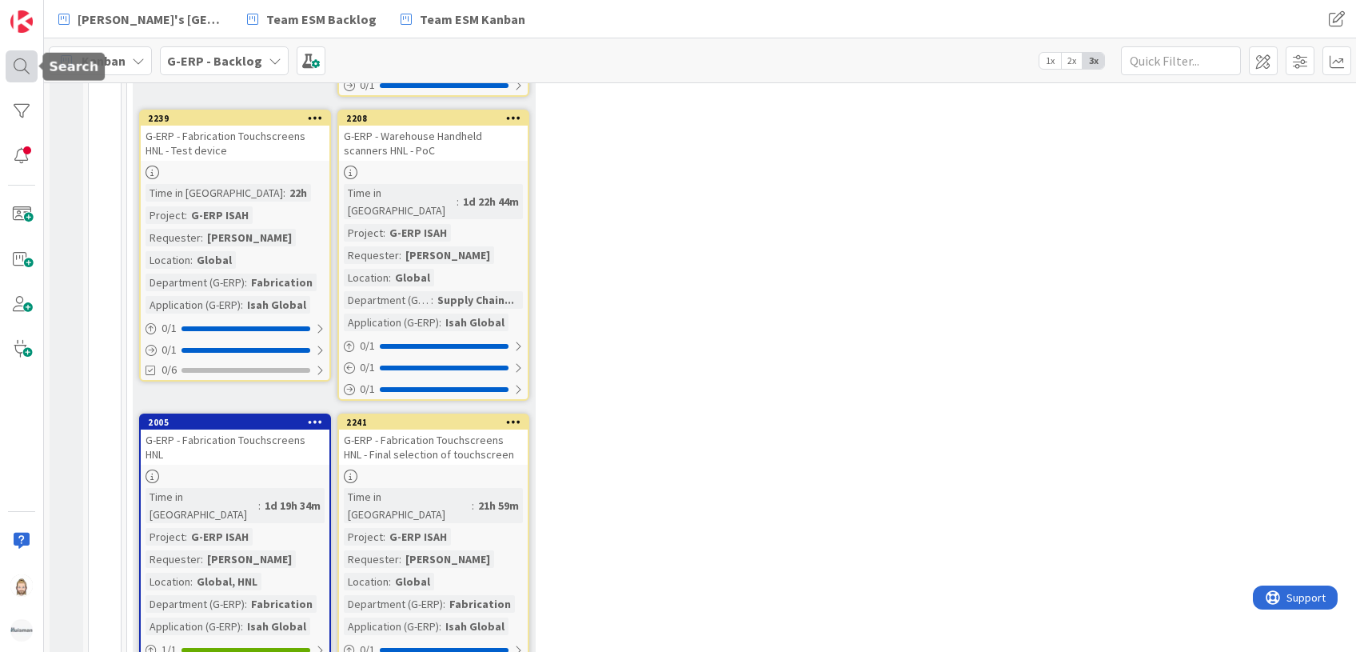
click at [27, 64] on div at bounding box center [22, 66] width 32 height 32
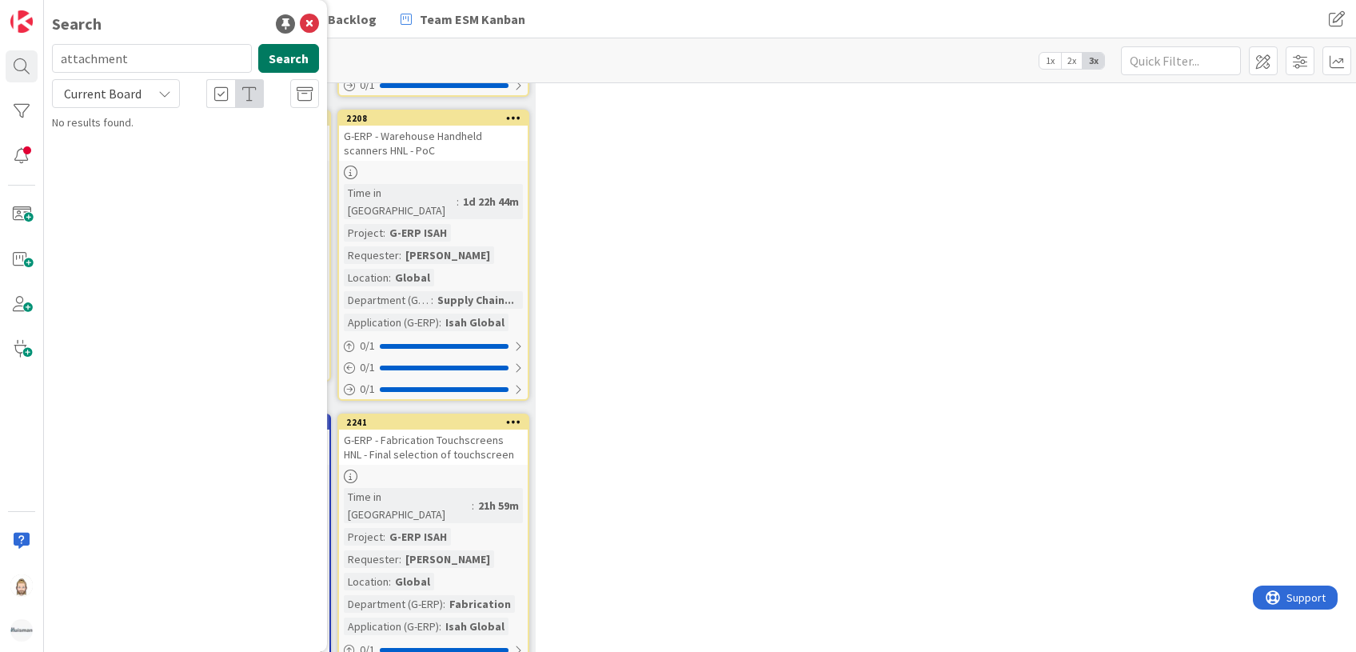
type input "attachment"
click at [273, 56] on button "Search" at bounding box center [288, 58] width 61 height 29
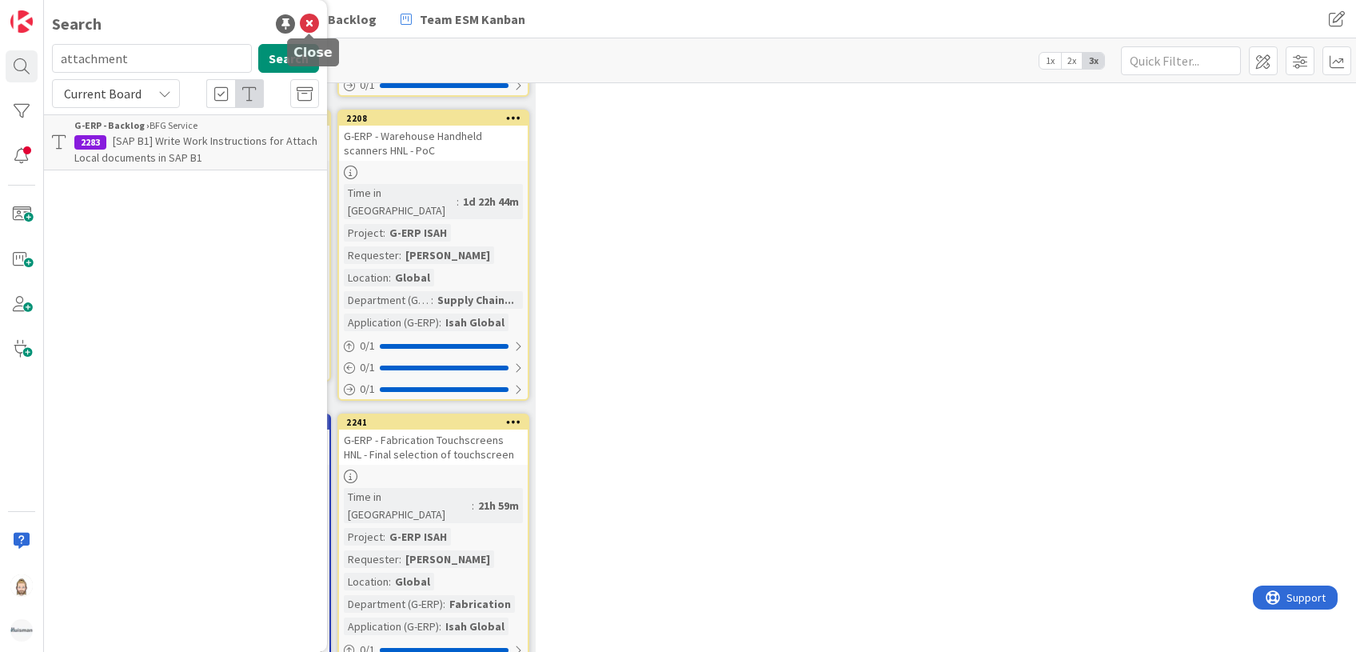
click at [307, 22] on icon at bounding box center [309, 23] width 19 height 19
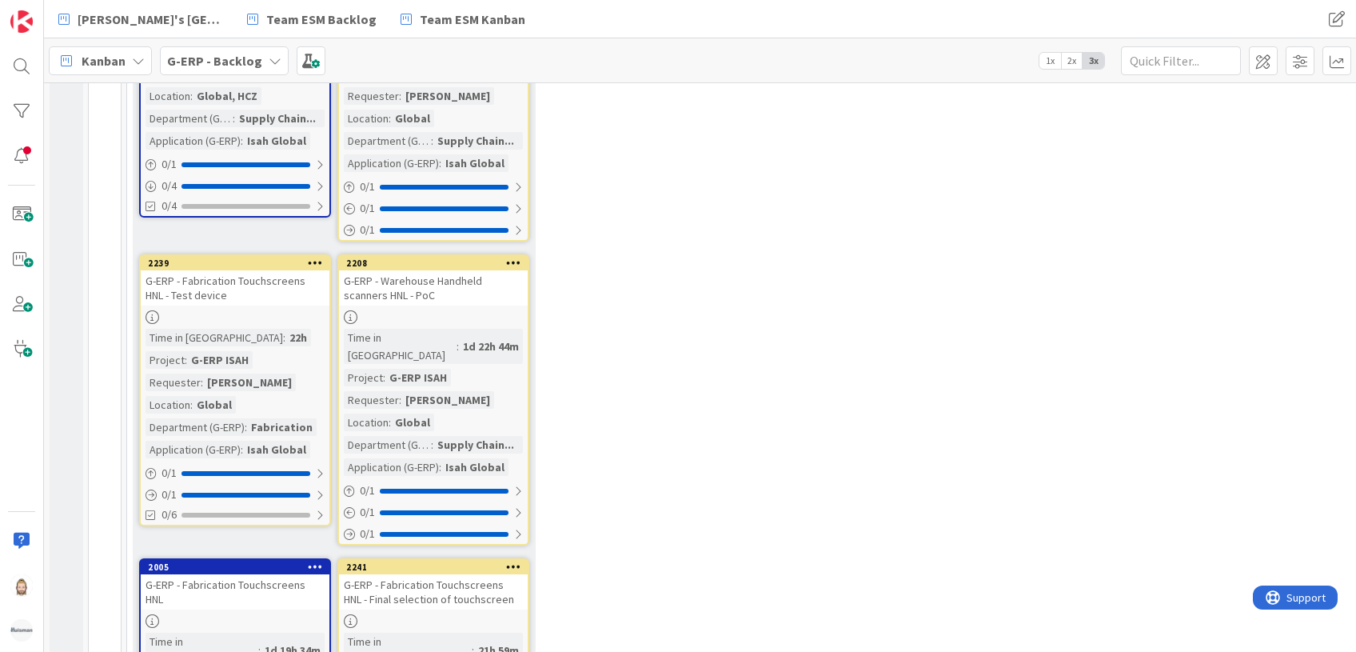
scroll to position [1727, 0]
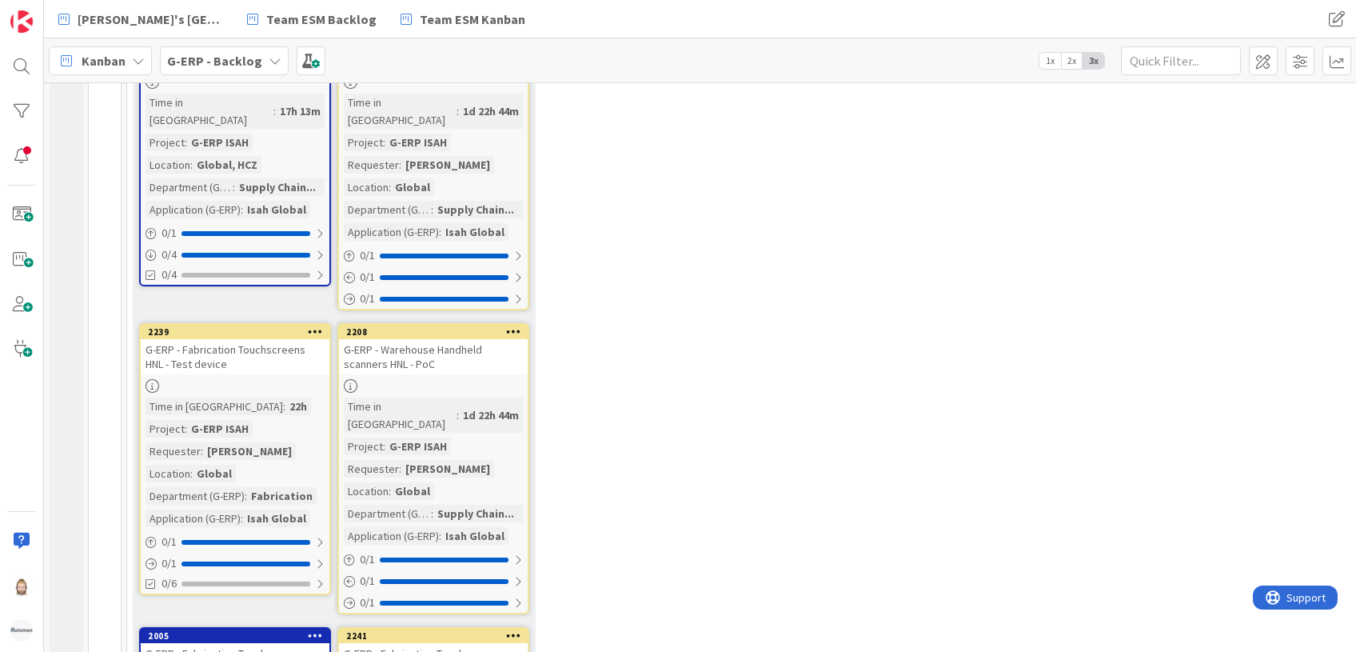
click at [261, 57] on div "G-ERP - Backlog" at bounding box center [224, 60] width 129 height 29
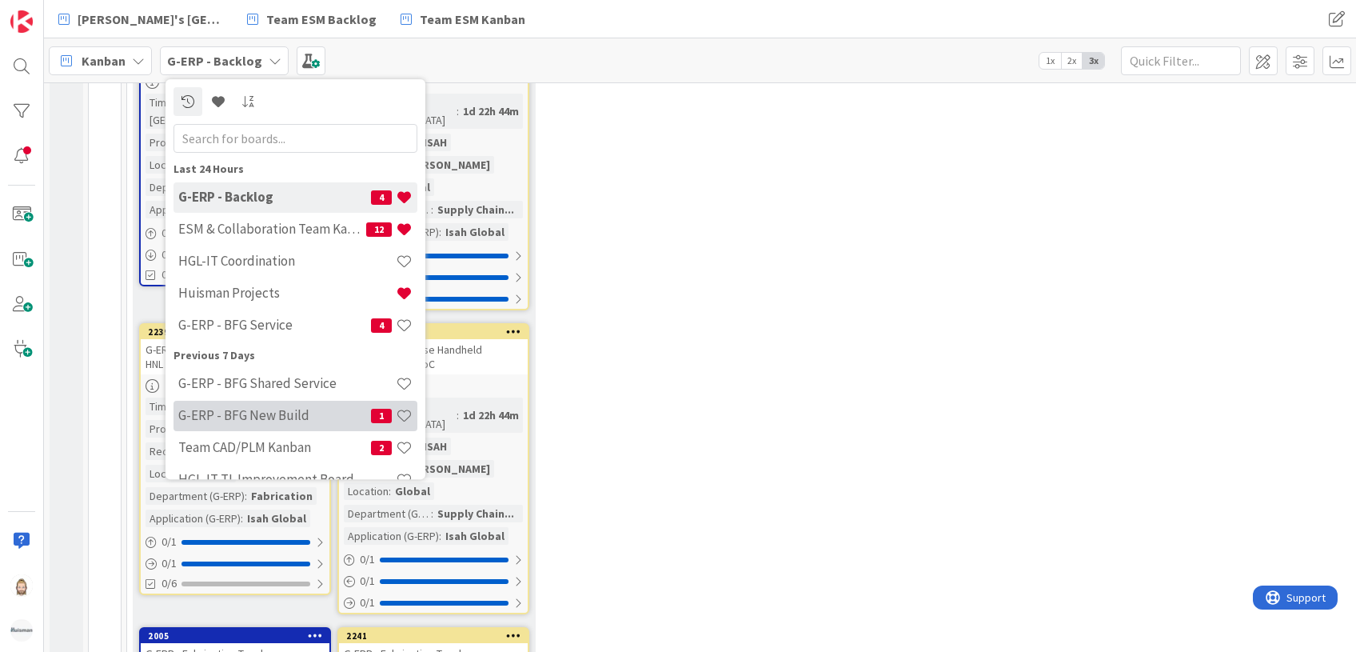
click at [263, 409] on h4 "G-ERP - BFG New Build" at bounding box center [274, 416] width 193 height 16
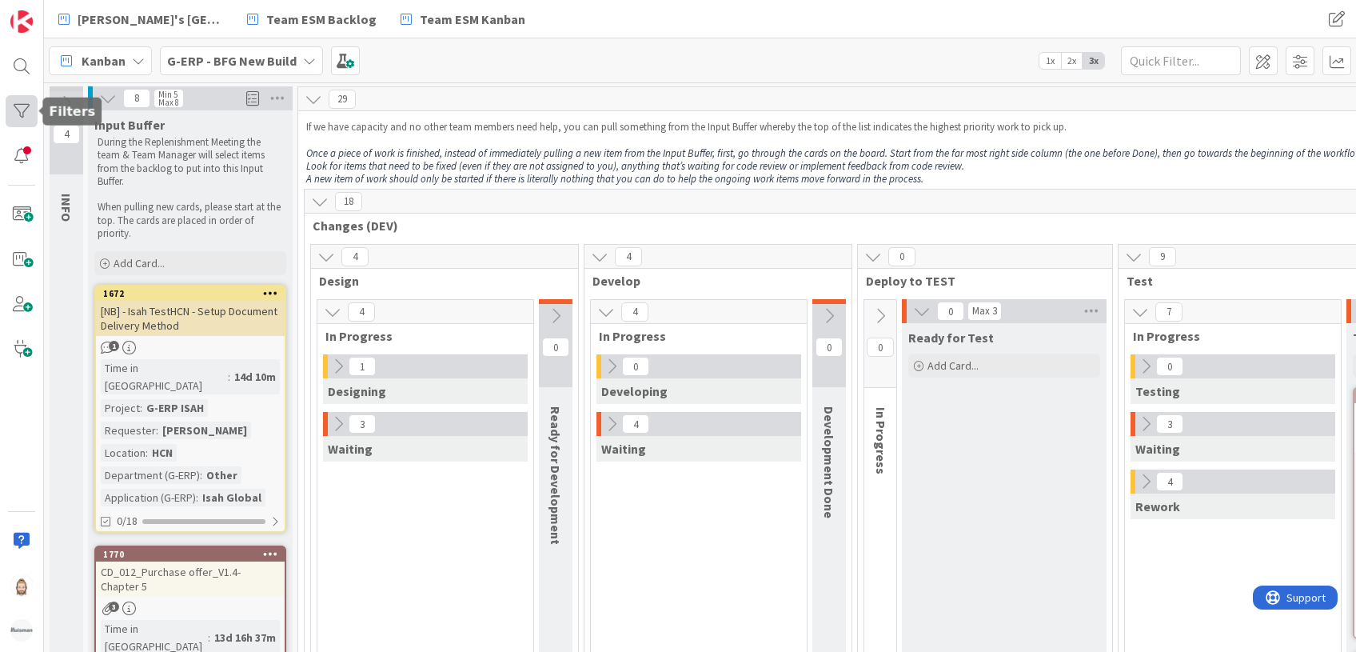
click at [24, 114] on div at bounding box center [22, 111] width 32 height 32
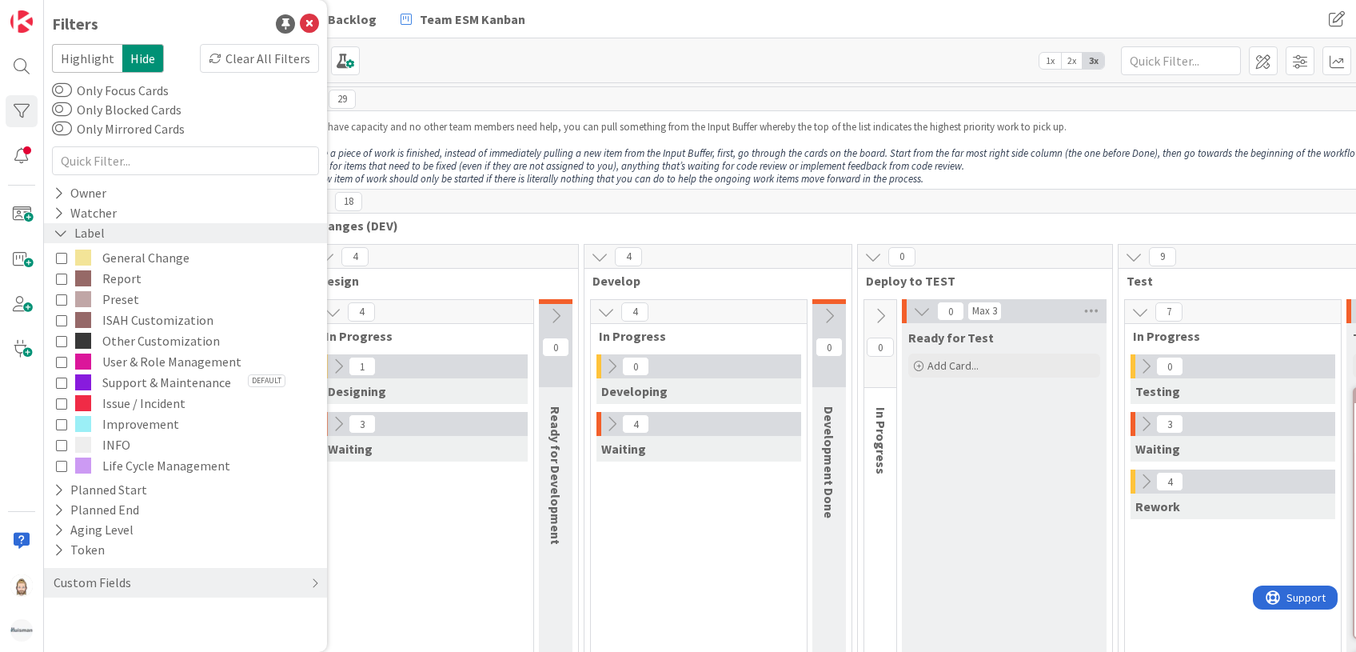
click at [58, 229] on icon at bounding box center [61, 233] width 14 height 14
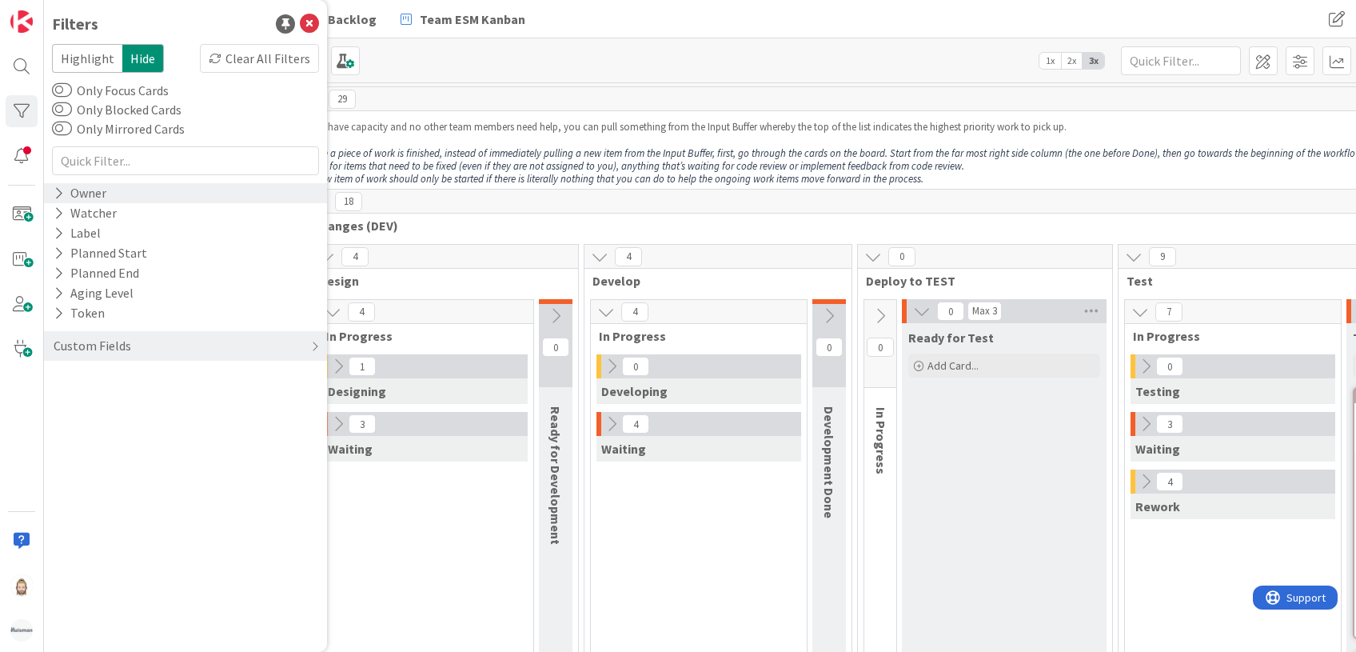
click at [77, 194] on div "Owner" at bounding box center [80, 193] width 56 height 20
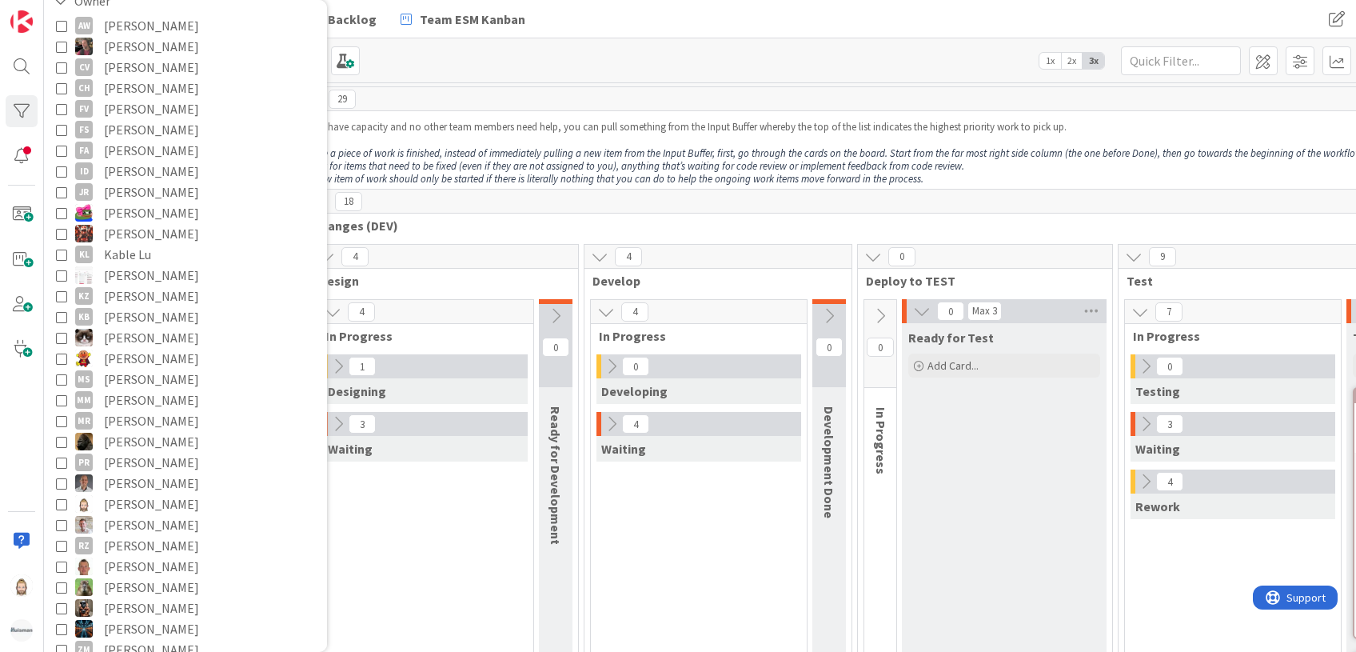
scroll to position [213, 0]
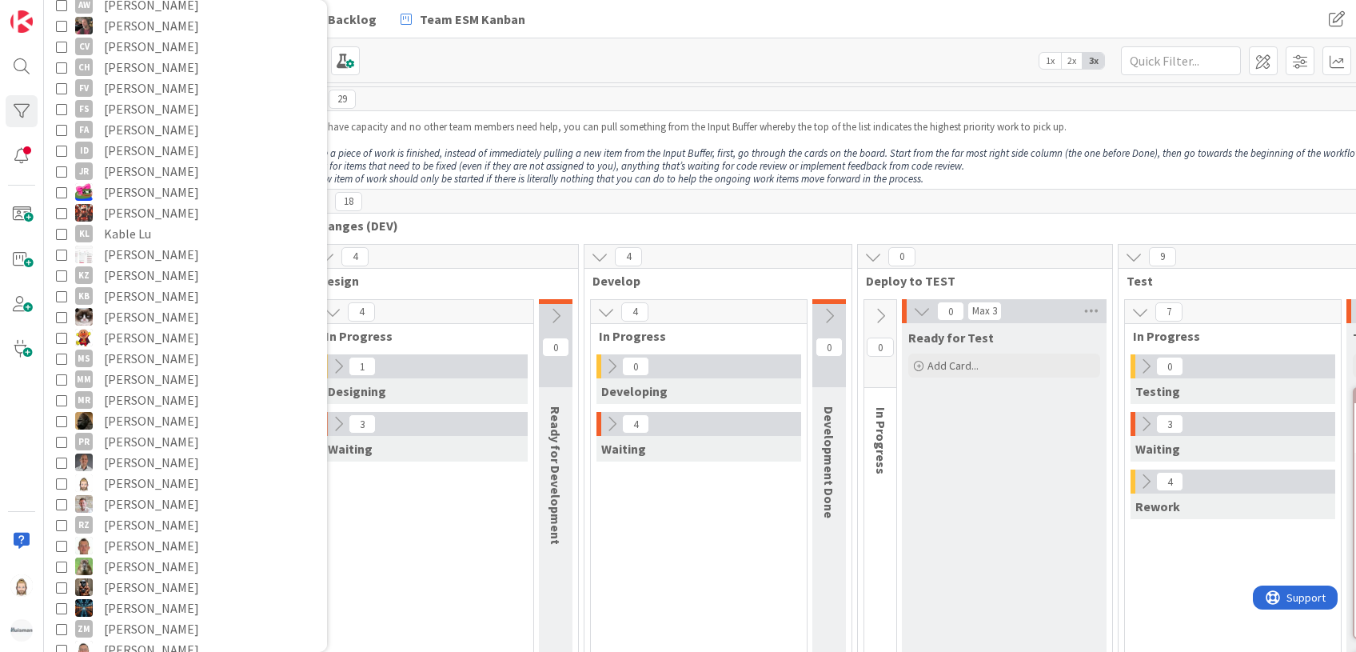
click at [166, 486] on span "[PERSON_NAME]" at bounding box center [151, 483] width 95 height 21
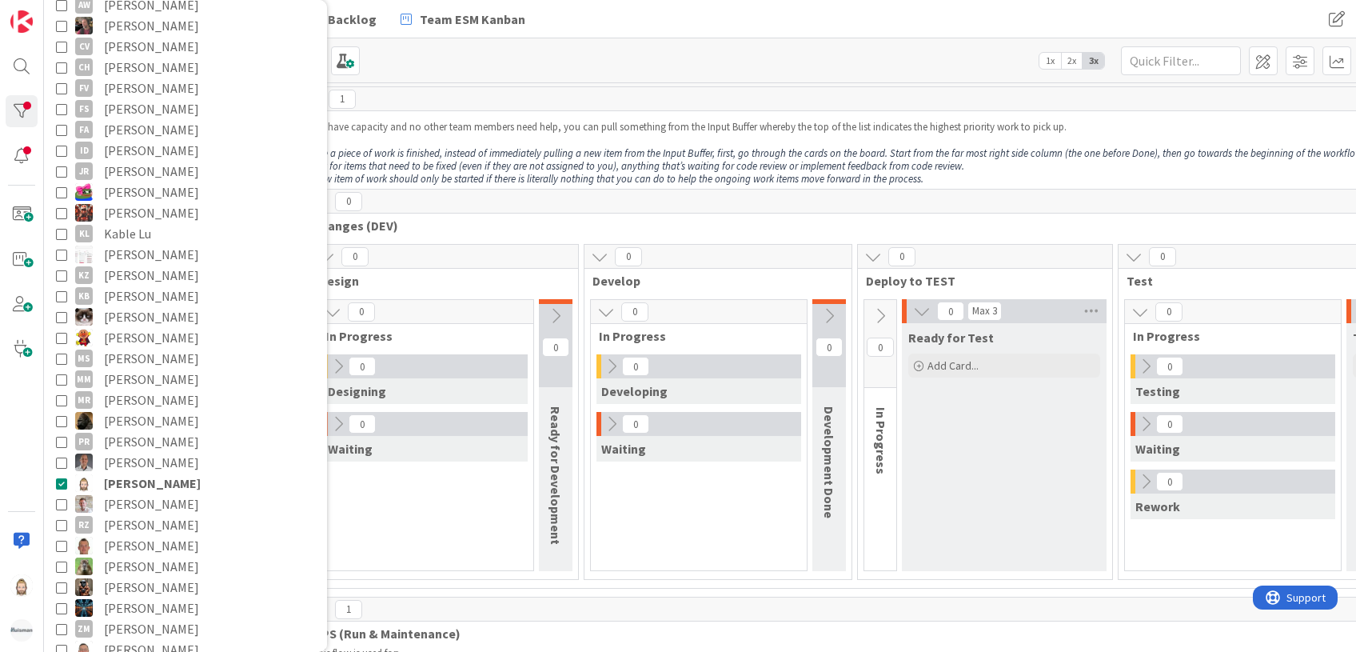
click at [608, 62] on div "Kanban G-ERP - BFG New Build 1x 2x 3x" at bounding box center [700, 60] width 1312 height 44
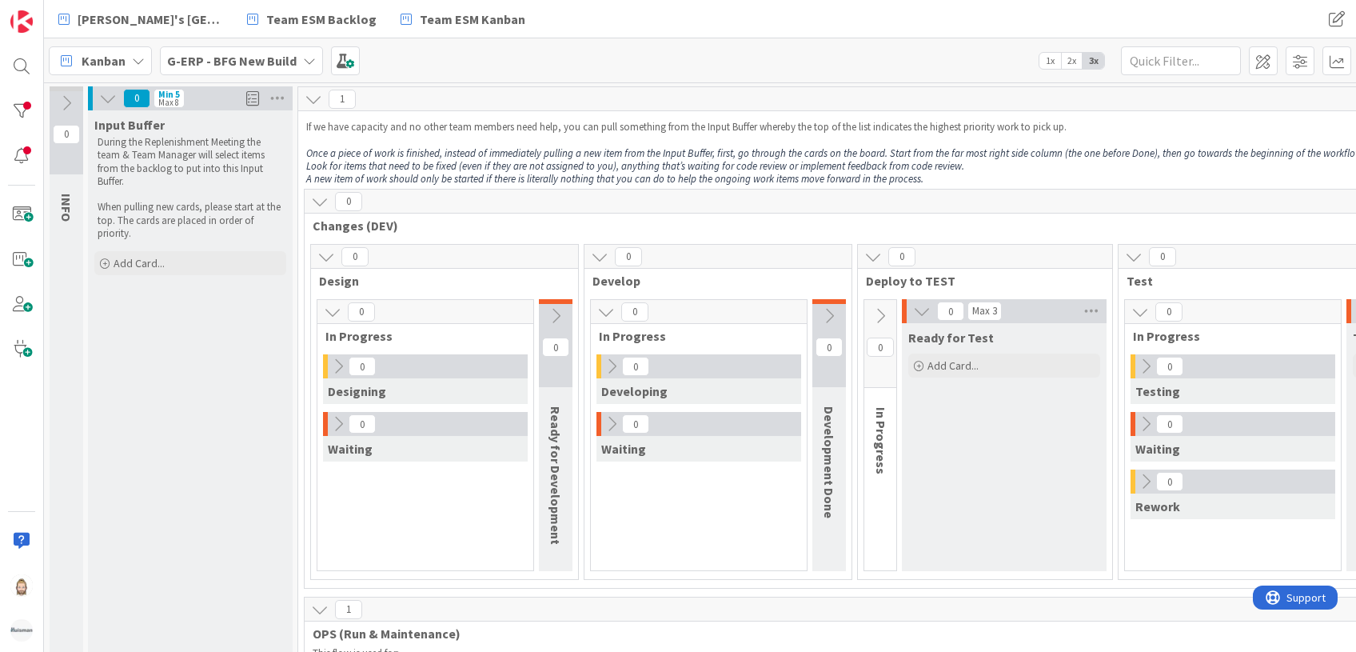
click at [323, 201] on icon at bounding box center [320, 202] width 18 height 18
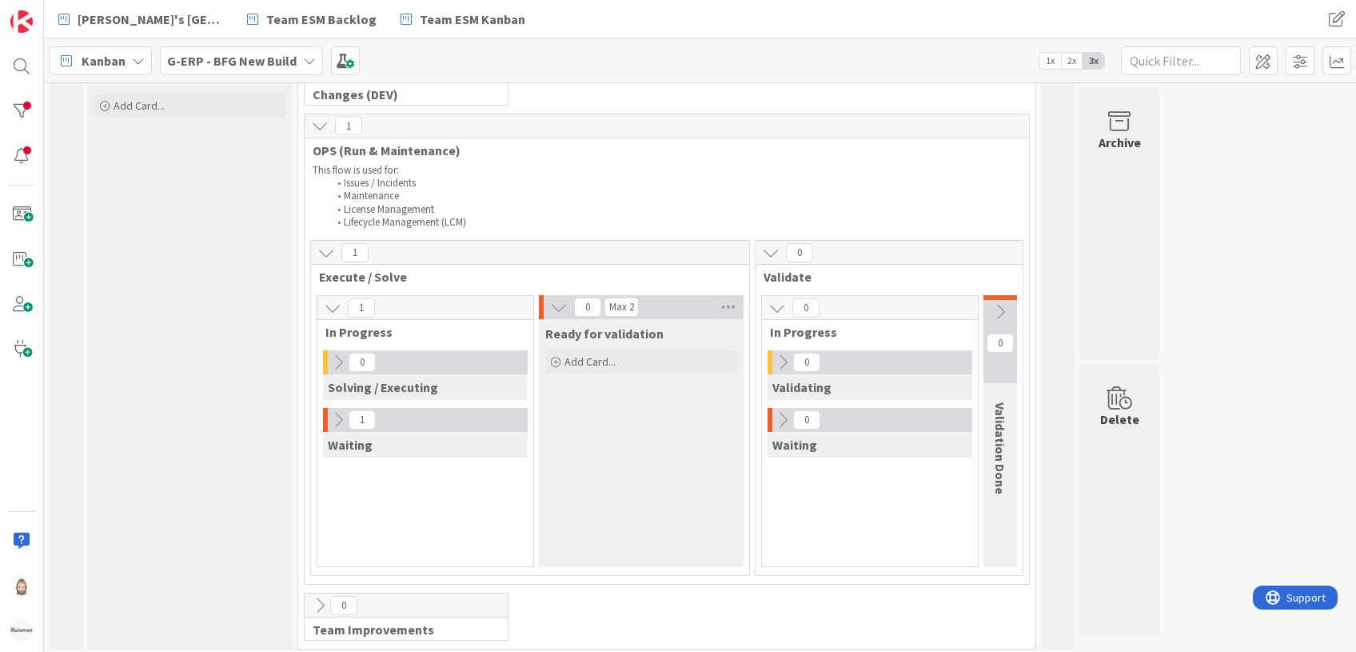
scroll to position [161, 0]
click at [340, 413] on icon at bounding box center [338, 416] width 18 height 18
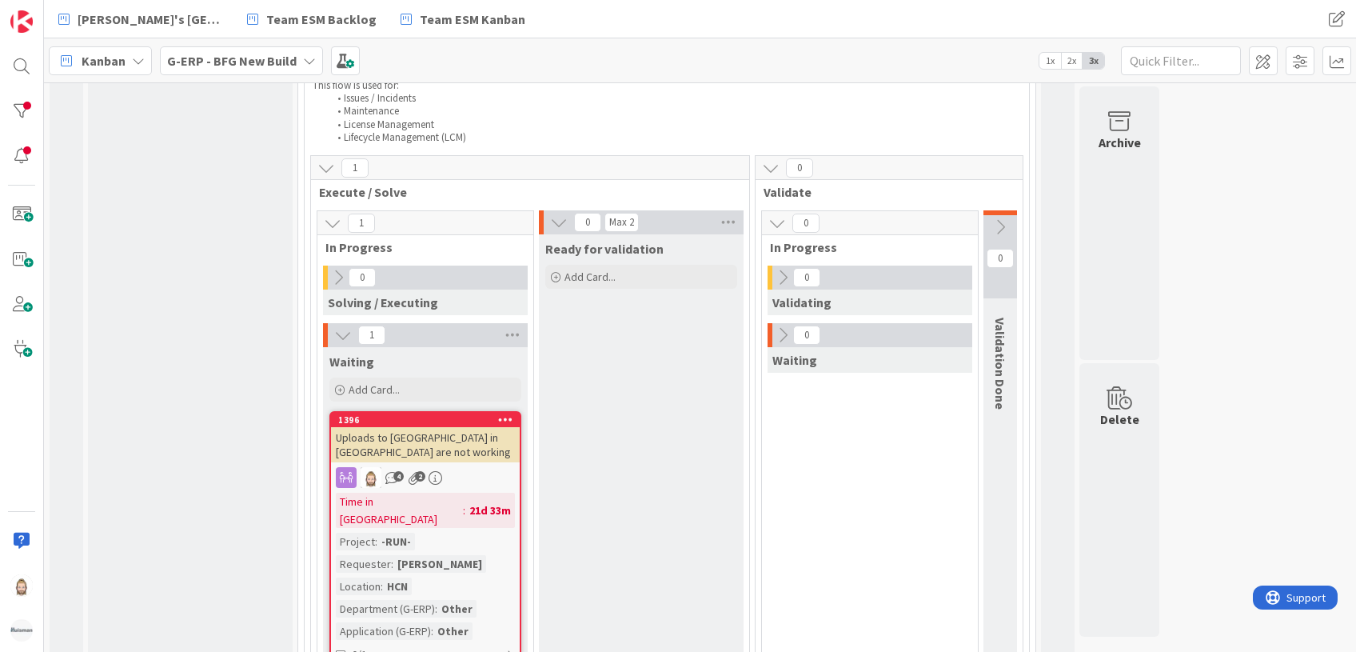
scroll to position [349, 0]
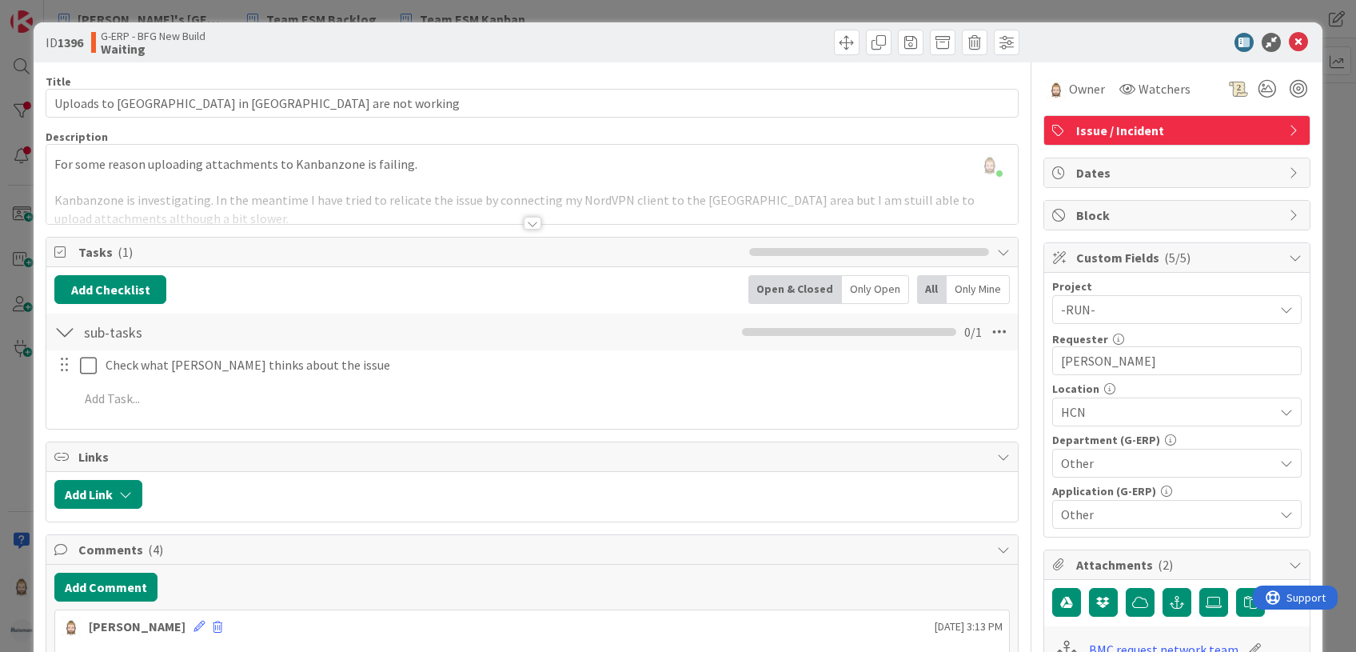
drag, startPoint x: 422, startPoint y: 332, endPoint x: 1274, endPoint y: 251, distance: 856.1
click at [1289, 251] on icon at bounding box center [1295, 257] width 13 height 13
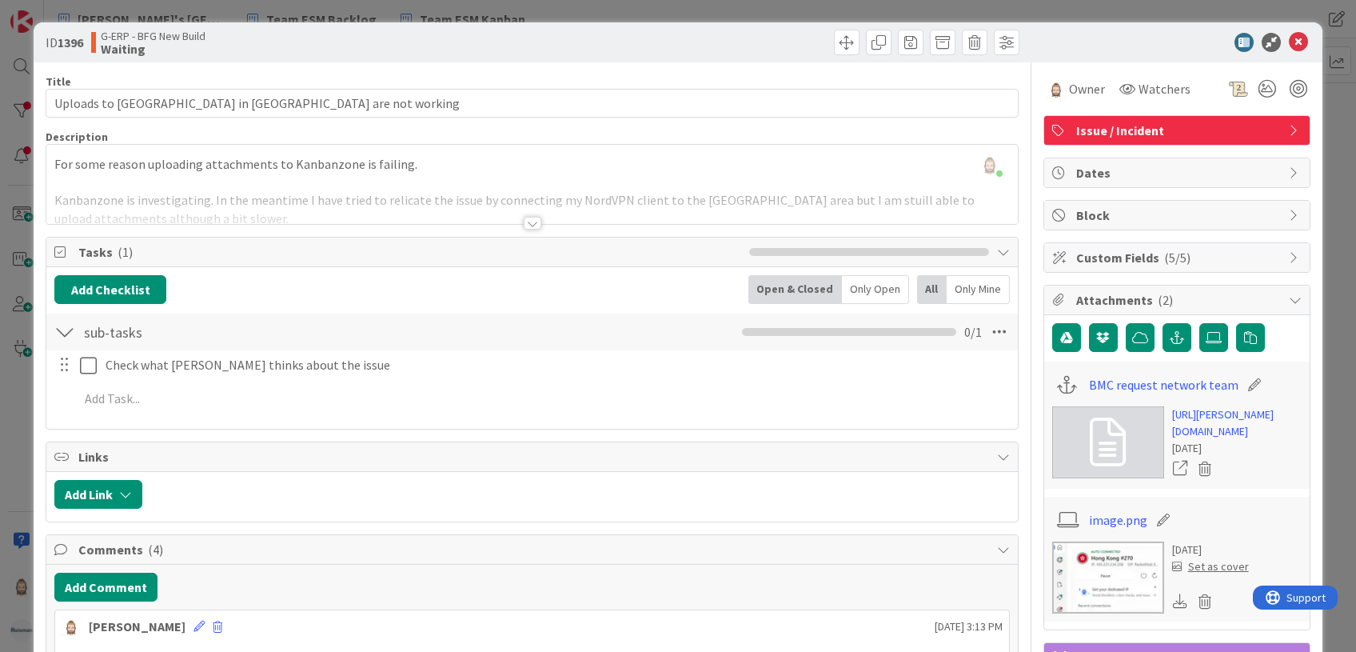
click at [1289, 298] on icon at bounding box center [1295, 299] width 13 height 13
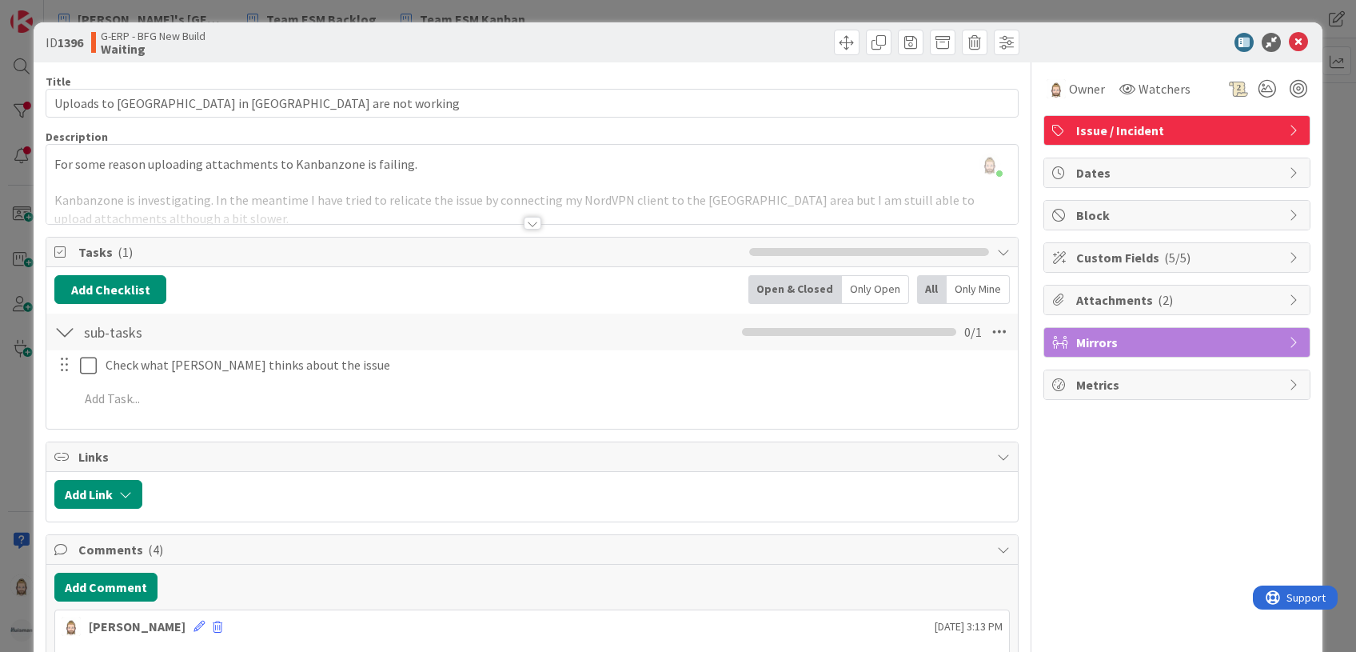
click at [1289, 340] on icon at bounding box center [1295, 342] width 13 height 13
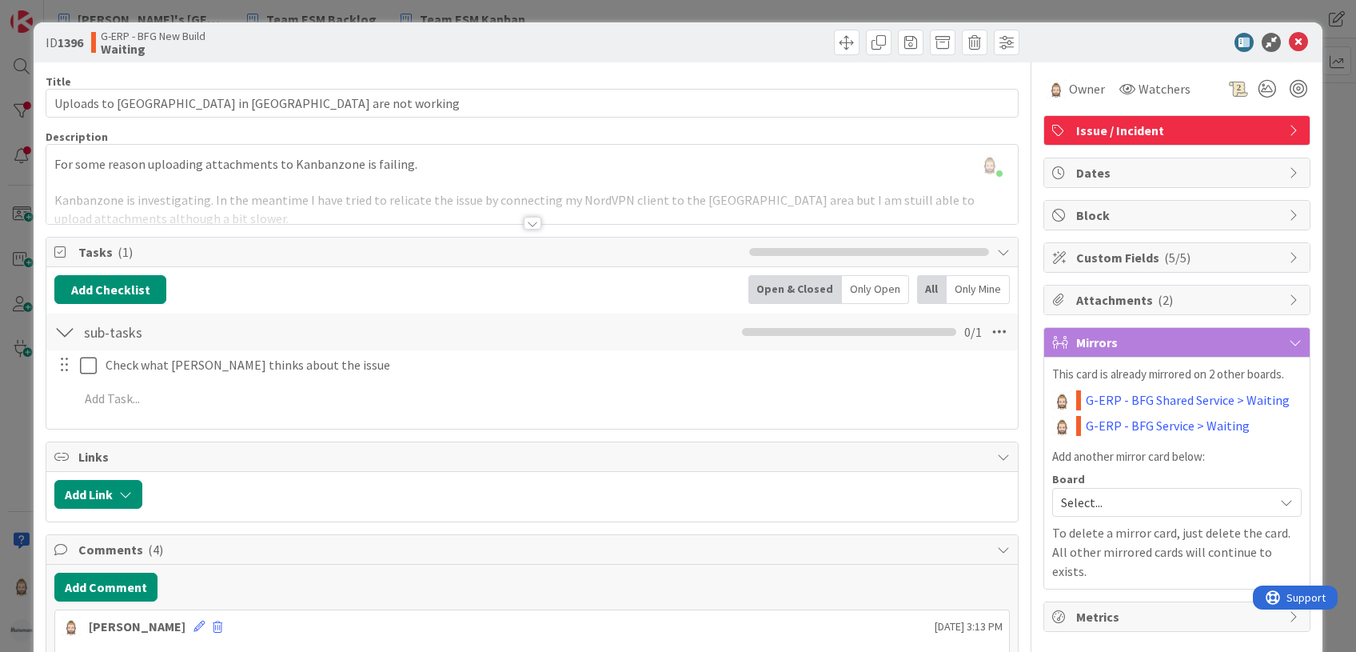
click at [1116, 499] on span "Select..." at bounding box center [1163, 502] width 205 height 22
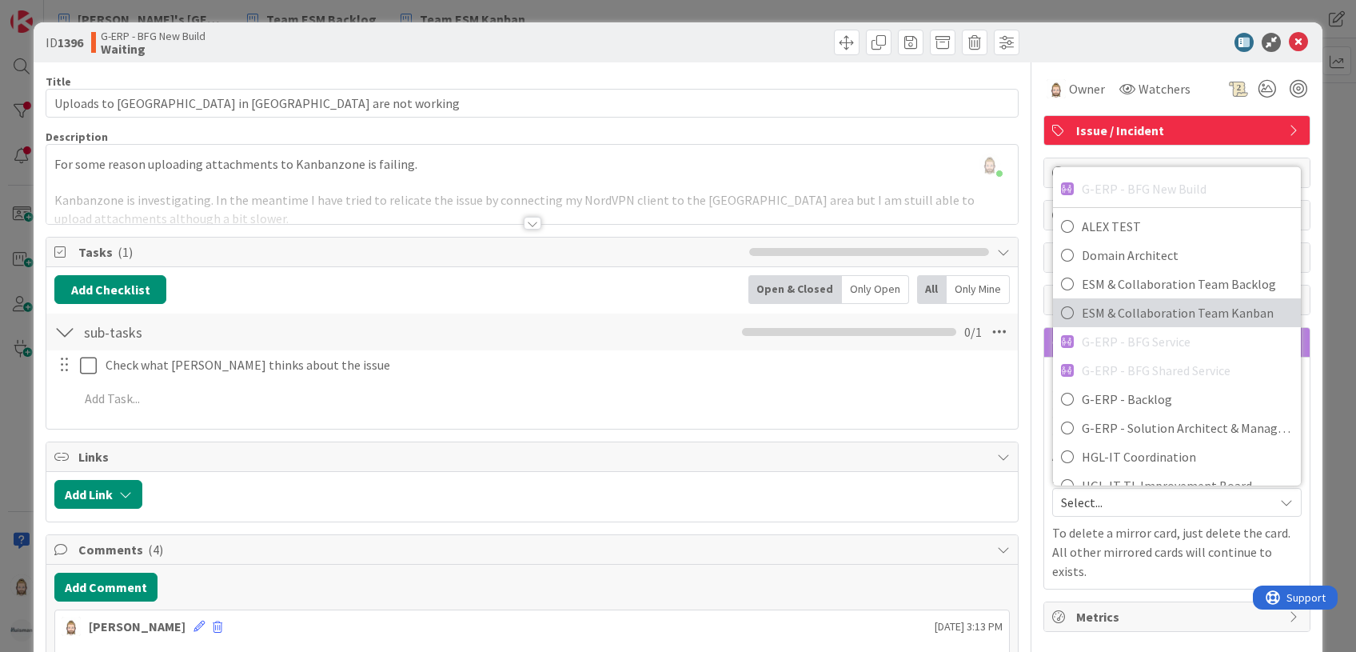
scroll to position [106, 0]
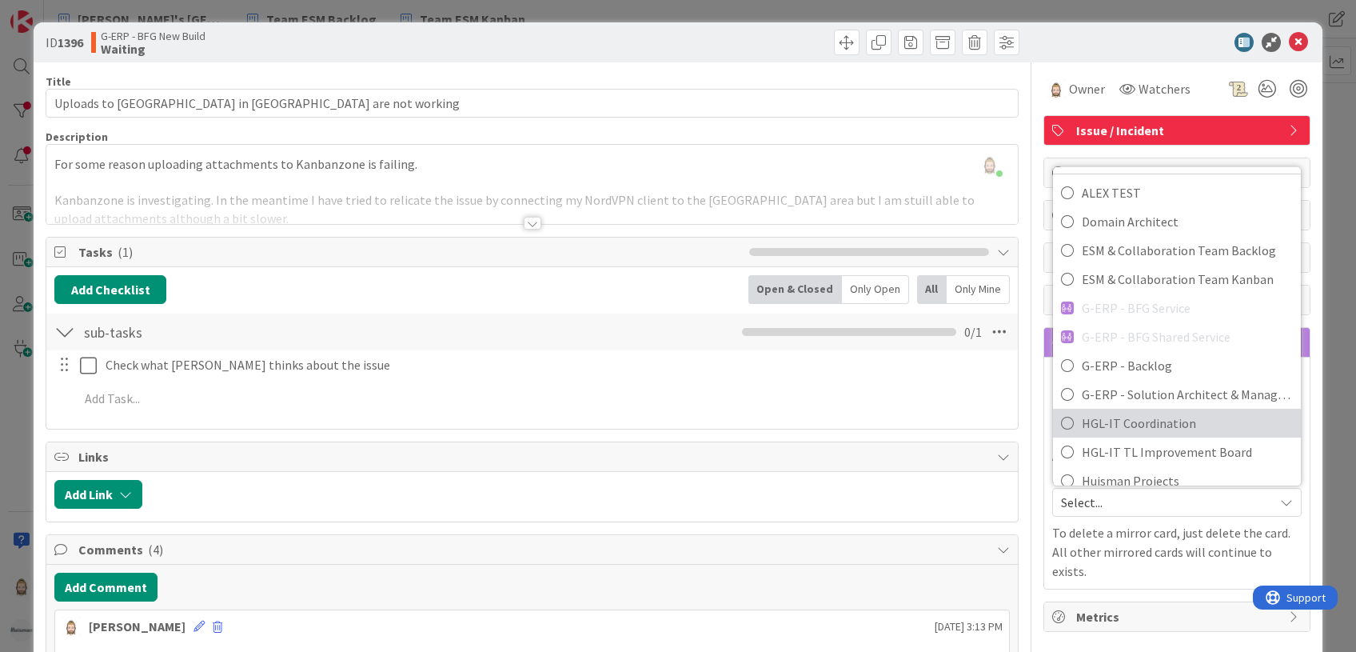
click at [1158, 416] on span "HGL-IT Coordination" at bounding box center [1187, 423] width 211 height 24
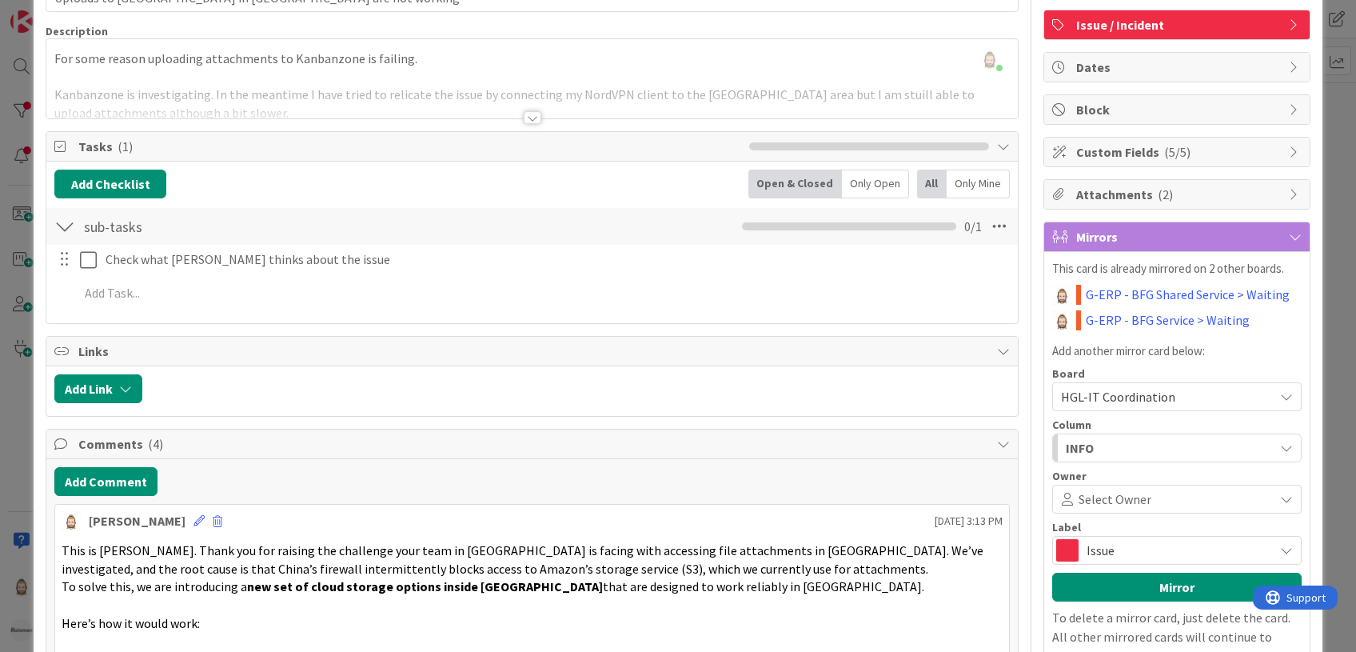
scroll to position [213, 0]
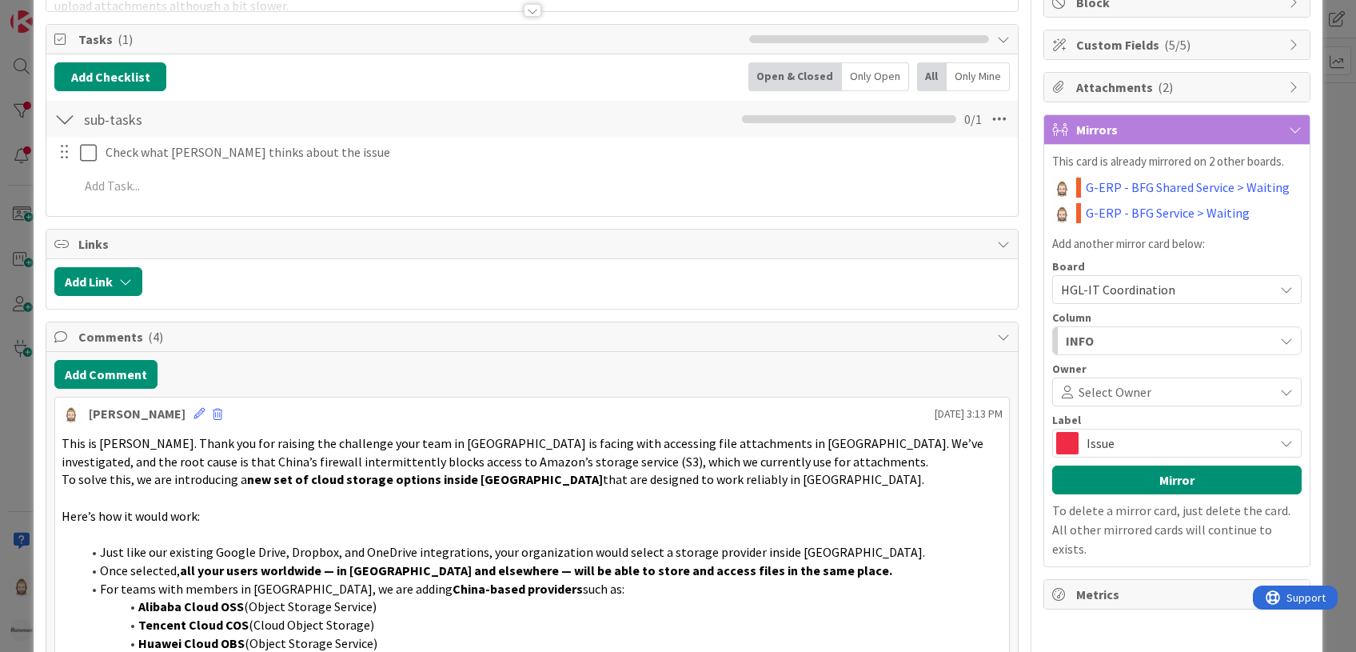
click at [1143, 339] on div "INFO" at bounding box center [1168, 341] width 212 height 26
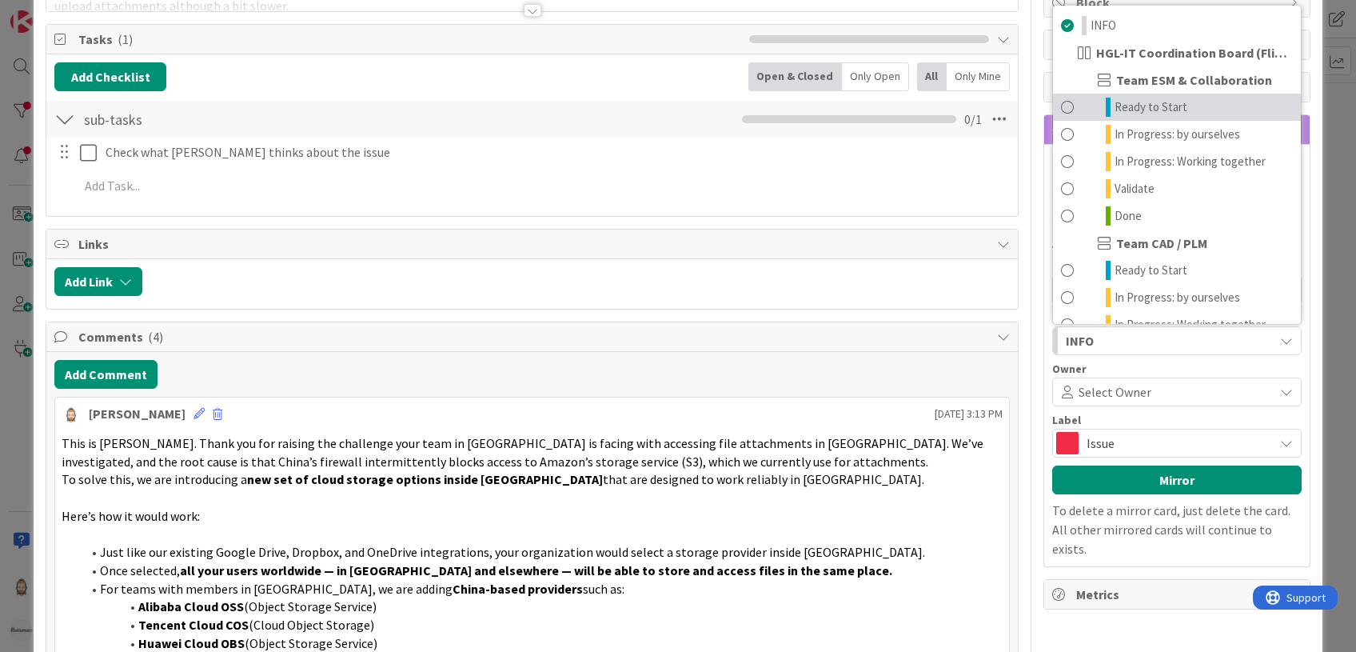
click at [1171, 103] on link "Ready to Start" at bounding box center [1177, 107] width 248 height 27
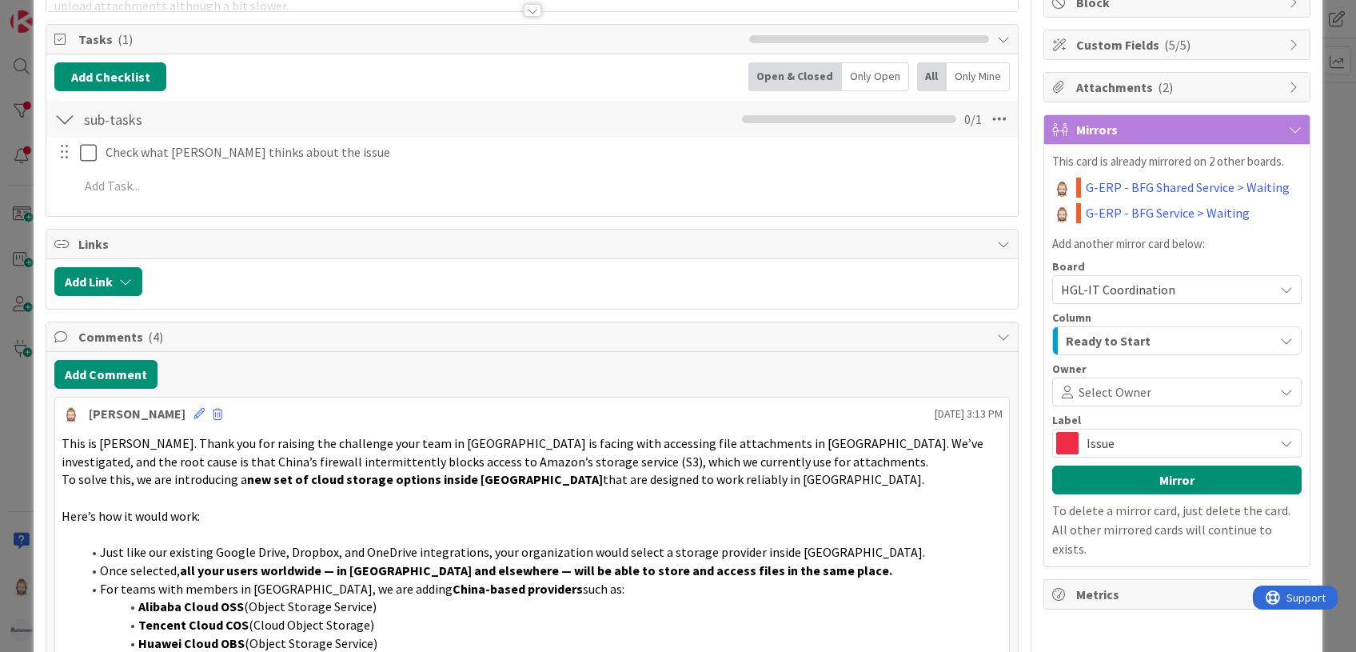
click at [1125, 439] on span "Issue" at bounding box center [1176, 443] width 179 height 22
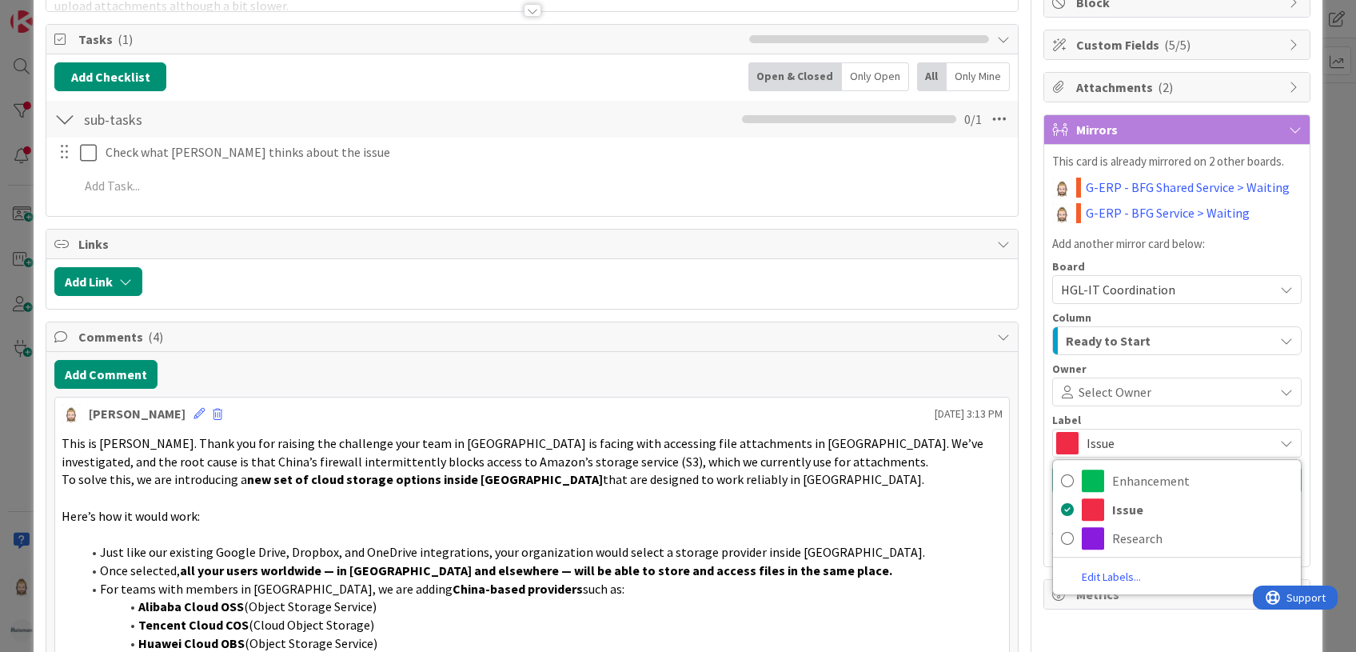
click at [1131, 436] on span "Issue" at bounding box center [1176, 443] width 179 height 22
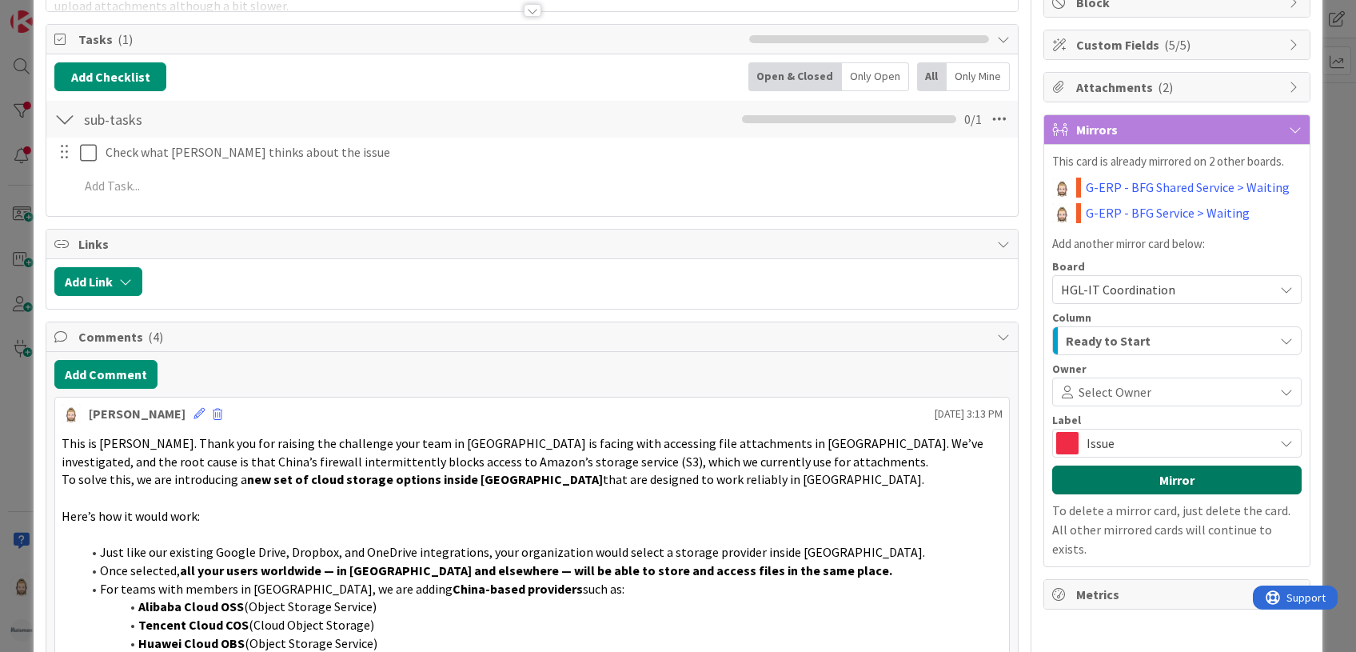
click at [1144, 474] on button "Mirror" at bounding box center [1176, 479] width 249 height 29
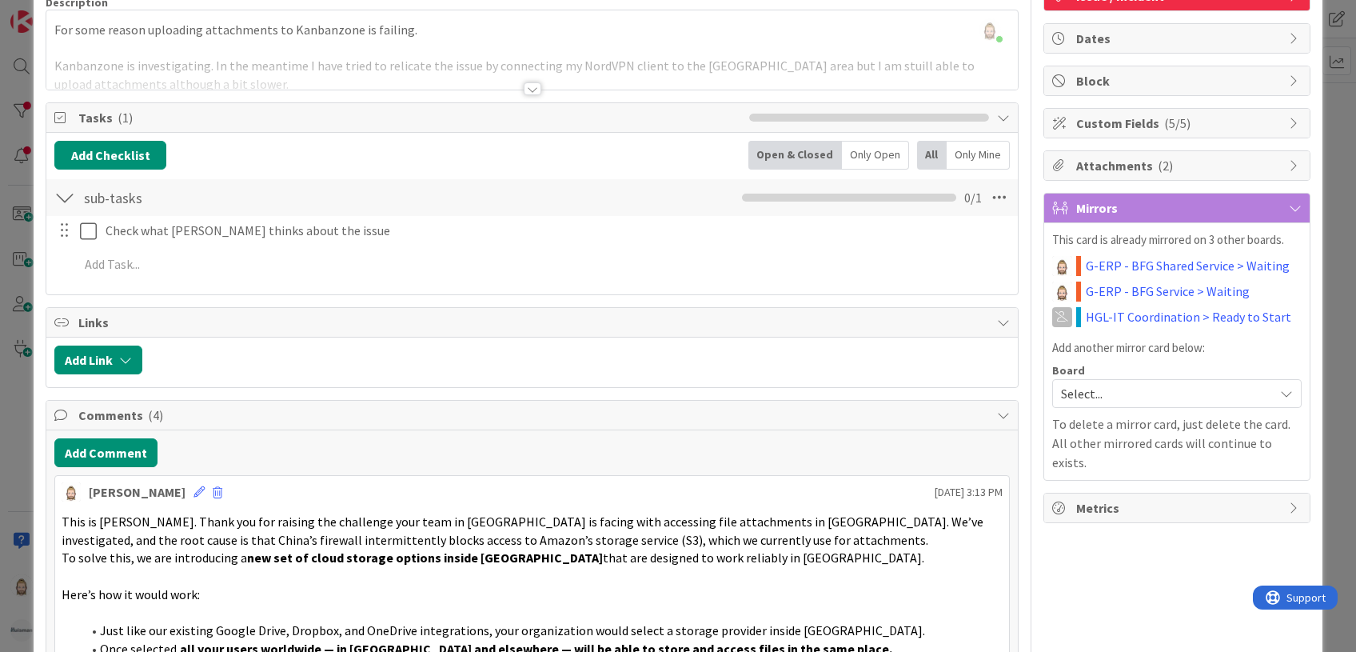
scroll to position [0, 0]
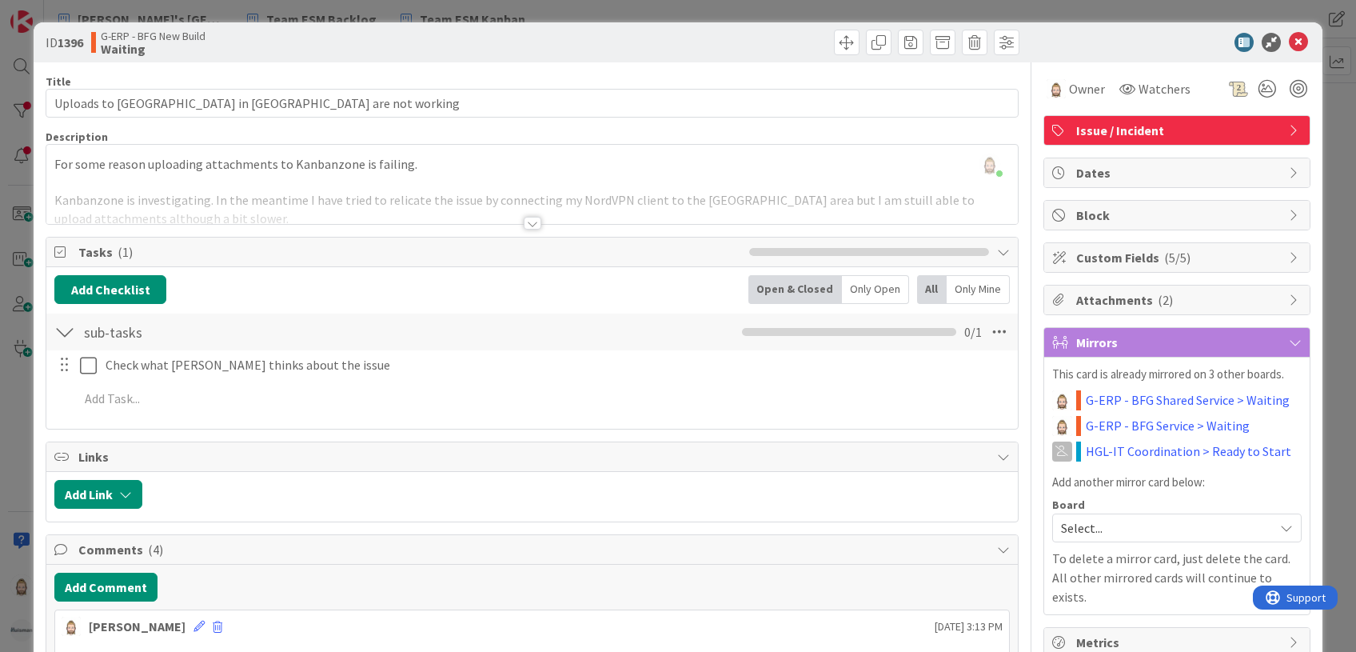
click at [1289, 213] on icon at bounding box center [1295, 215] width 13 height 13
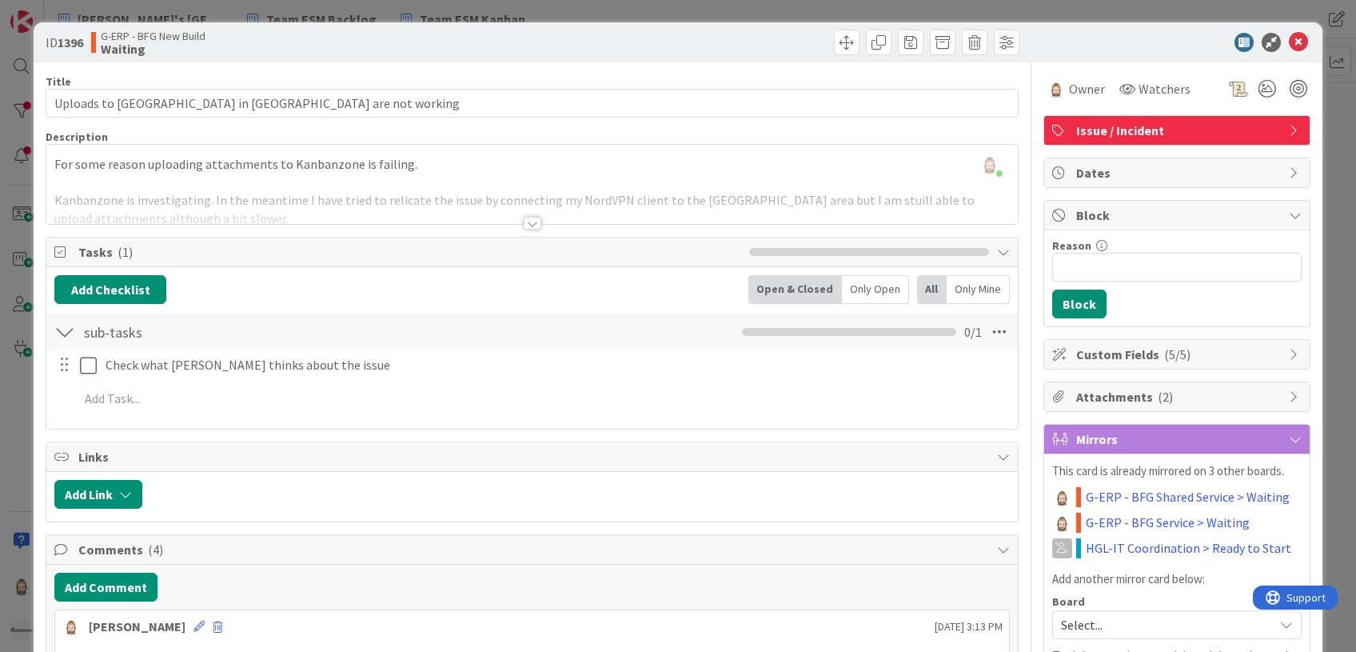
click at [1289, 211] on icon at bounding box center [1295, 215] width 13 height 13
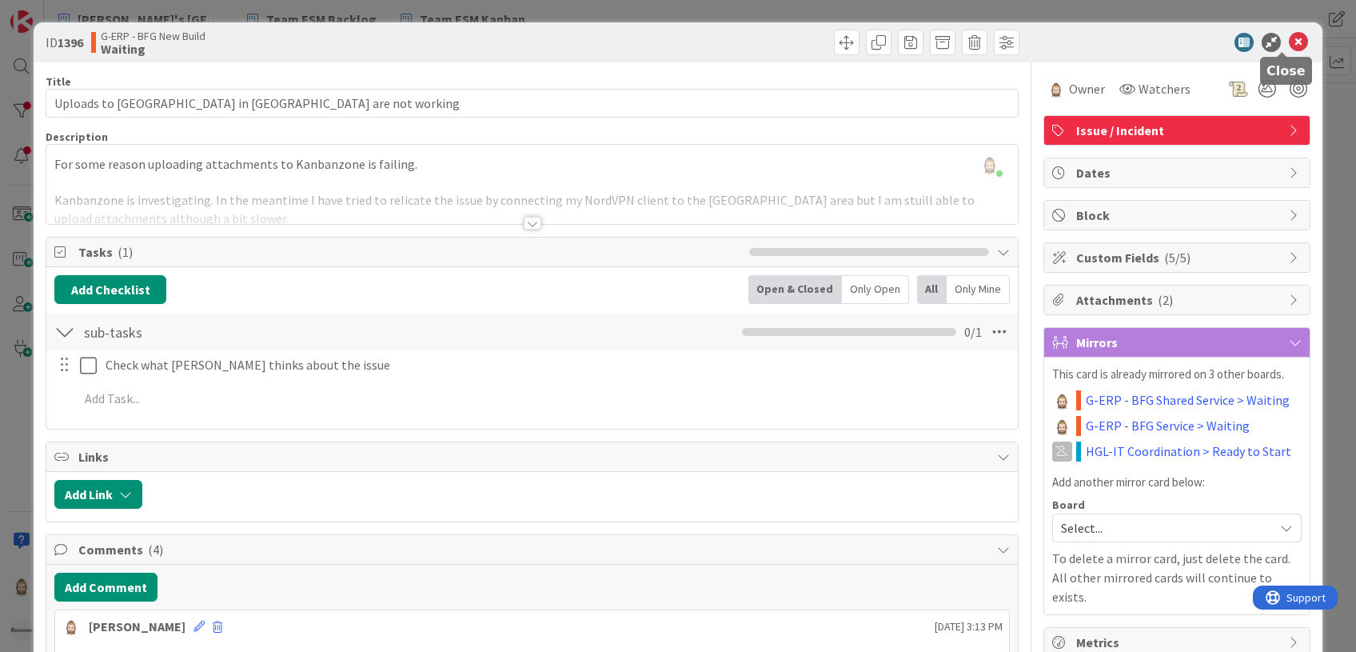
click at [1289, 45] on icon at bounding box center [1298, 42] width 19 height 19
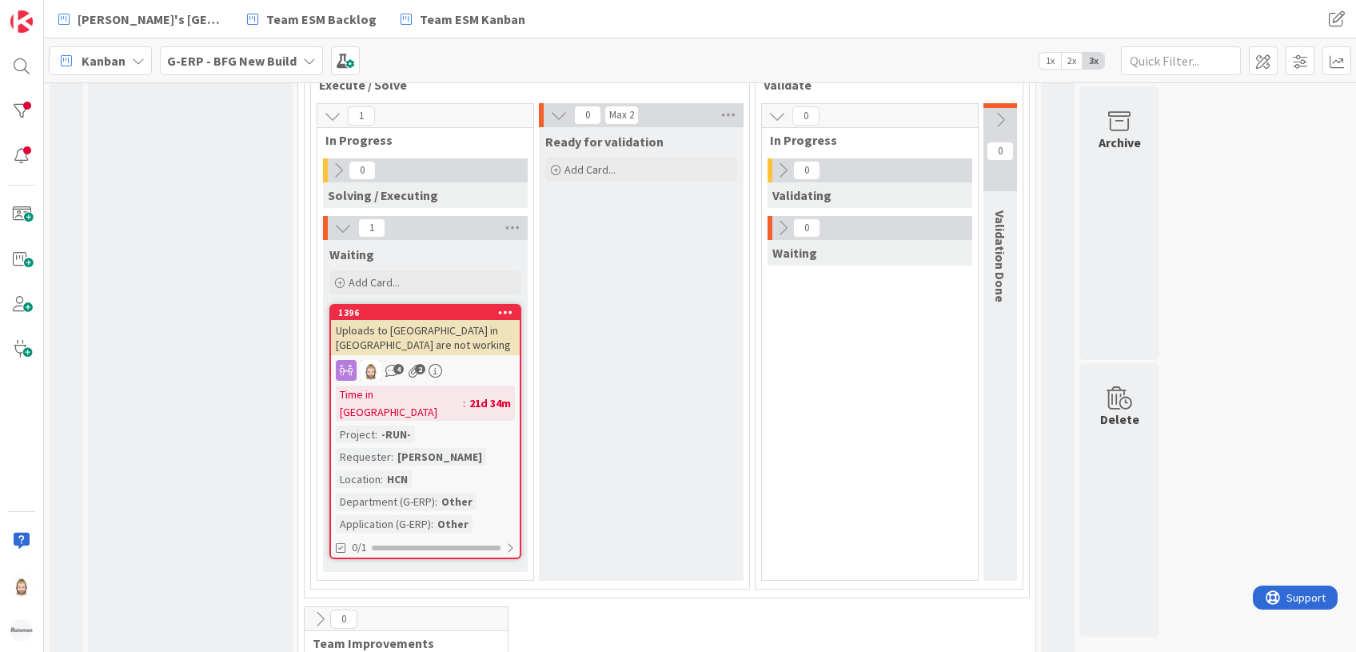
click at [297, 64] on div "G-ERP - BFG New Build" at bounding box center [241, 60] width 163 height 29
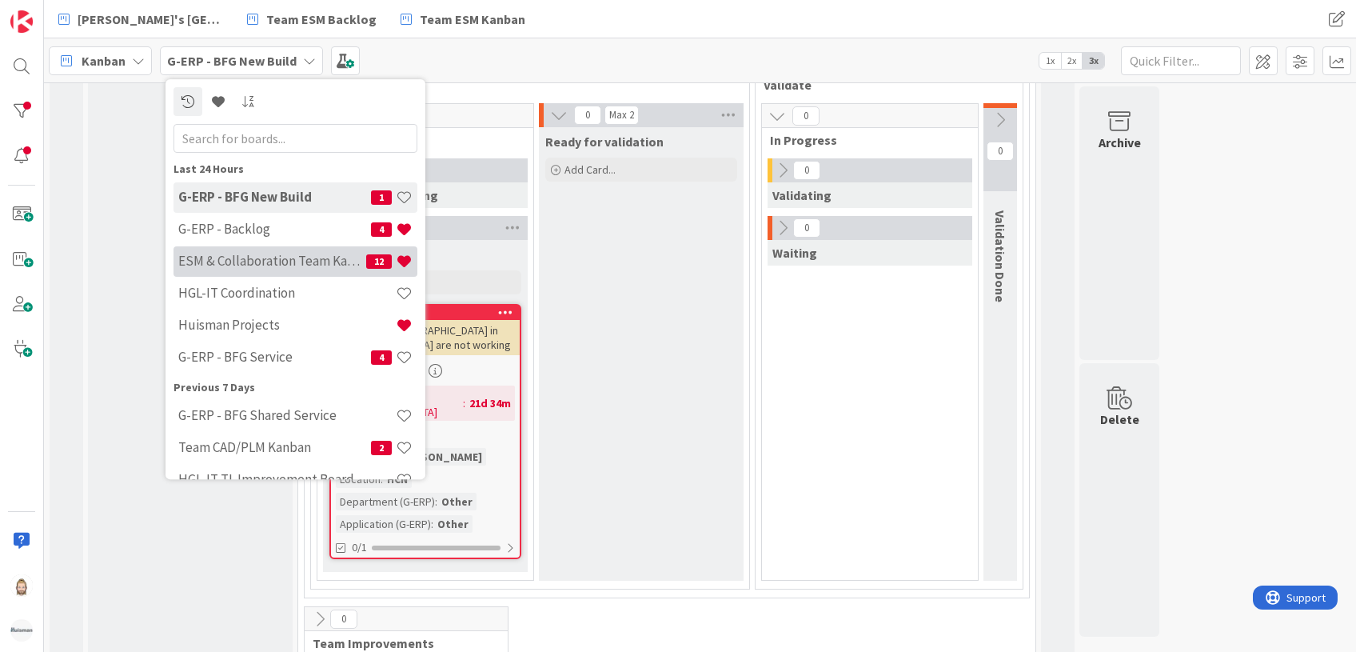
click at [278, 259] on h4 "ESM & Collaboration Team Kanban" at bounding box center [272, 261] width 188 height 16
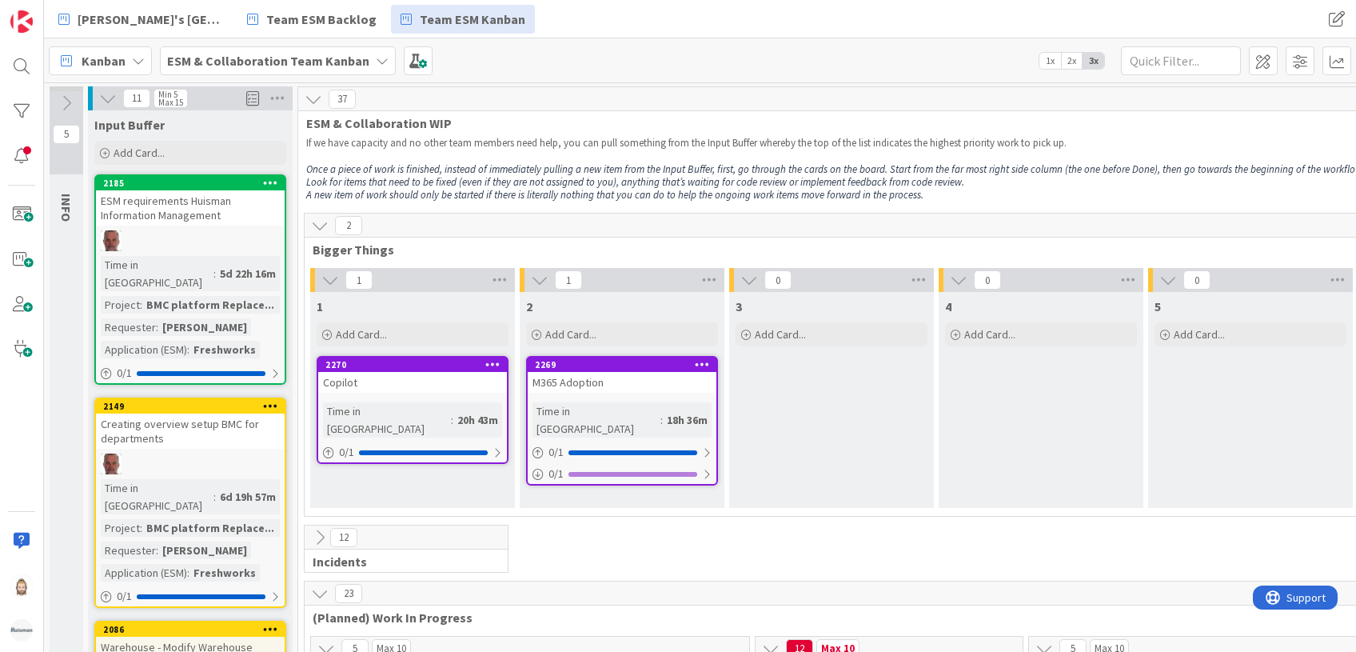
click at [325, 228] on icon at bounding box center [320, 226] width 18 height 18
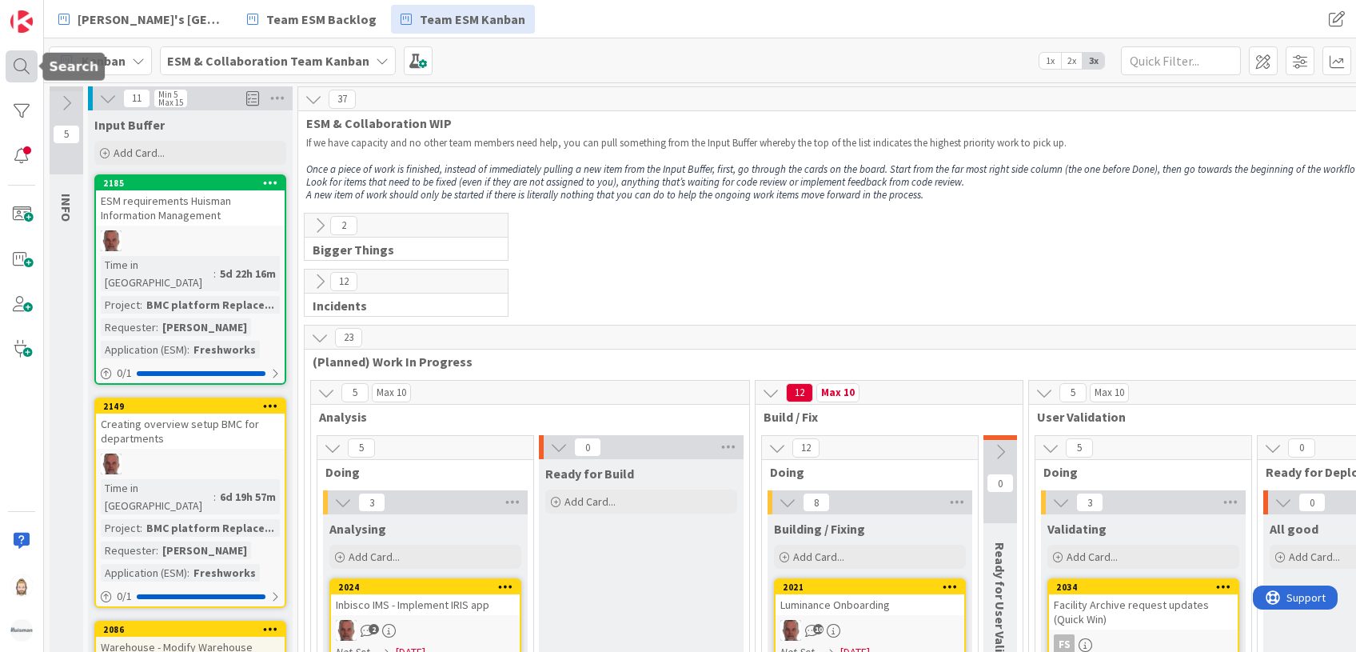
click at [30, 70] on div at bounding box center [22, 66] width 32 height 32
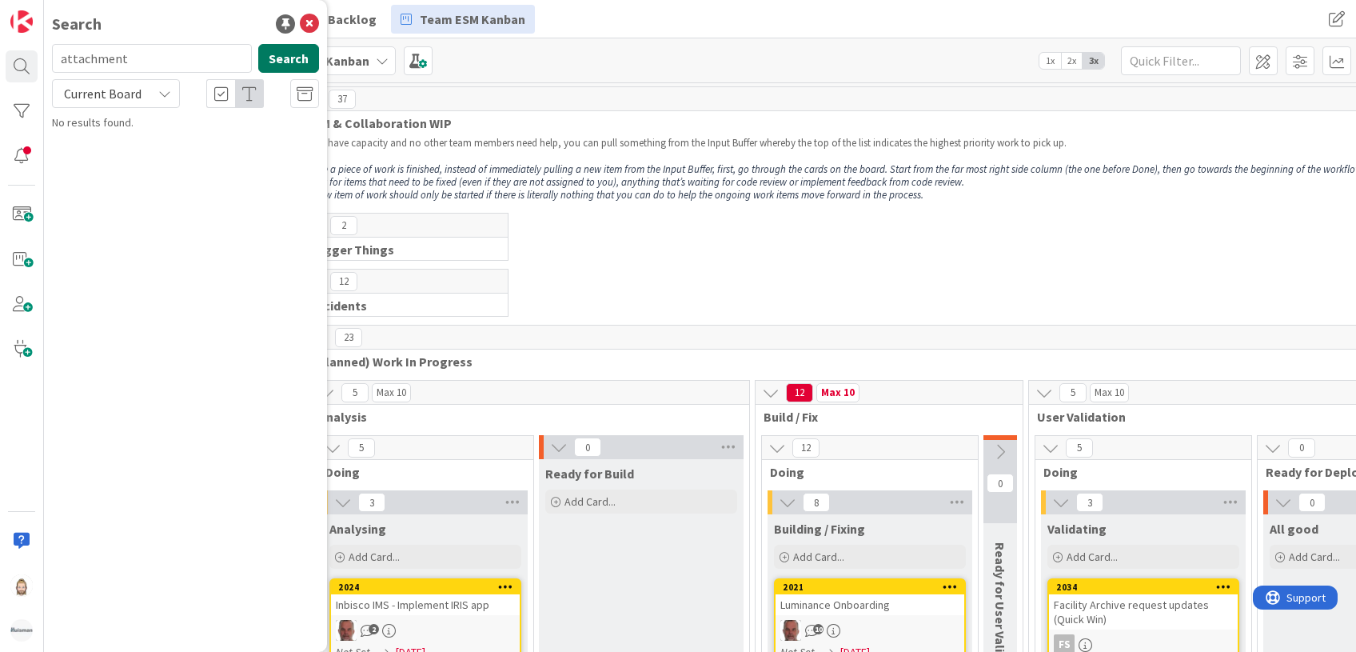
click at [279, 56] on button "Search" at bounding box center [288, 58] width 61 height 29
click at [309, 22] on icon at bounding box center [309, 23] width 19 height 19
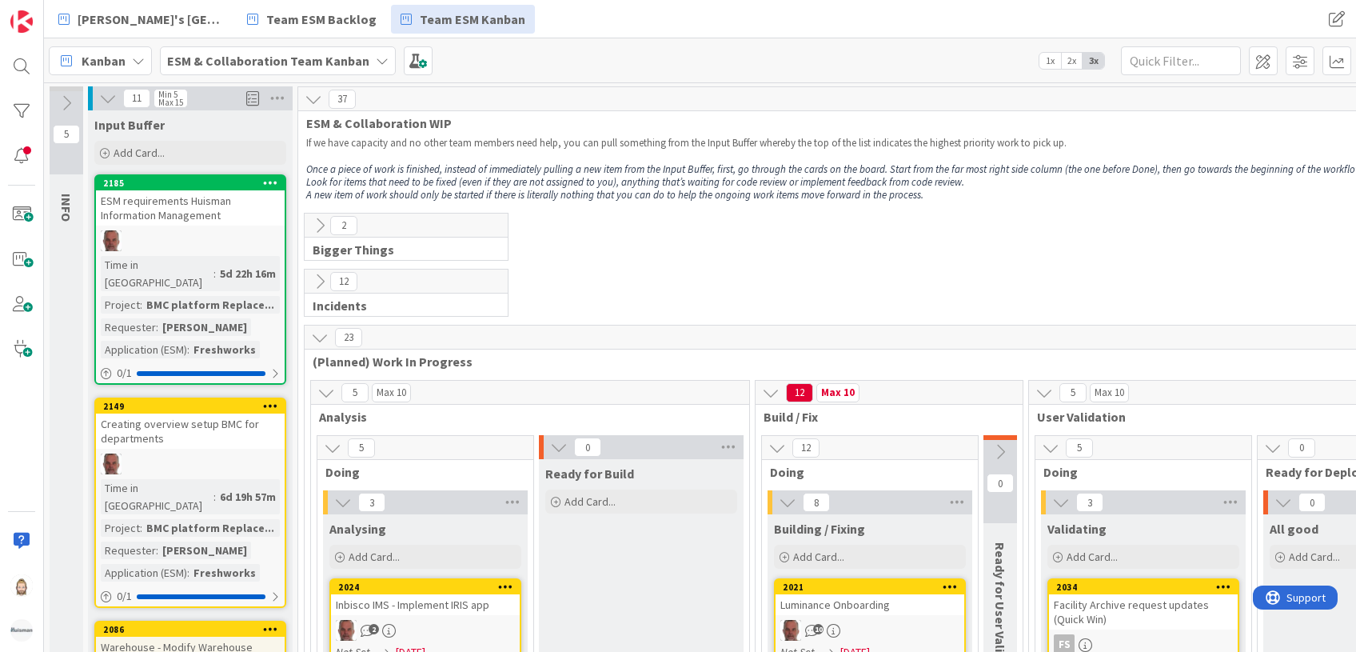
click at [255, 64] on b "ESM & Collaboration Team Kanban" at bounding box center [268, 61] width 202 height 16
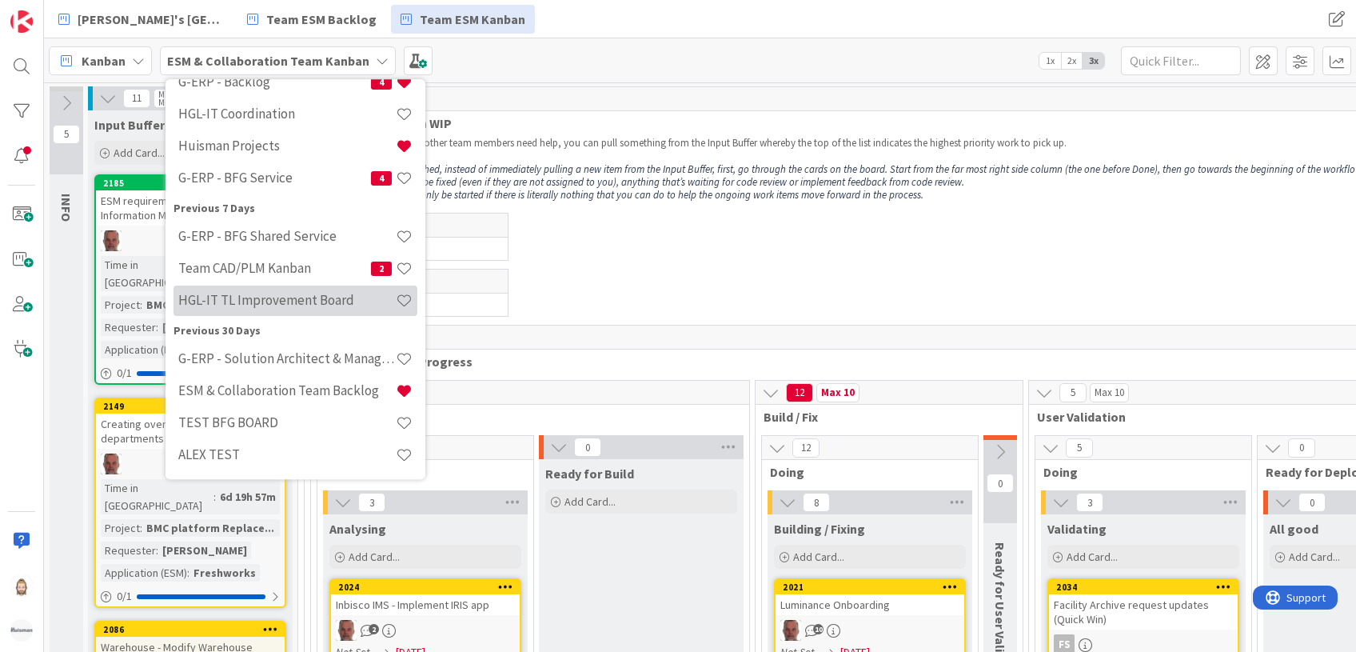
scroll to position [213, 0]
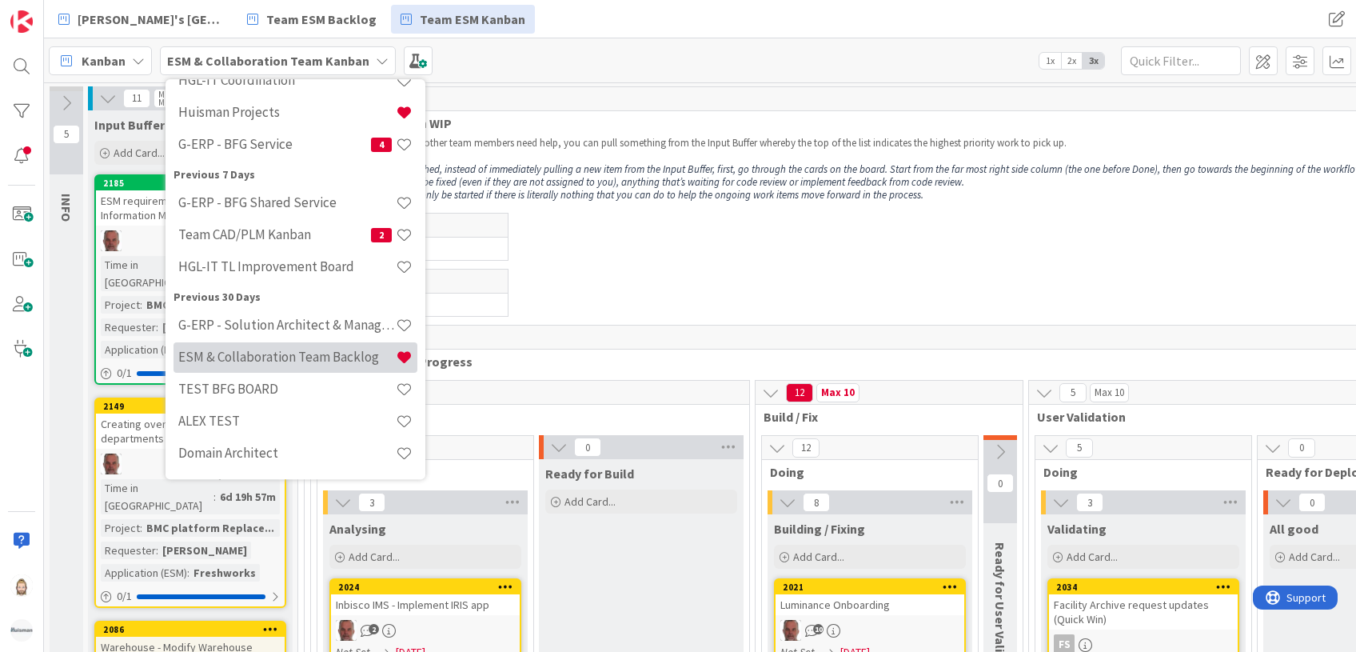
click at [273, 357] on h4 "ESM & Collaboration Team Backlog" at bounding box center [286, 357] width 217 height 16
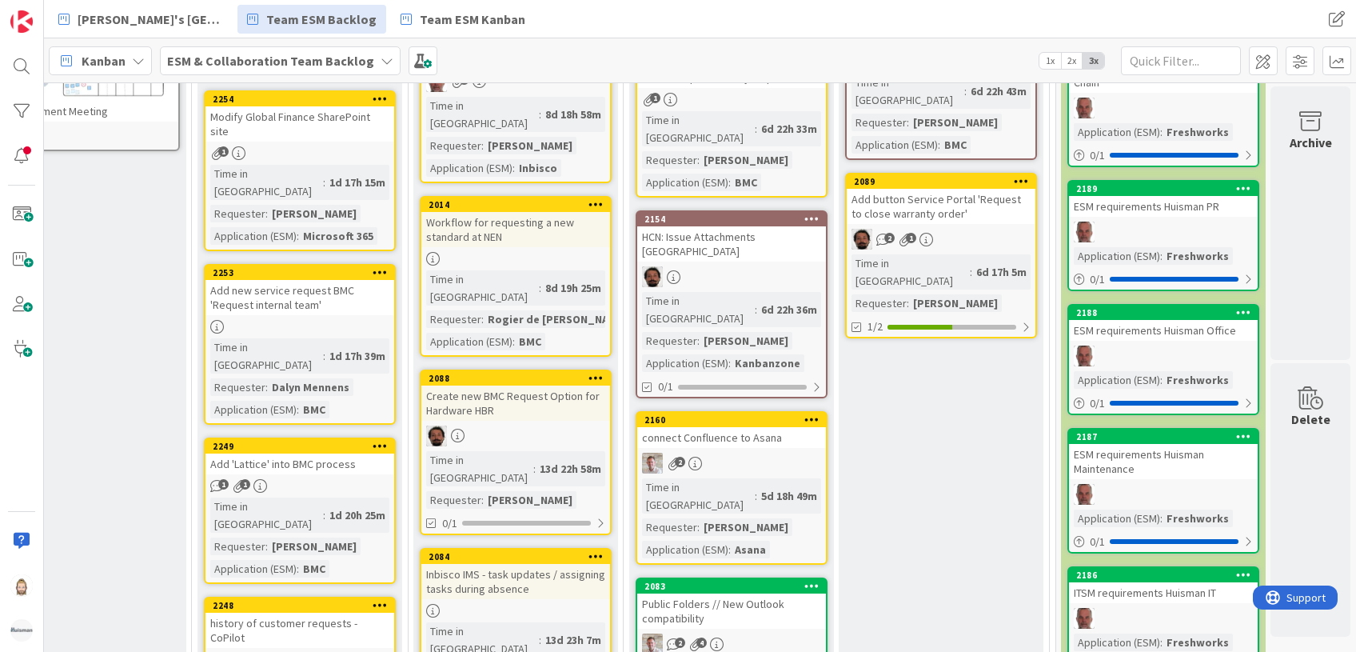
scroll to position [0, 312]
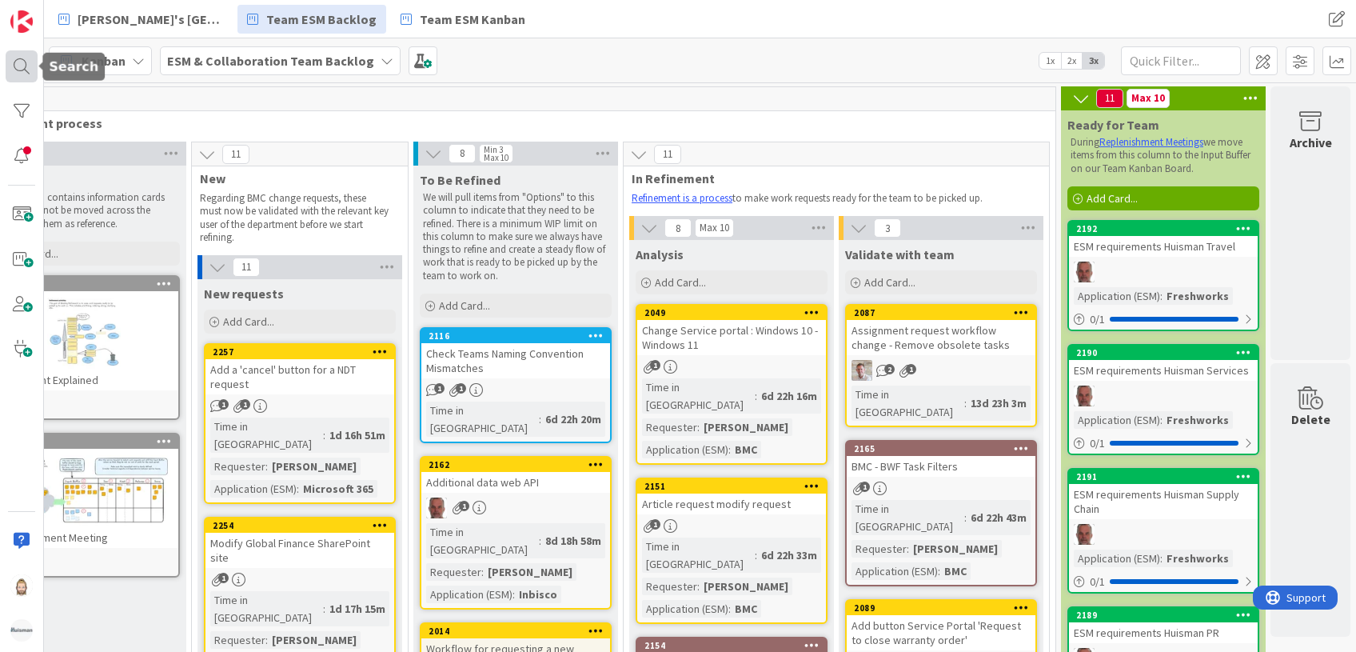
click at [28, 66] on div at bounding box center [22, 66] width 32 height 32
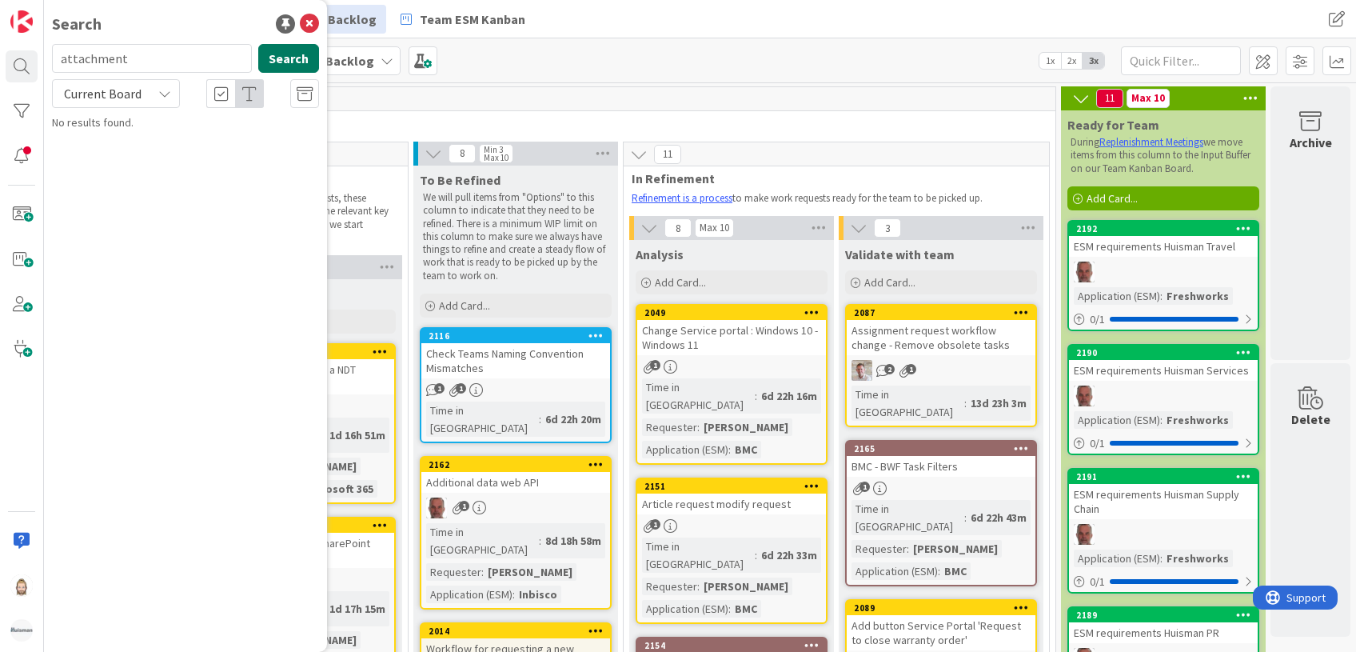
click at [281, 59] on button "Search" at bounding box center [288, 58] width 61 height 29
click at [230, 136] on span "s Kanban Zone" at bounding box center [152, 149] width 156 height 31
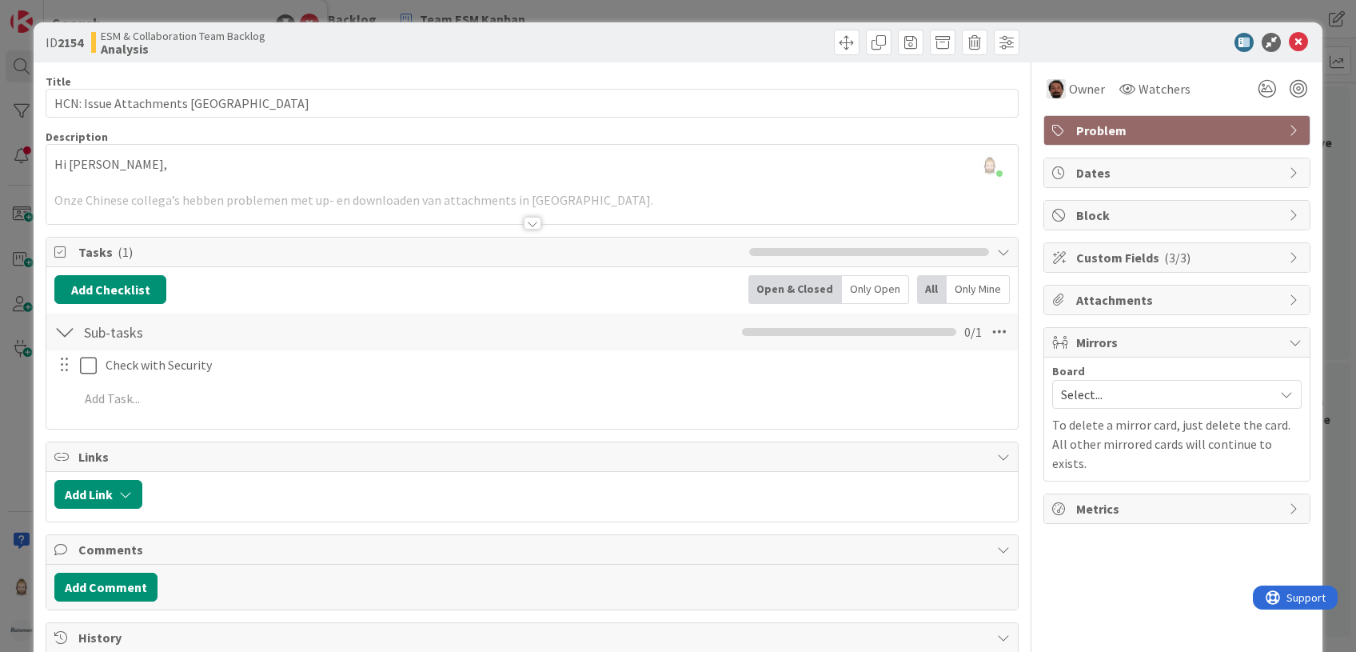
click at [73, 45] on b "2154" at bounding box center [71, 42] width 26 height 16
copy b "2154"
click at [1130, 395] on span "Select..." at bounding box center [1163, 394] width 205 height 22
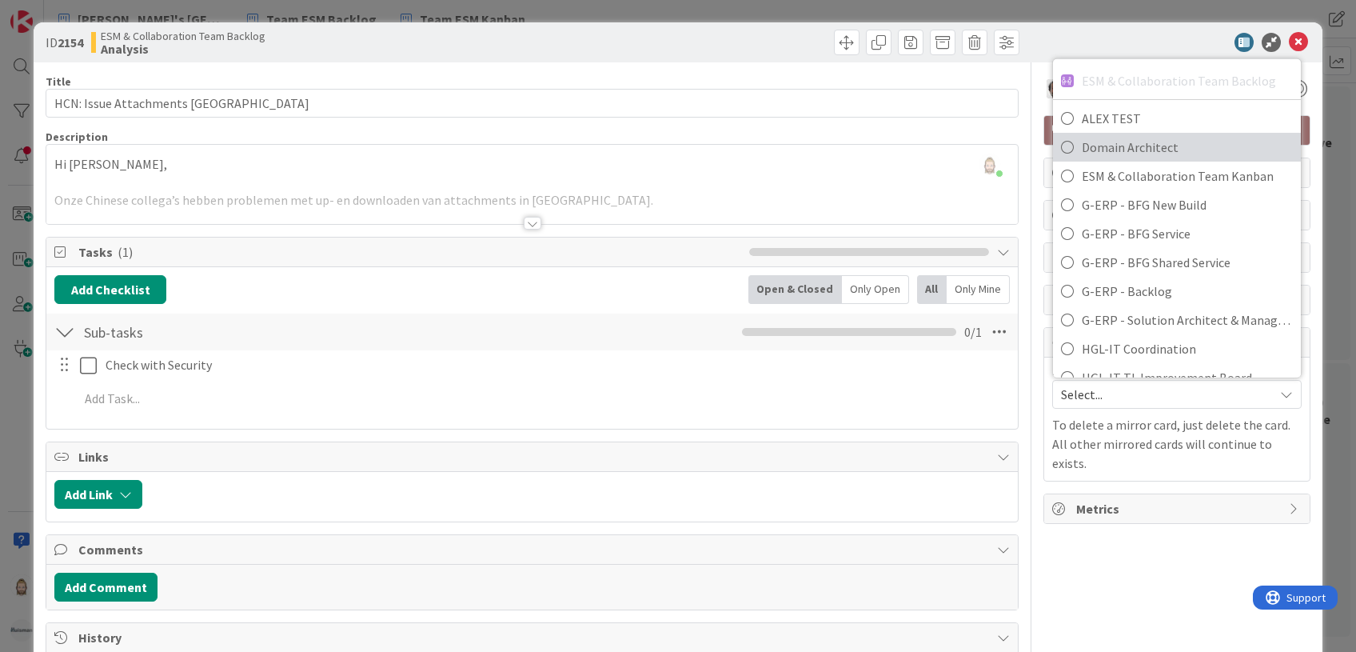
scroll to position [106, 0]
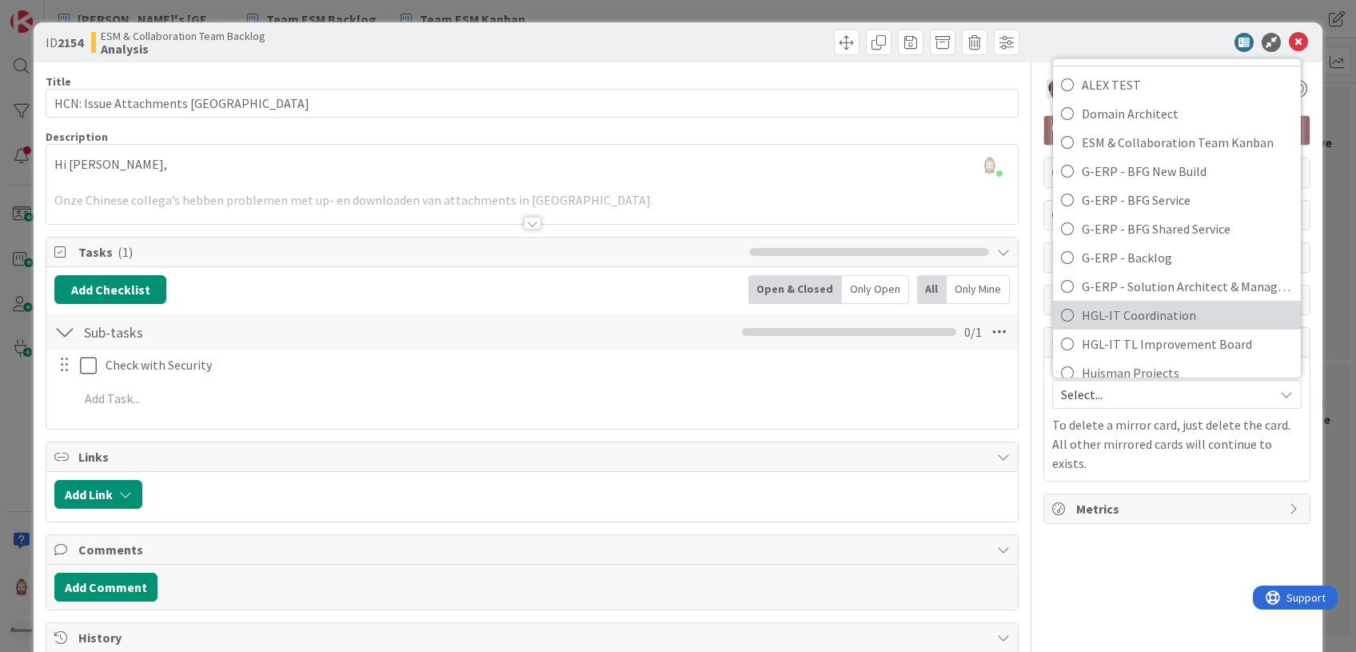
click at [1126, 310] on span "HGL-IT Coordination" at bounding box center [1187, 315] width 211 height 24
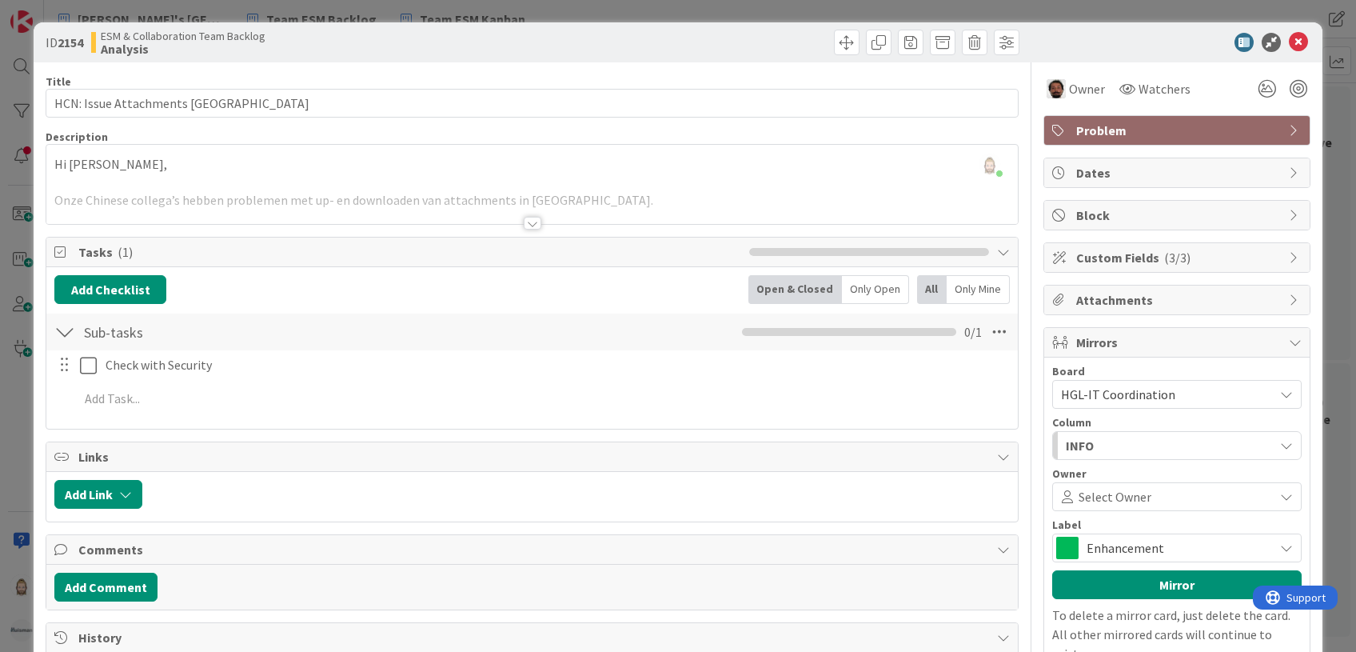
click at [1106, 443] on div "INFO" at bounding box center [1168, 446] width 212 height 26
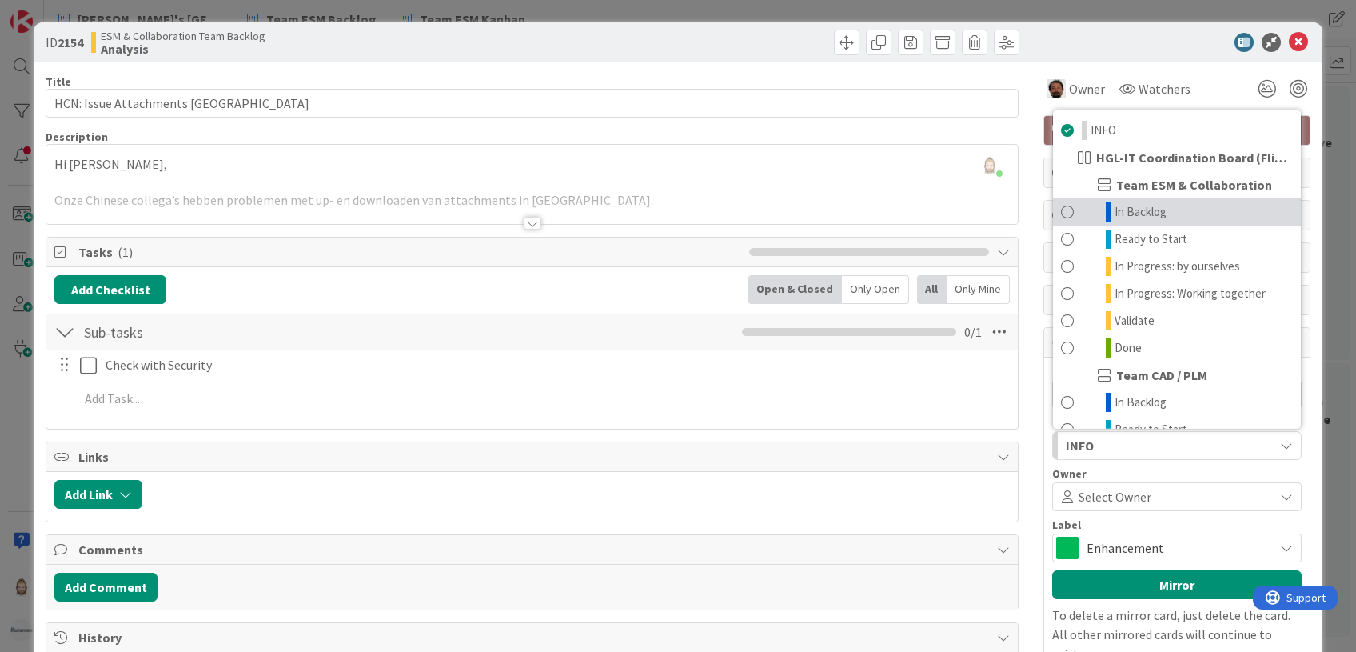
click at [1138, 209] on span "In Backlog" at bounding box center [1140, 211] width 52 height 19
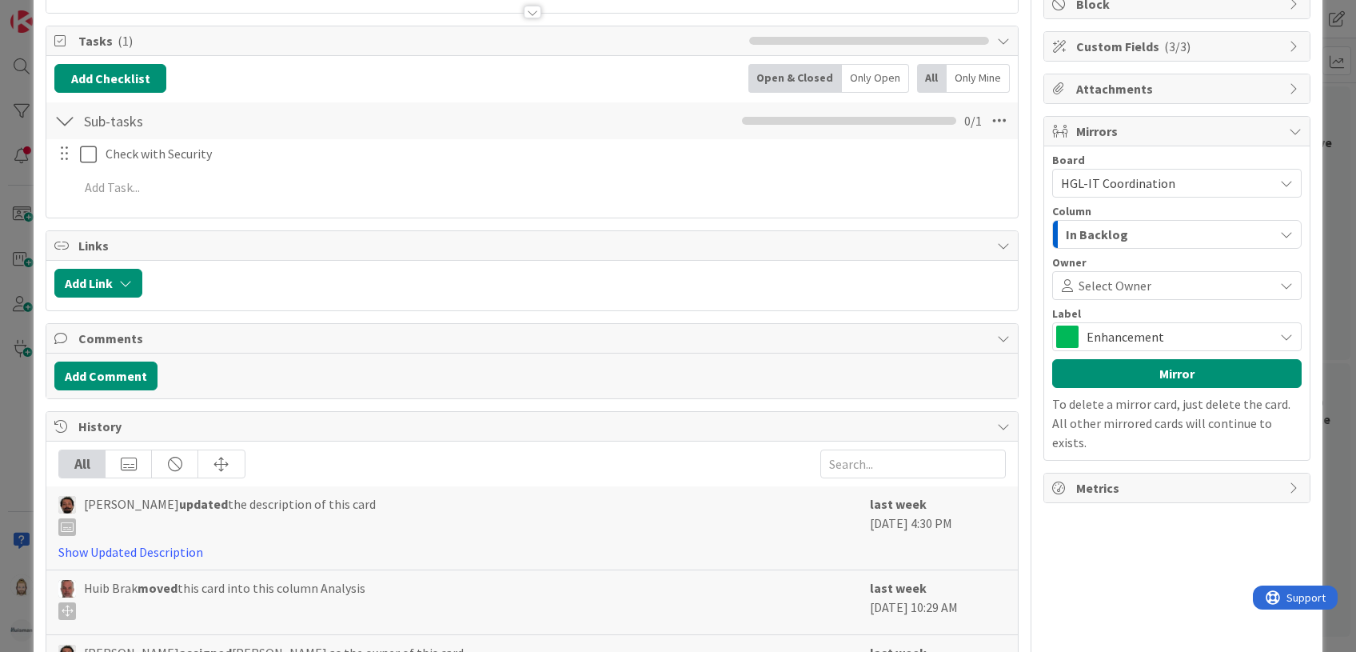
scroll to position [213, 0]
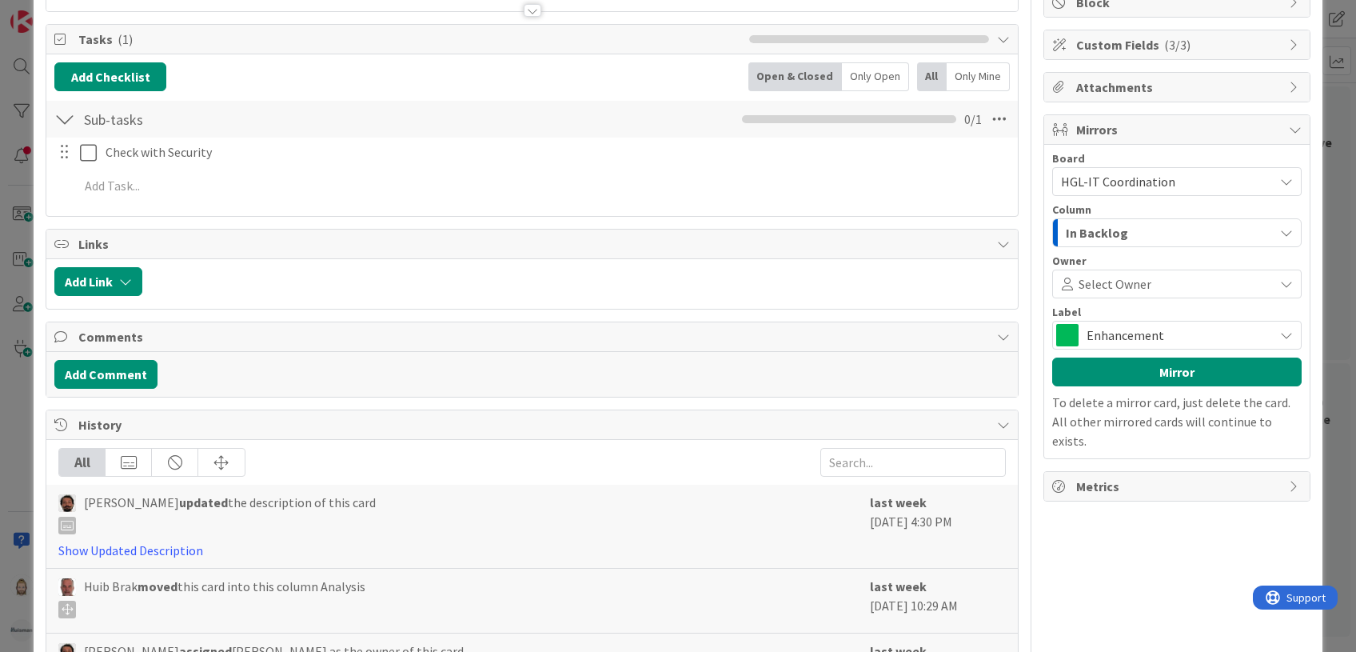
click at [1138, 325] on span "Enhancement" at bounding box center [1176, 335] width 179 height 22
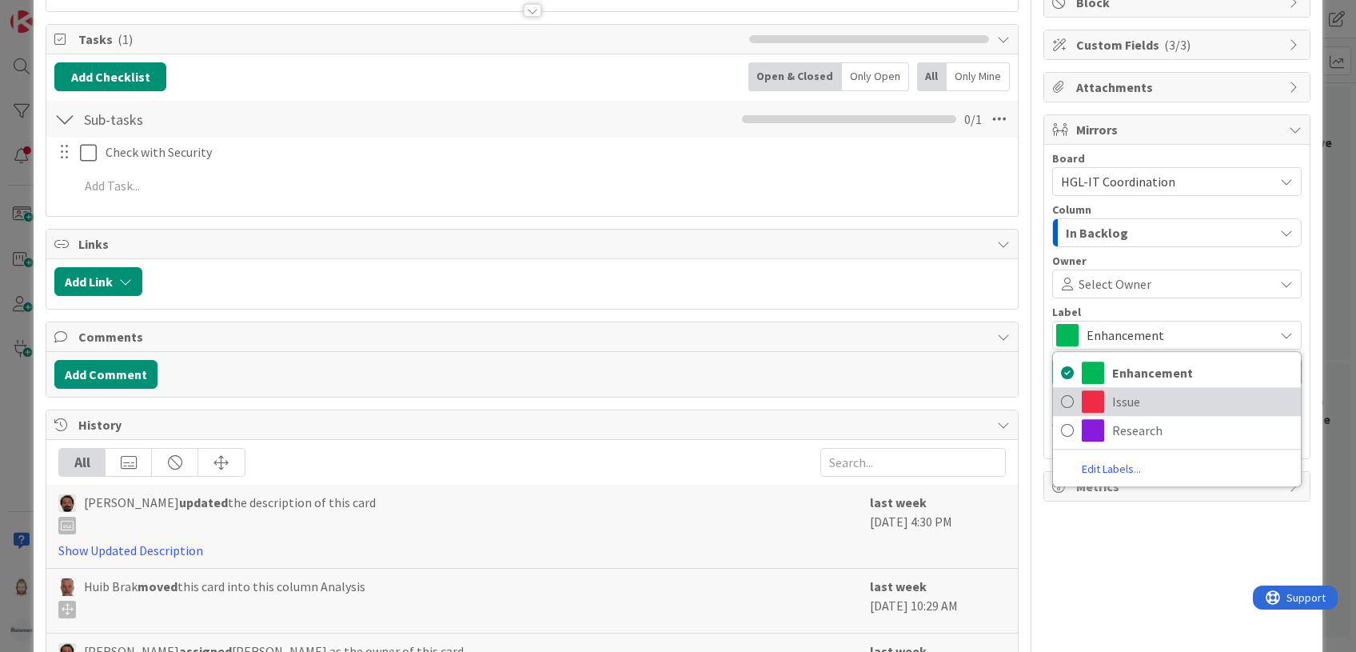
click at [1114, 392] on span "Issue" at bounding box center [1202, 401] width 181 height 24
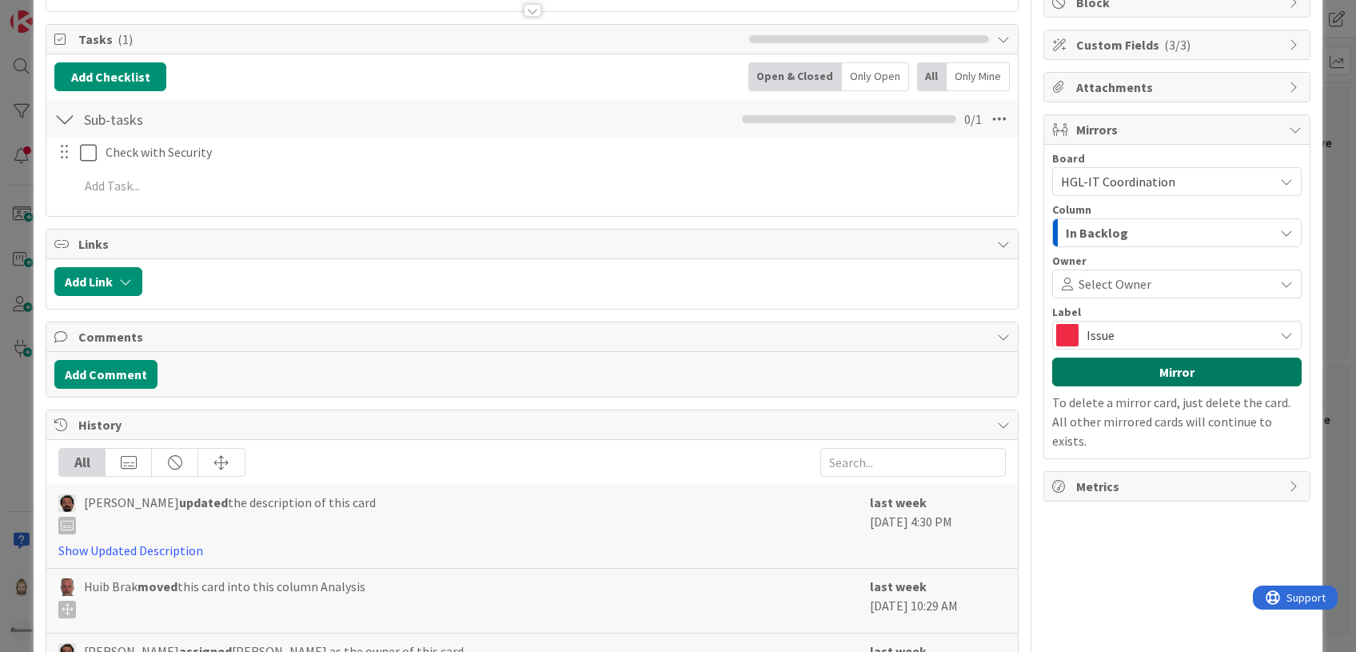
click at [1142, 368] on button "Mirror" at bounding box center [1176, 371] width 249 height 29
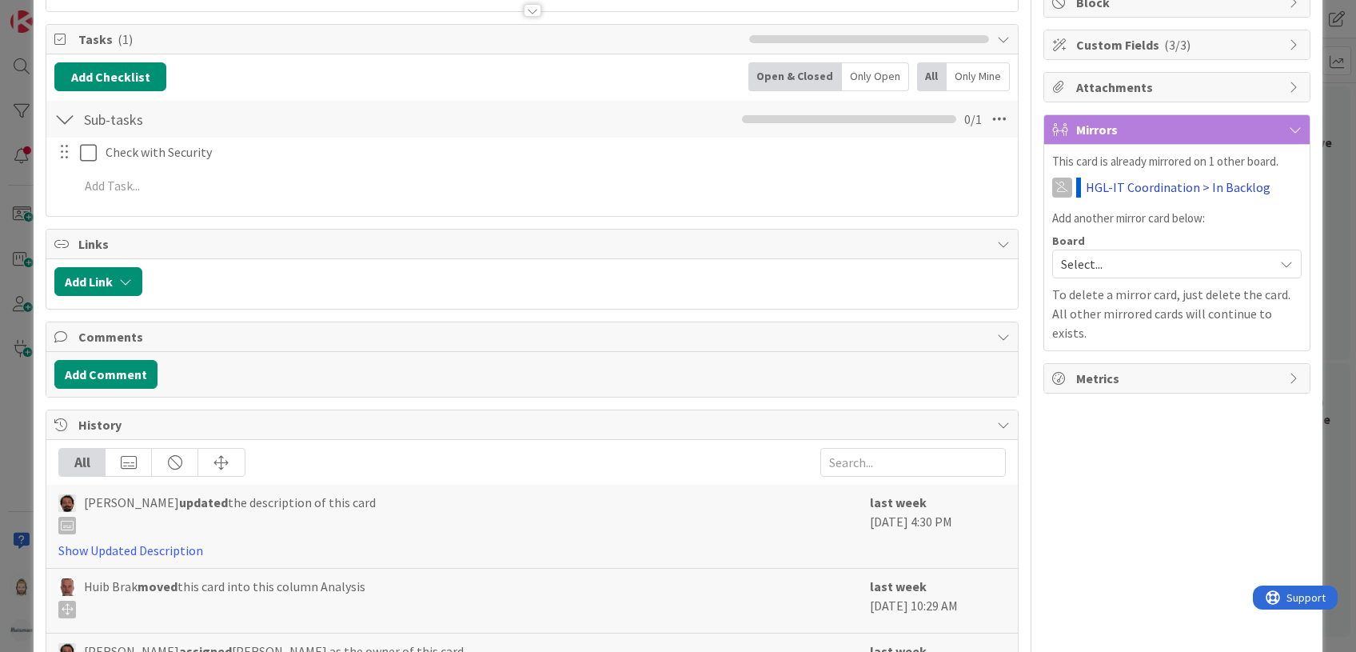
scroll to position [0, 0]
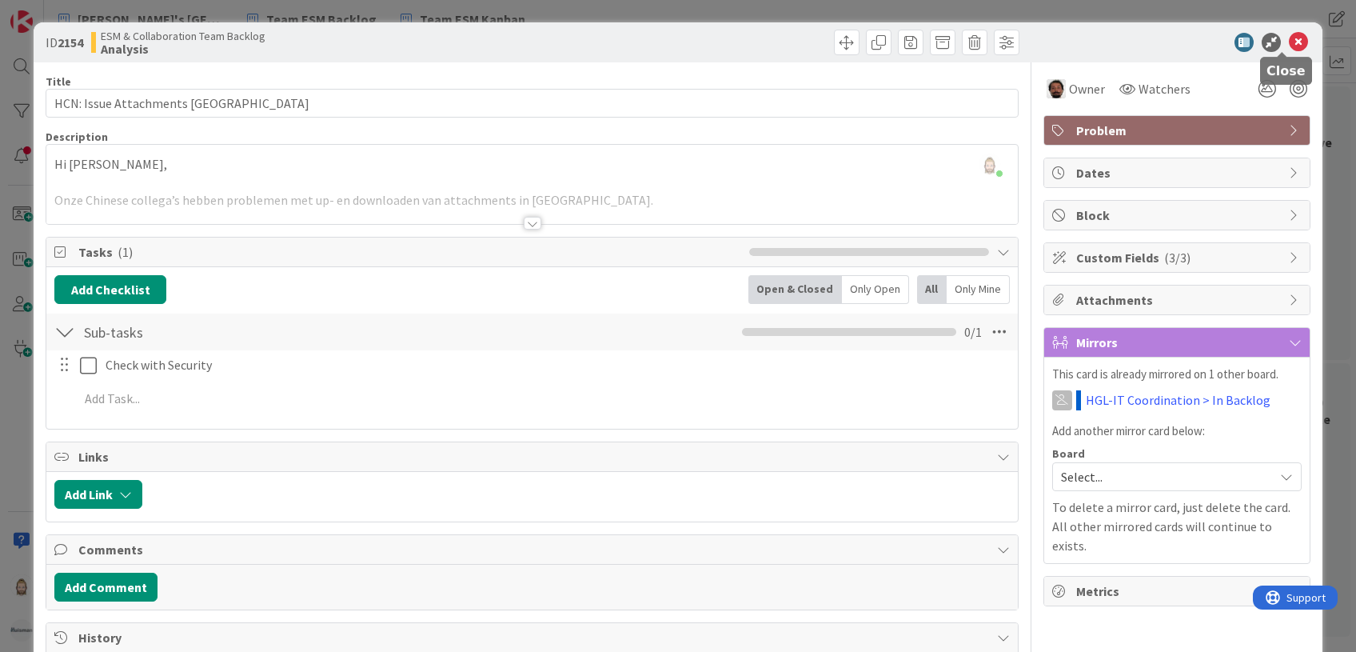
click at [1289, 42] on icon at bounding box center [1298, 42] width 19 height 19
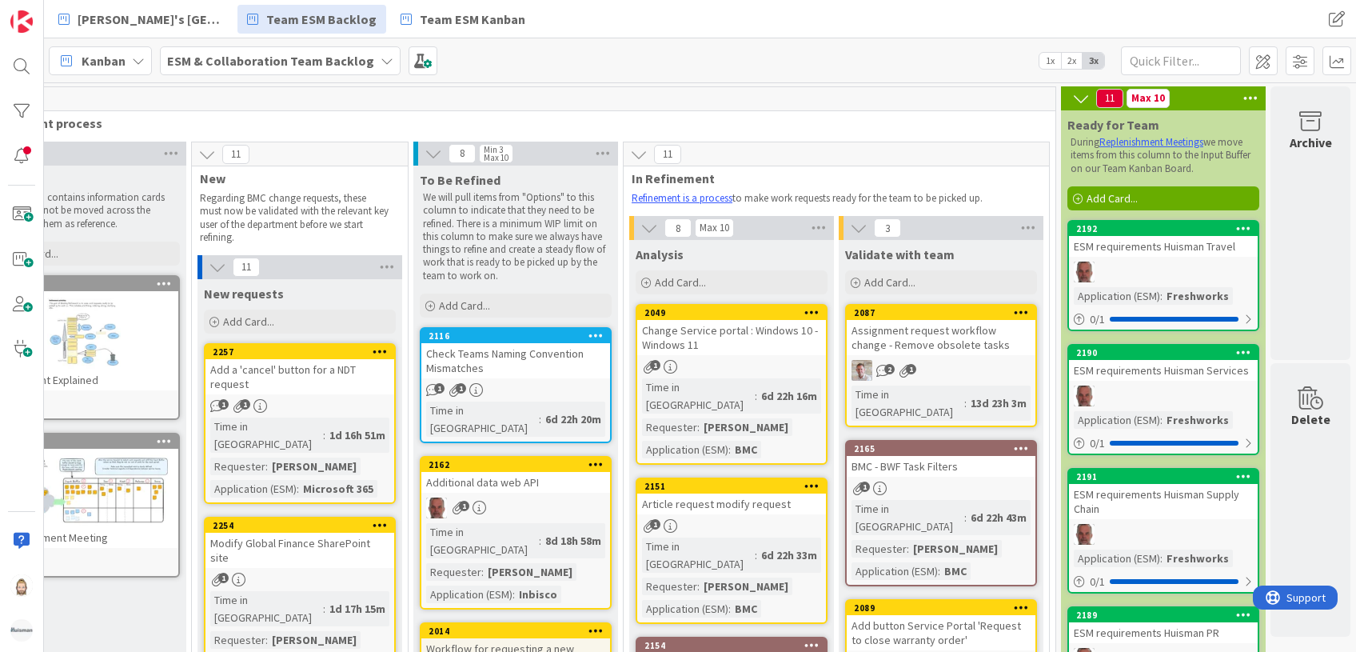
click at [356, 65] on b "ESM & Collaboration Team Backlog" at bounding box center [270, 61] width 207 height 16
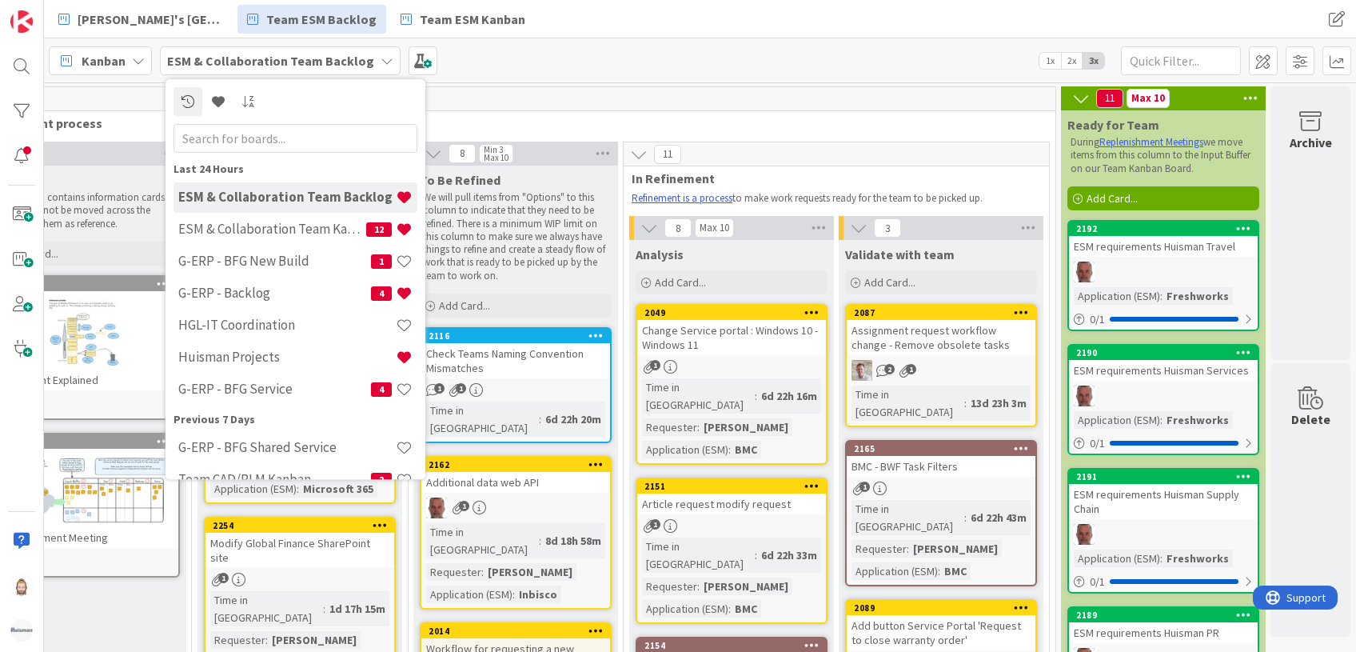
click at [650, 66] on div "Kanban ESM & Collaboration Team Backlog Last 24 Hours ESM & Collaboration Team …" at bounding box center [700, 60] width 1312 height 44
